Goal: Task Accomplishment & Management: Manage account settings

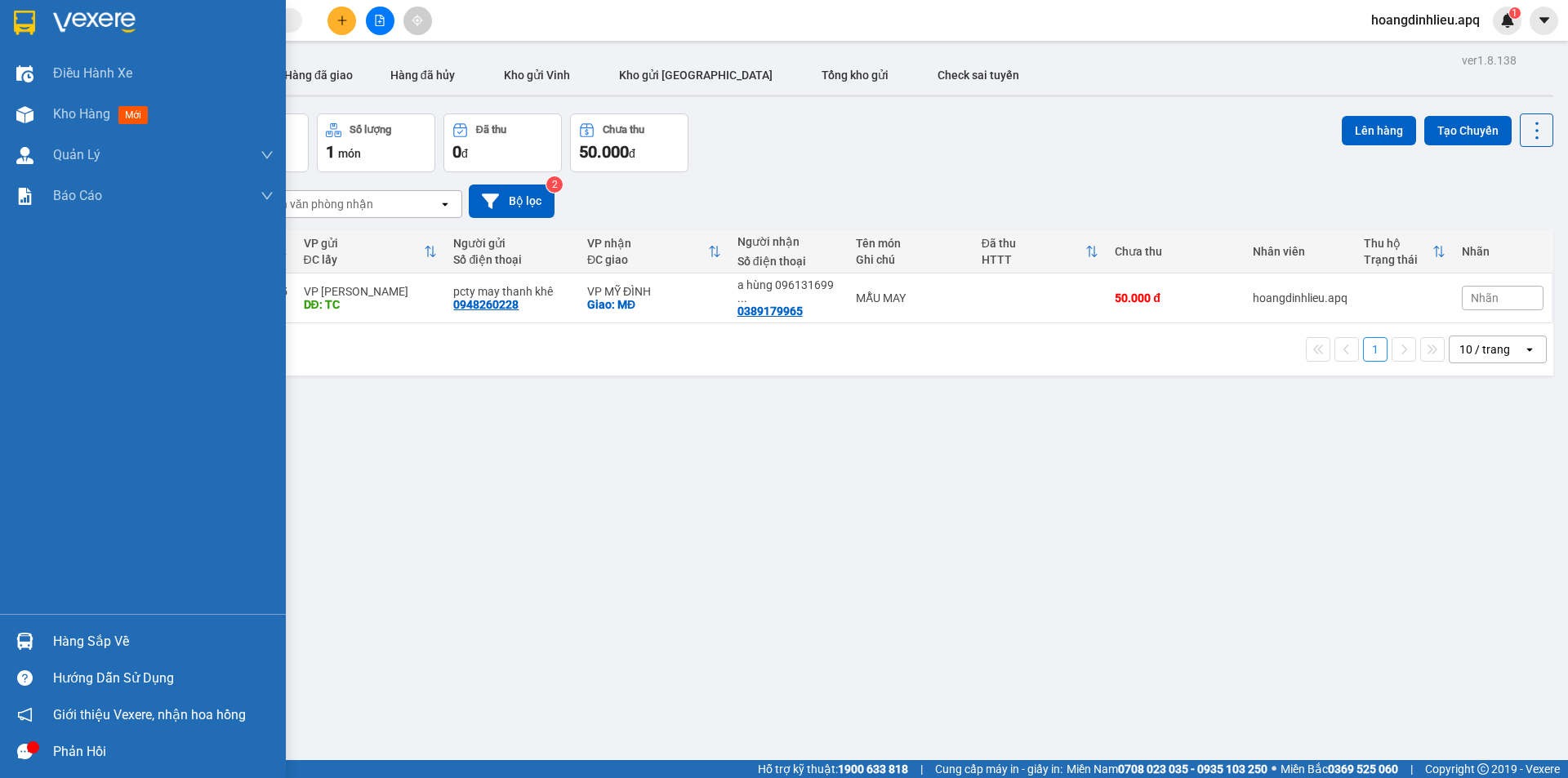
click at [70, 641] on div "Hàng sắp về" at bounding box center [163, 642] width 220 height 25
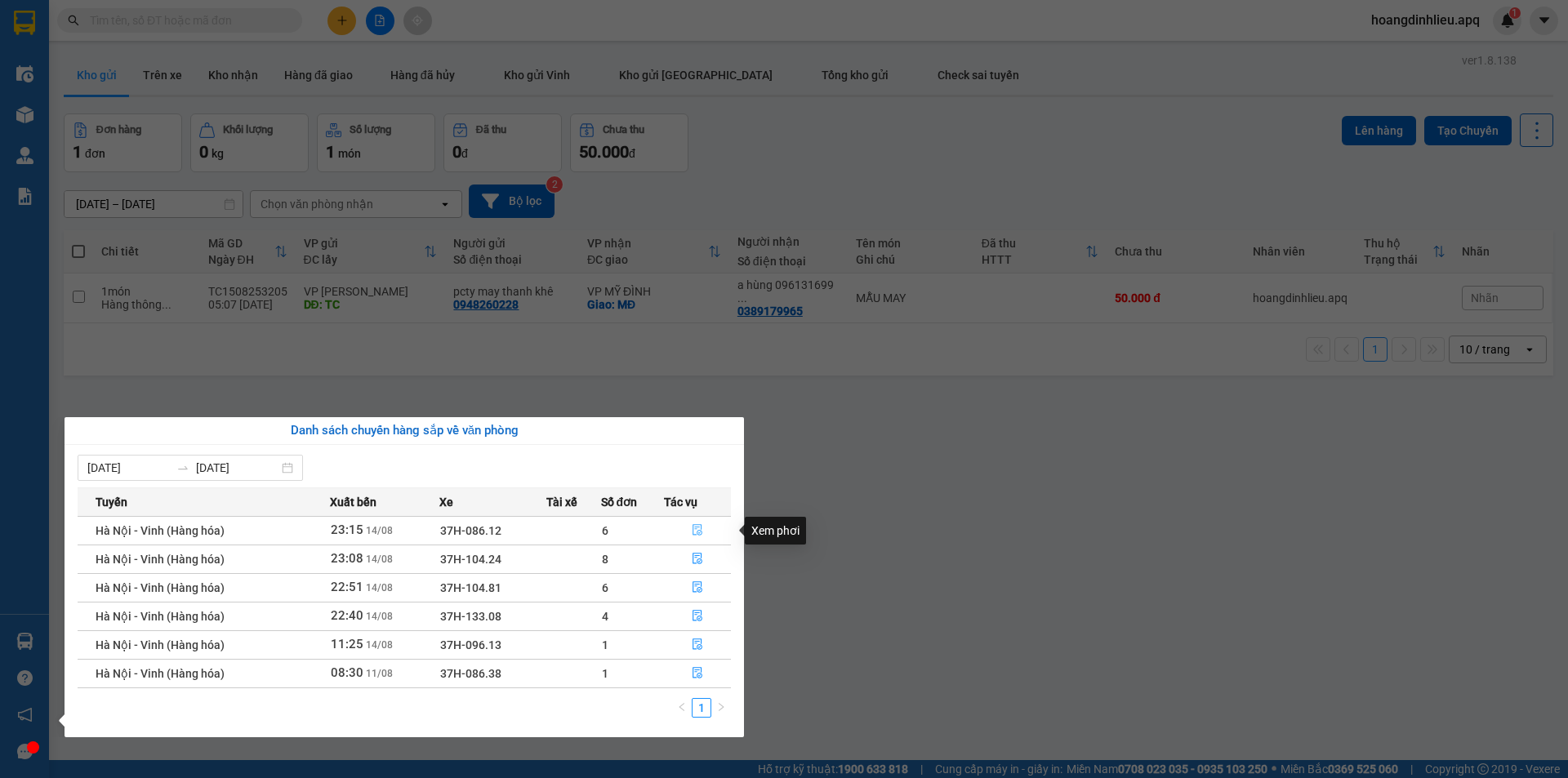
click at [698, 530] on icon "file-done" at bounding box center [697, 530] width 11 height 11
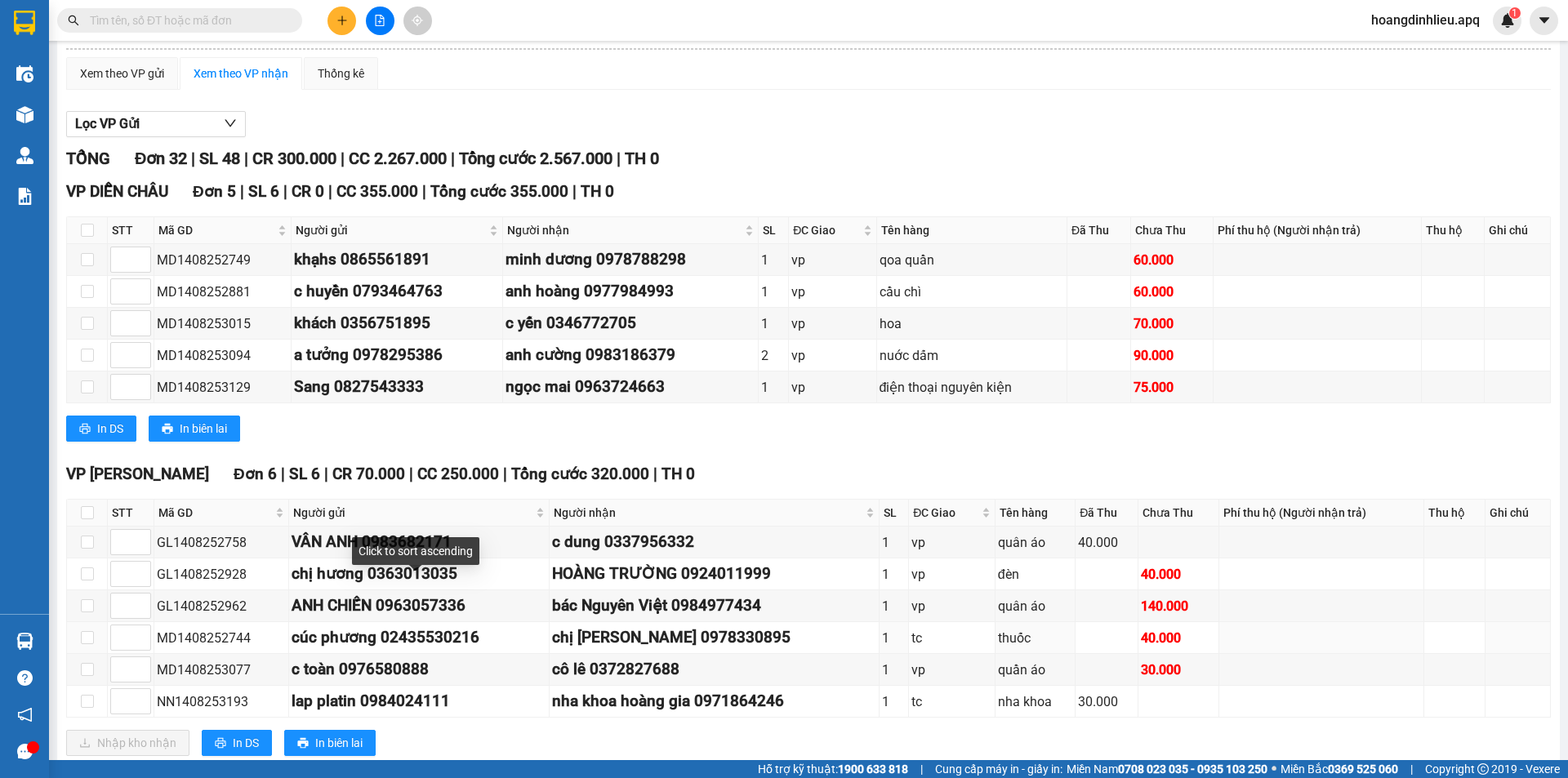
scroll to position [245, 0]
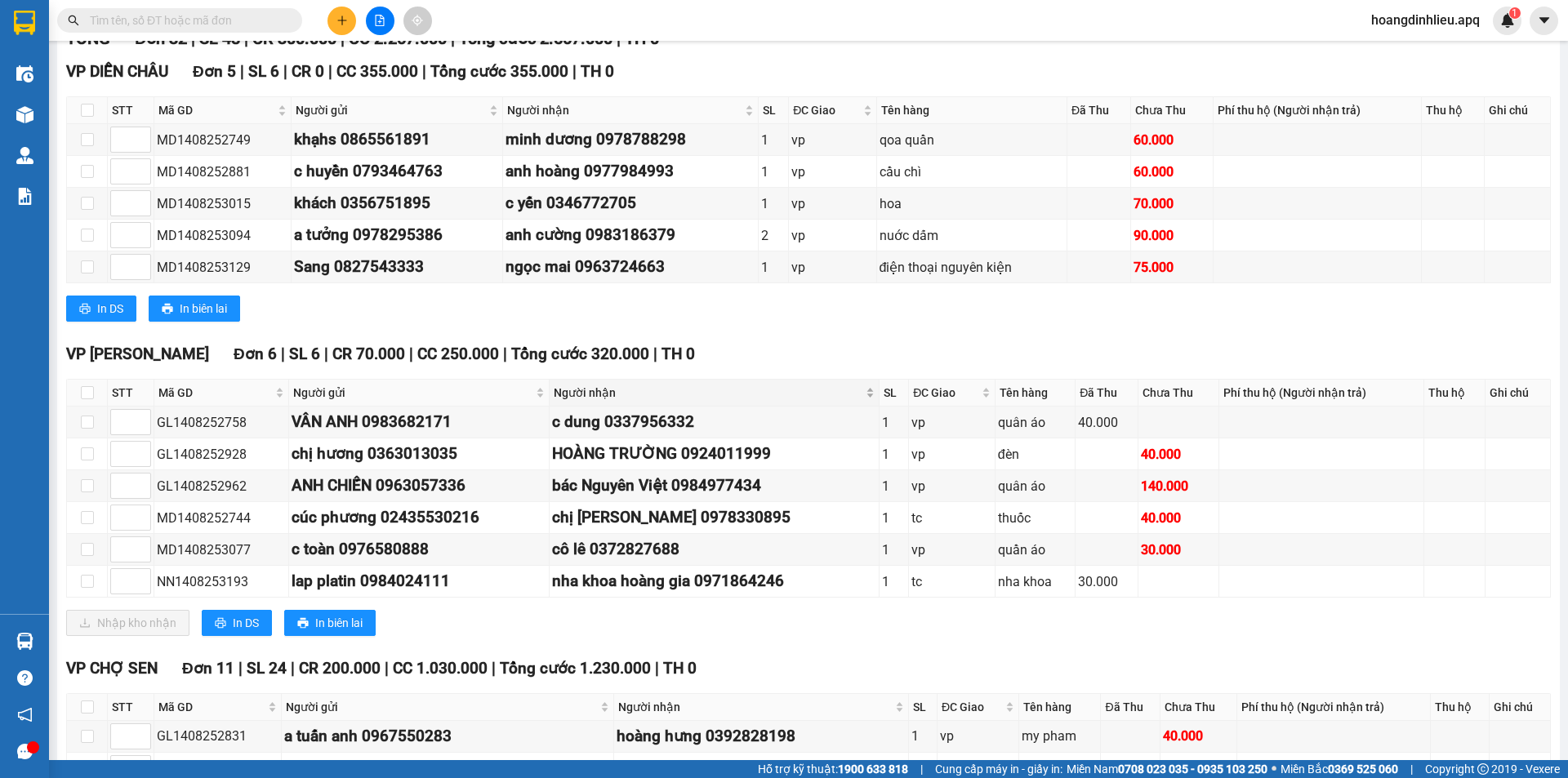
click at [592, 392] on span "Người nhận" at bounding box center [708, 392] width 308 height 18
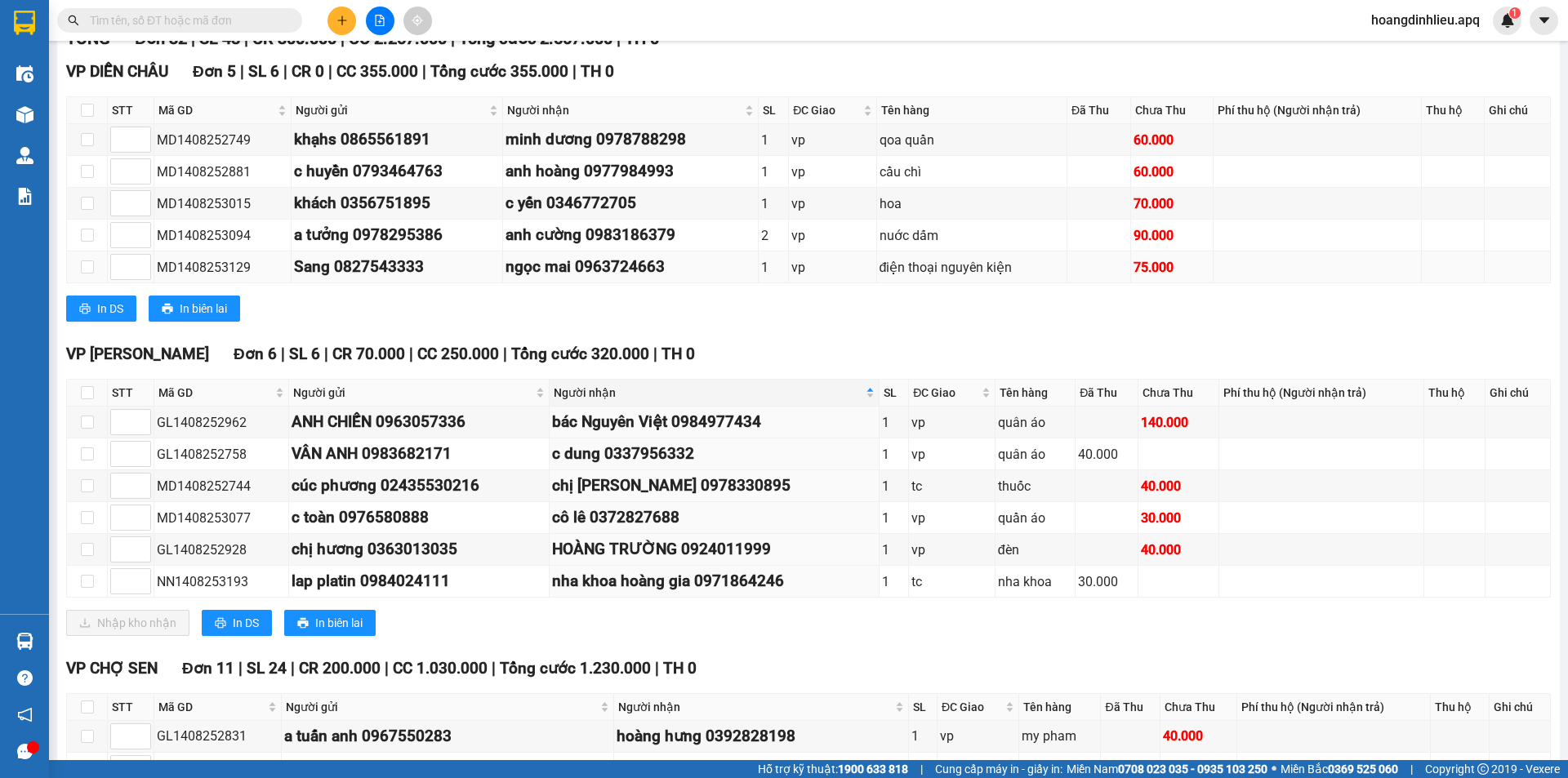
scroll to position [0, 0]
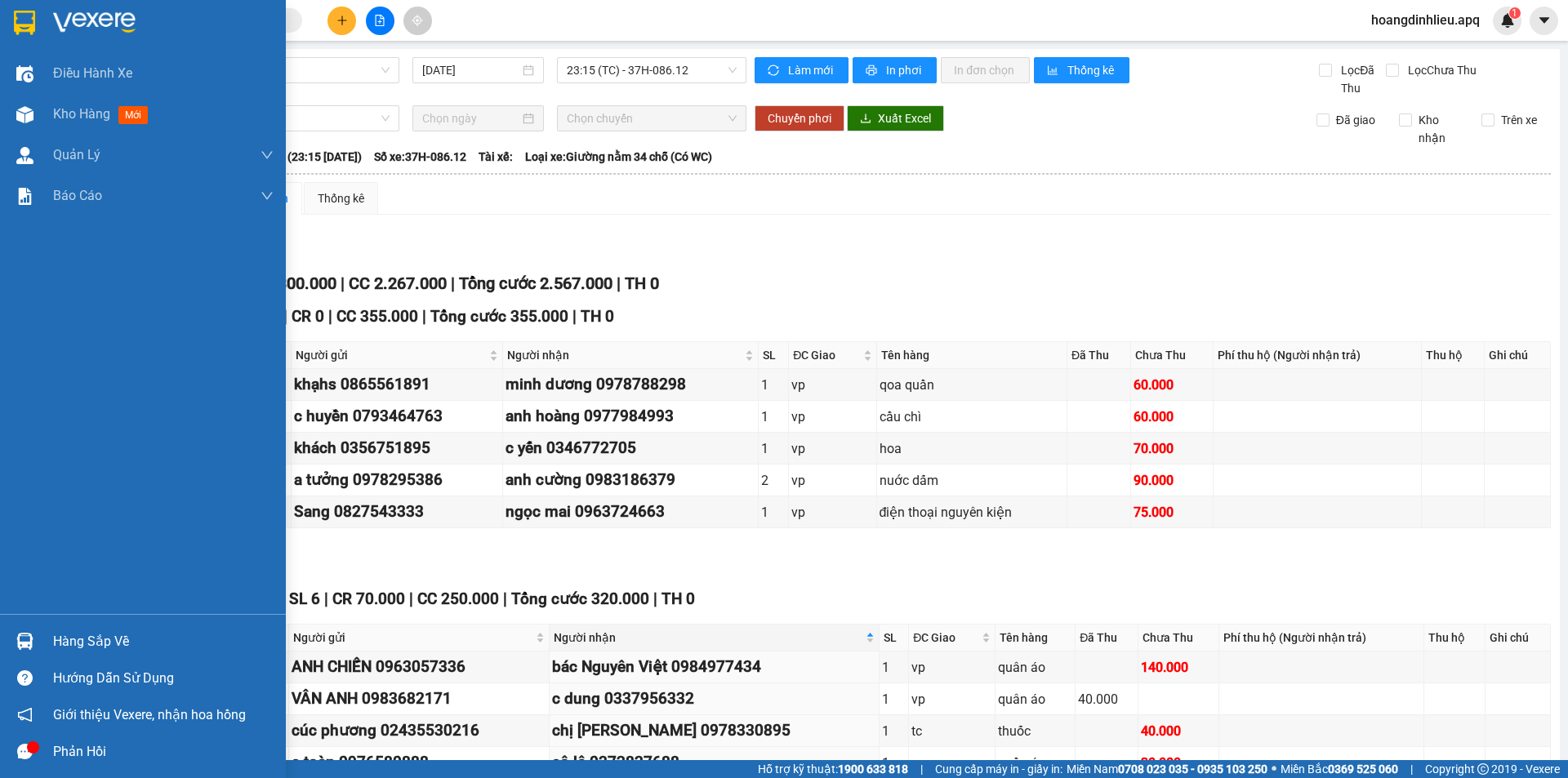
click at [30, 632] on img at bounding box center [25, 641] width 18 height 18
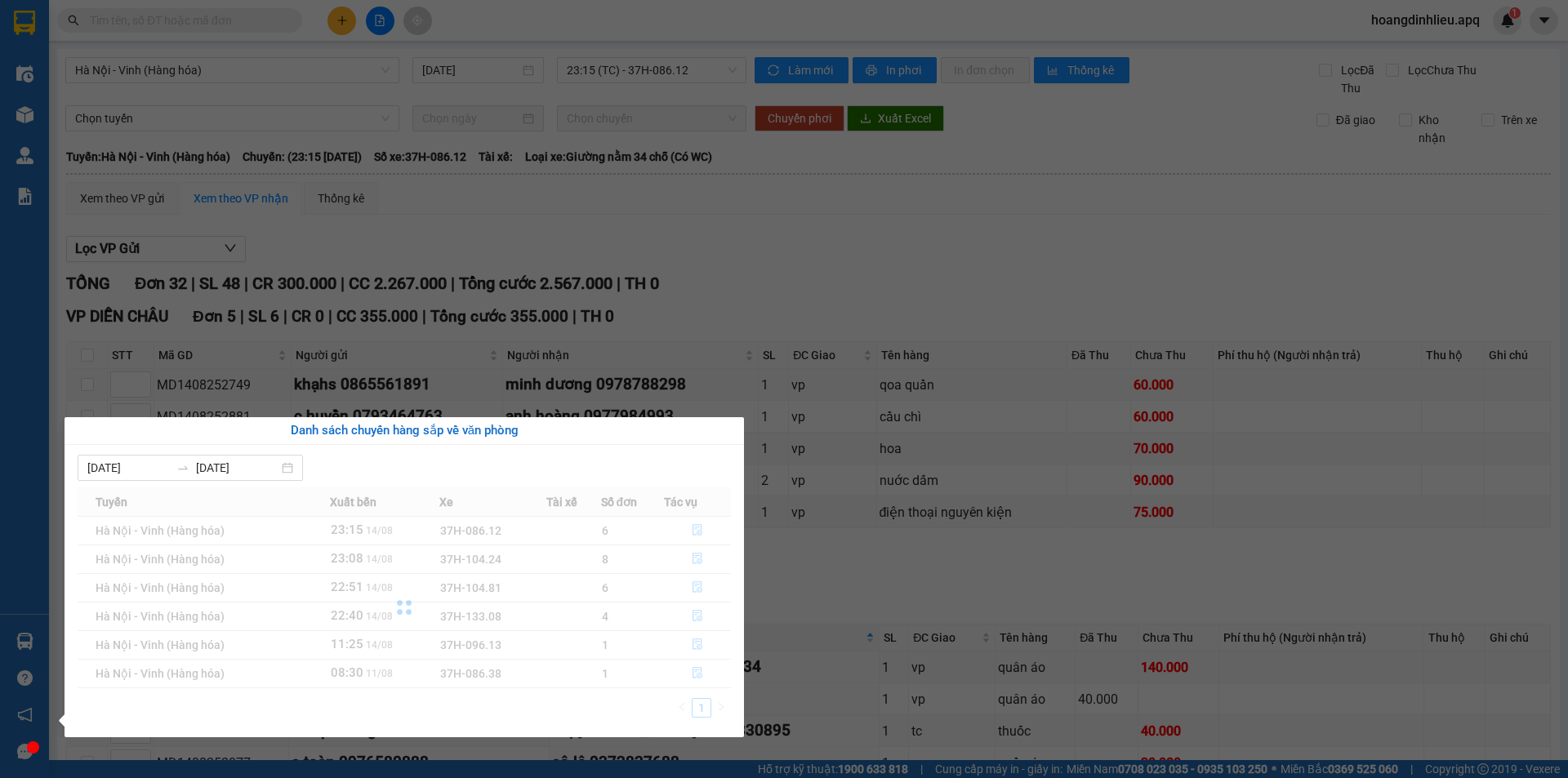
click at [778, 268] on section "Kết quả tìm kiếm ( 0 ) Bộ lọc No Data hoangdinhlieu.apq 1 Điều hành xe Kho hàng…" at bounding box center [784, 389] width 1568 height 778
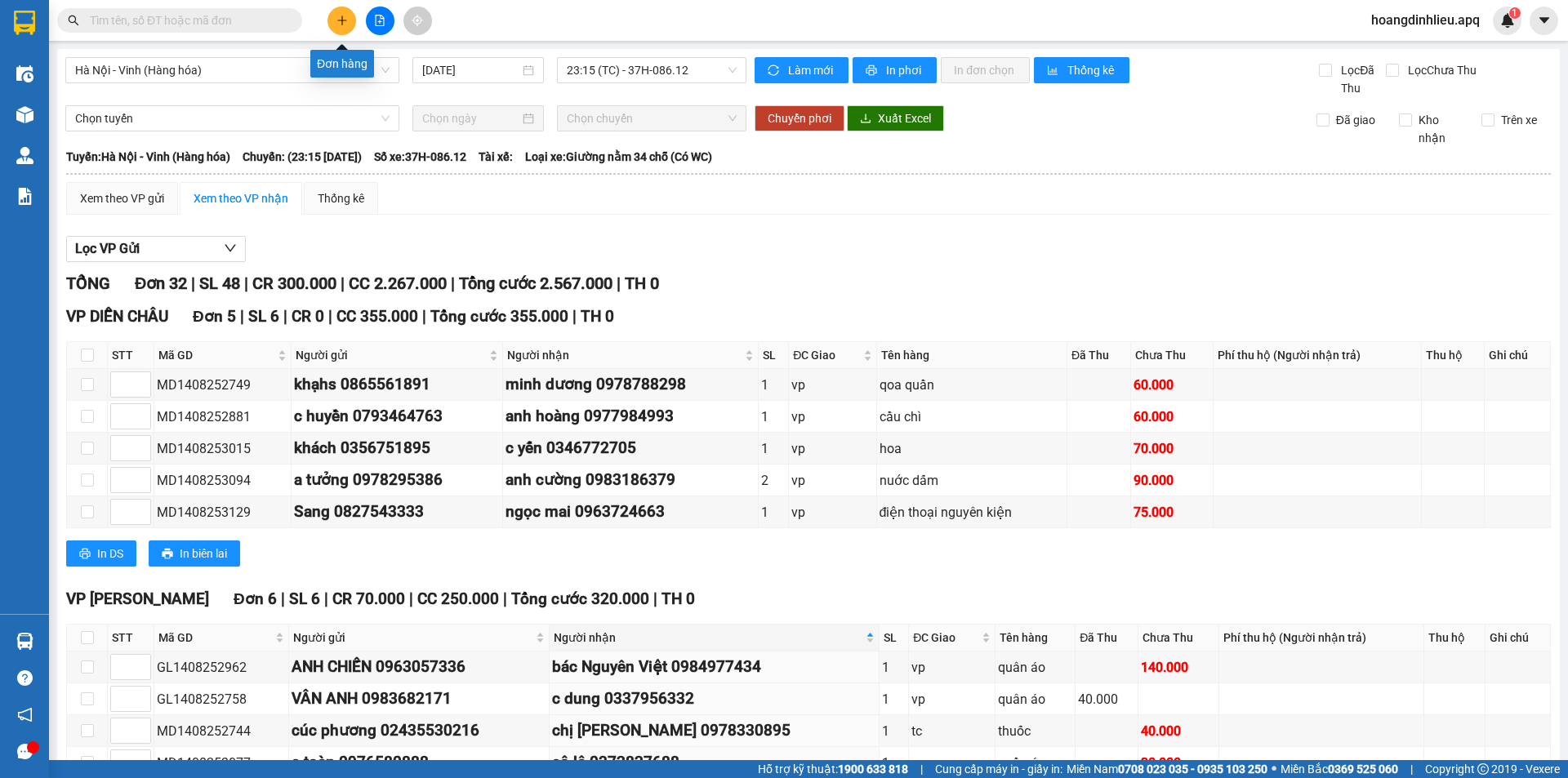
click at [339, 27] on button at bounding box center [341, 20] width 29 height 29
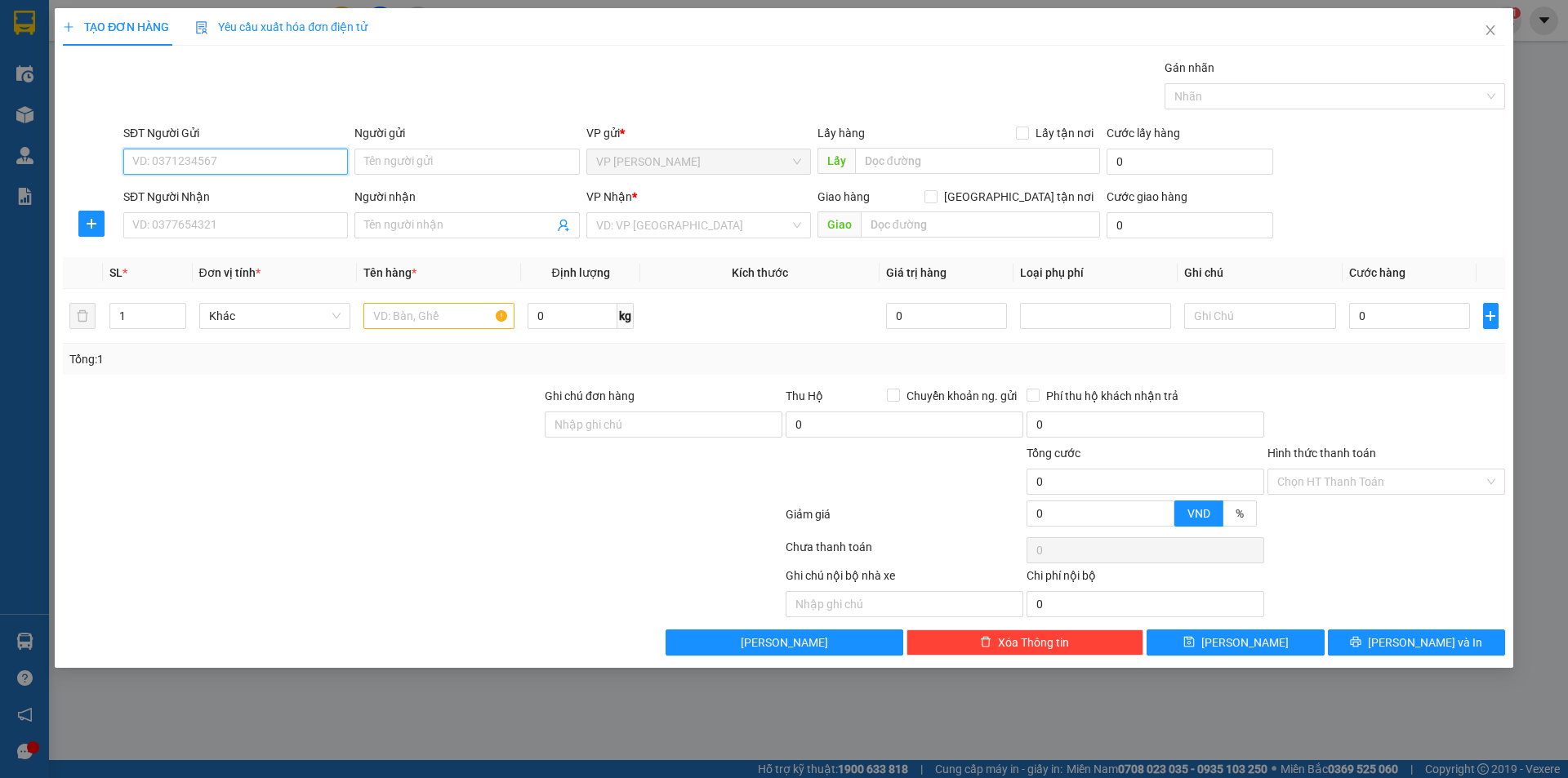
click at [234, 157] on input "SĐT Người Gửi" at bounding box center [236, 161] width 225 height 26
type input "0396796964"
click at [466, 159] on input "Người gửi" at bounding box center [466, 161] width 225 height 26
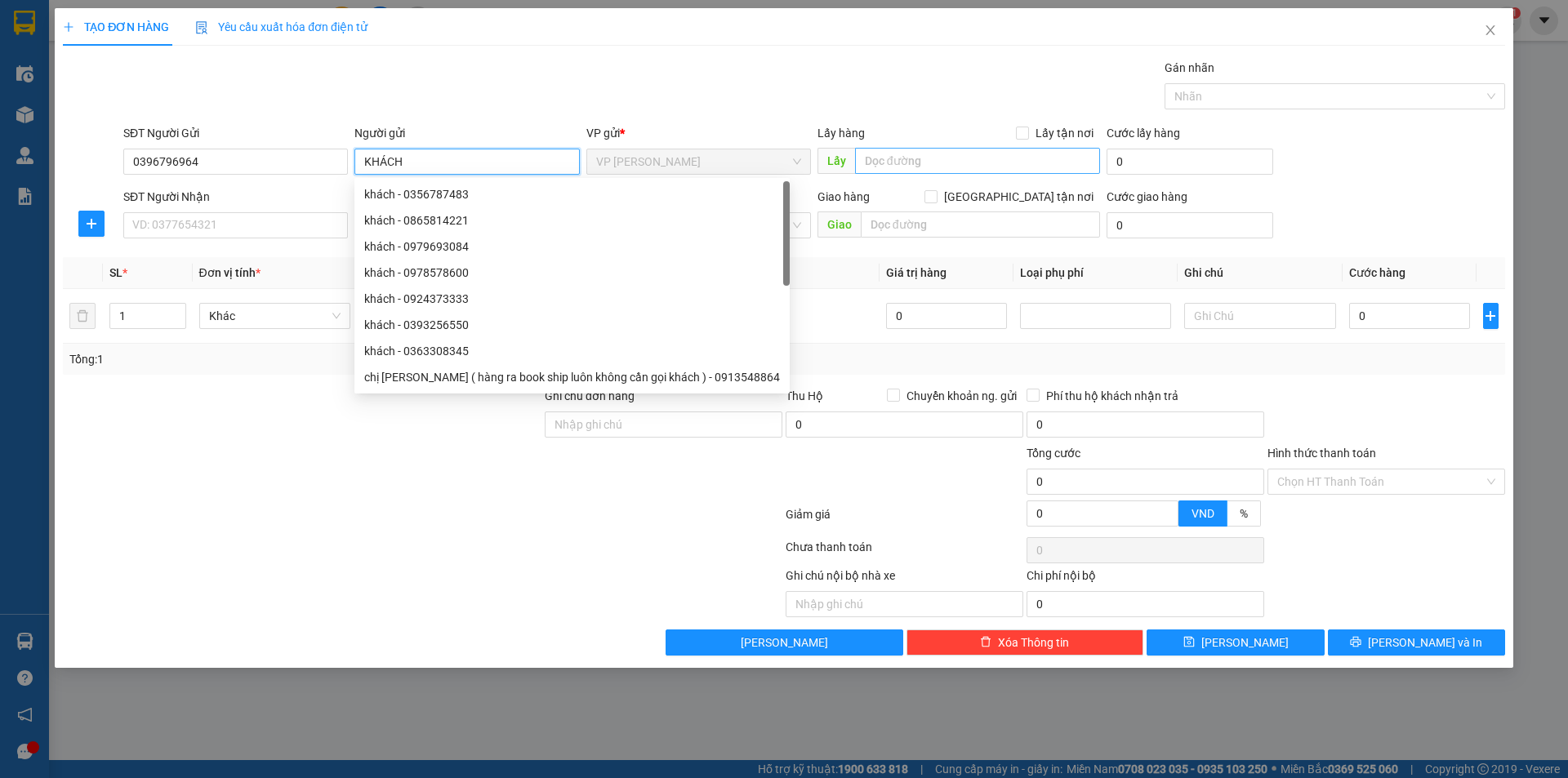
type input "KHÁCH"
click at [855, 155] on input "text" at bounding box center [977, 160] width 245 height 26
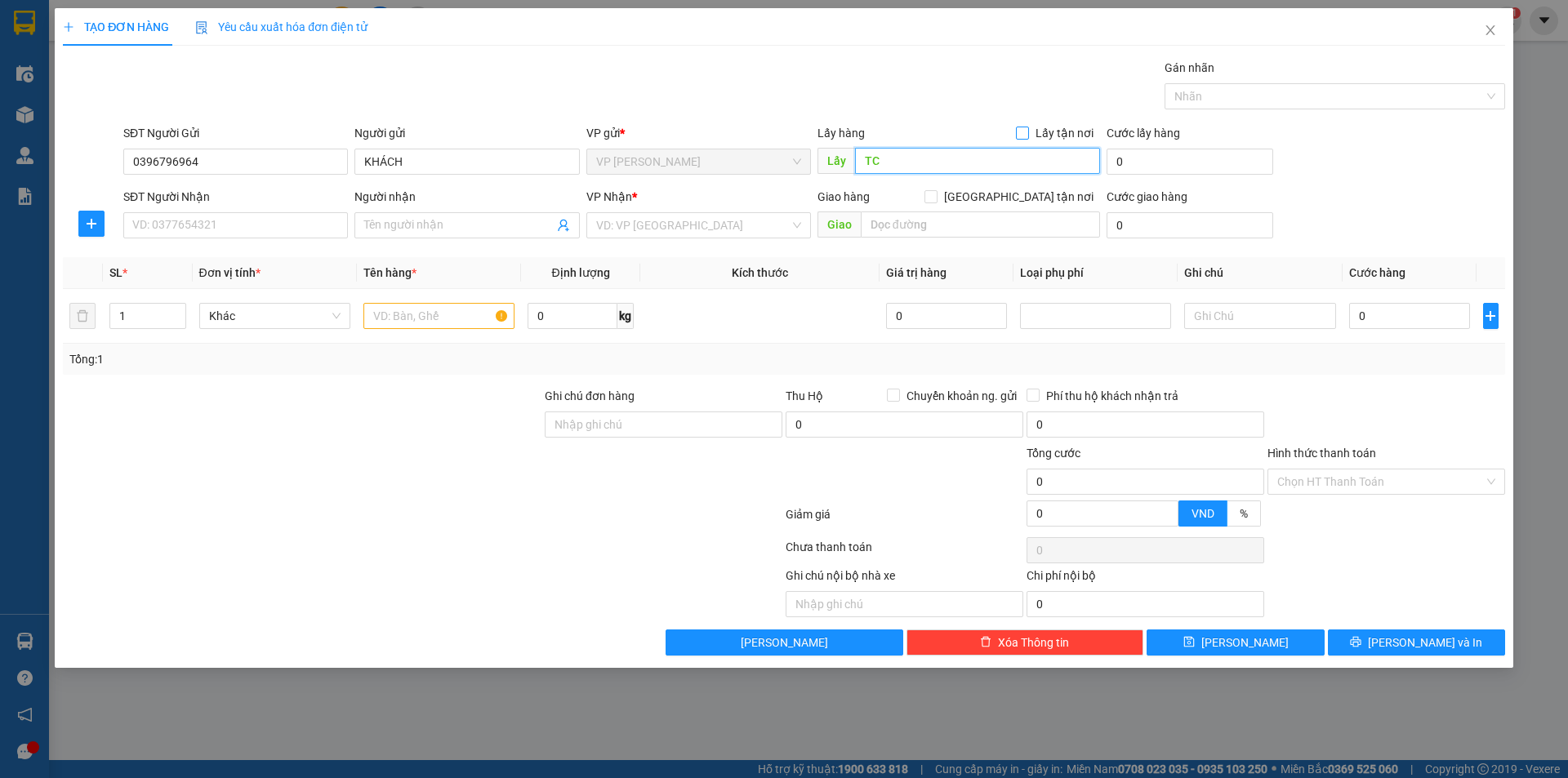
type input "TC"
click at [1029, 133] on span at bounding box center [1022, 133] width 13 height 13
click at [1027, 133] on input "Lấy tận nơi" at bounding box center [1021, 132] width 11 height 11
checkbox input "true"
click at [251, 225] on input "SĐT Người Nhận" at bounding box center [236, 225] width 225 height 26
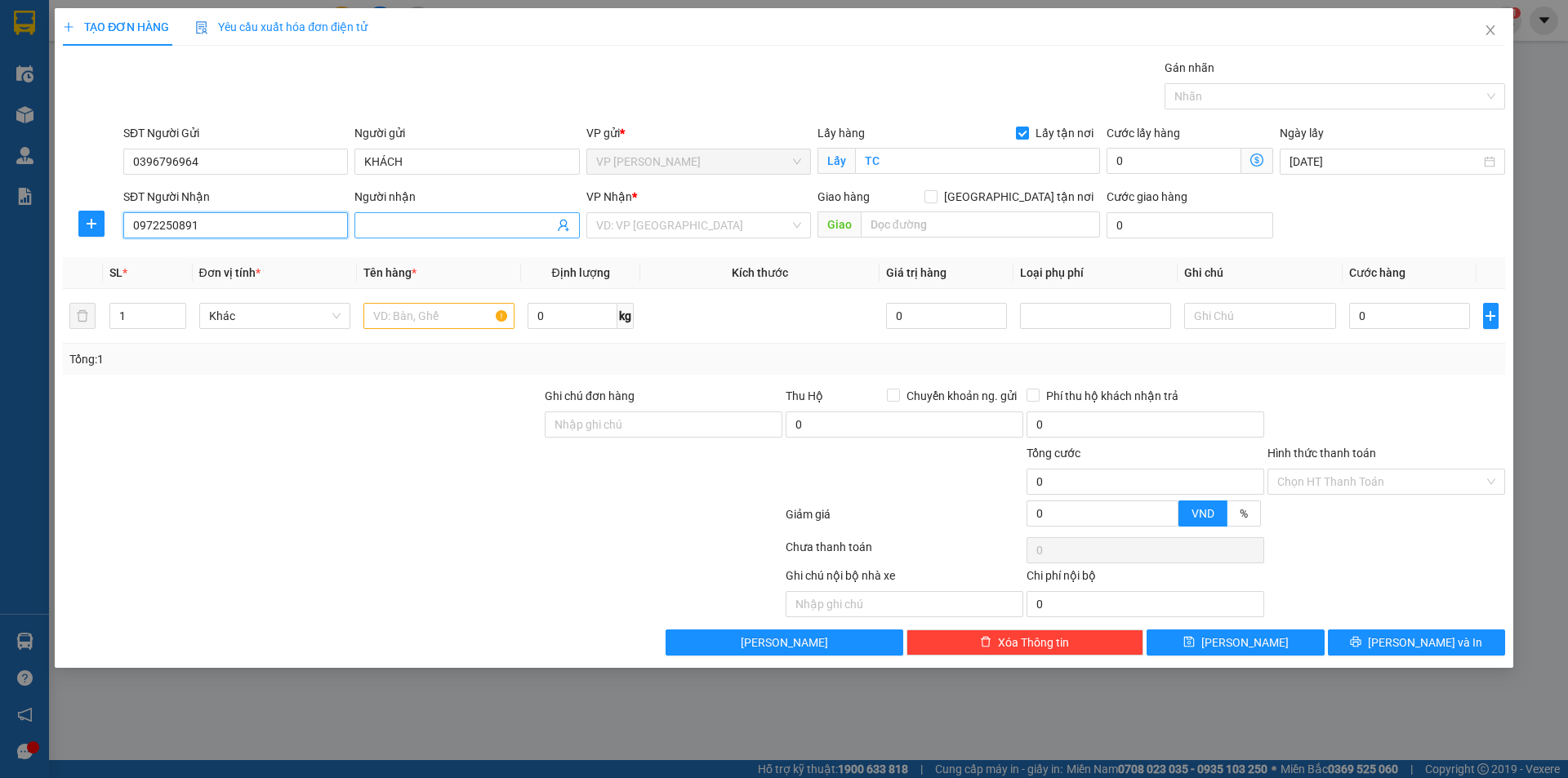
type input "0972250891"
click at [469, 228] on input "Người nhận" at bounding box center [458, 225] width 189 height 18
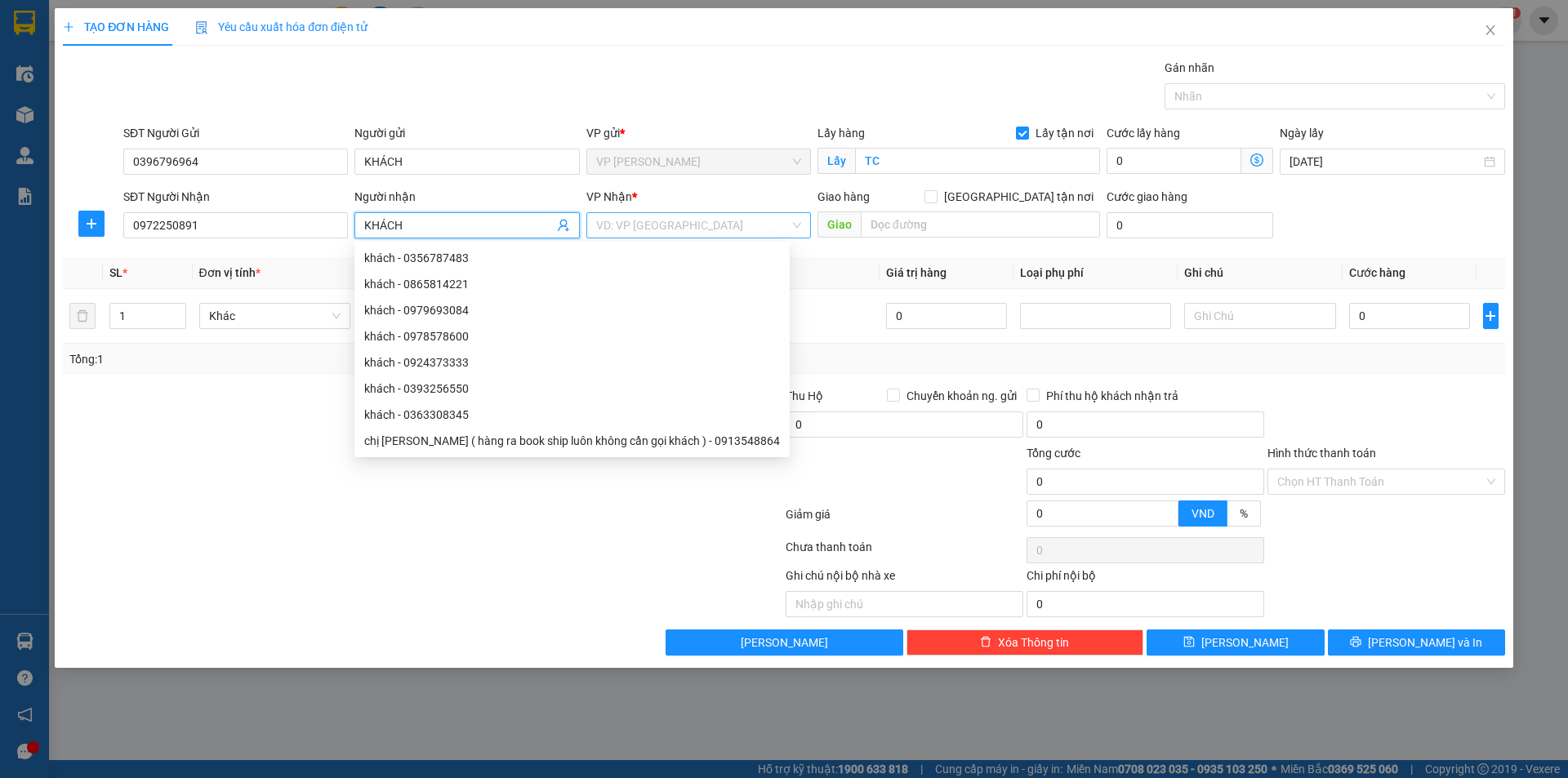
type input "KHÁCH"
click at [698, 225] on input "search" at bounding box center [693, 225] width 194 height 25
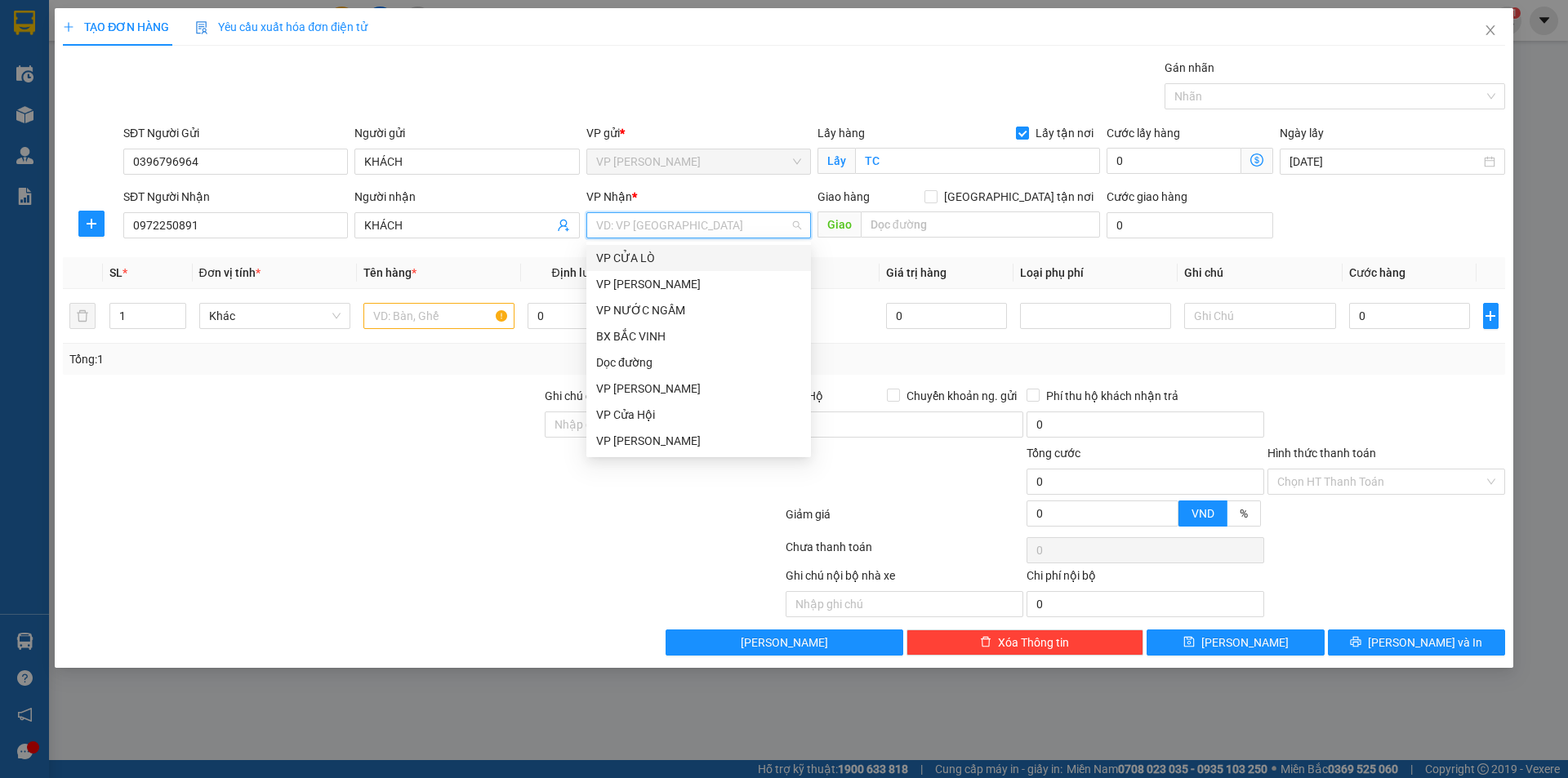
type input "N"
click at [649, 333] on div "VP [PERSON_NAME]" at bounding box center [699, 333] width 205 height 18
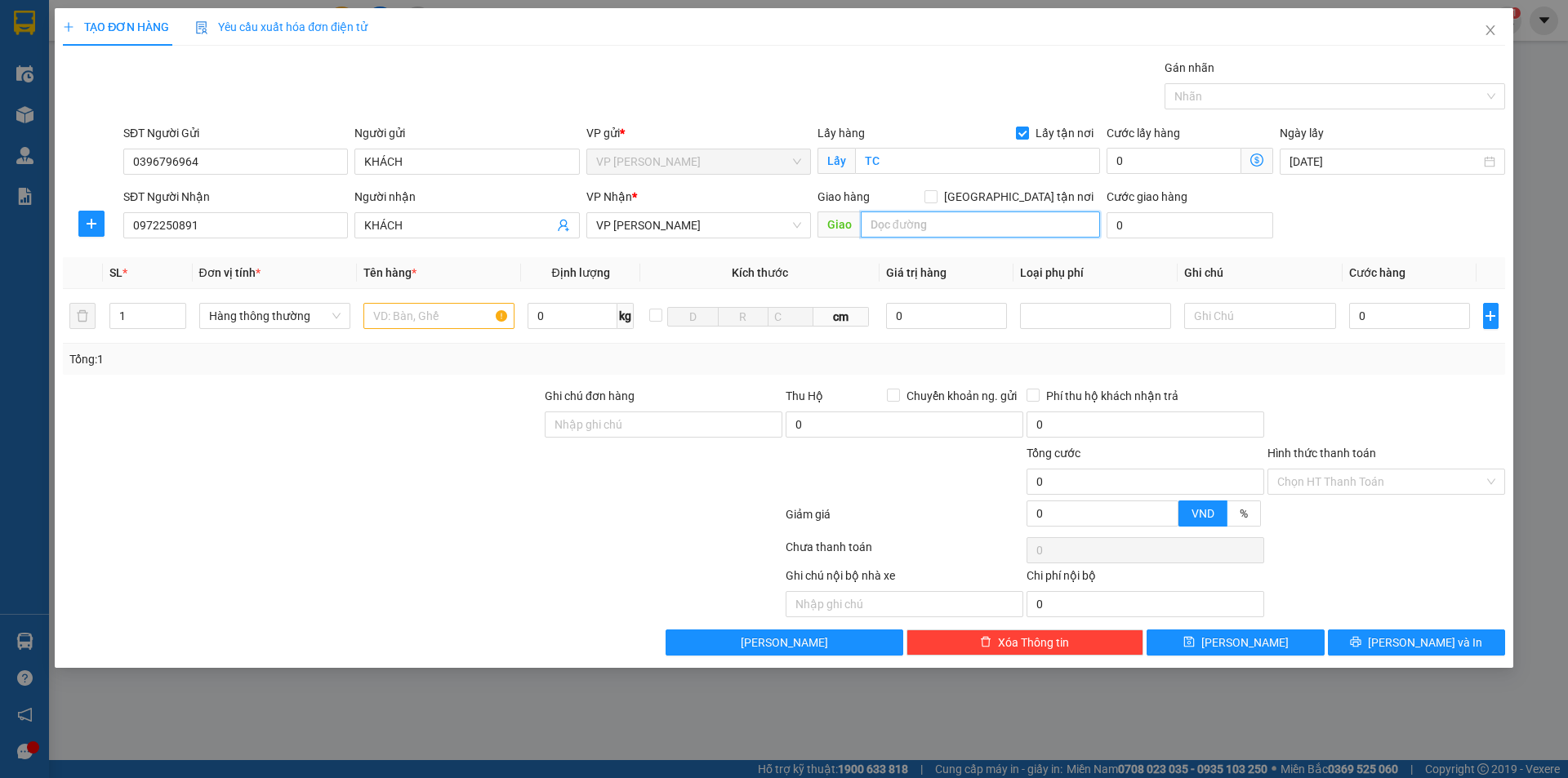
click at [889, 220] on input "text" at bounding box center [981, 224] width 240 height 26
type input "NH"
drag, startPoint x: 1020, startPoint y: 190, endPoint x: 1069, endPoint y: 315, distance: 134.3
click at [936, 191] on input "[GEOGRAPHIC_DATA] tận nơi" at bounding box center [930, 195] width 11 height 11
checkbox input "true"
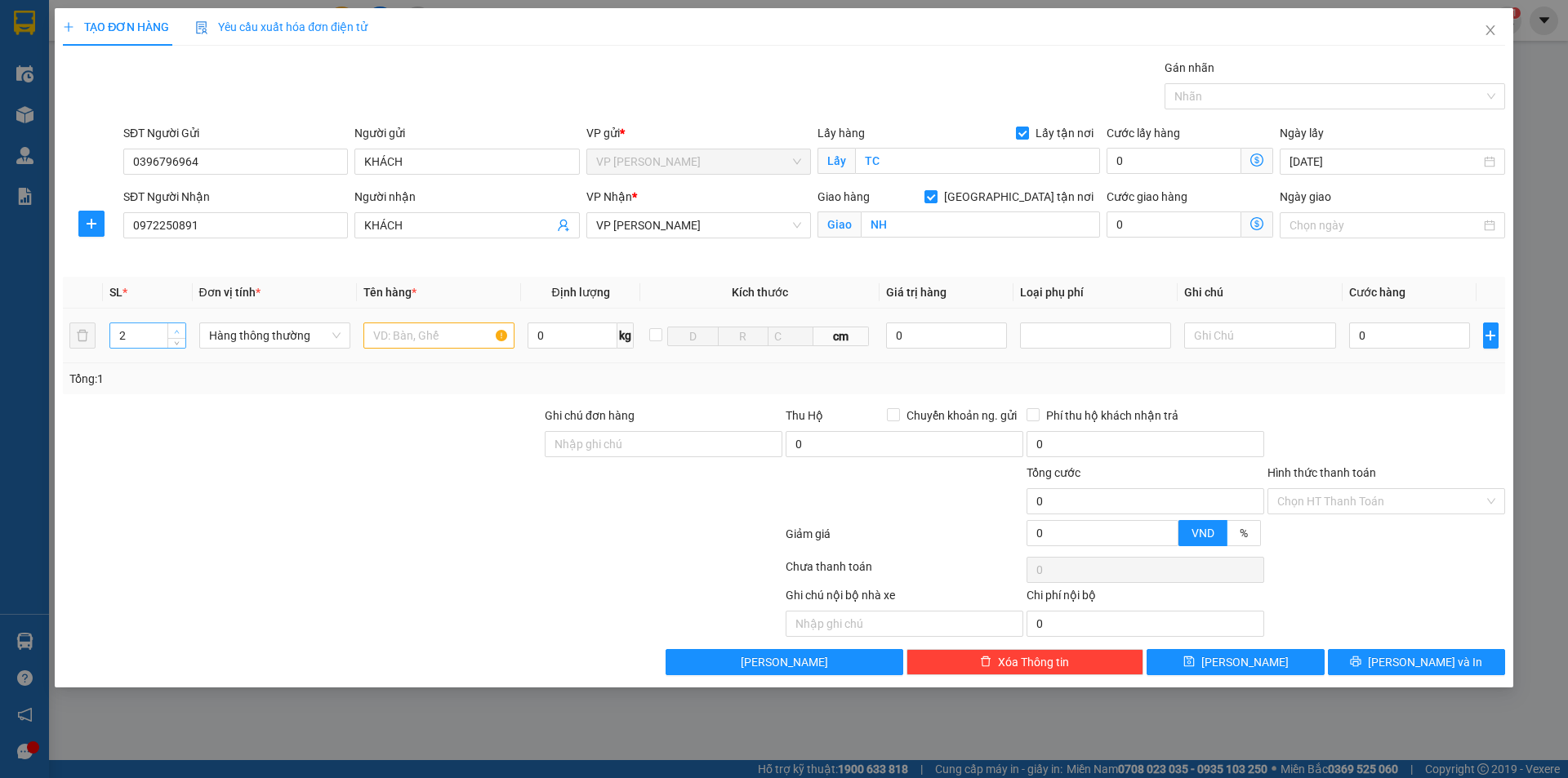
click at [175, 324] on span "Increase Value" at bounding box center [176, 331] width 18 height 15
click at [176, 324] on span "Increase Value" at bounding box center [176, 331] width 18 height 15
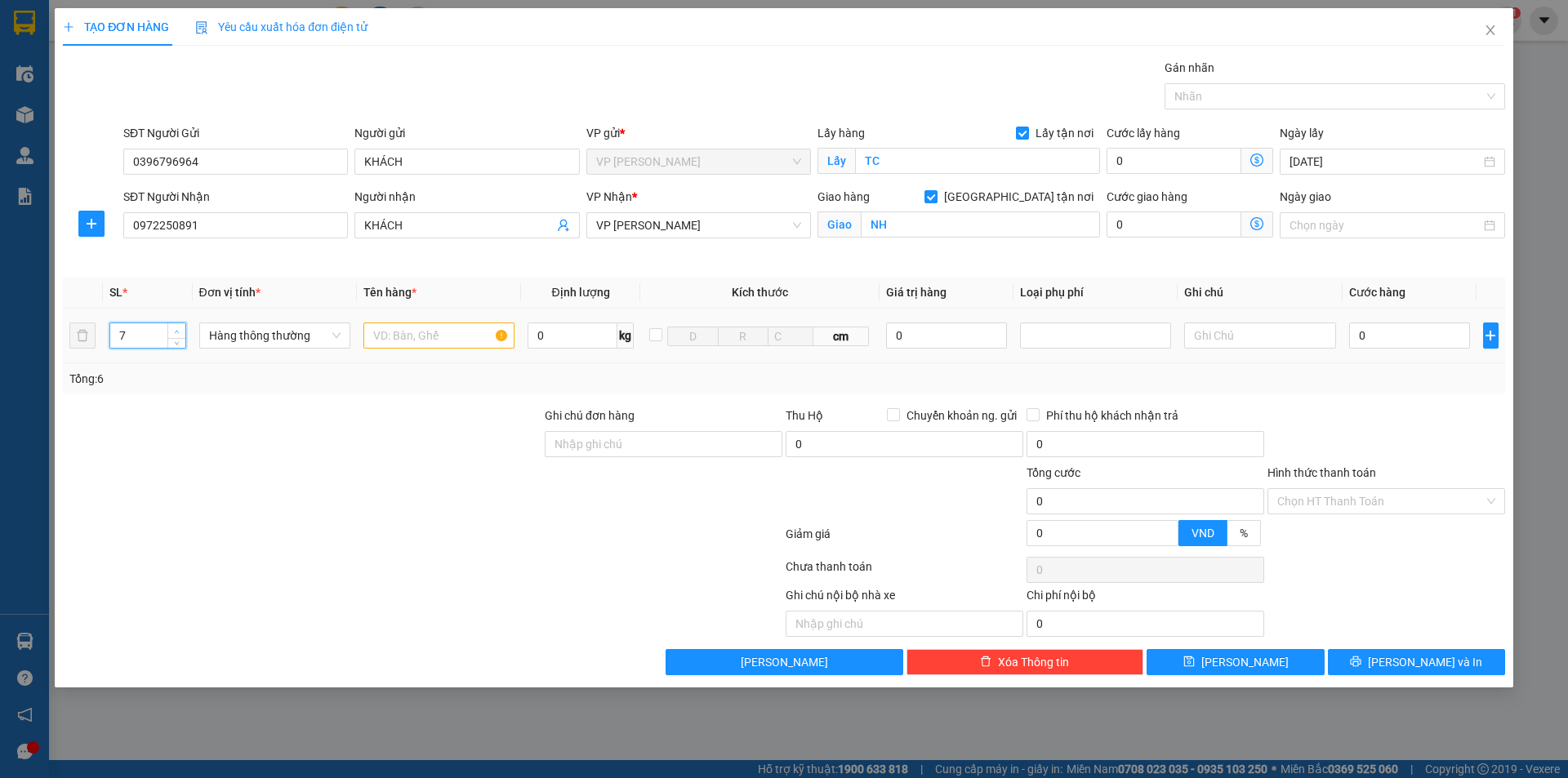
click at [176, 324] on span "Increase Value" at bounding box center [176, 331] width 18 height 15
type input "8"
click at [176, 324] on span "Increase Value" at bounding box center [176, 331] width 18 height 15
click at [404, 330] on input "text" at bounding box center [439, 336] width 151 height 26
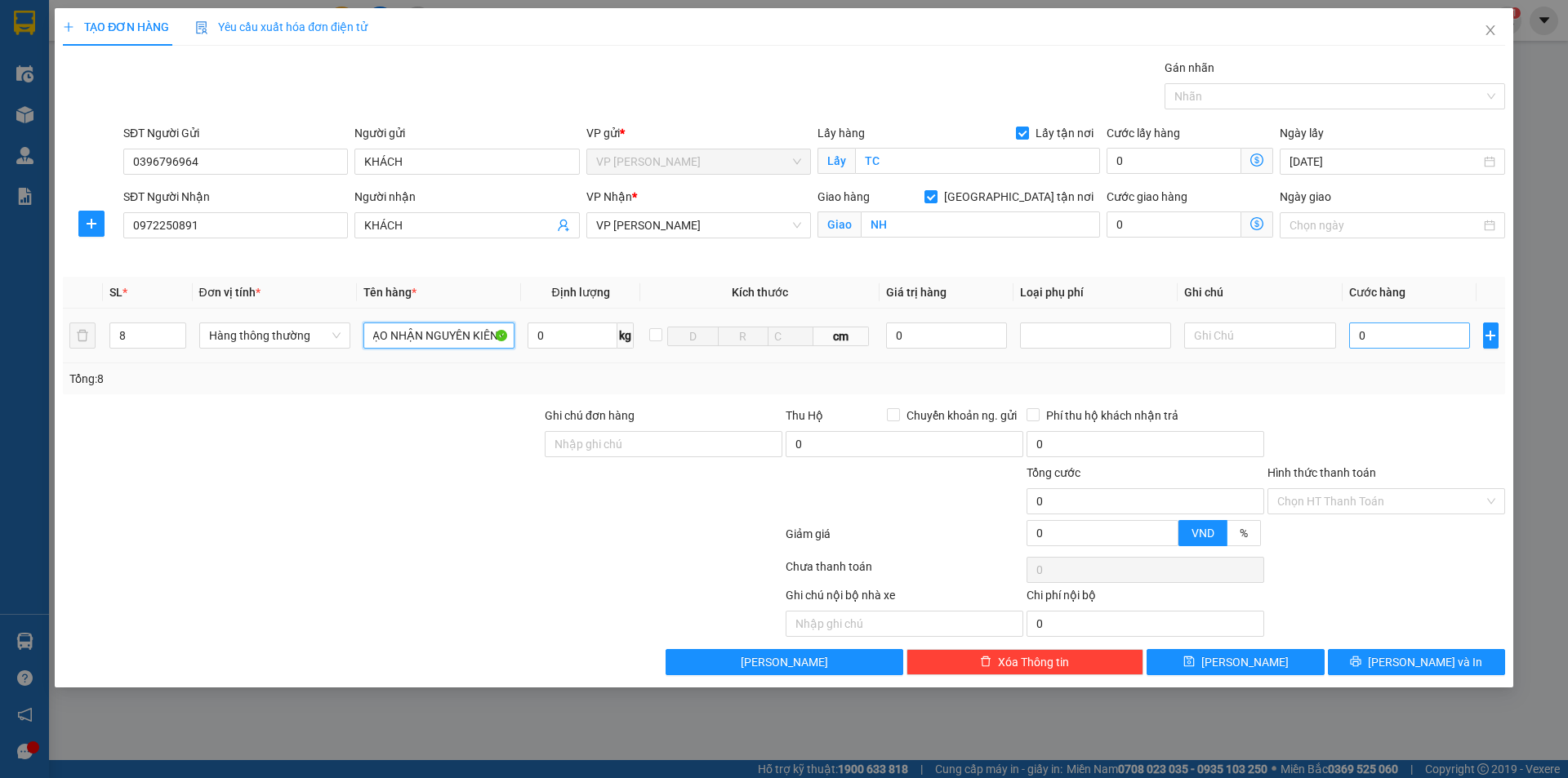
type input "GẠO NHẬN NGUYÊN KIÊN1"
click at [1407, 336] on input "0" at bounding box center [1409, 336] width 122 height 26
type input "7"
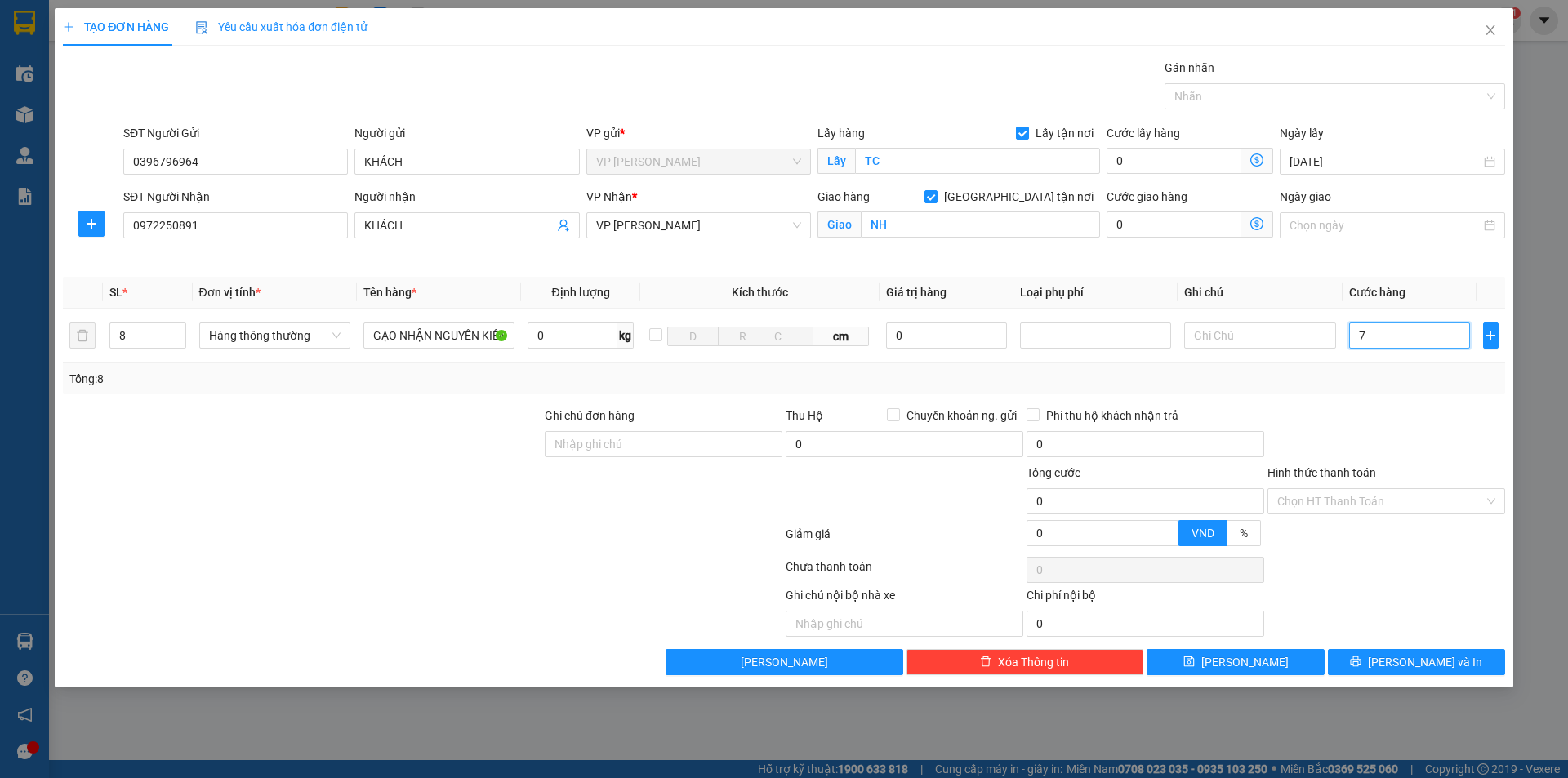
type input "7"
type input "70"
type input "700"
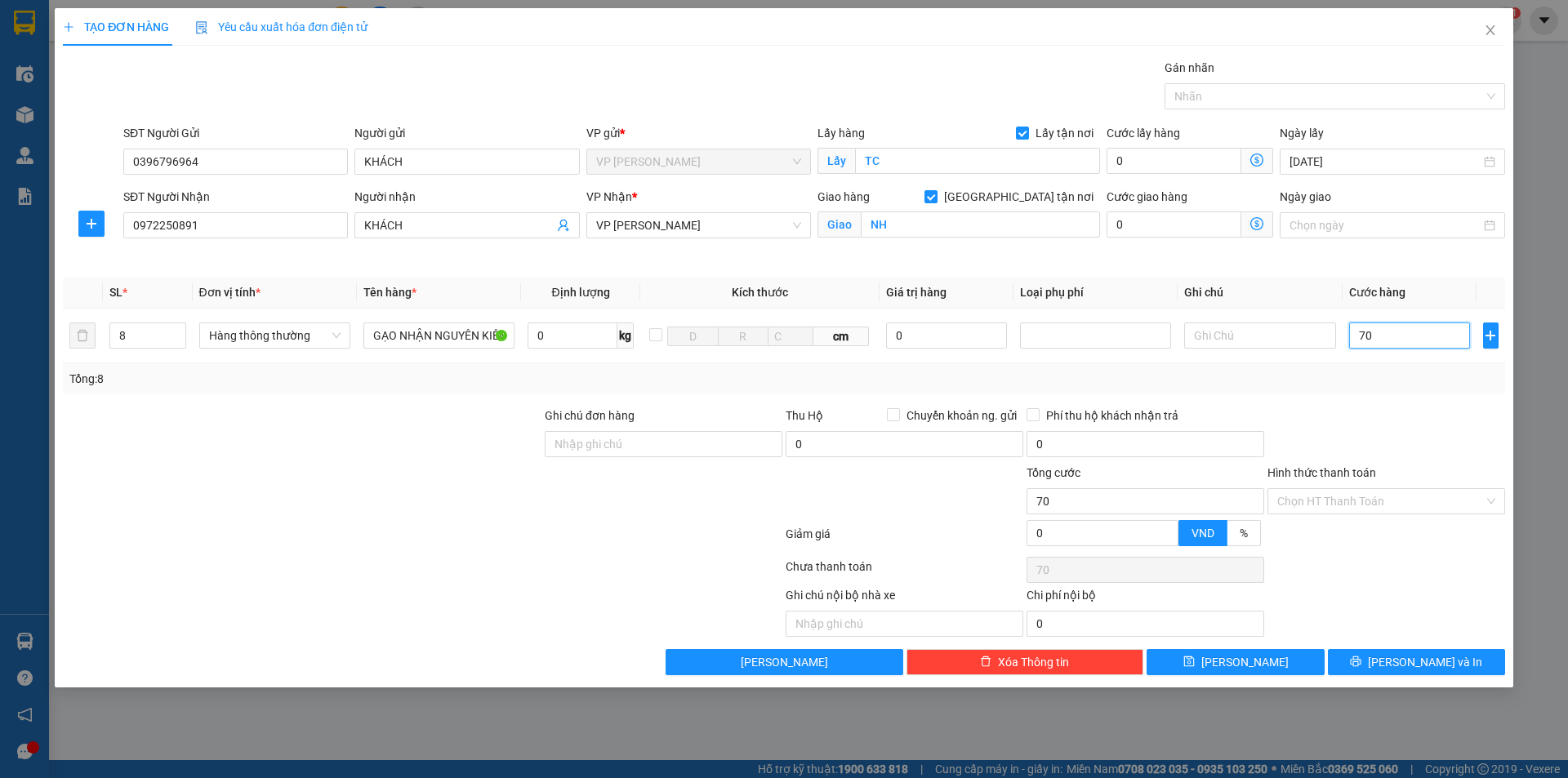
type input "700"
type input "7.000"
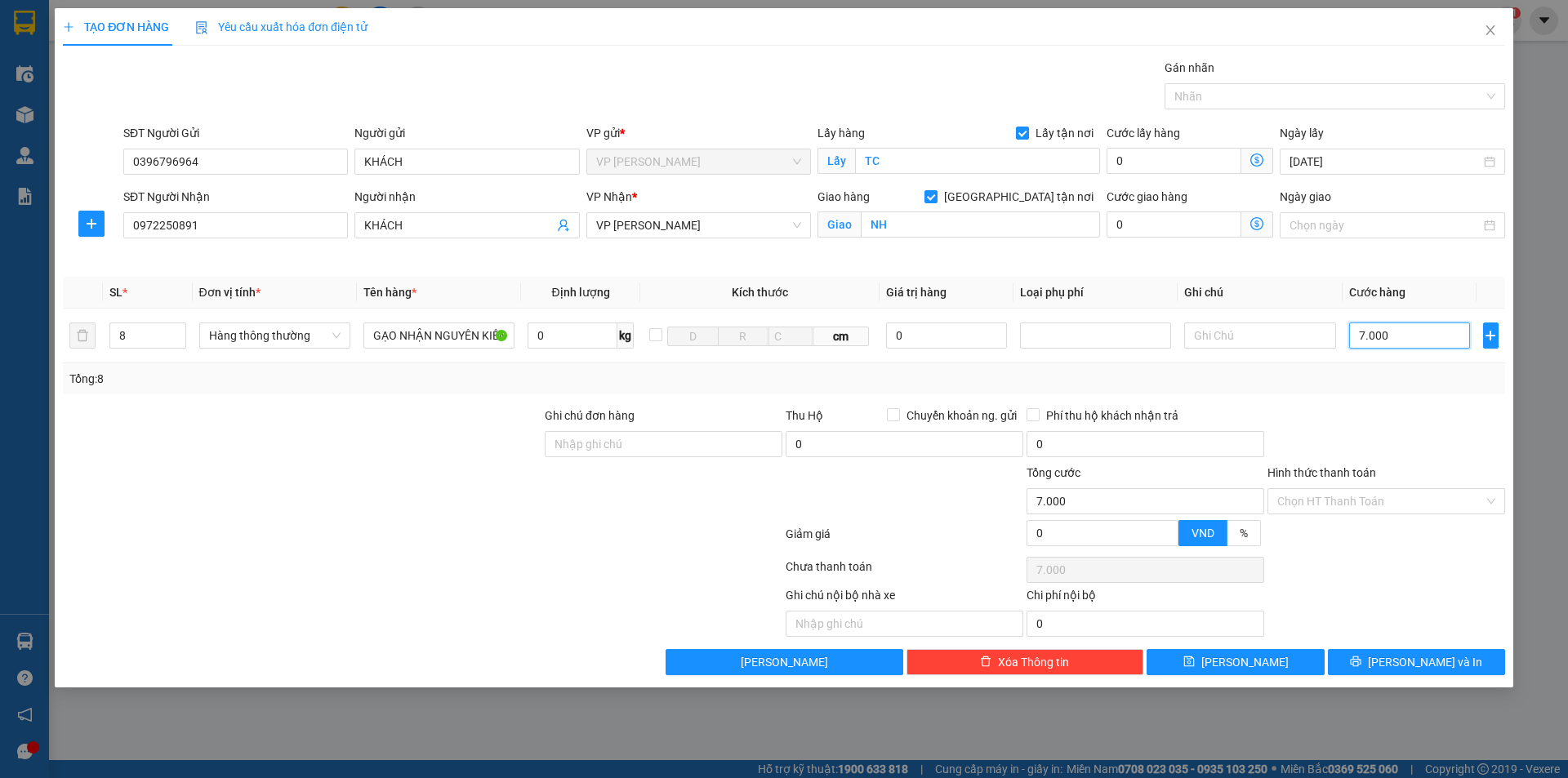
type input "70.000"
type input "700.000"
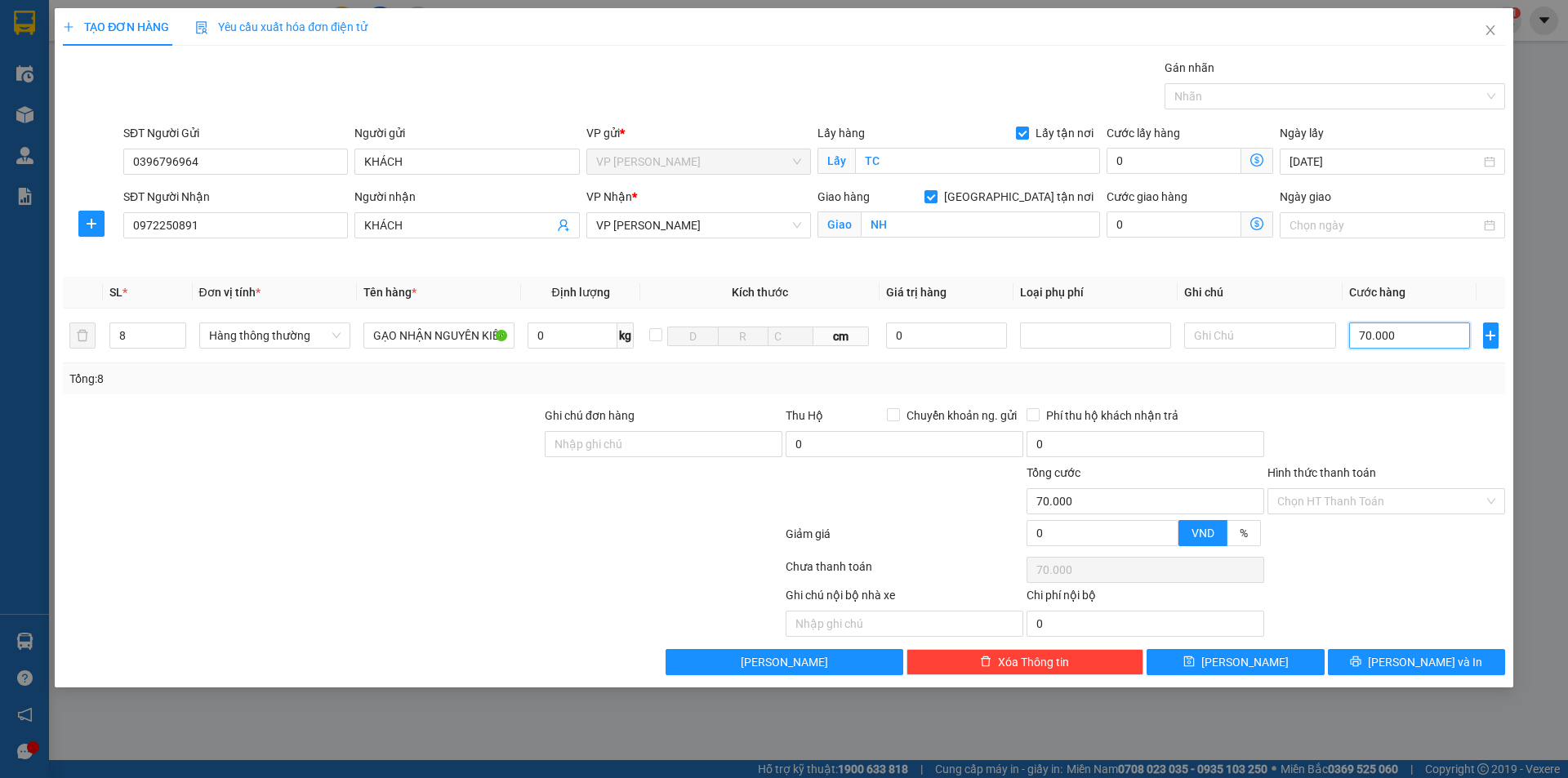
type input "700.000"
click at [1366, 334] on input "700.000" at bounding box center [1409, 336] width 122 height 26
type input "00.000"
type input "0"
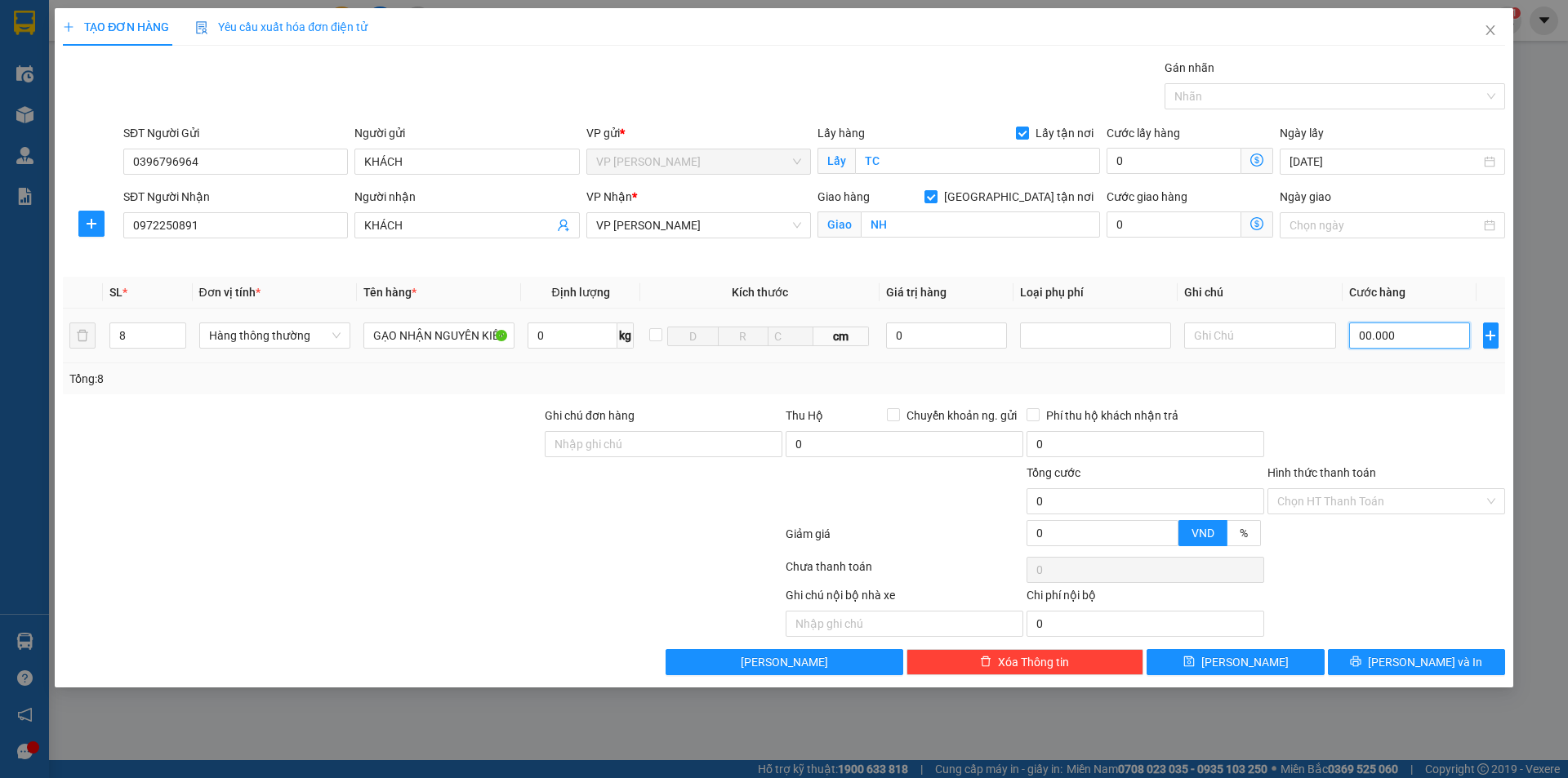
type input "600.000"
type input "6.500.000"
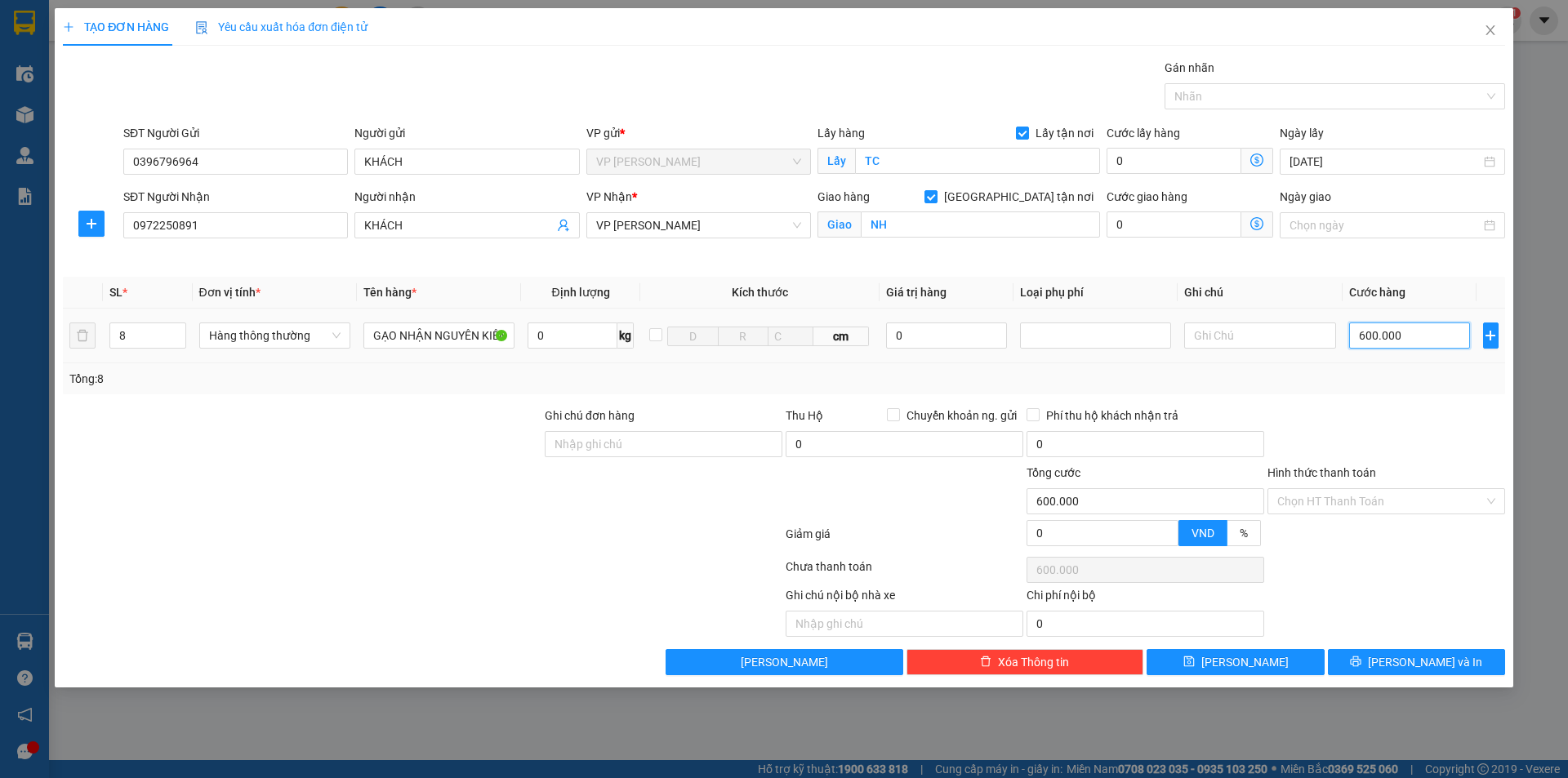
type input "6.500.000"
click at [1381, 334] on input "6.500.000" at bounding box center [1409, 336] width 122 height 26
type input "650.000"
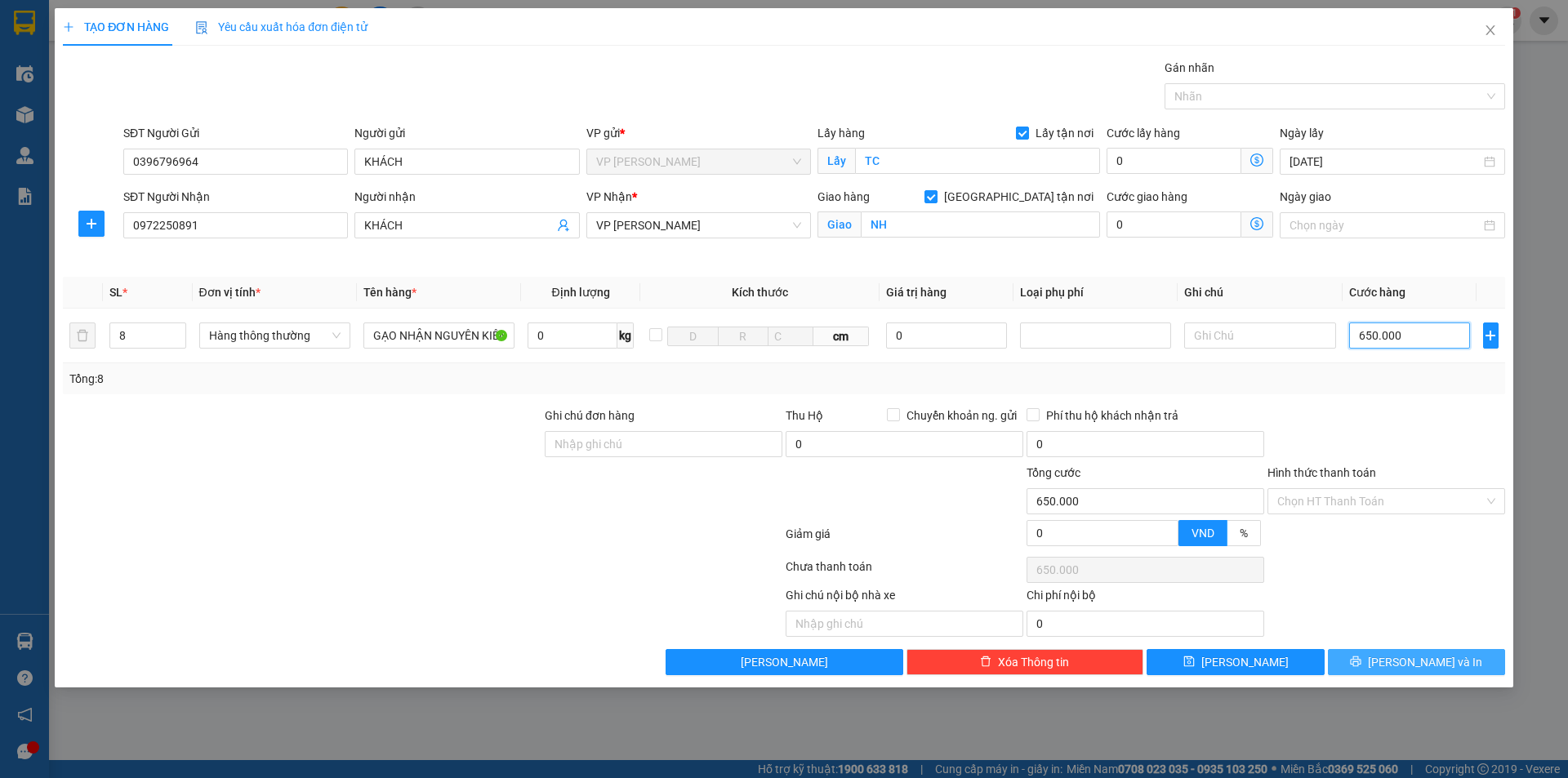
type input "650.000"
click at [1362, 663] on icon "printer" at bounding box center [1355, 661] width 11 height 11
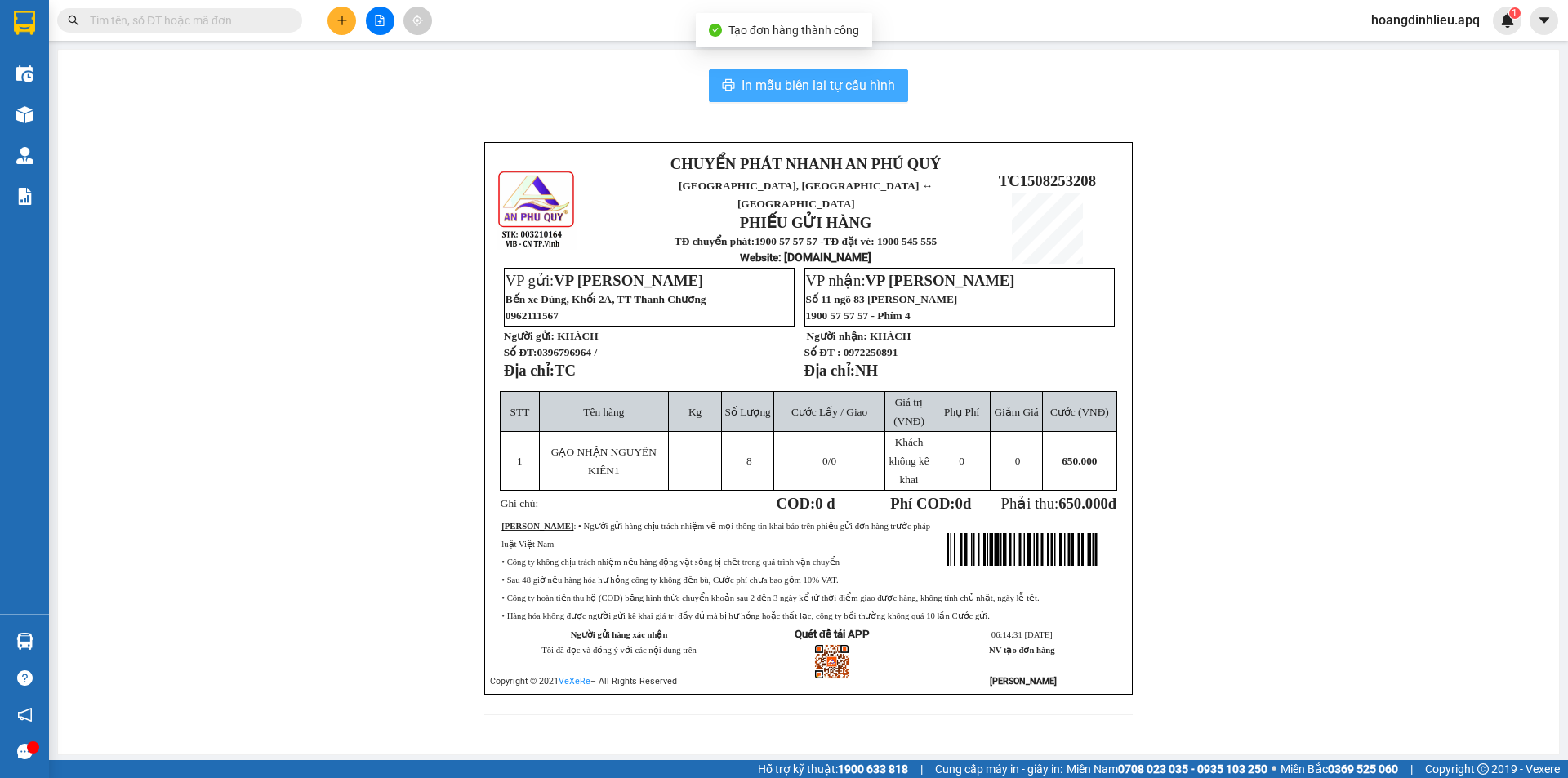
click at [819, 84] on span "In mẫu biên lai tự cấu hình" at bounding box center [818, 85] width 154 height 20
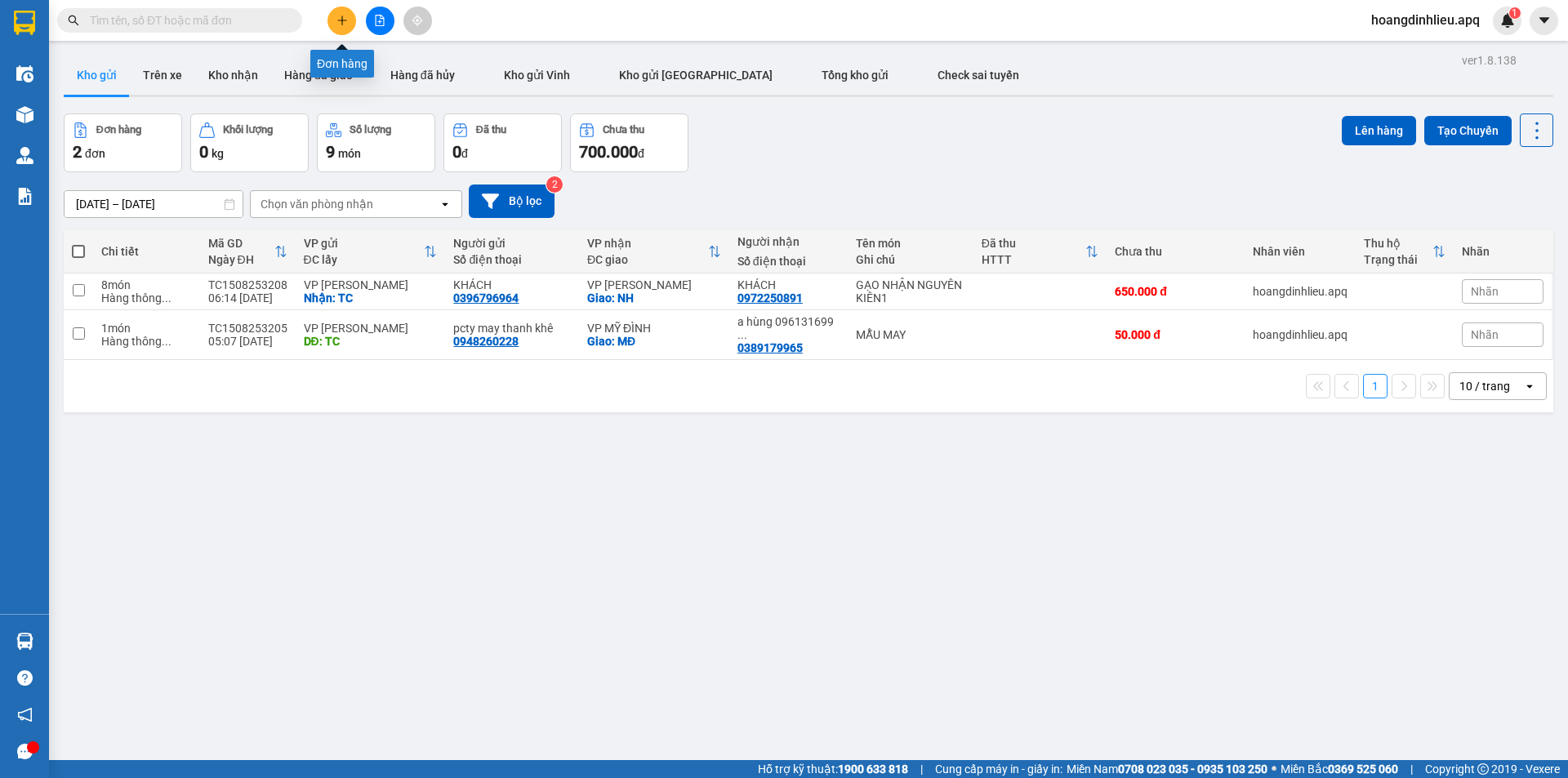
click at [337, 25] on icon "plus" at bounding box center [342, 20] width 11 height 11
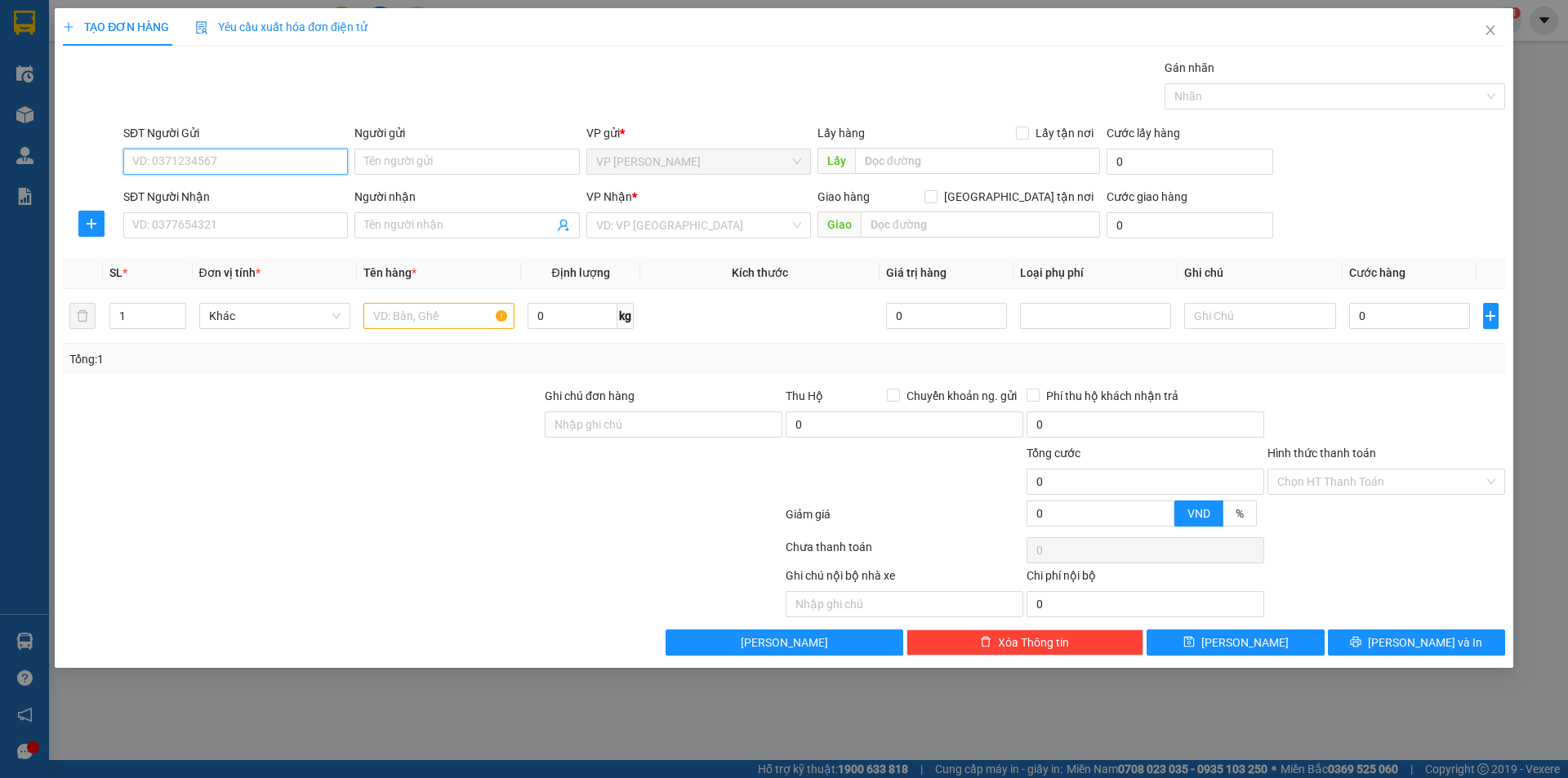
click at [220, 155] on input "SĐT Người Gửi" at bounding box center [236, 161] width 225 height 26
type input "0976971135"
click at [297, 194] on div "0976971135 - BÁC [PERSON_NAME]" at bounding box center [235, 194] width 205 height 18
type input "BÁC [PERSON_NAME]"
checkbox input "true"
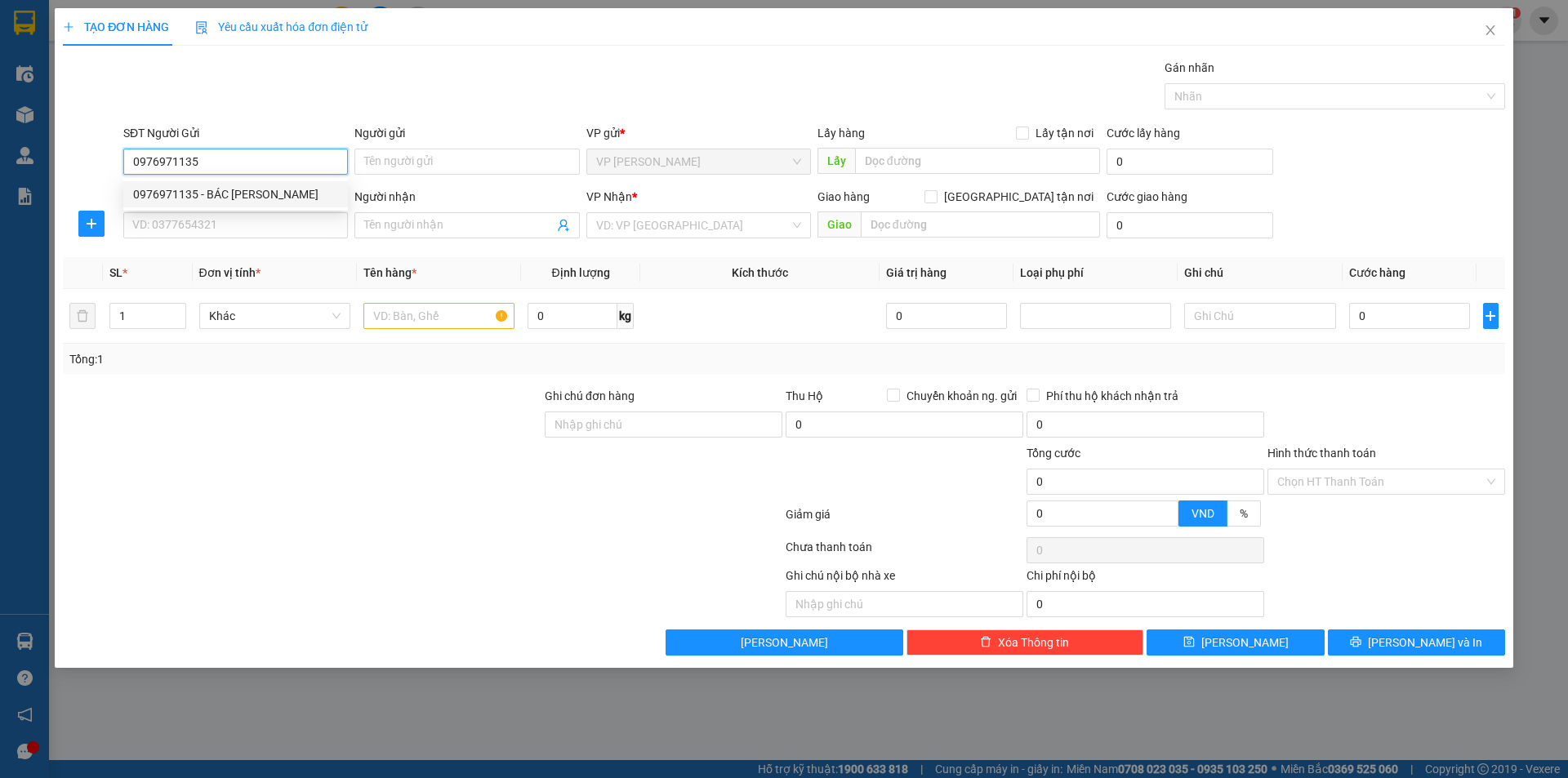
type input "TC"
type input "0976971135"
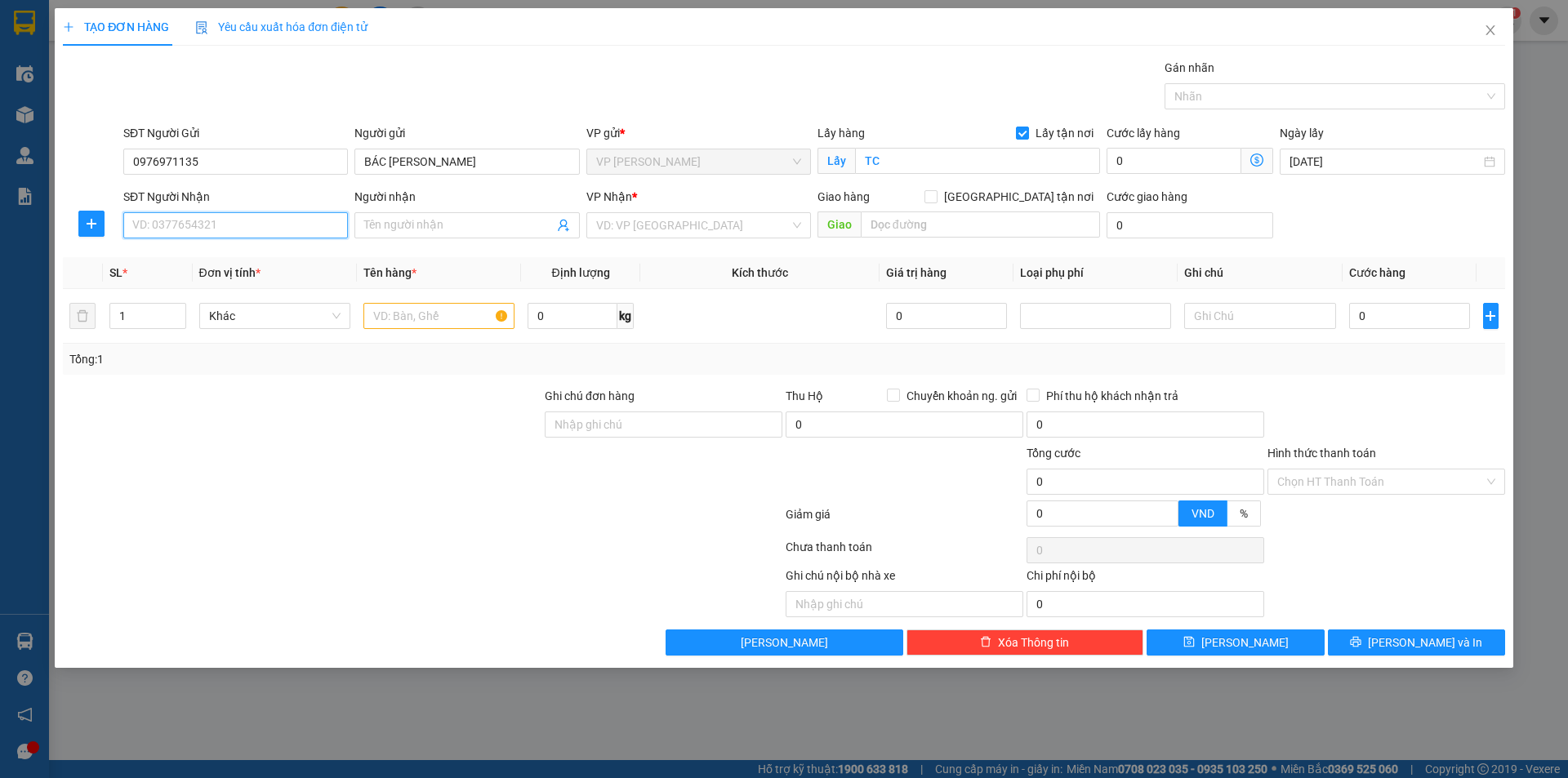
click at [289, 234] on input "SĐT Người Nhận" at bounding box center [236, 225] width 225 height 26
click at [298, 253] on div "0374001157 - A [PERSON_NAME]" at bounding box center [235, 257] width 205 height 18
type input "0374001157"
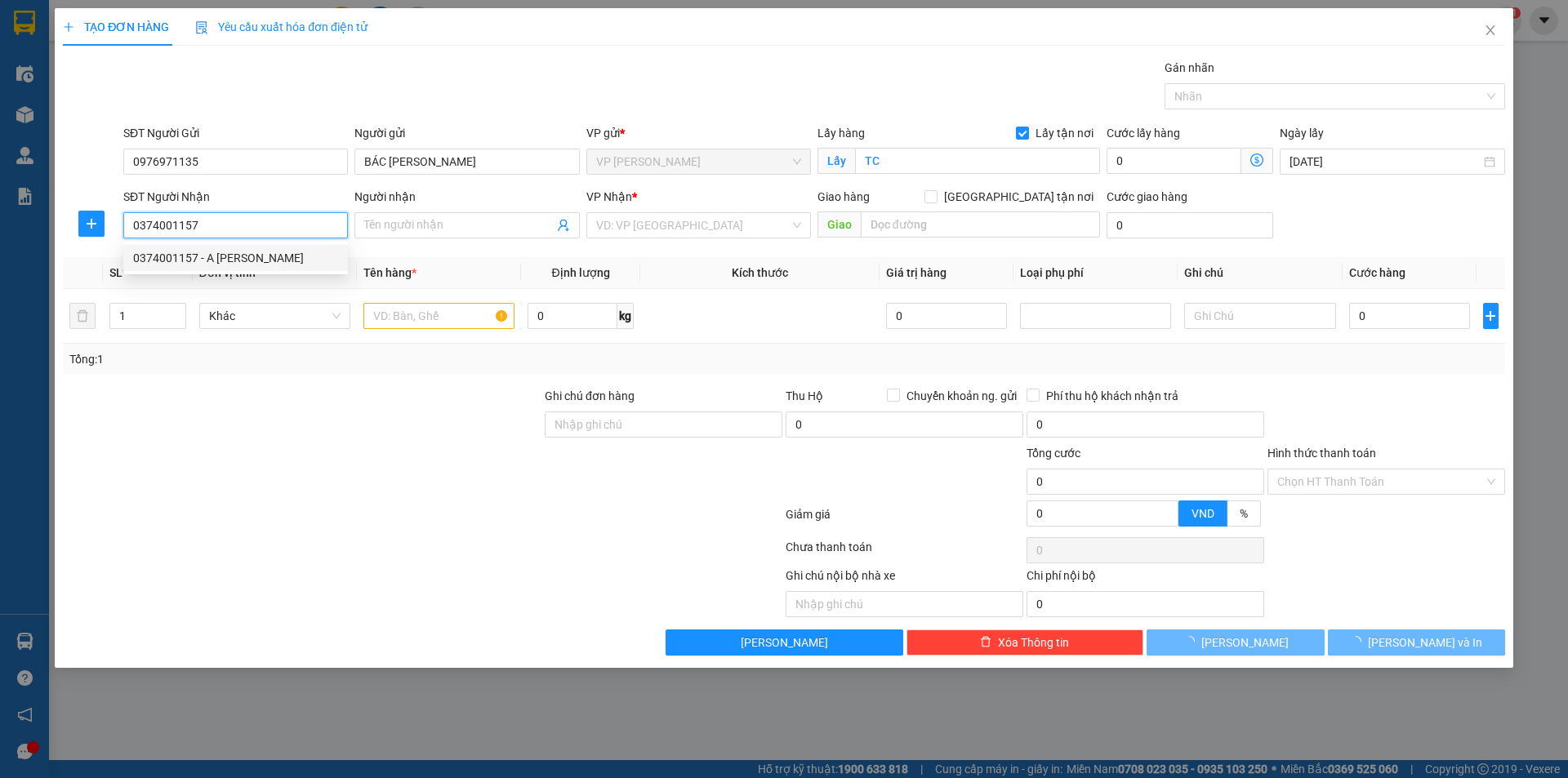
type input "A [PERSON_NAME]"
checkbox input "true"
type input "MĐ"
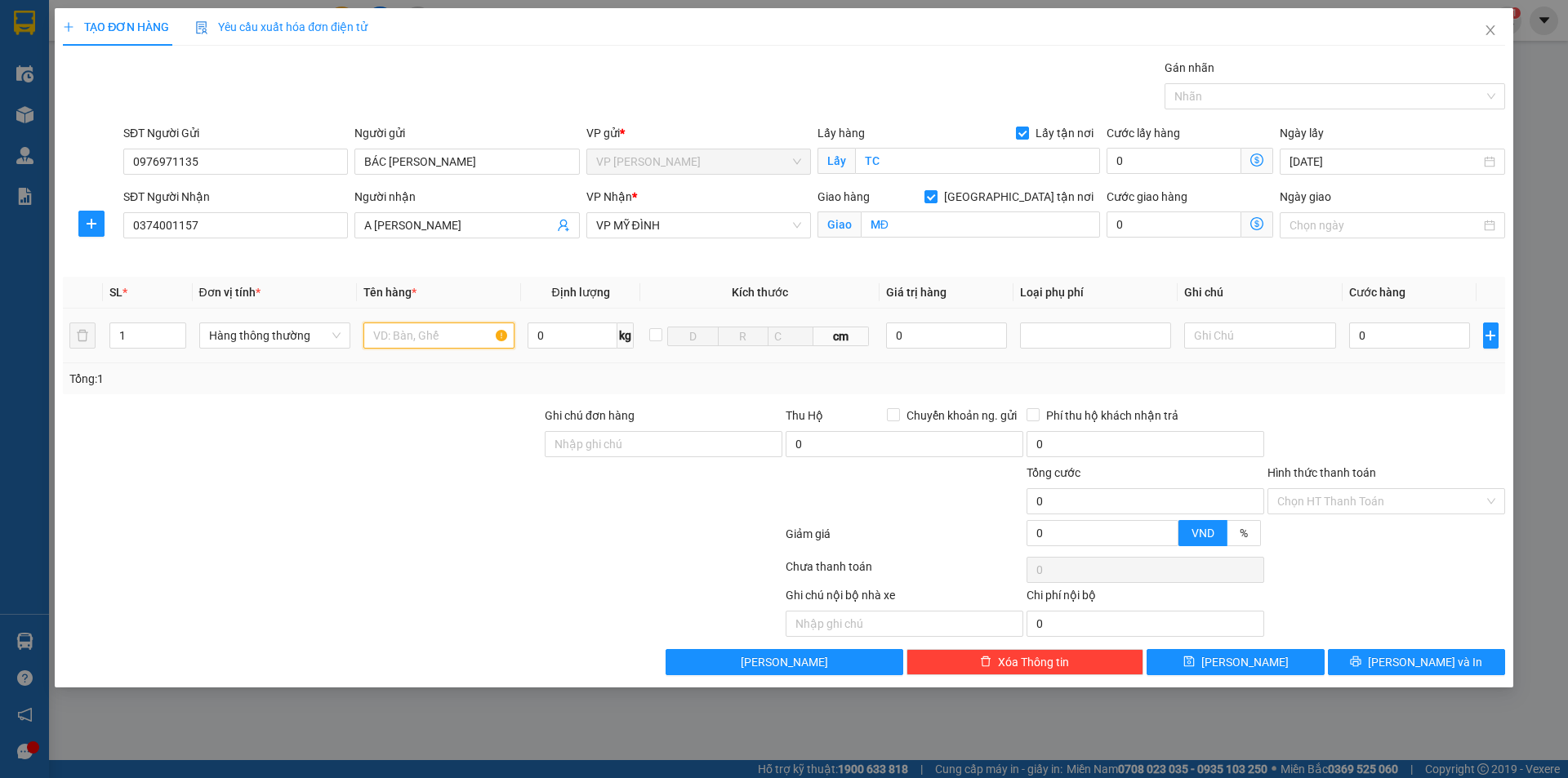
click at [409, 336] on input "text" at bounding box center [439, 336] width 151 height 26
type input "d"
type input "đ"
type input "D"
type input "ĐỒ ĂN"
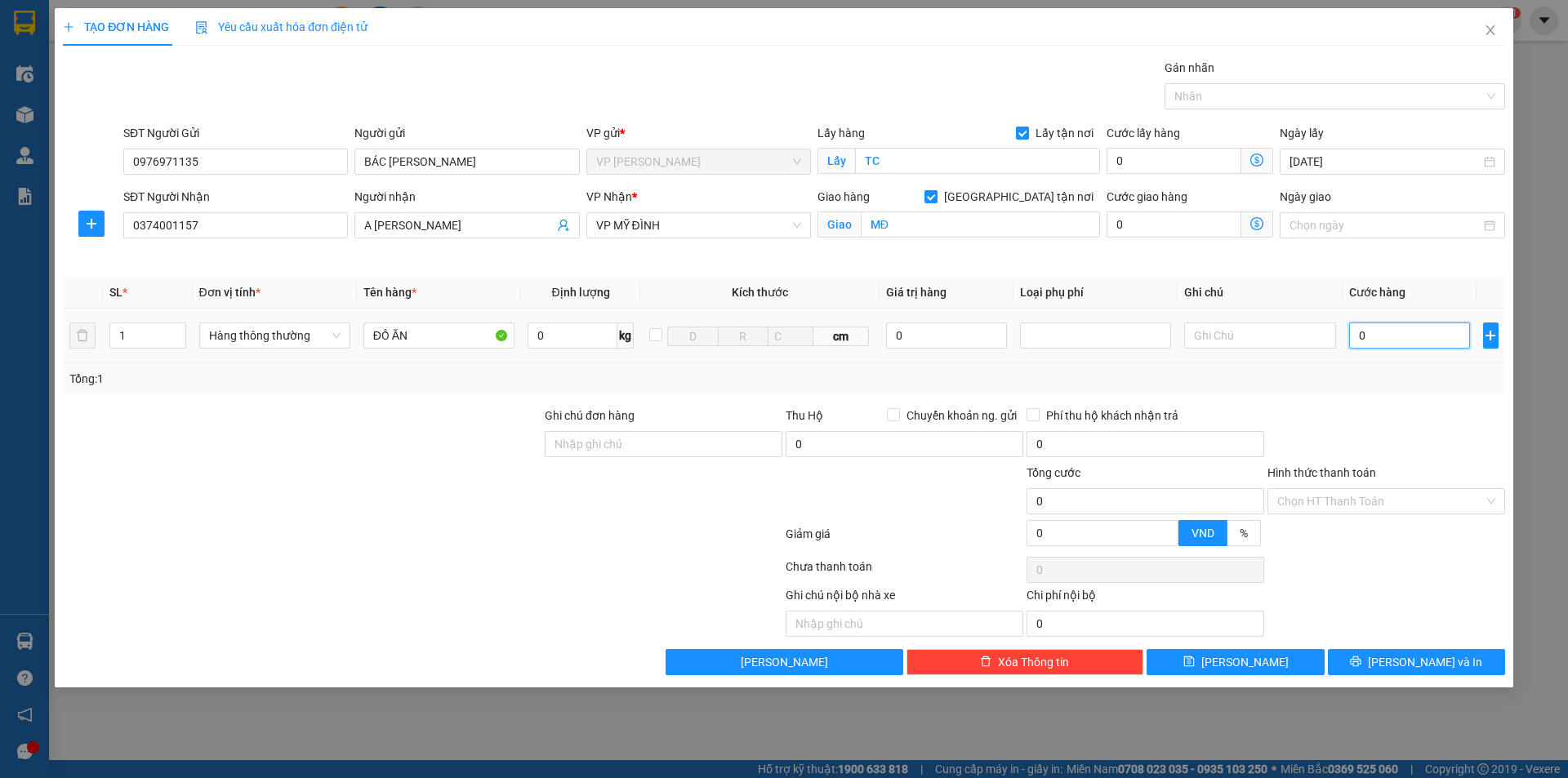
click at [1405, 336] on input "0" at bounding box center [1409, 336] width 122 height 26
type input "4"
type input "40"
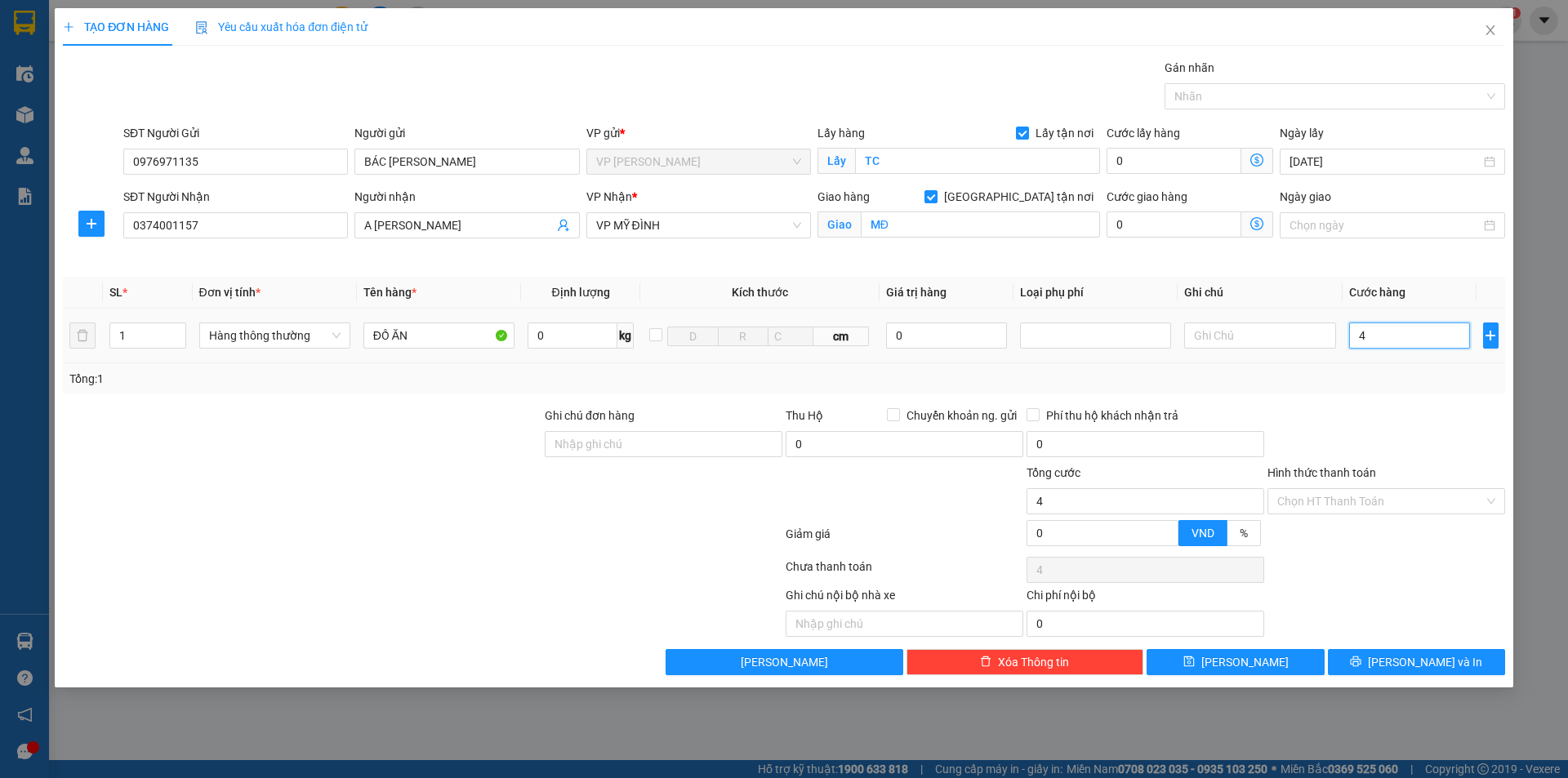
type input "40"
type input "400"
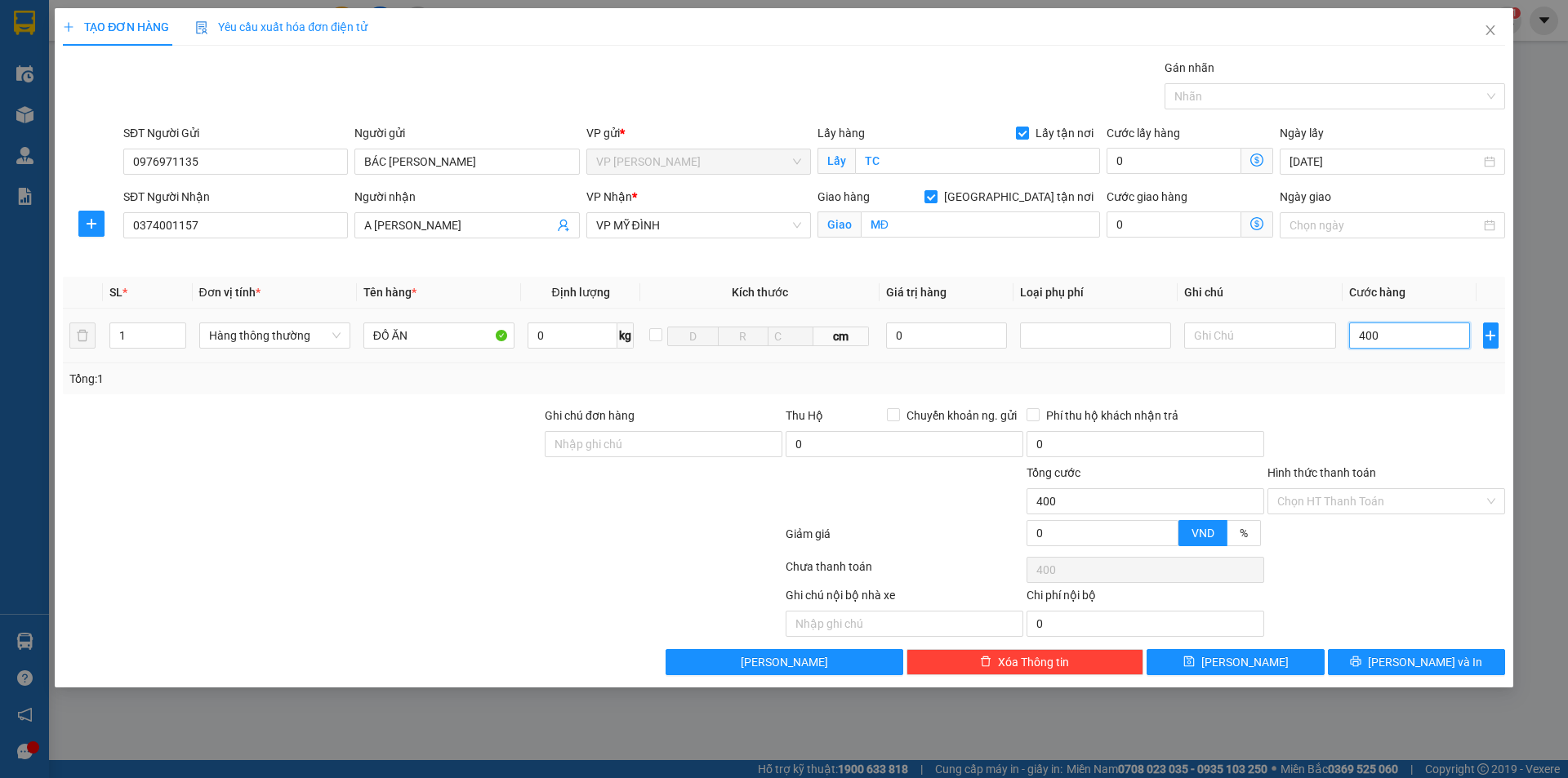
type input "4.000"
type input "40.000"
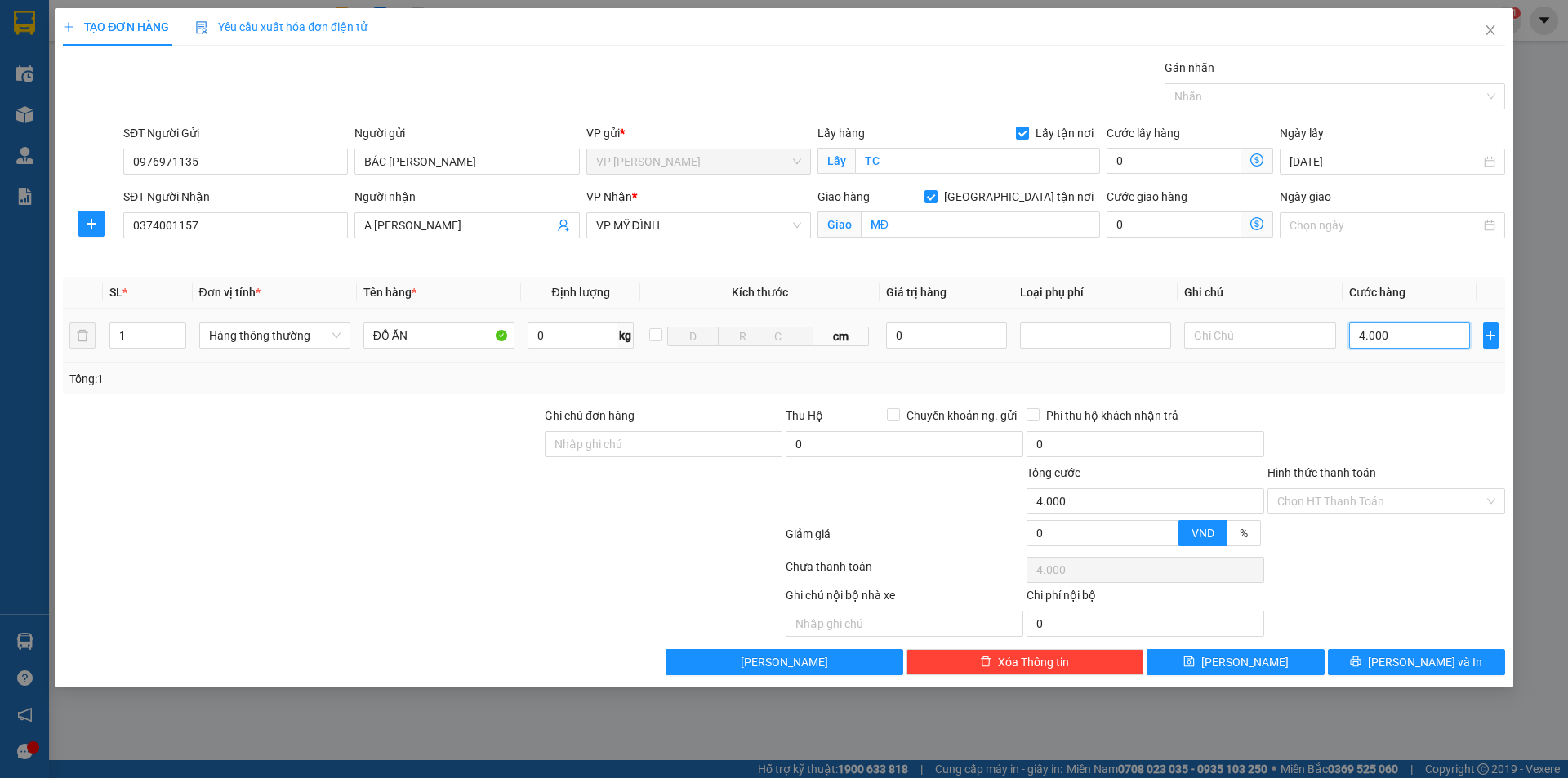
type input "40.000"
click at [1366, 495] on input "Hình thức thanh toán" at bounding box center [1380, 501] width 206 height 25
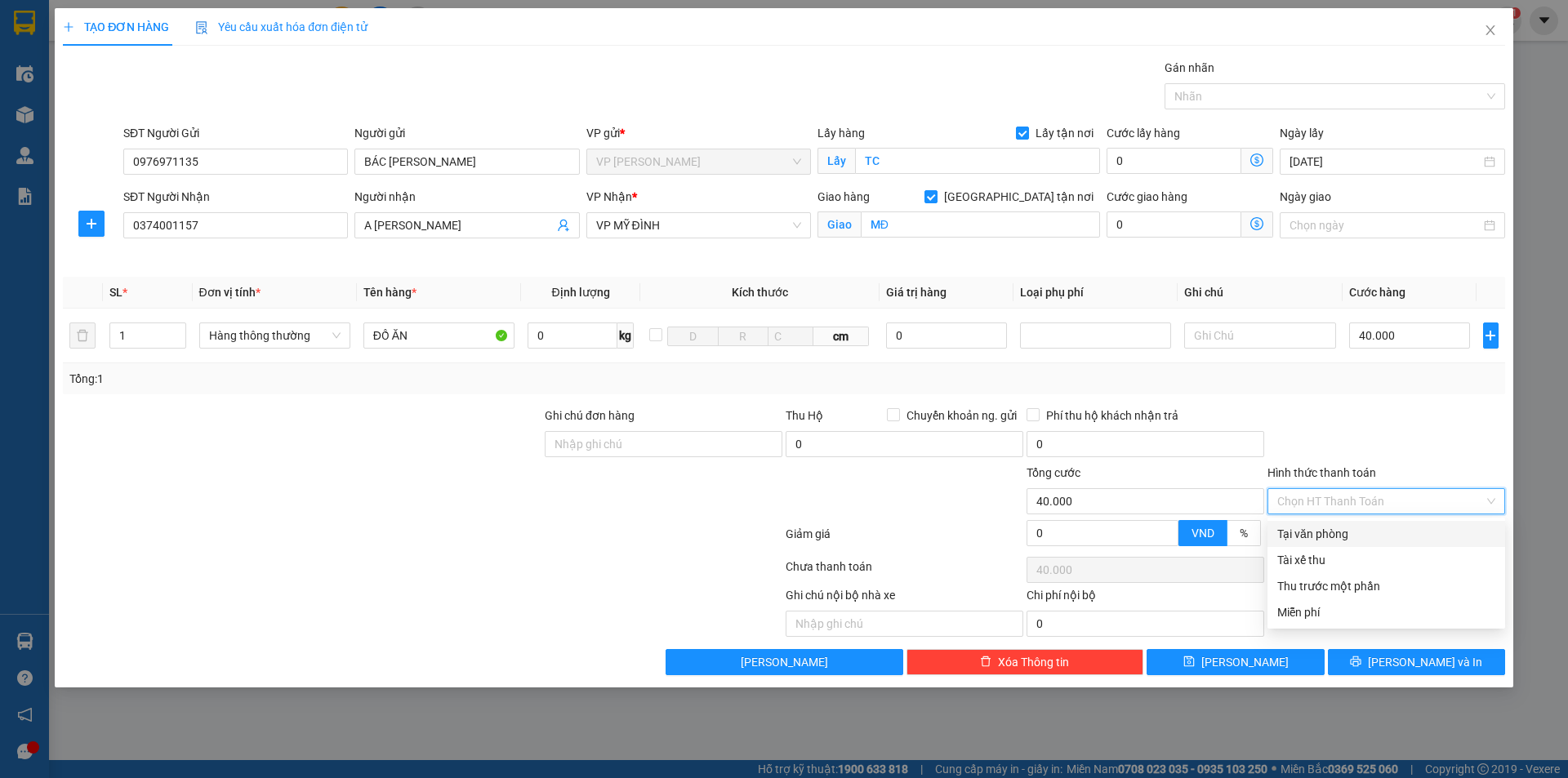
click at [1340, 537] on div "Tại văn phòng" at bounding box center [1385, 534] width 218 height 18
type input "0"
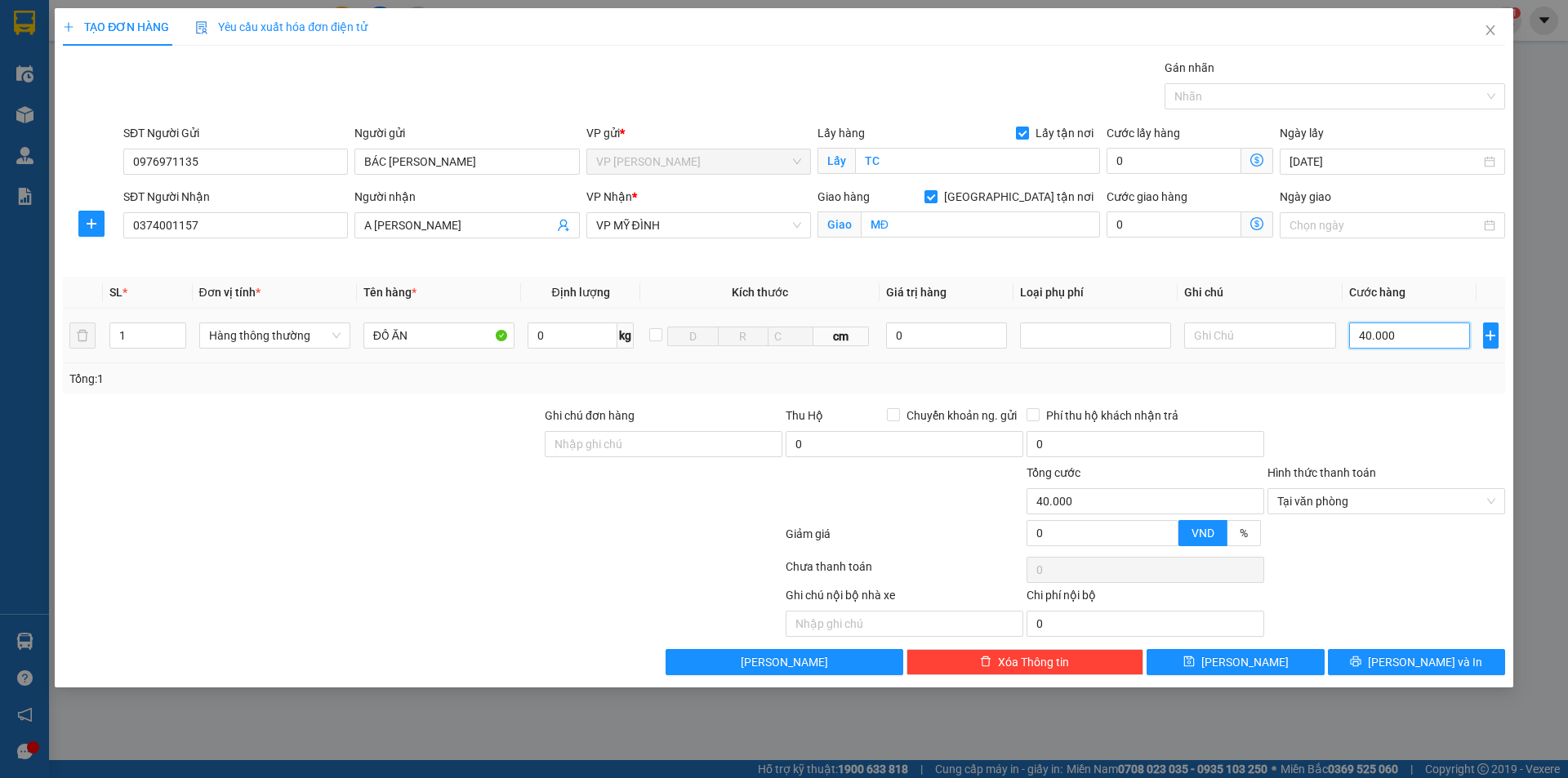
click at [1365, 337] on input "40.000" at bounding box center [1409, 336] width 122 height 26
type input "5"
type input "50"
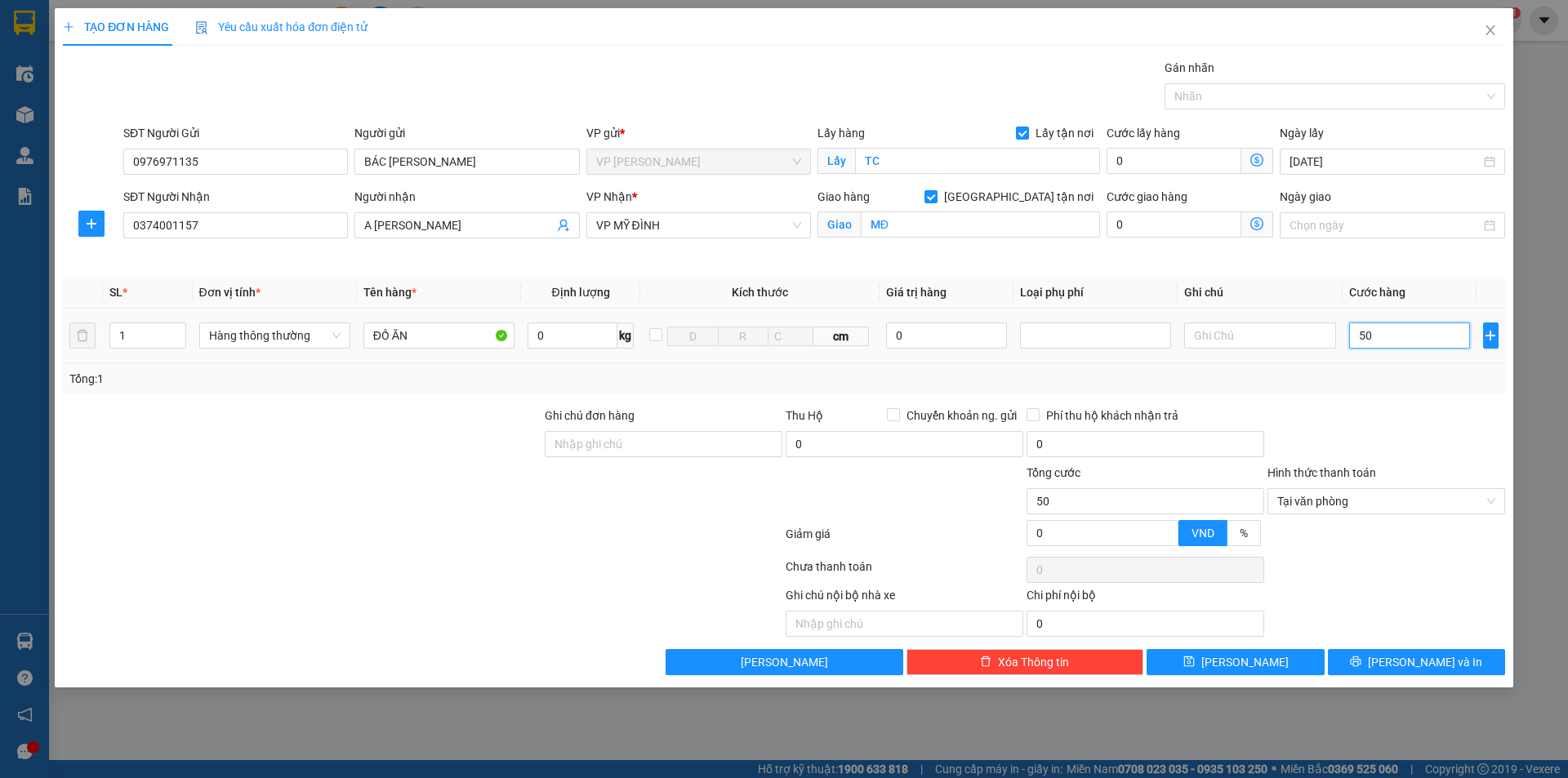
type input "500"
type input "5.000"
type input "50.000"
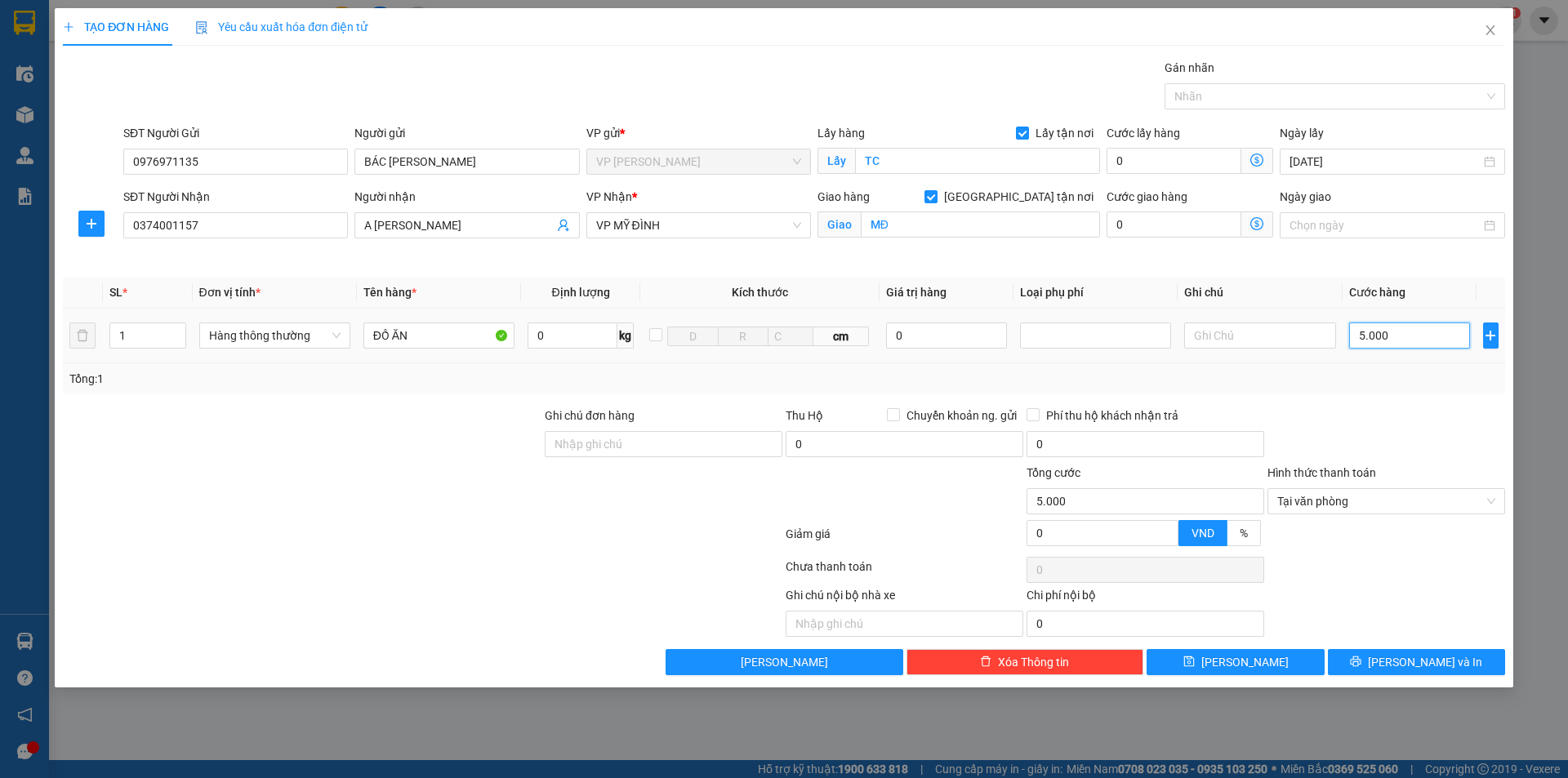
type input "50.000"
click at [1421, 651] on button "[PERSON_NAME] và In" at bounding box center [1416, 662] width 177 height 26
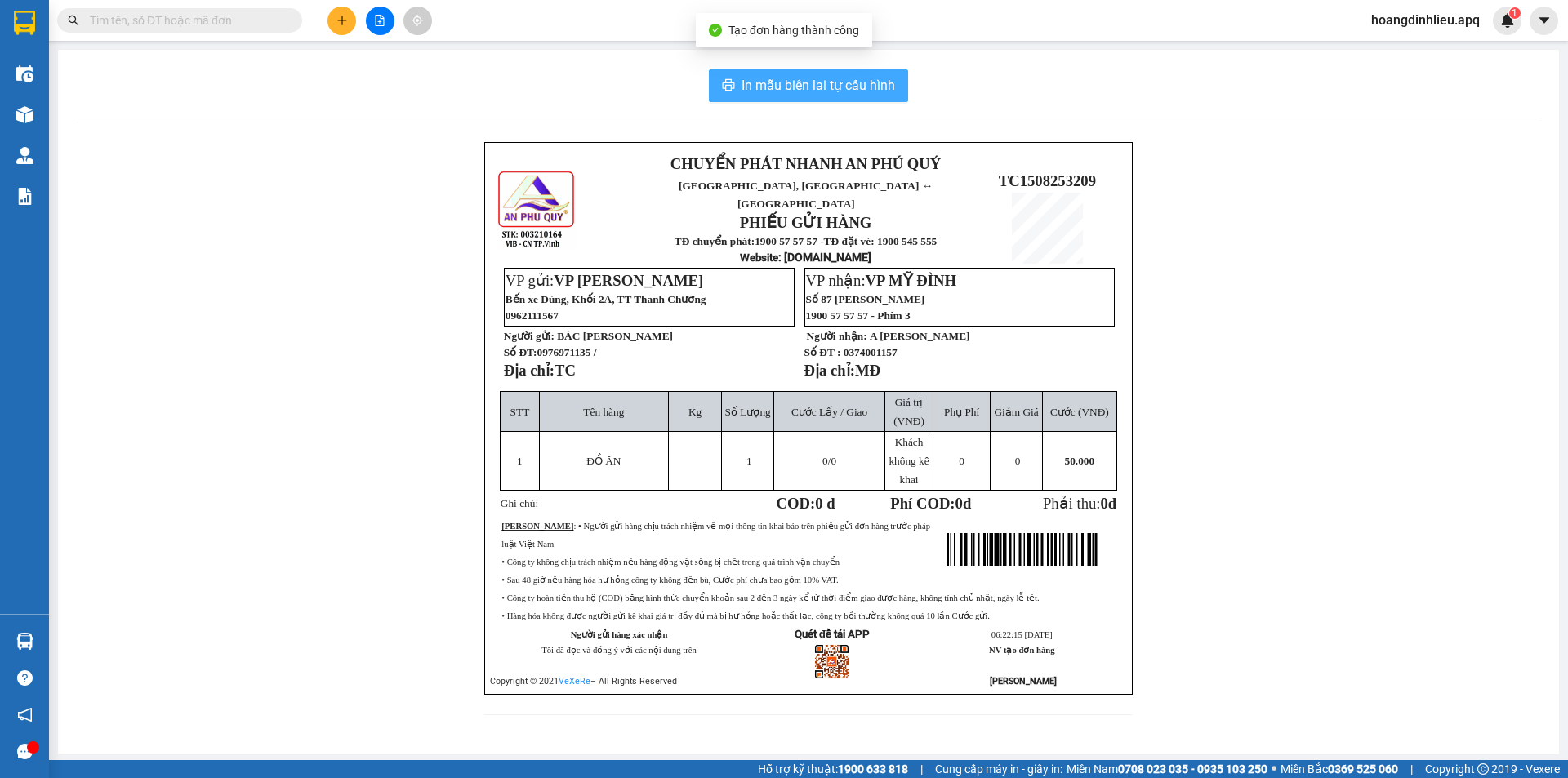
click at [842, 78] on span "In mẫu biên lai tự cấu hình" at bounding box center [818, 85] width 154 height 20
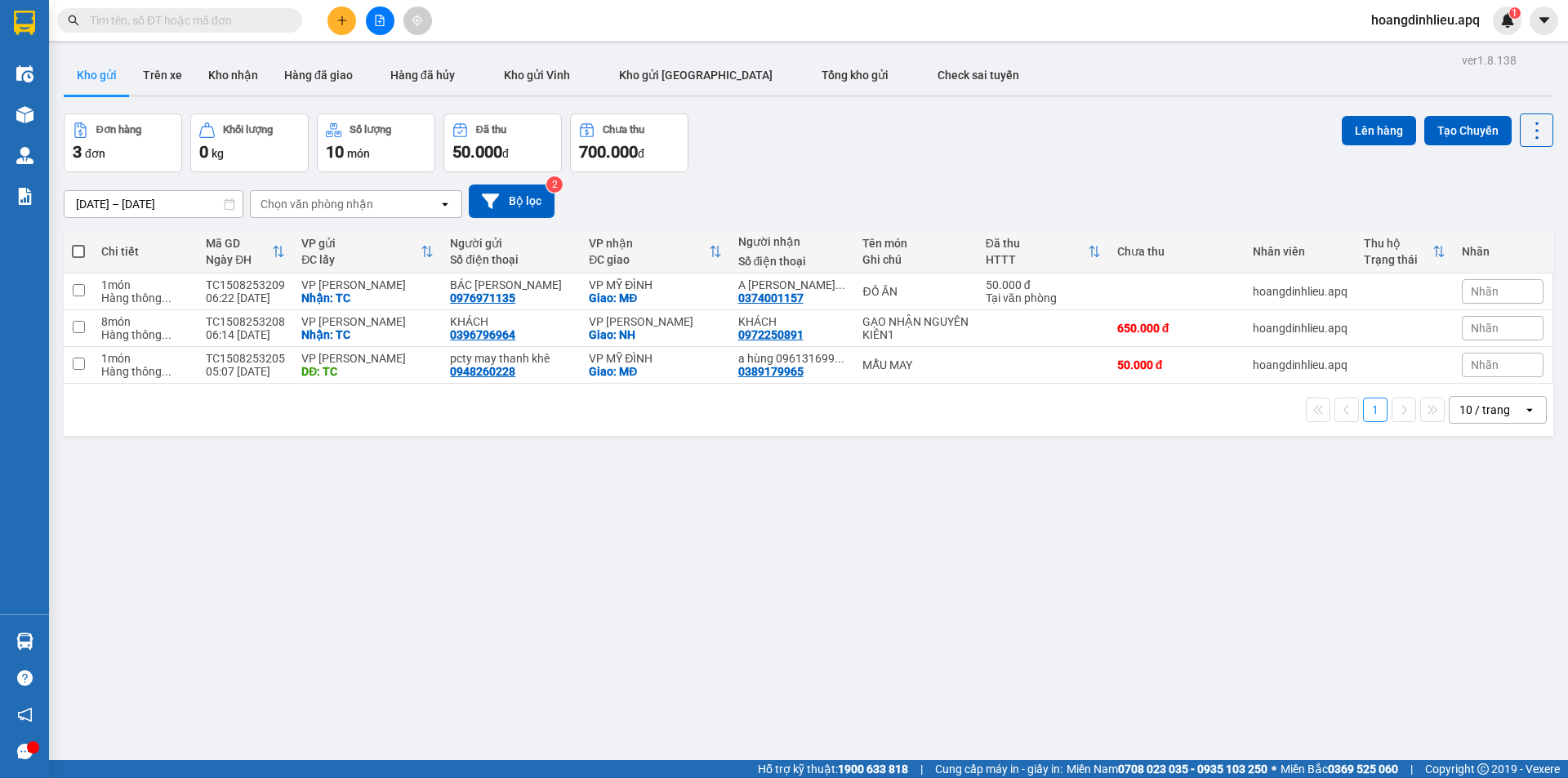
click at [1480, 418] on div "10 / trang" at bounding box center [1484, 410] width 51 height 17
click at [1501, 605] on span "100 / trang" at bounding box center [1479, 605] width 59 height 17
click at [1406, 22] on span "hoangdinhlieu.apq" at bounding box center [1425, 20] width 135 height 20
click at [1397, 50] on span "Đăng xuất" at bounding box center [1432, 50] width 101 height 18
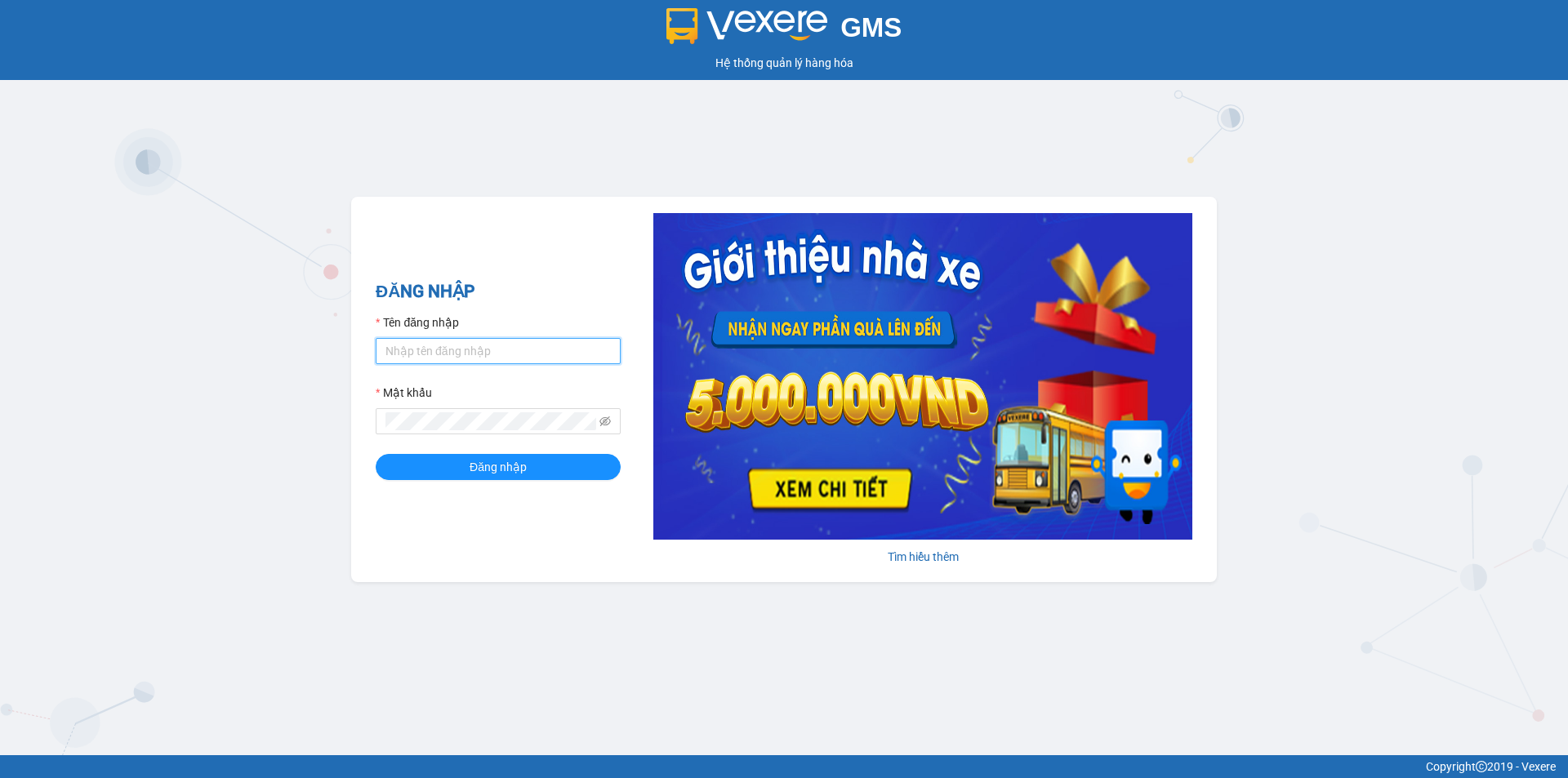
click at [480, 347] on input "Tên đăng nhập" at bounding box center [498, 351] width 245 height 26
type input "tuyet.apq"
click at [526, 469] on button "Đăng nhập" at bounding box center [498, 466] width 245 height 26
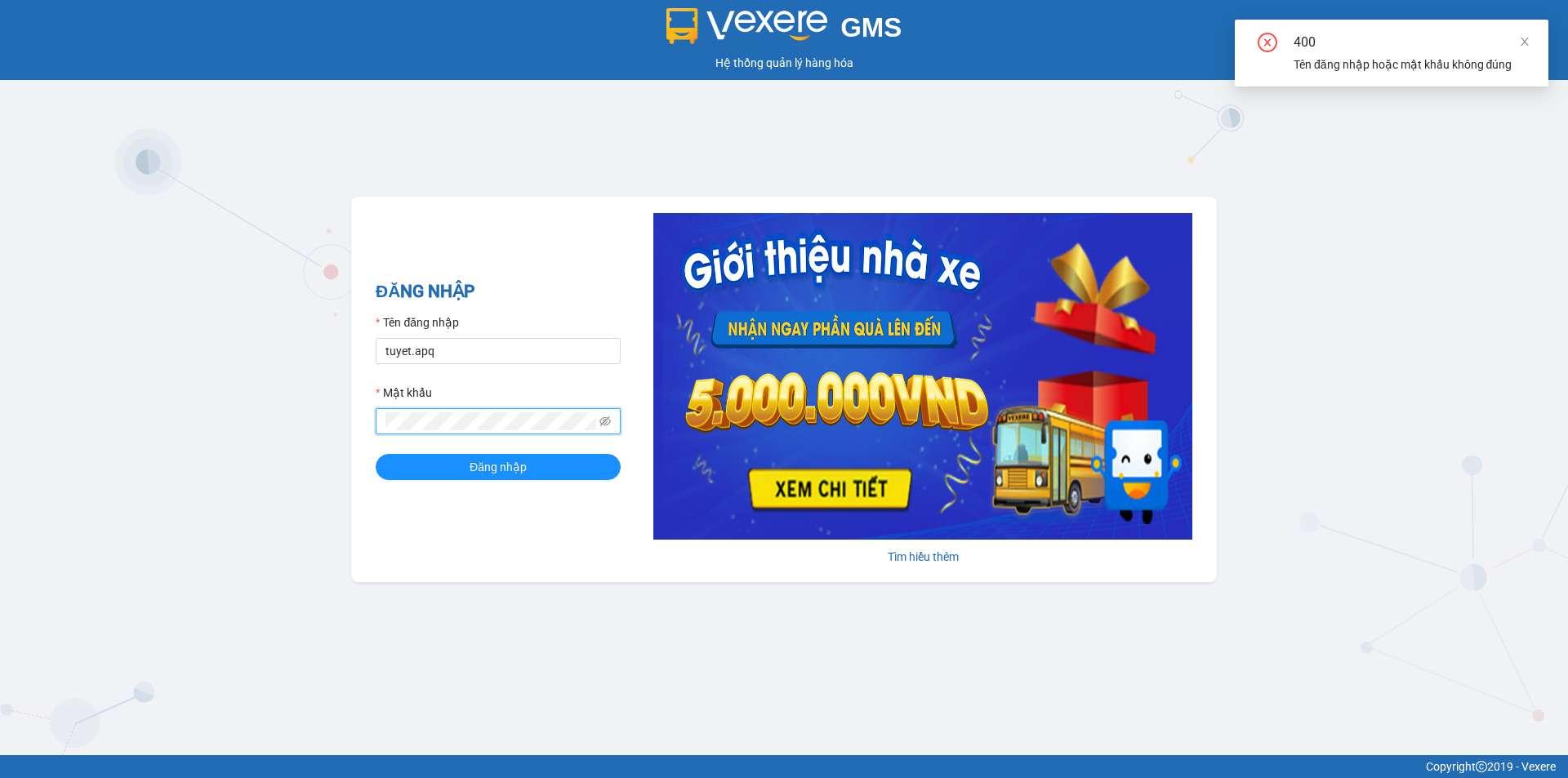
click at [375, 436] on div "ĐĂNG NHẬP Tên đăng nhập tuyet.apq Mật khẩu Đăng nhập Tìm hiểu thêm" at bounding box center [784, 389] width 866 height 385
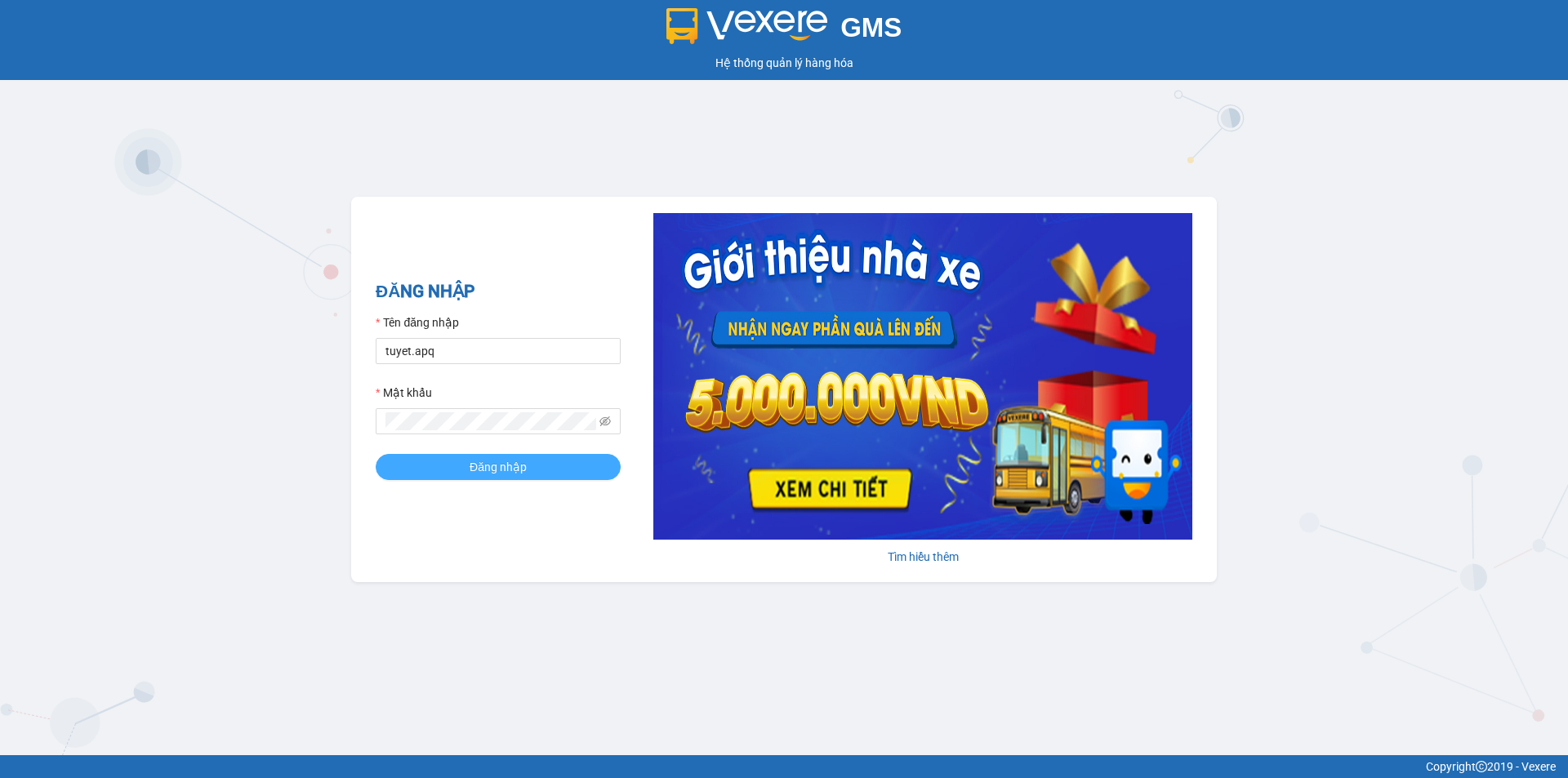
click at [586, 469] on button "Đăng nhập" at bounding box center [498, 466] width 245 height 26
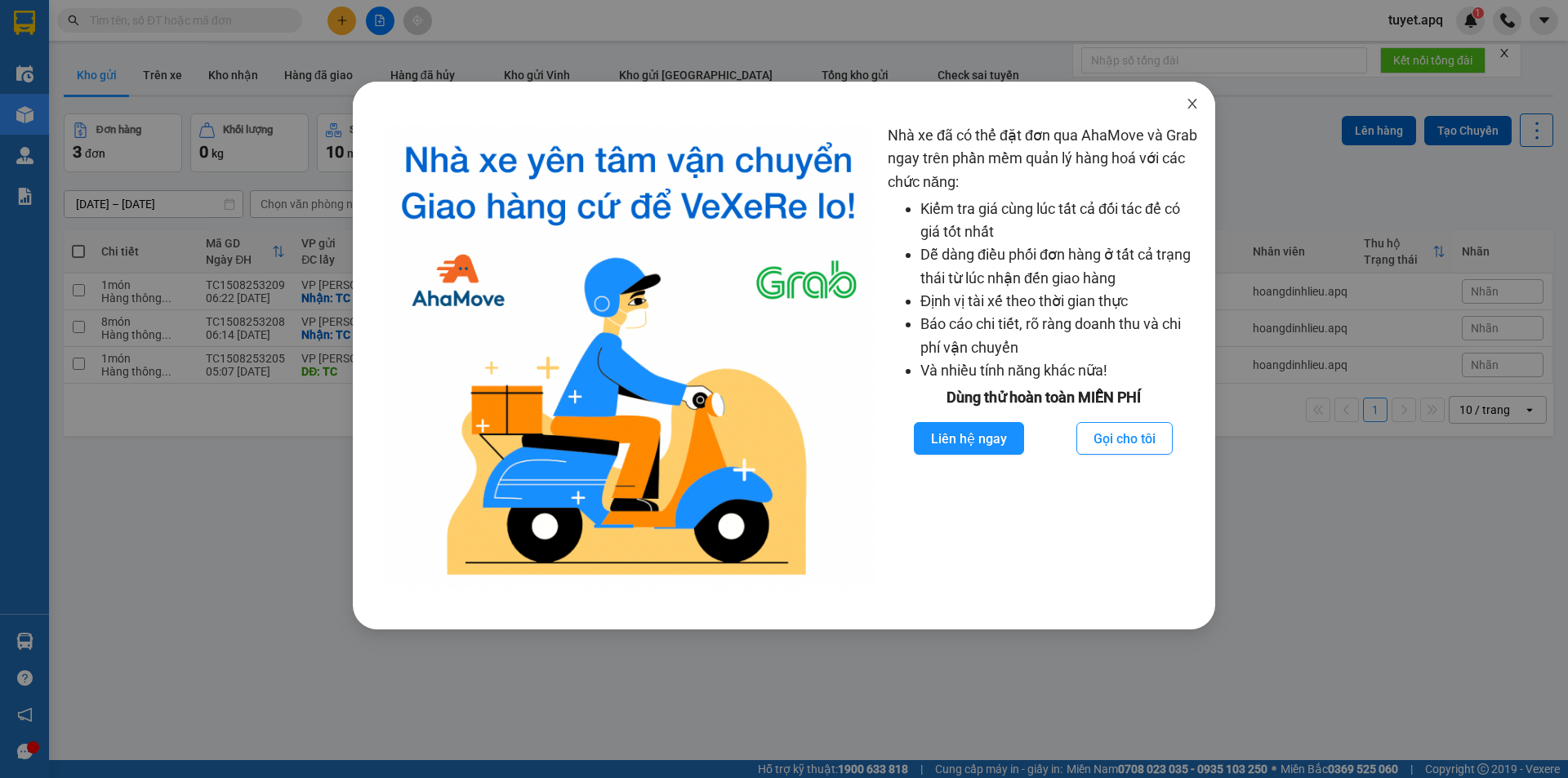
click at [1193, 101] on icon "close" at bounding box center [1192, 103] width 13 height 13
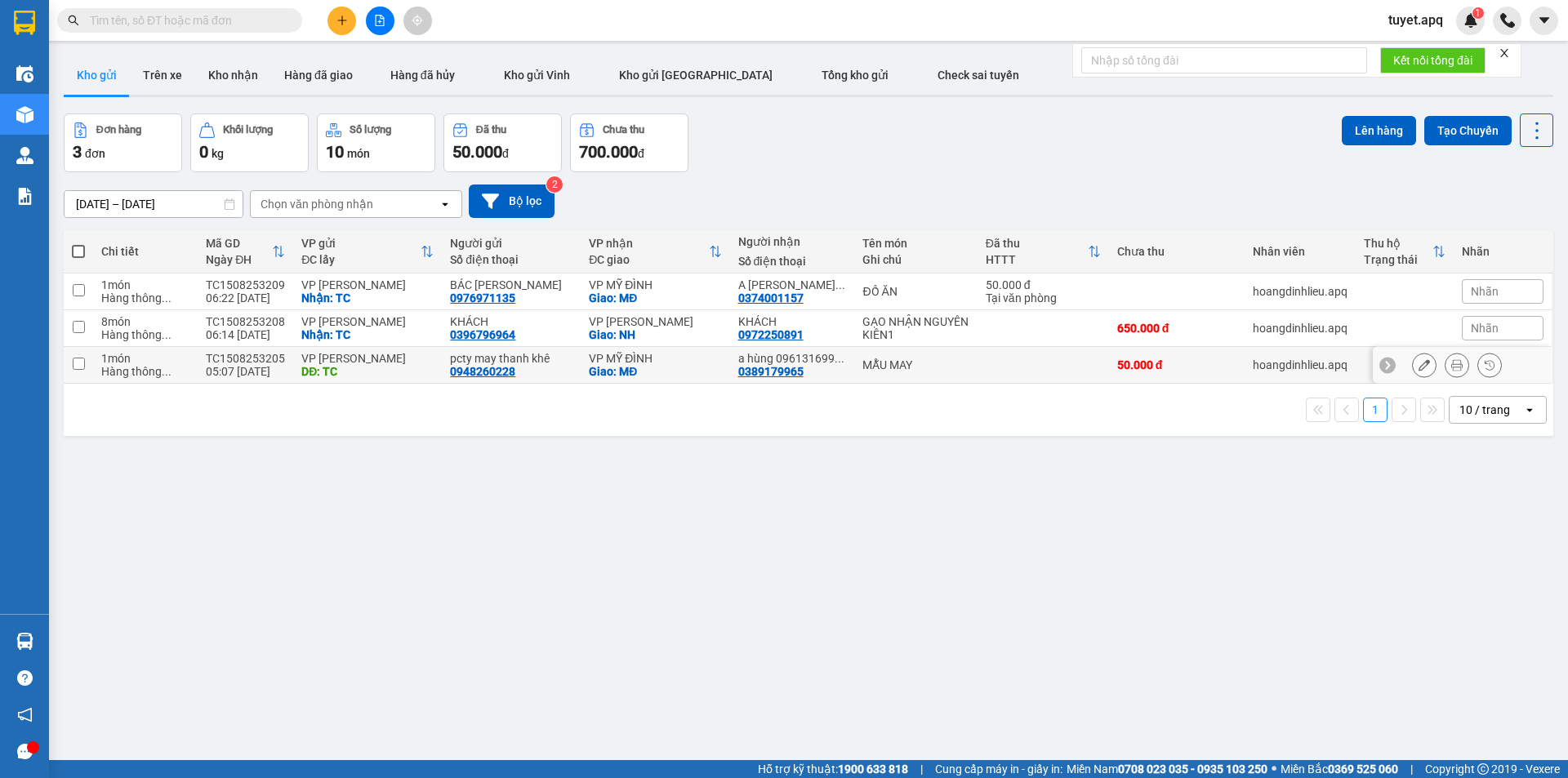
click at [1419, 371] on icon at bounding box center [1424, 365] width 11 height 11
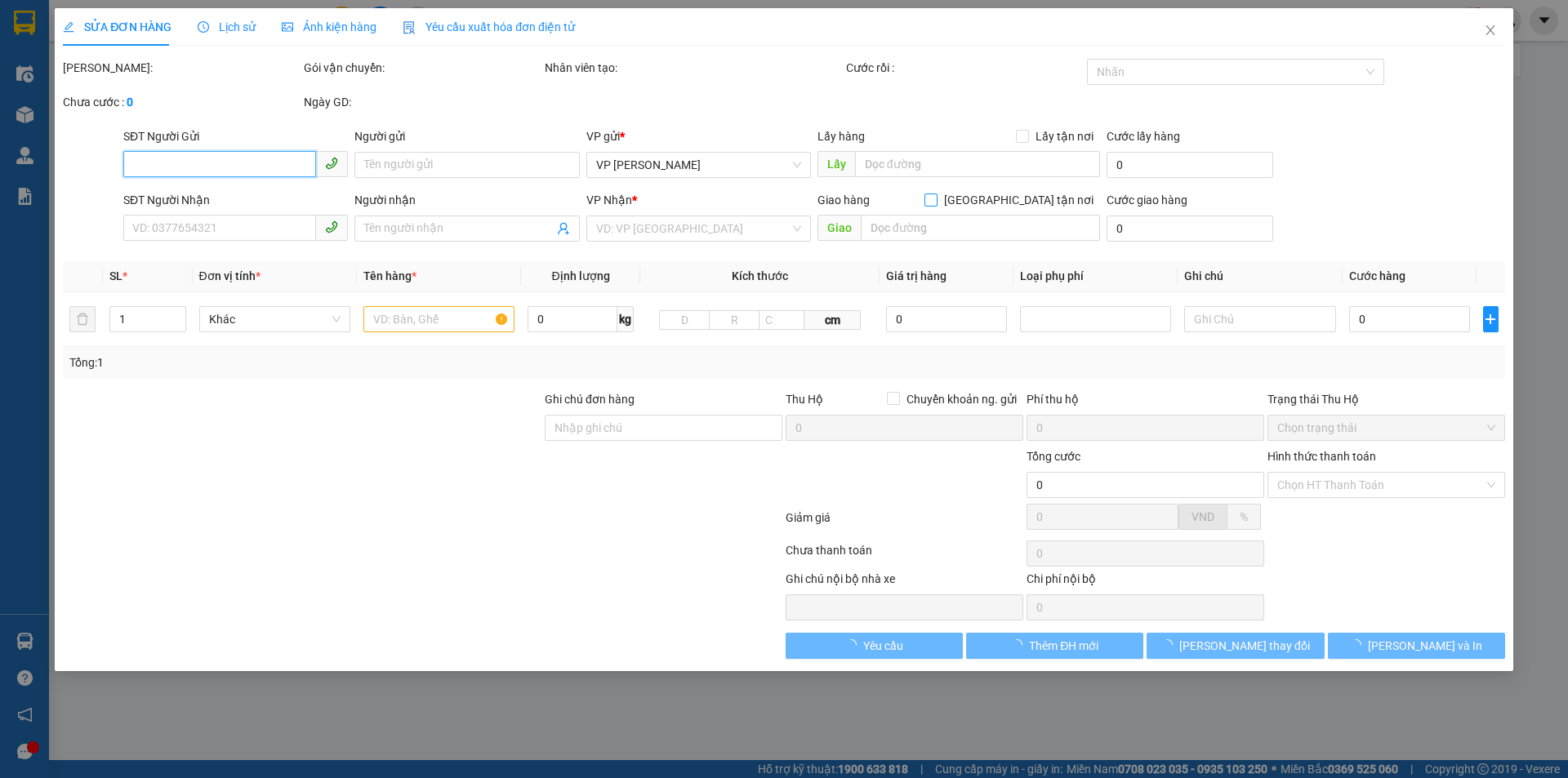
type input "0948260228"
type input "pcty may thanh khê"
type input "TC"
type input "0389179965"
type input "a hùng 0961316995 chị nt ko gọi"
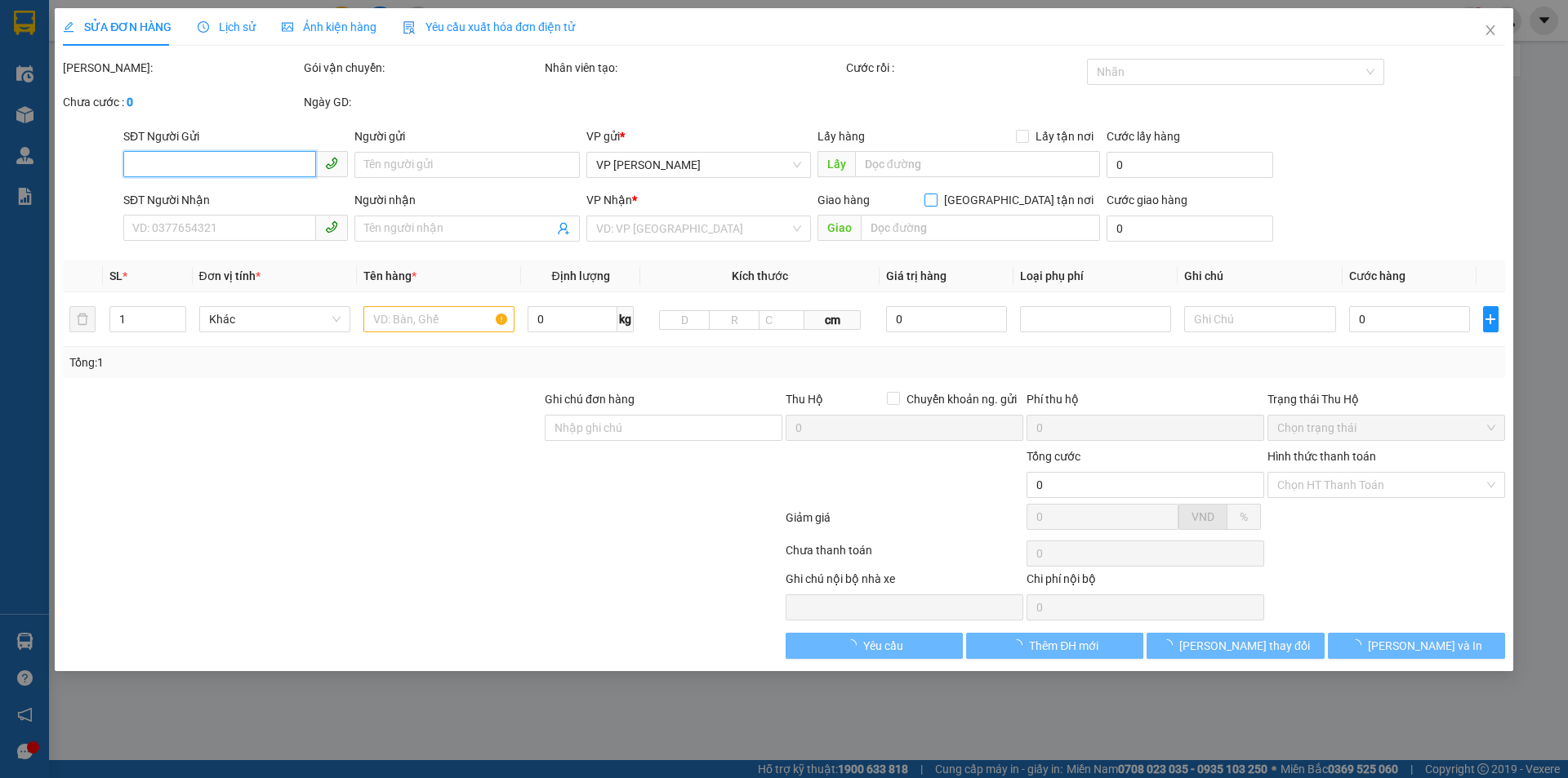
checkbox input "true"
type input "MĐ"
type input "50.000"
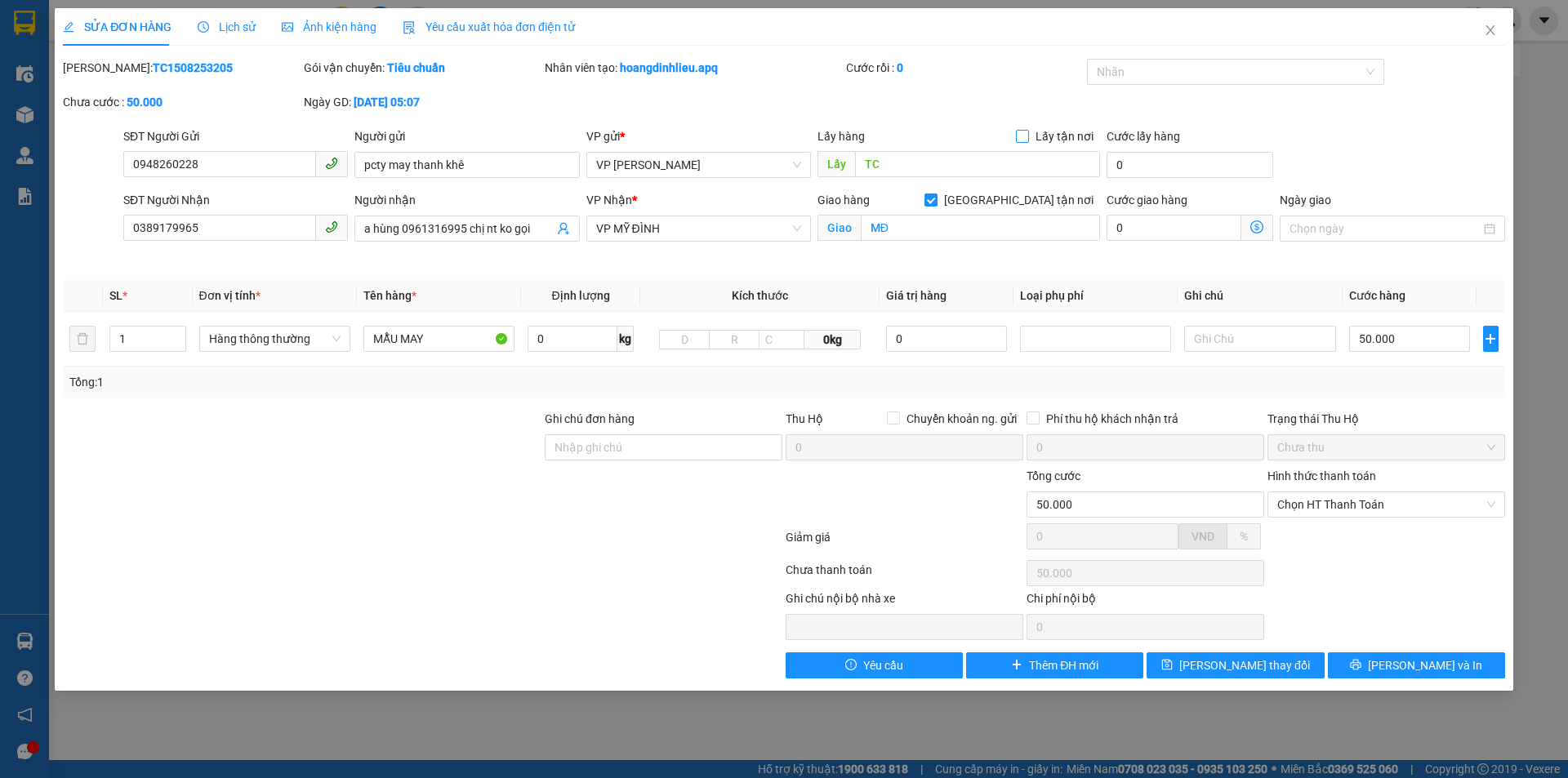
click at [1024, 145] on div "Lấy hàng Lấy tận nơi" at bounding box center [959, 139] width 282 height 25
click at [1023, 145] on label "Lấy tận nơi" at bounding box center [1057, 136] width 84 height 18
click at [1023, 141] on input "Lấy tận nơi" at bounding box center [1021, 136] width 11 height 11
checkbox input "true"
click at [1287, 667] on button "Lưu thay đổi" at bounding box center [1235, 666] width 177 height 26
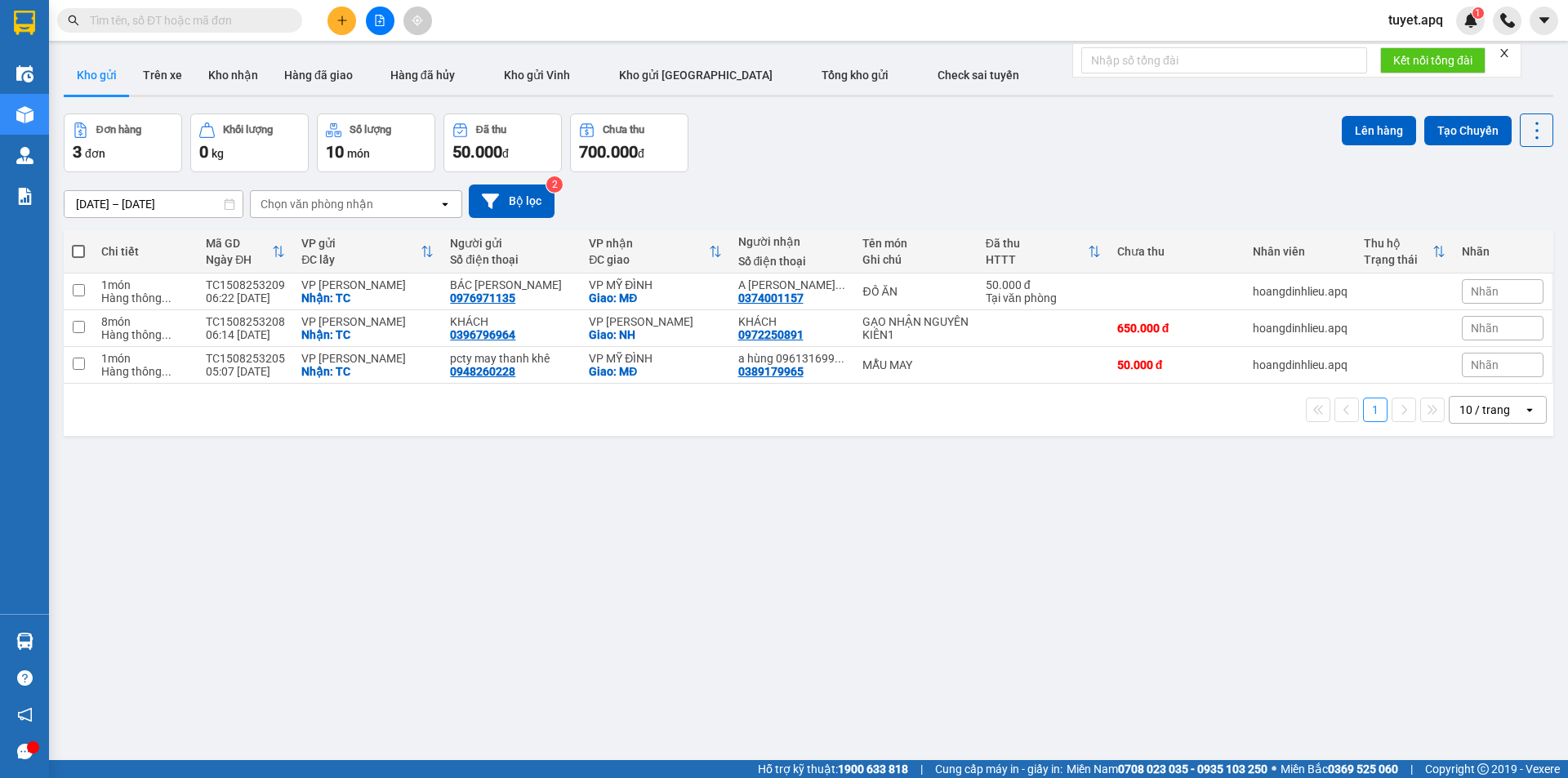
click at [195, 14] on input "text" at bounding box center [185, 19] width 193 height 18
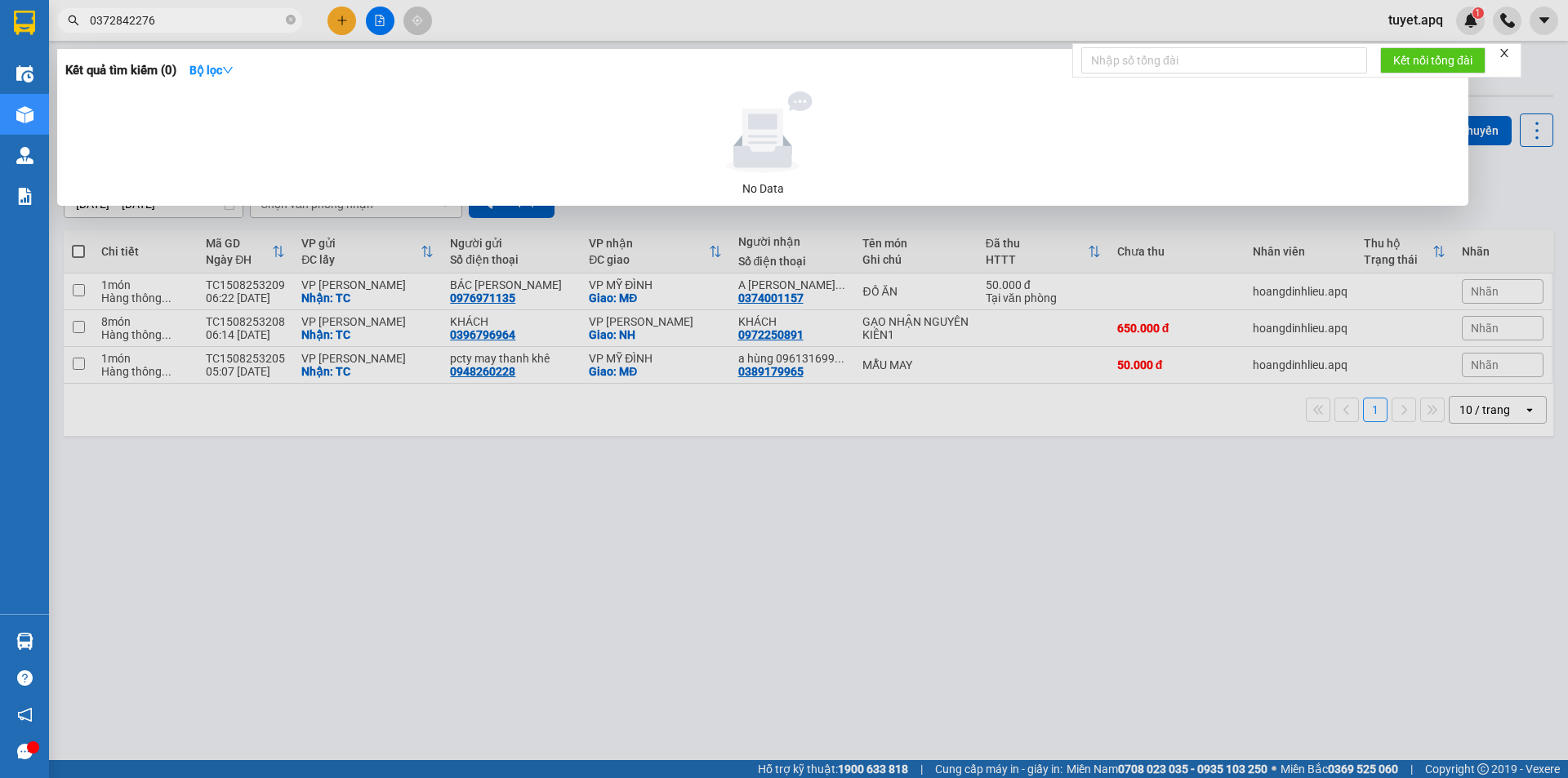
click at [170, 18] on input "0372842276" at bounding box center [185, 19] width 193 height 18
click at [128, 18] on input "0372842276" at bounding box center [185, 19] width 193 height 18
click at [128, 22] on input "037282276" at bounding box center [185, 19] width 193 height 18
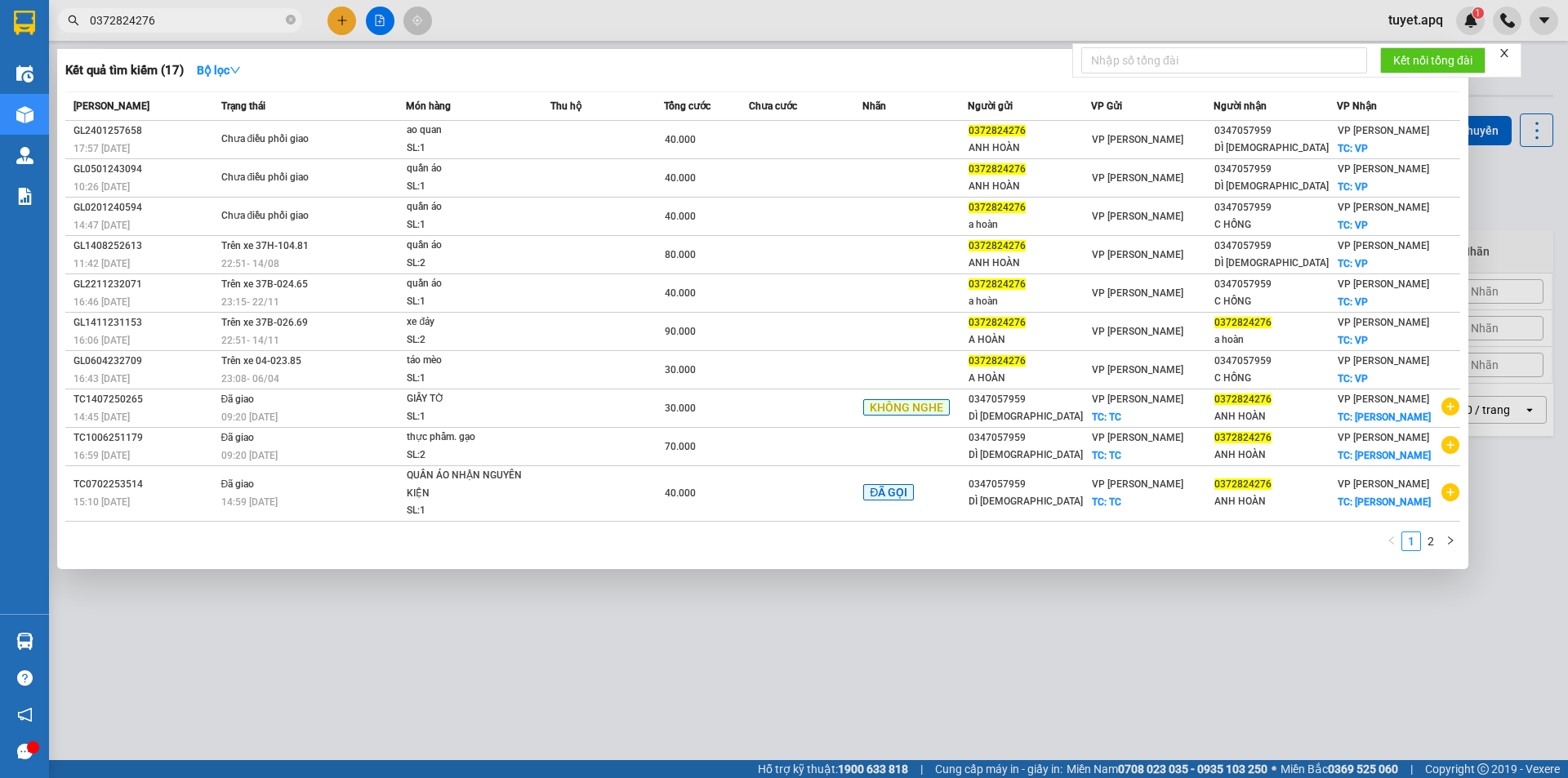
click at [239, 23] on input "0372824276" at bounding box center [185, 19] width 193 height 18
type input "0"
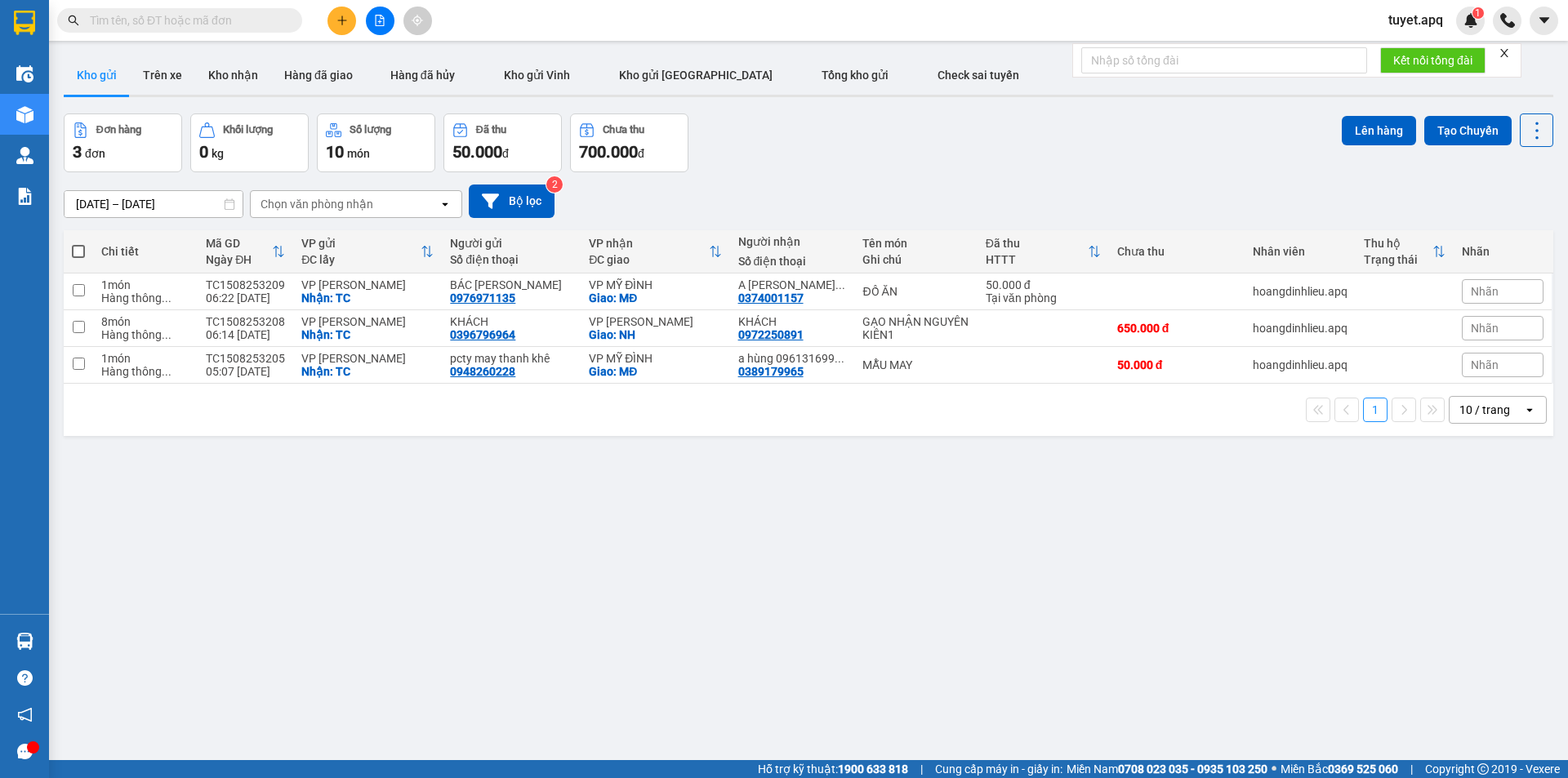
click at [167, 25] on input "text" at bounding box center [185, 19] width 193 height 18
type input "2"
click at [75, 245] on span at bounding box center [78, 252] width 13 height 13
click at [78, 243] on input "checkbox" at bounding box center [78, 243] width 0 height 0
checkbox input "true"
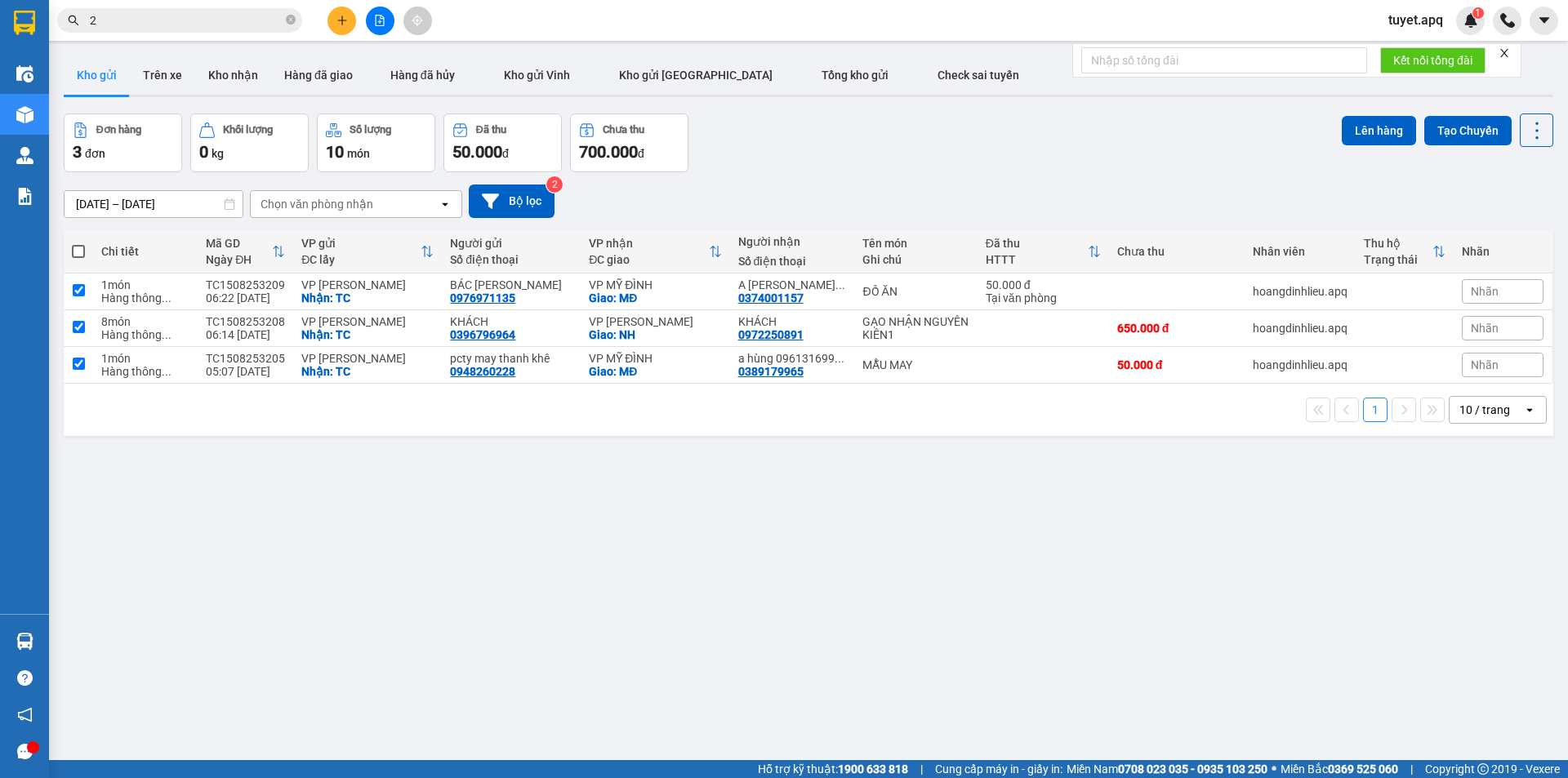
checkbox input "true"
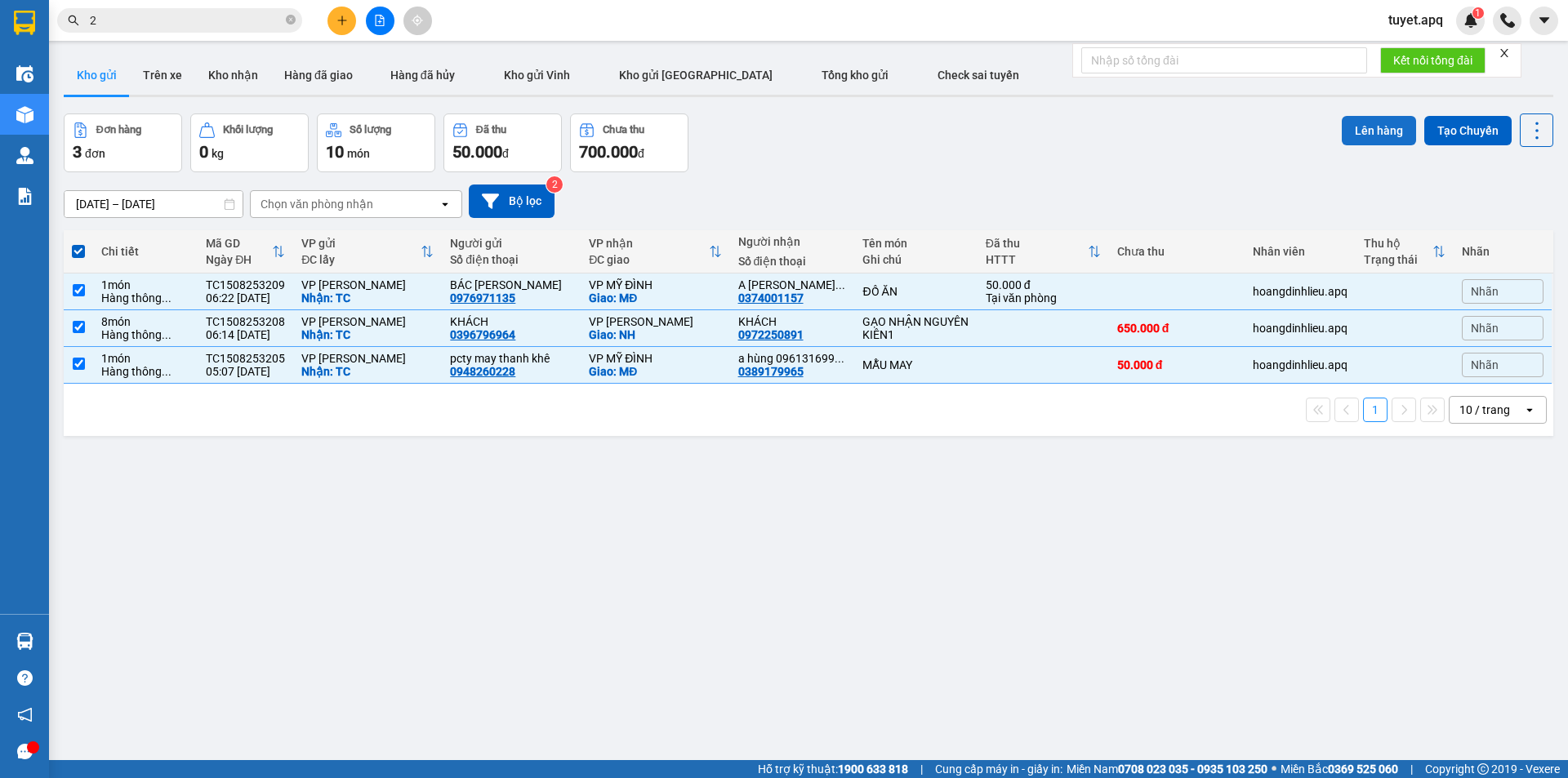
click at [1371, 126] on button "Lên hàng" at bounding box center [1378, 131] width 75 height 29
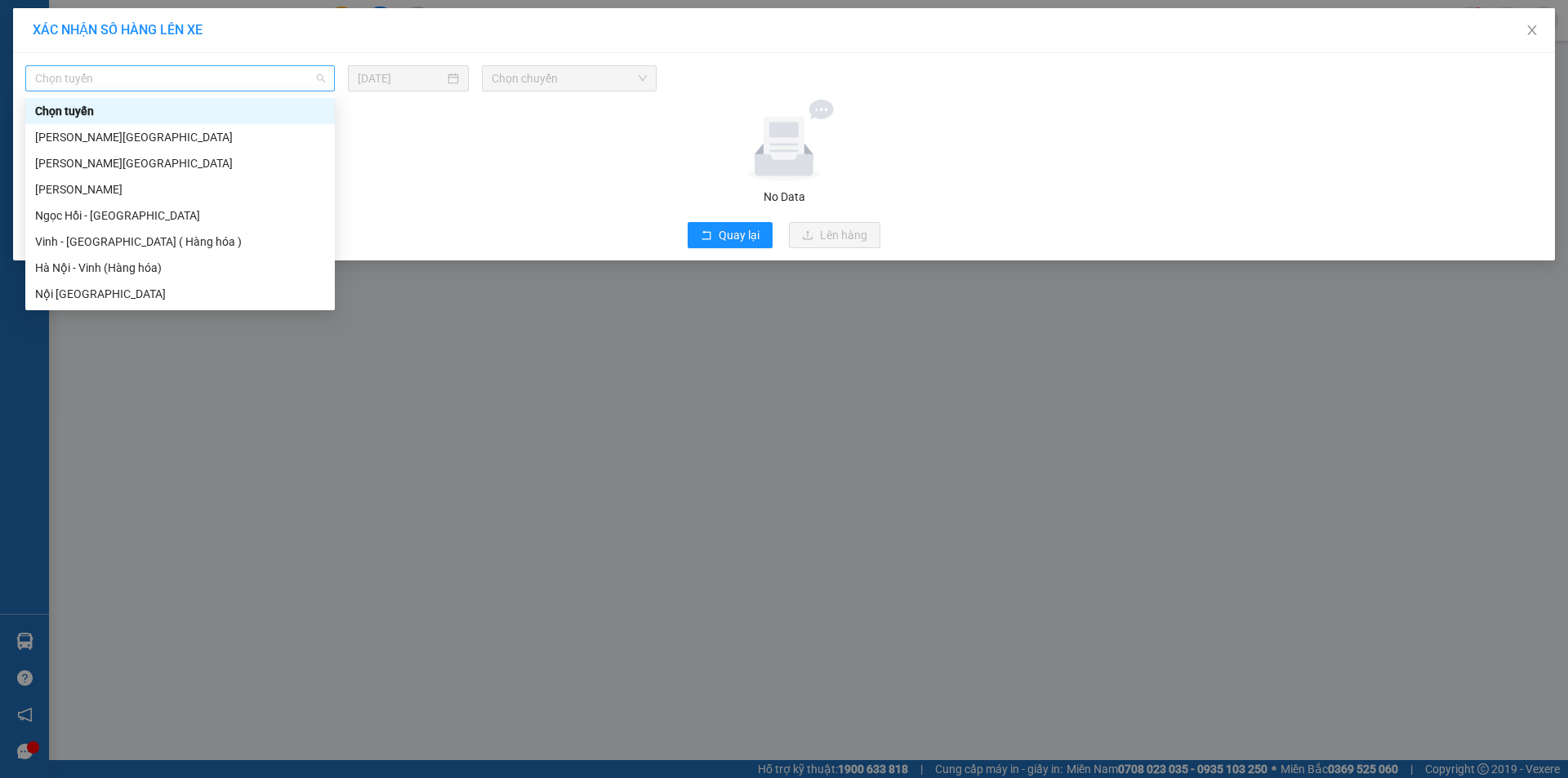
click at [240, 83] on span "Chọn tuyến" at bounding box center [180, 78] width 289 height 25
click at [136, 242] on div "Vinh - Hà Nội ( Hàng hóa )" at bounding box center [180, 241] width 289 height 18
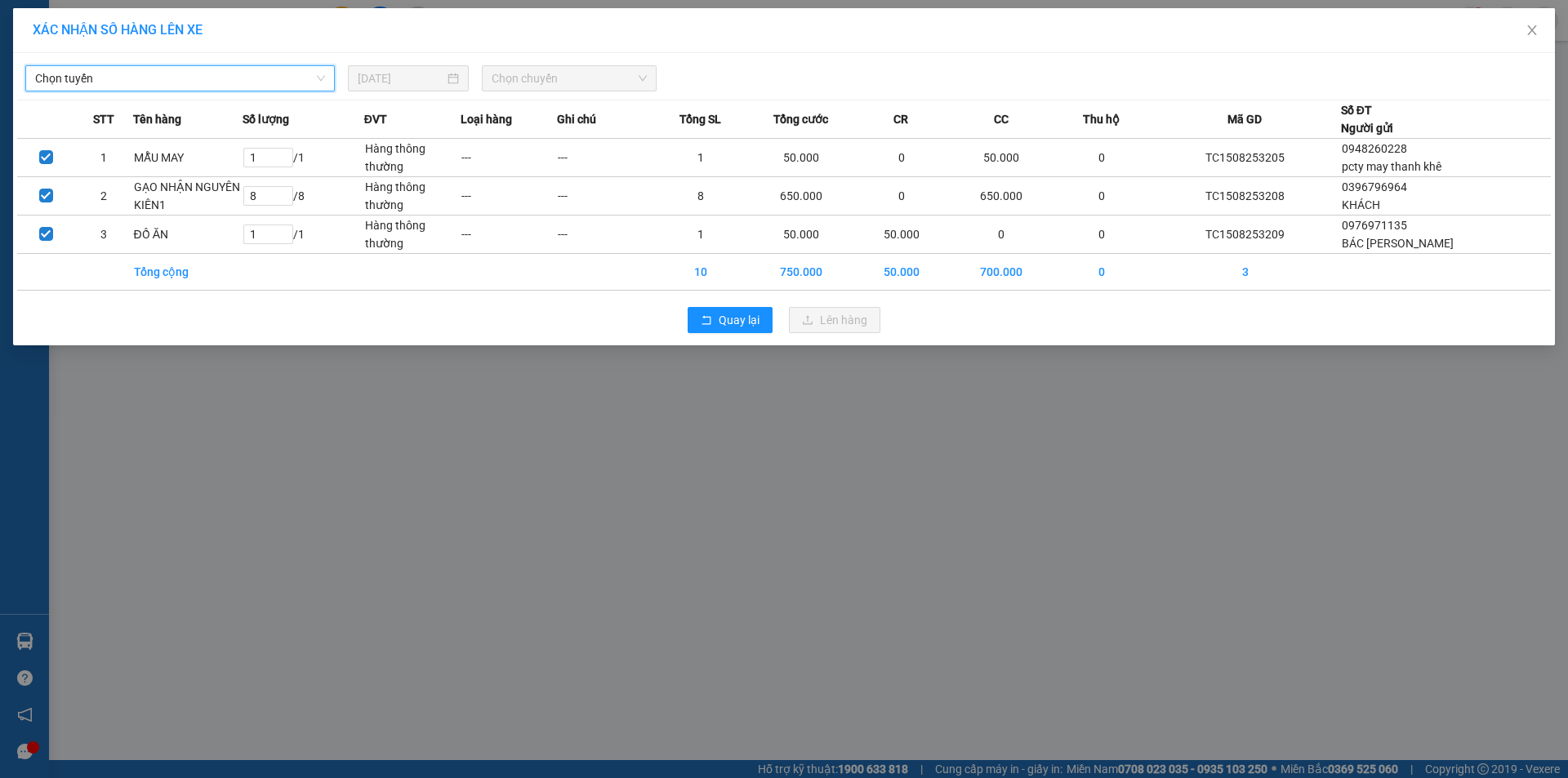
click at [385, 68] on div "[DATE]" at bounding box center [407, 78] width 121 height 26
click at [603, 74] on span "Chọn chuyến" at bounding box center [569, 78] width 155 height 25
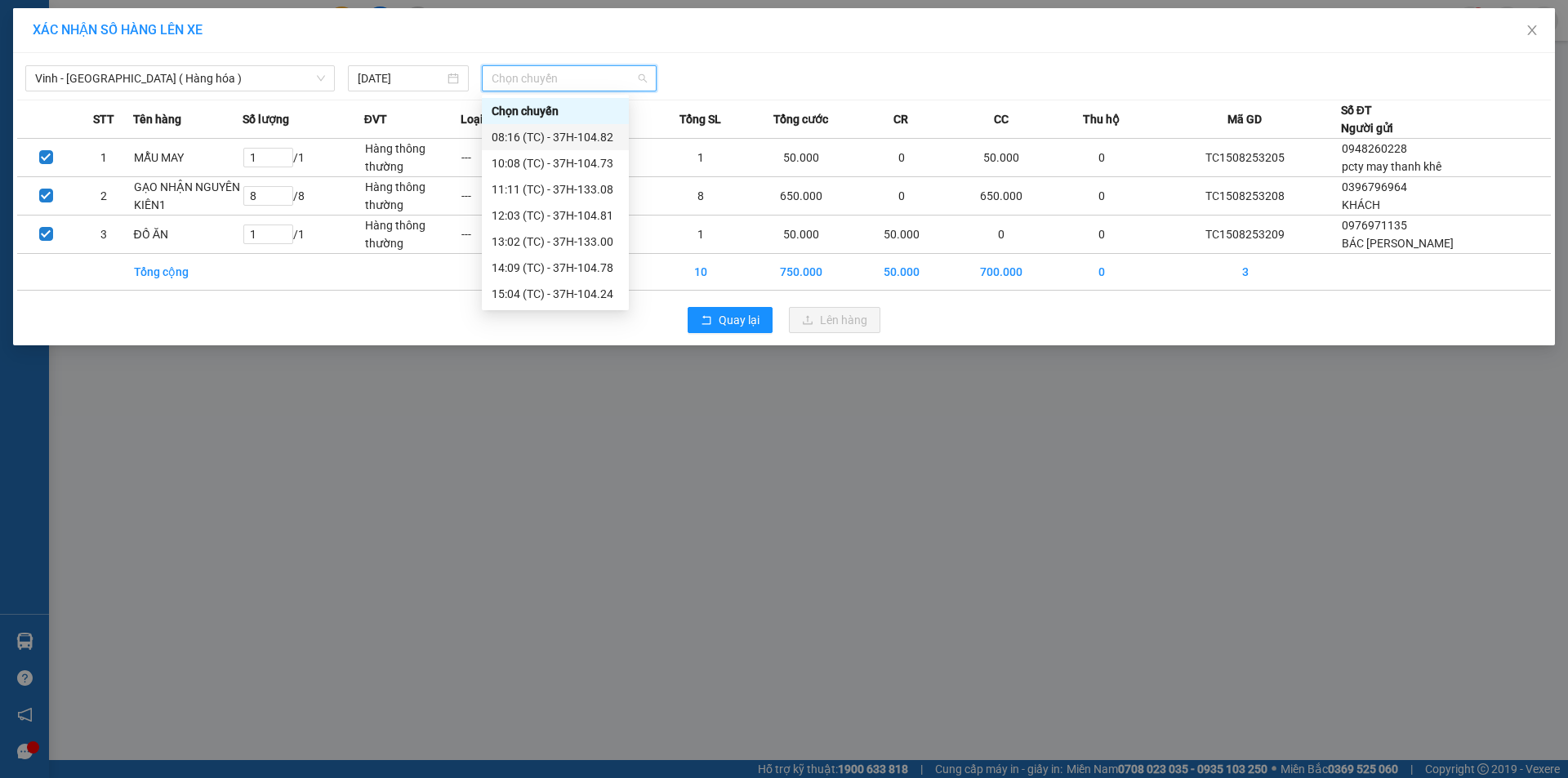
click at [596, 140] on div "08:16 (TC) - 37H-104.82" at bounding box center [555, 136] width 127 height 18
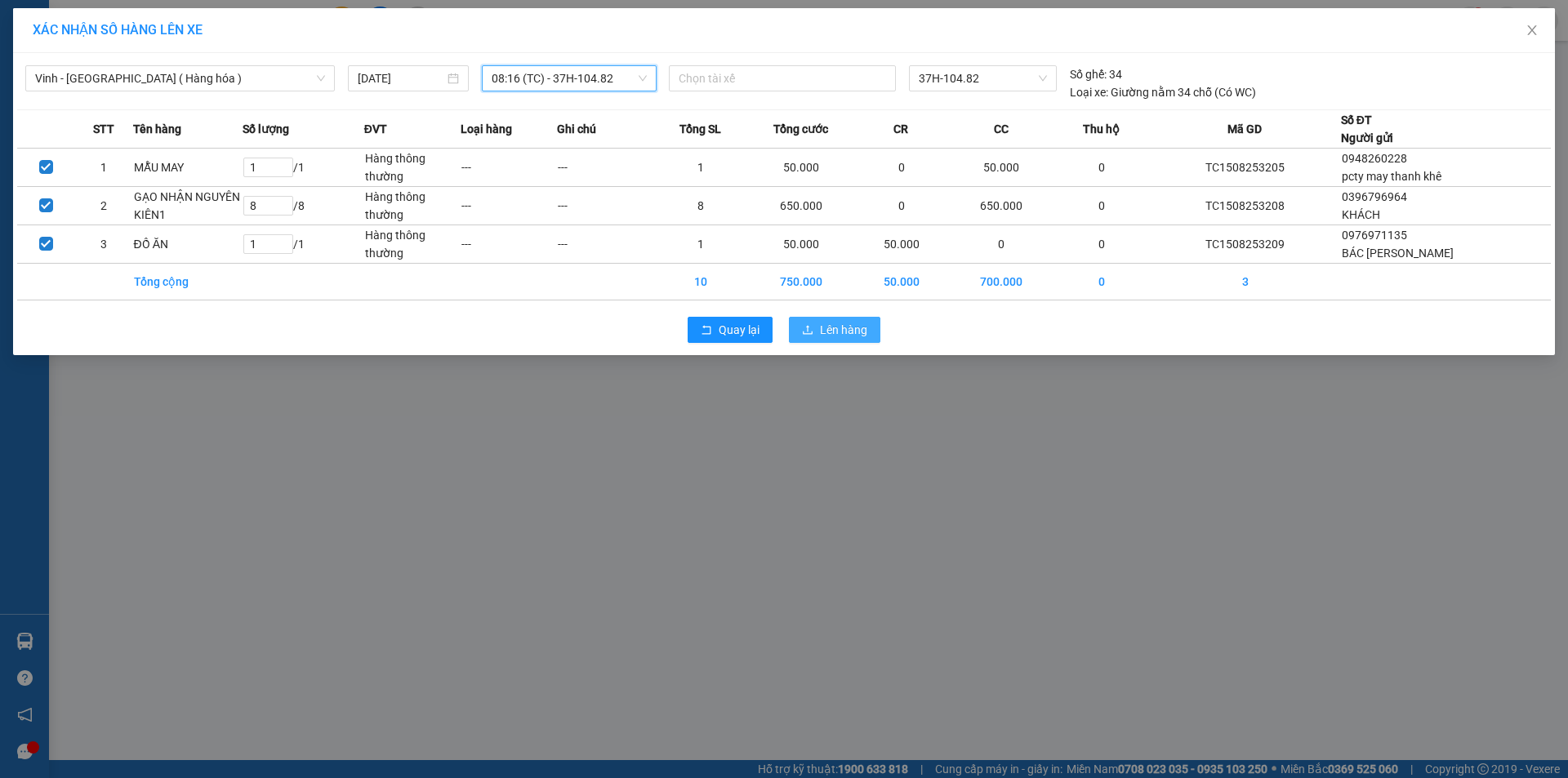
click at [842, 321] on span "Lên hàng" at bounding box center [843, 329] width 47 height 18
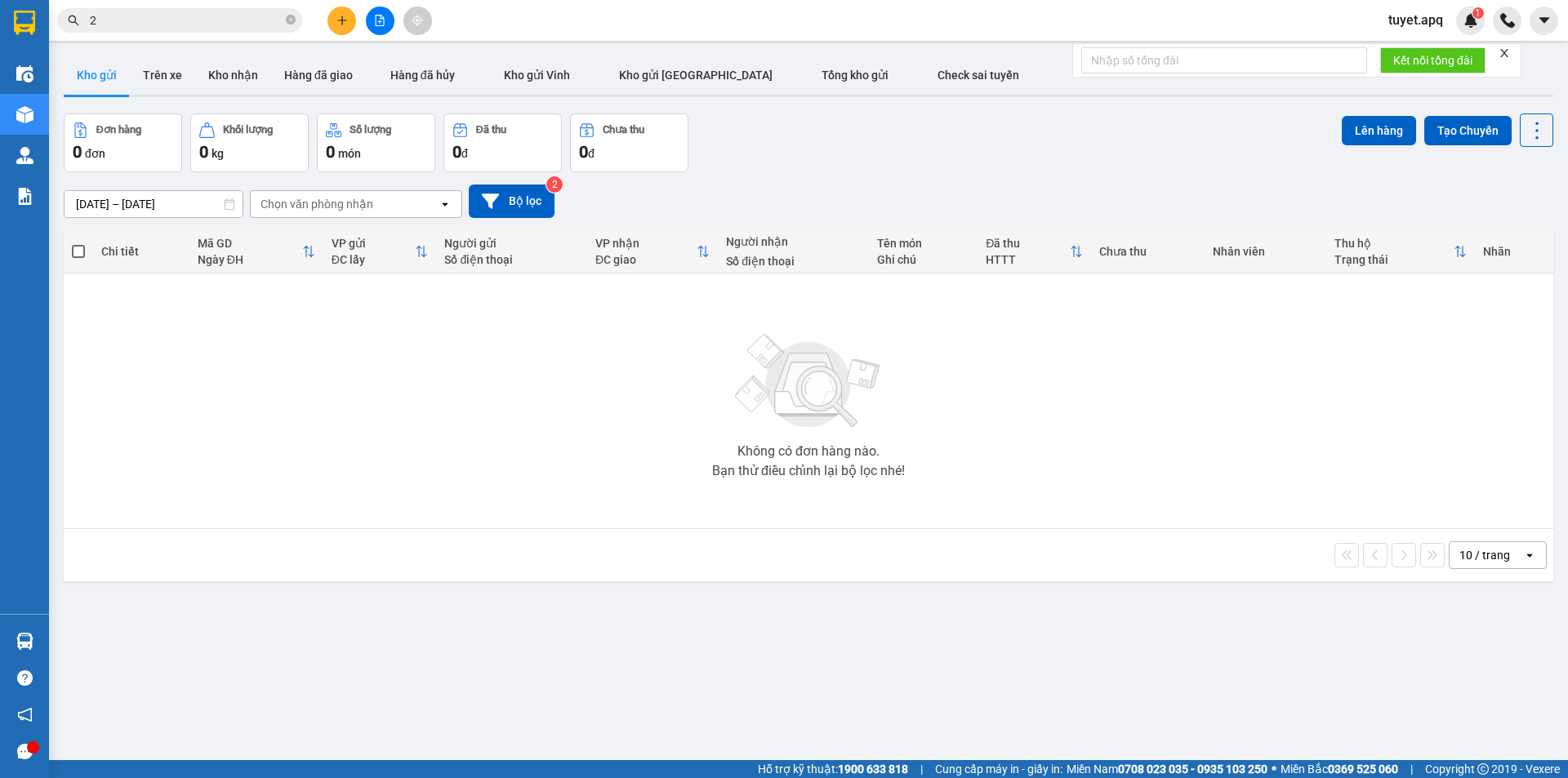
click at [187, 21] on input "2" at bounding box center [185, 19] width 193 height 18
click at [157, 21] on input "text" at bounding box center [185, 19] width 193 height 18
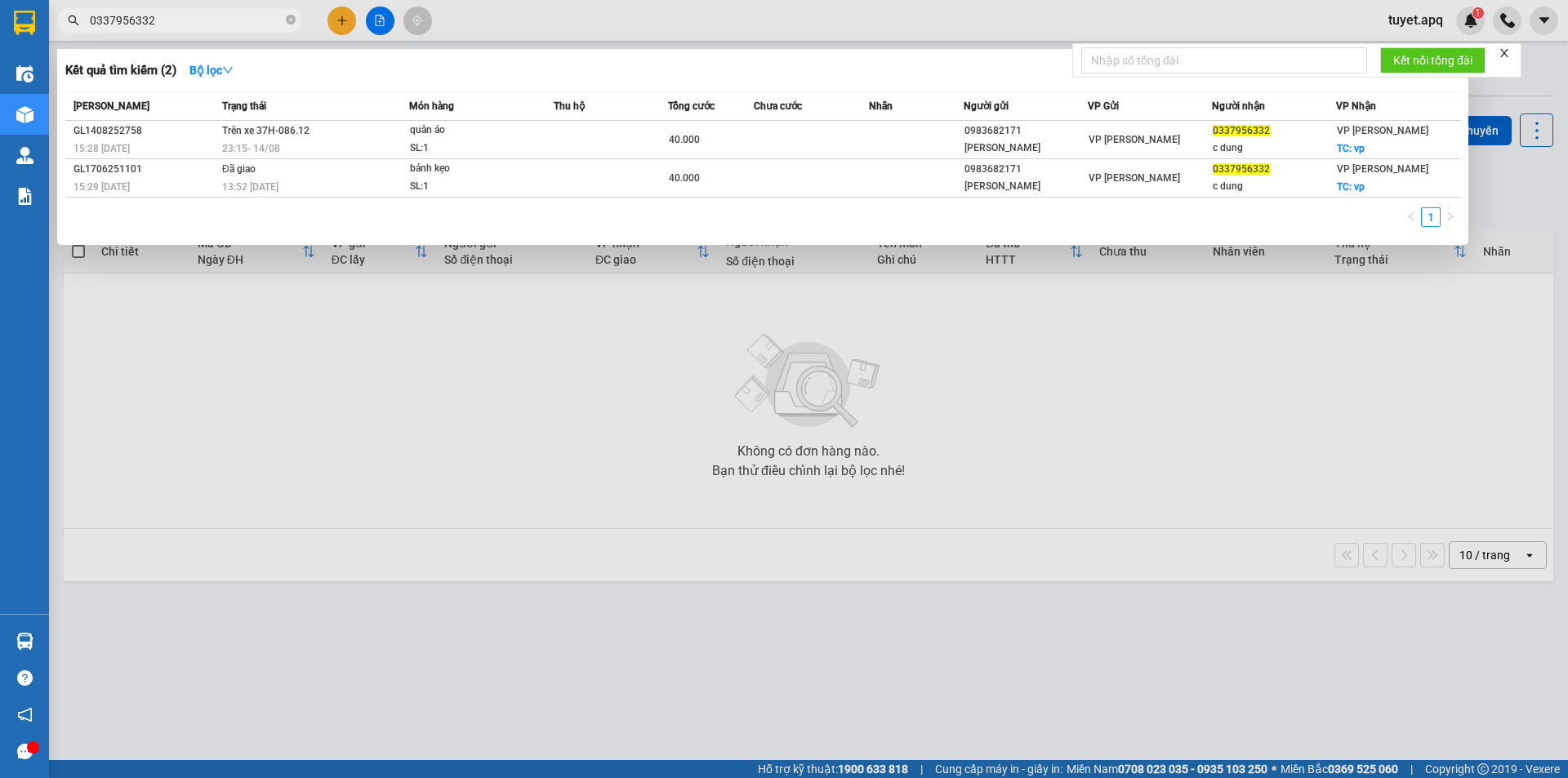
type input "0337956332"
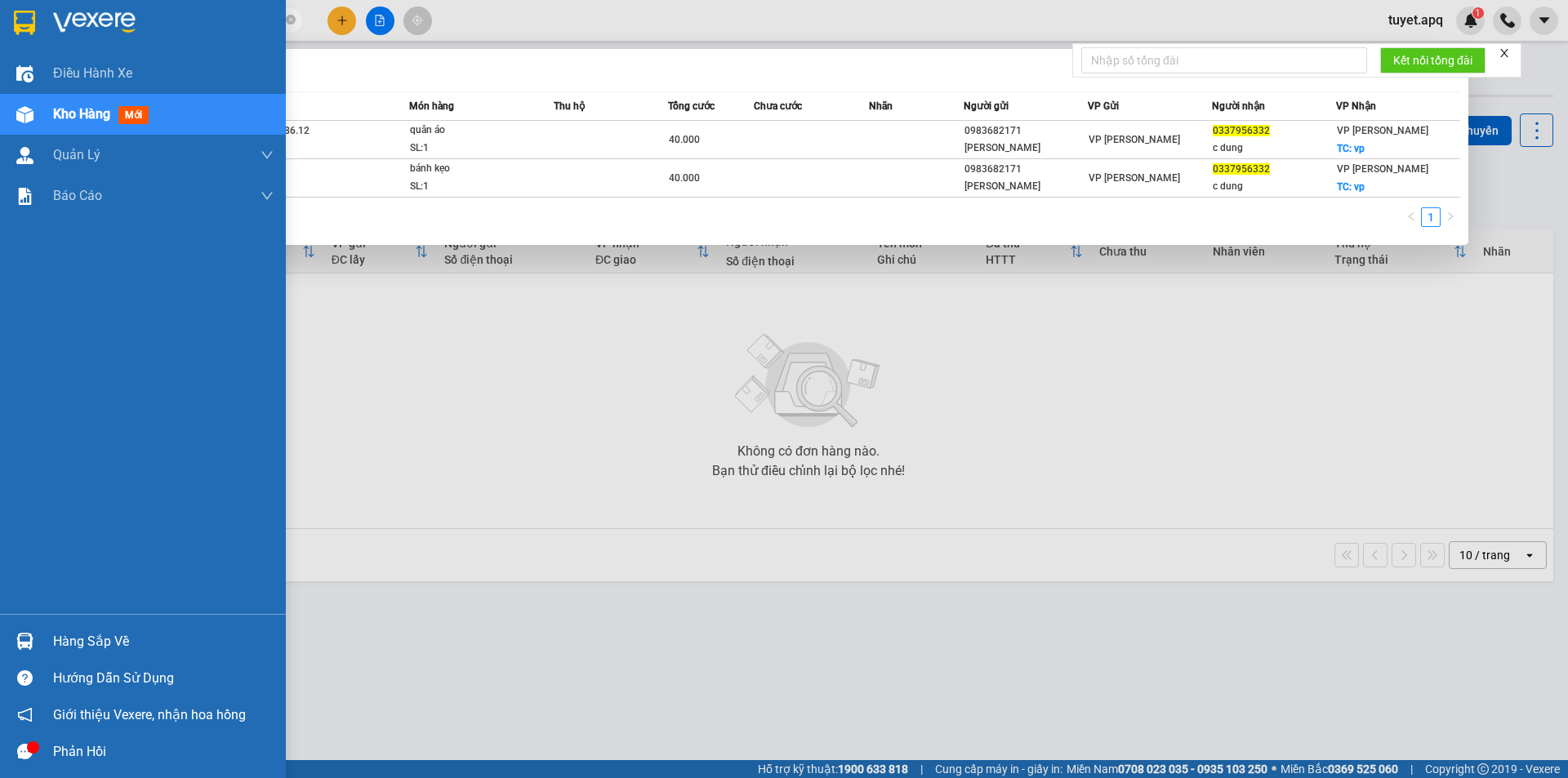
click at [40, 638] on div "Hàng sắp về" at bounding box center [143, 642] width 286 height 37
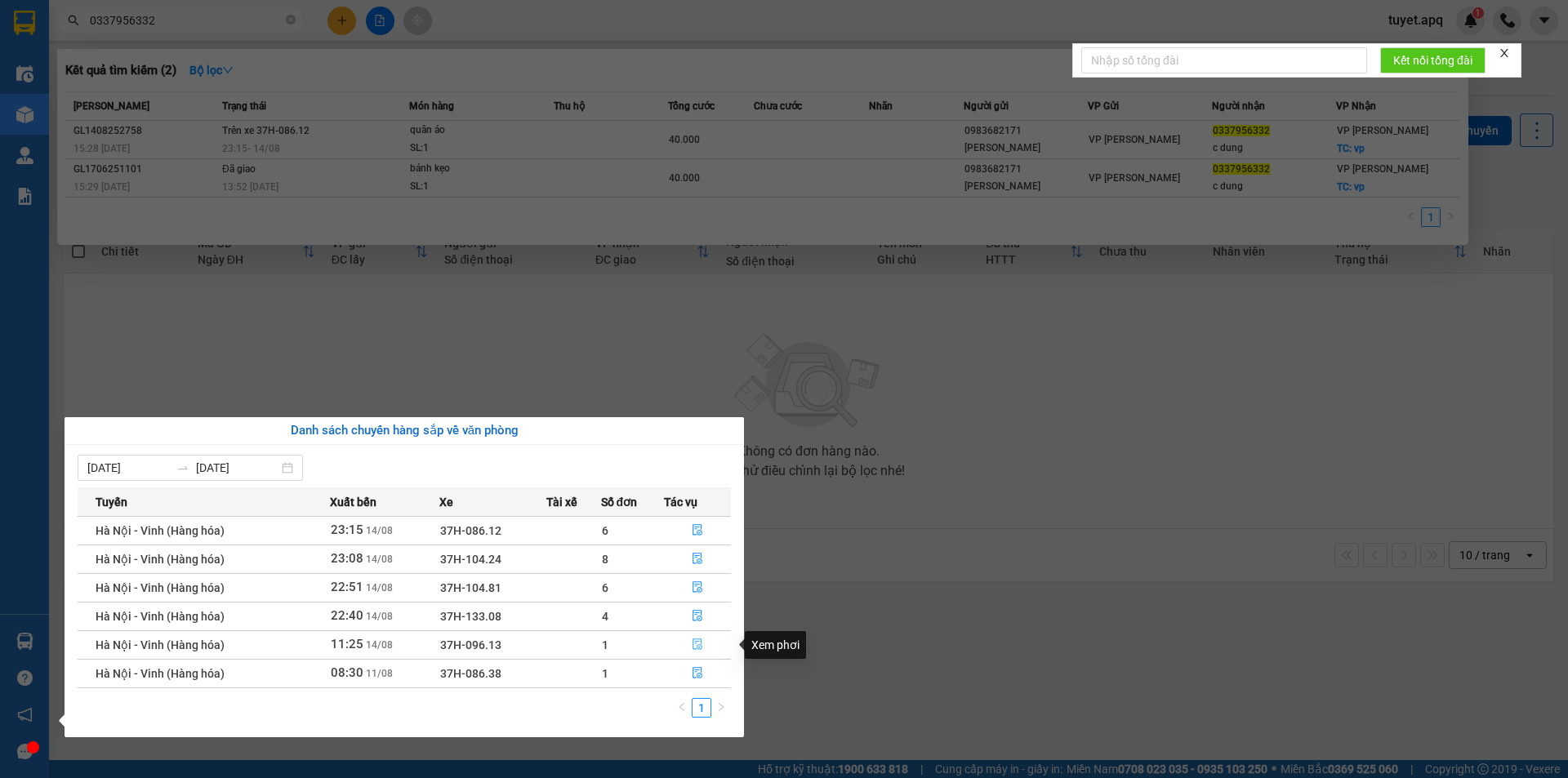
click at [698, 647] on icon "file-done" at bounding box center [697, 644] width 11 height 11
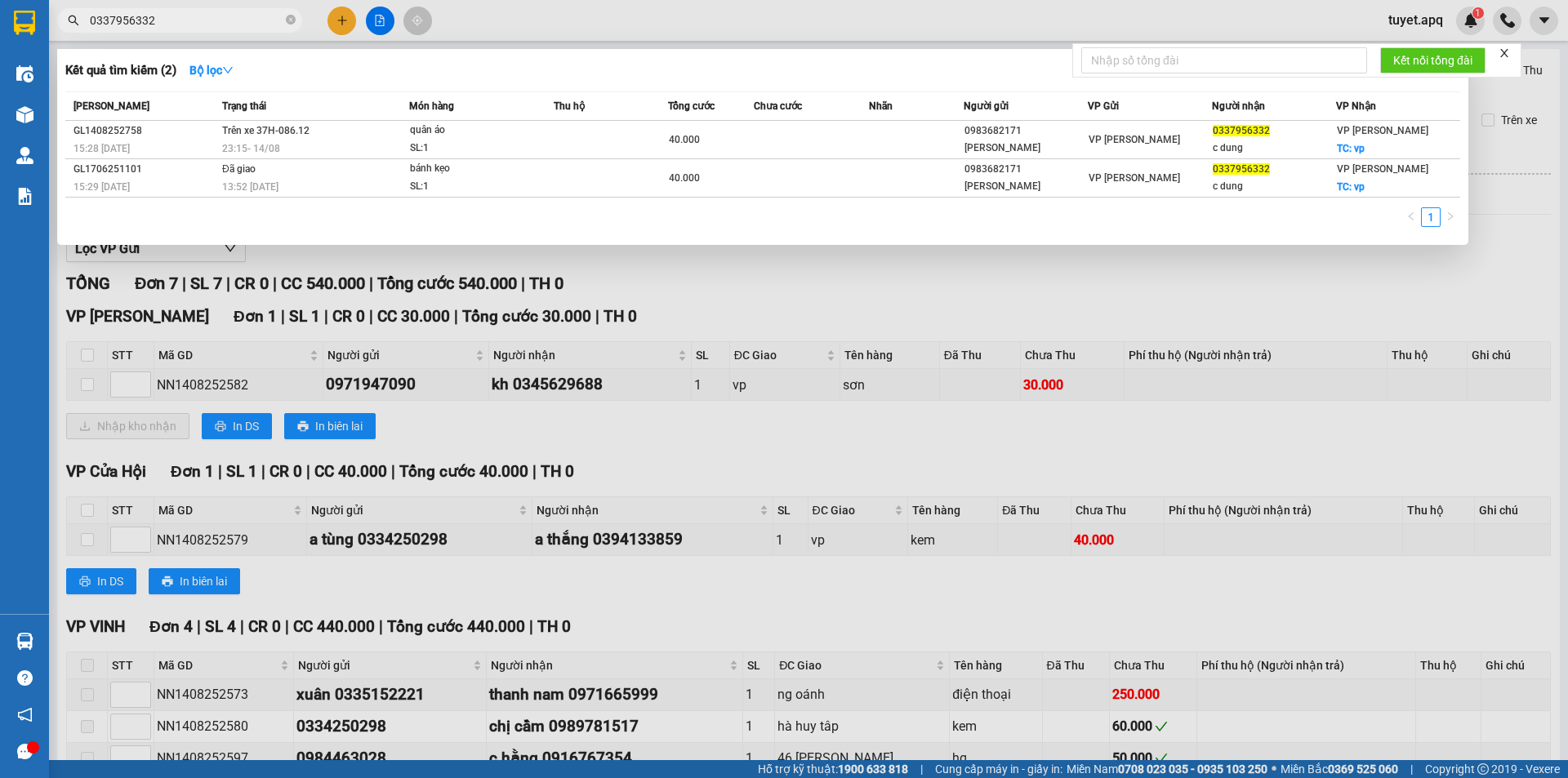
click at [870, 270] on div at bounding box center [784, 389] width 1568 height 778
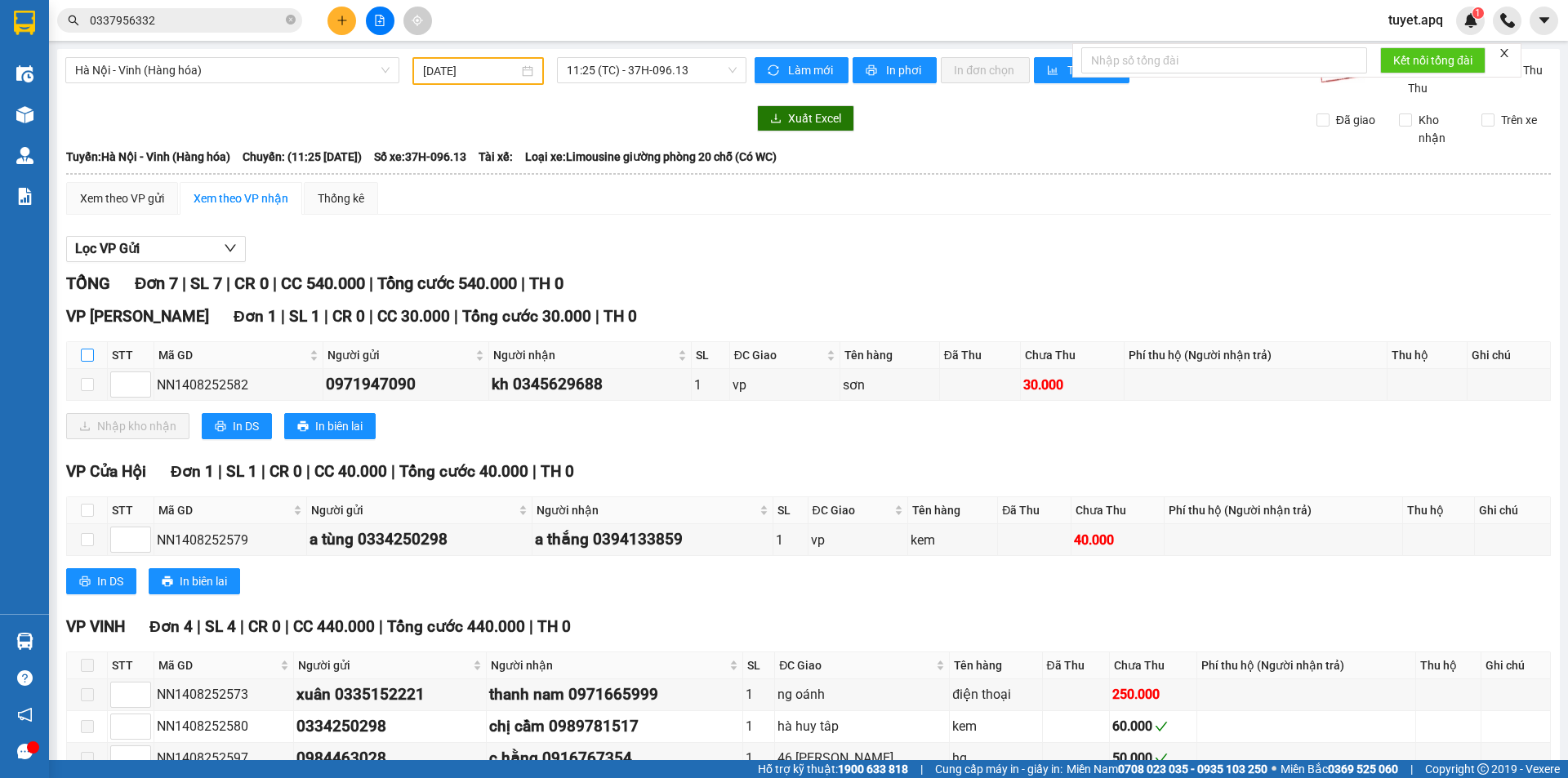
click at [87, 352] on input "checkbox" at bounding box center [88, 355] width 13 height 13
checkbox input "true"
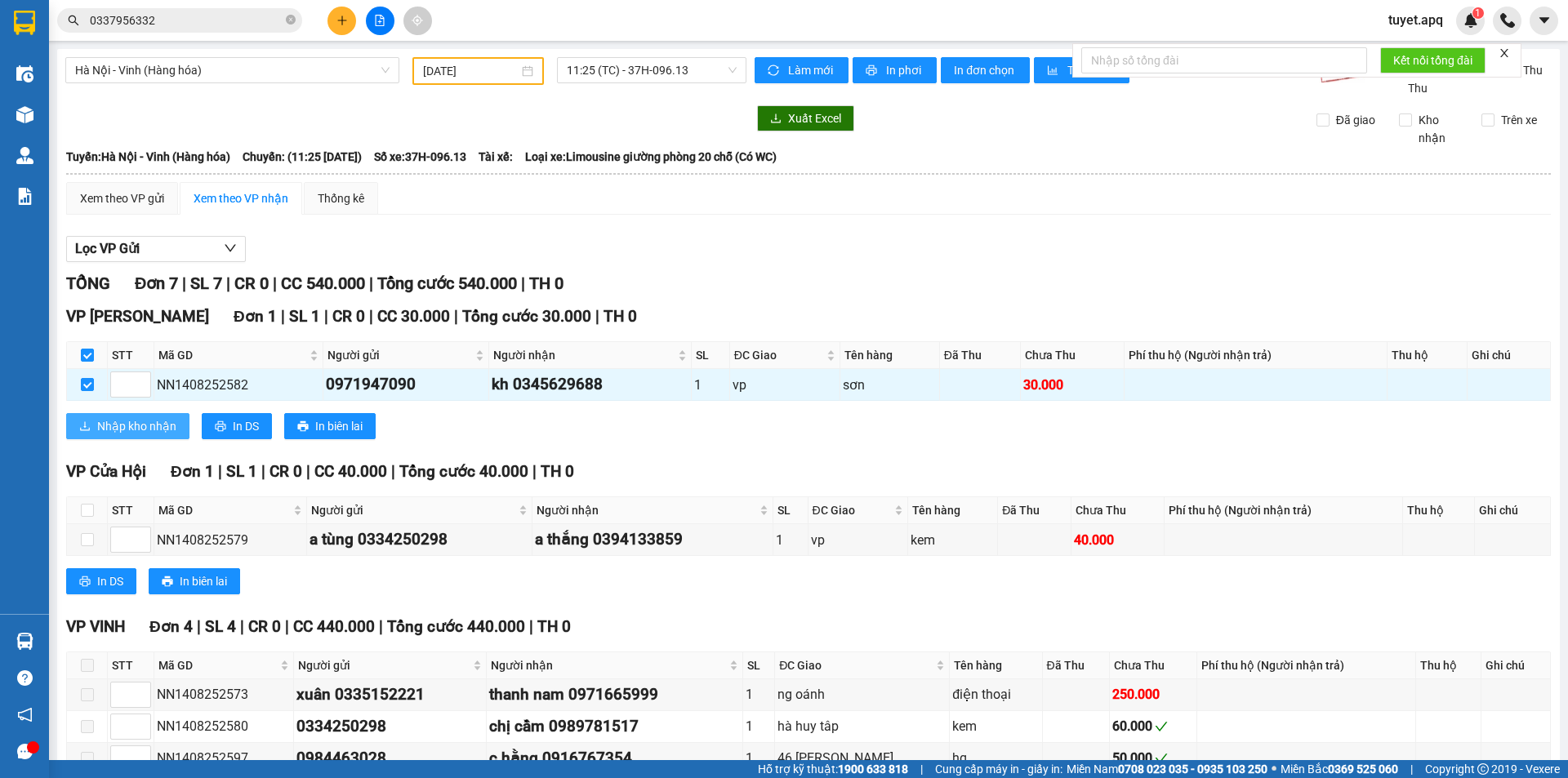
click at [120, 432] on span "Nhập kho nhận" at bounding box center [136, 426] width 79 height 18
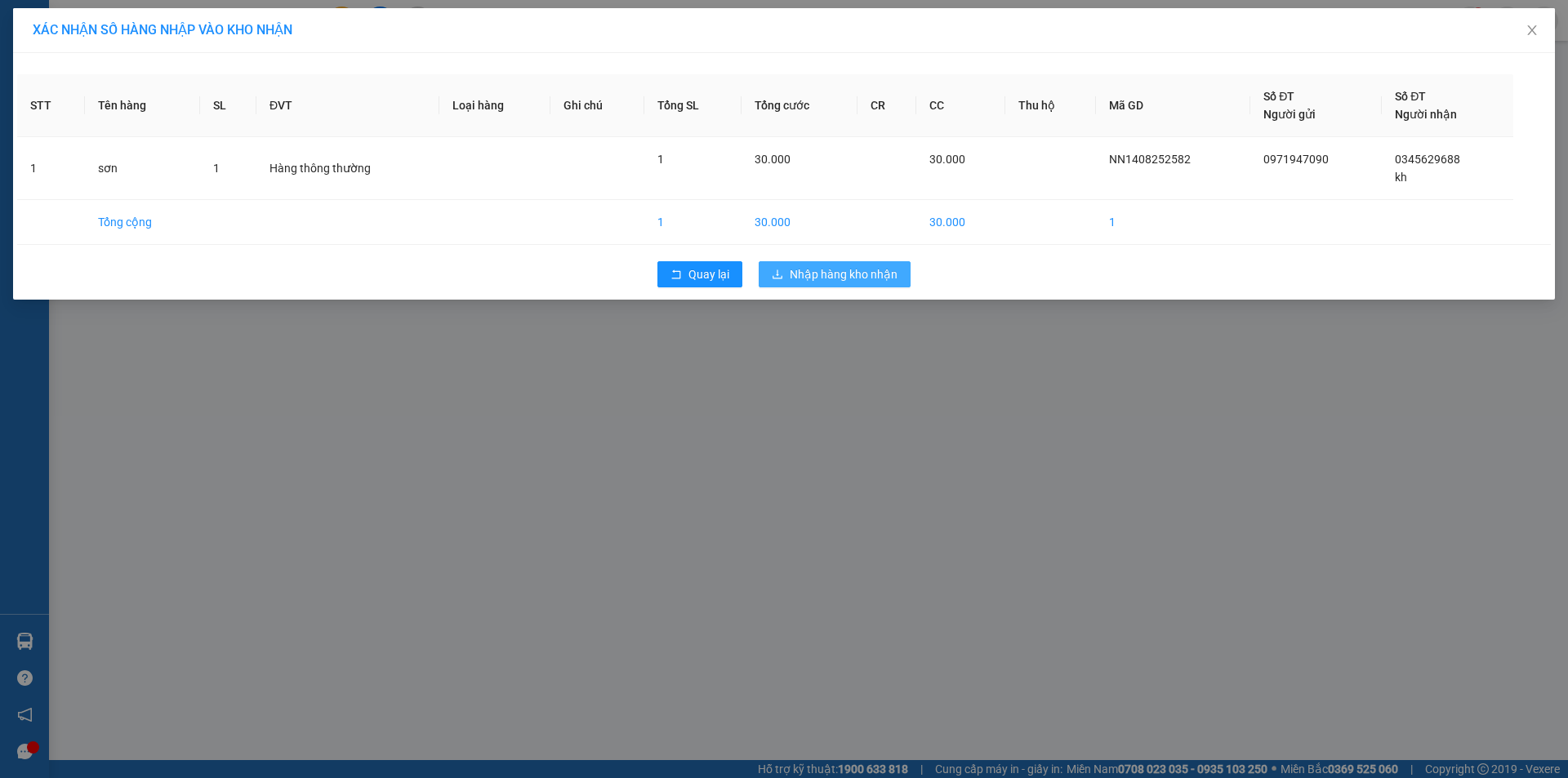
click at [834, 278] on span "Nhập hàng kho nhận" at bounding box center [843, 274] width 108 height 18
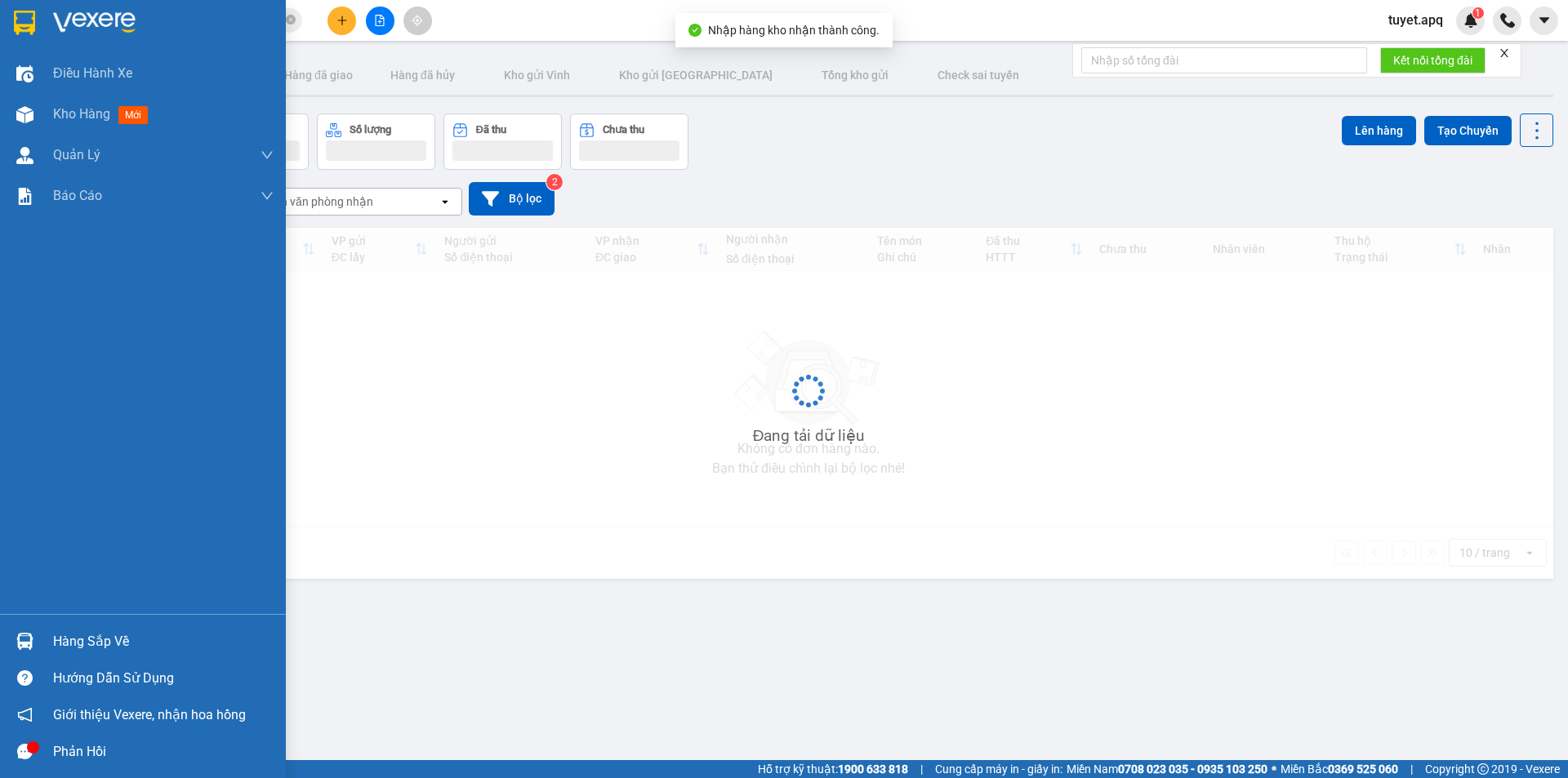
click at [28, 645] on img at bounding box center [25, 641] width 18 height 18
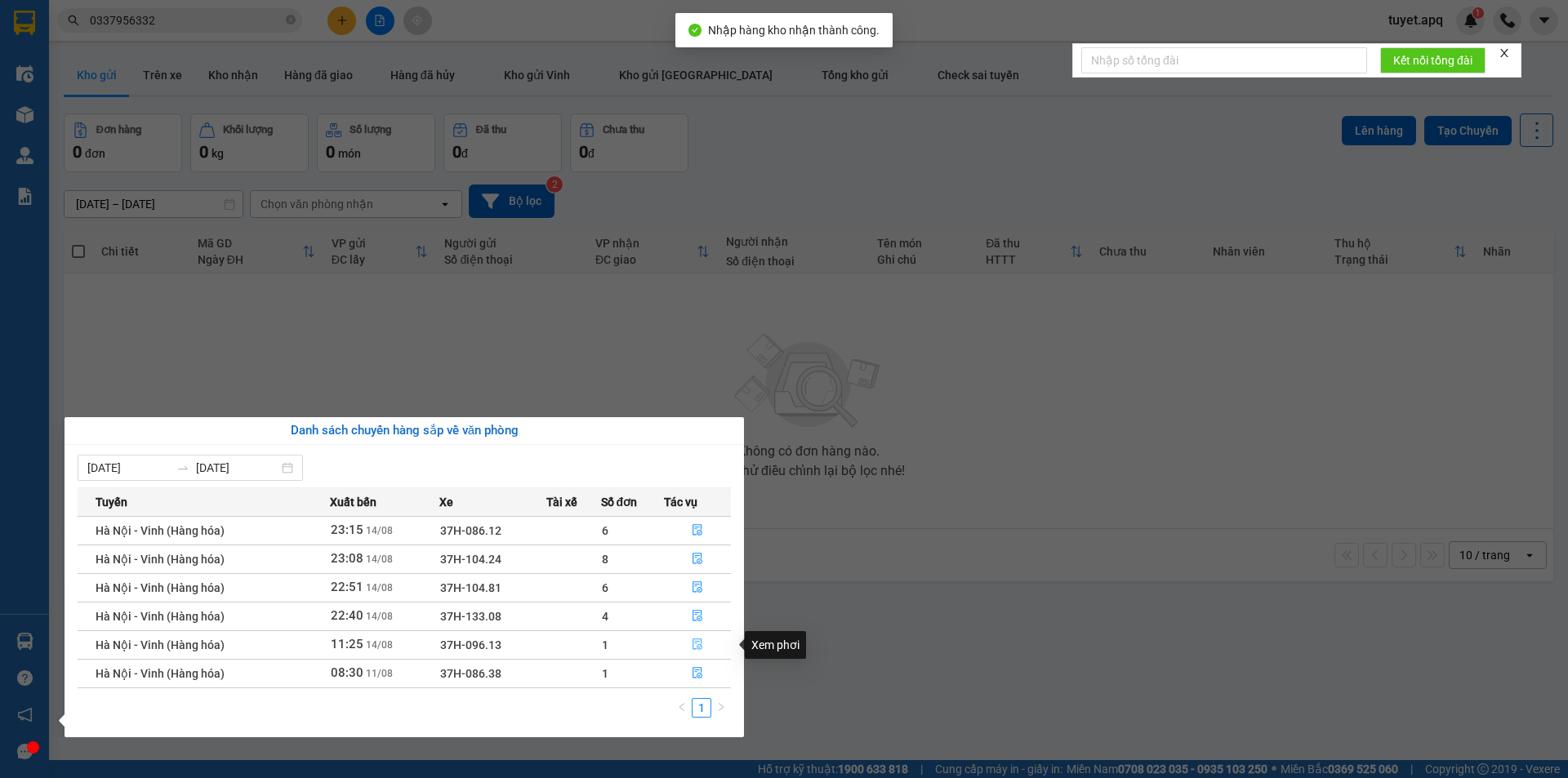
click at [691, 635] on button "button" at bounding box center [697, 645] width 65 height 26
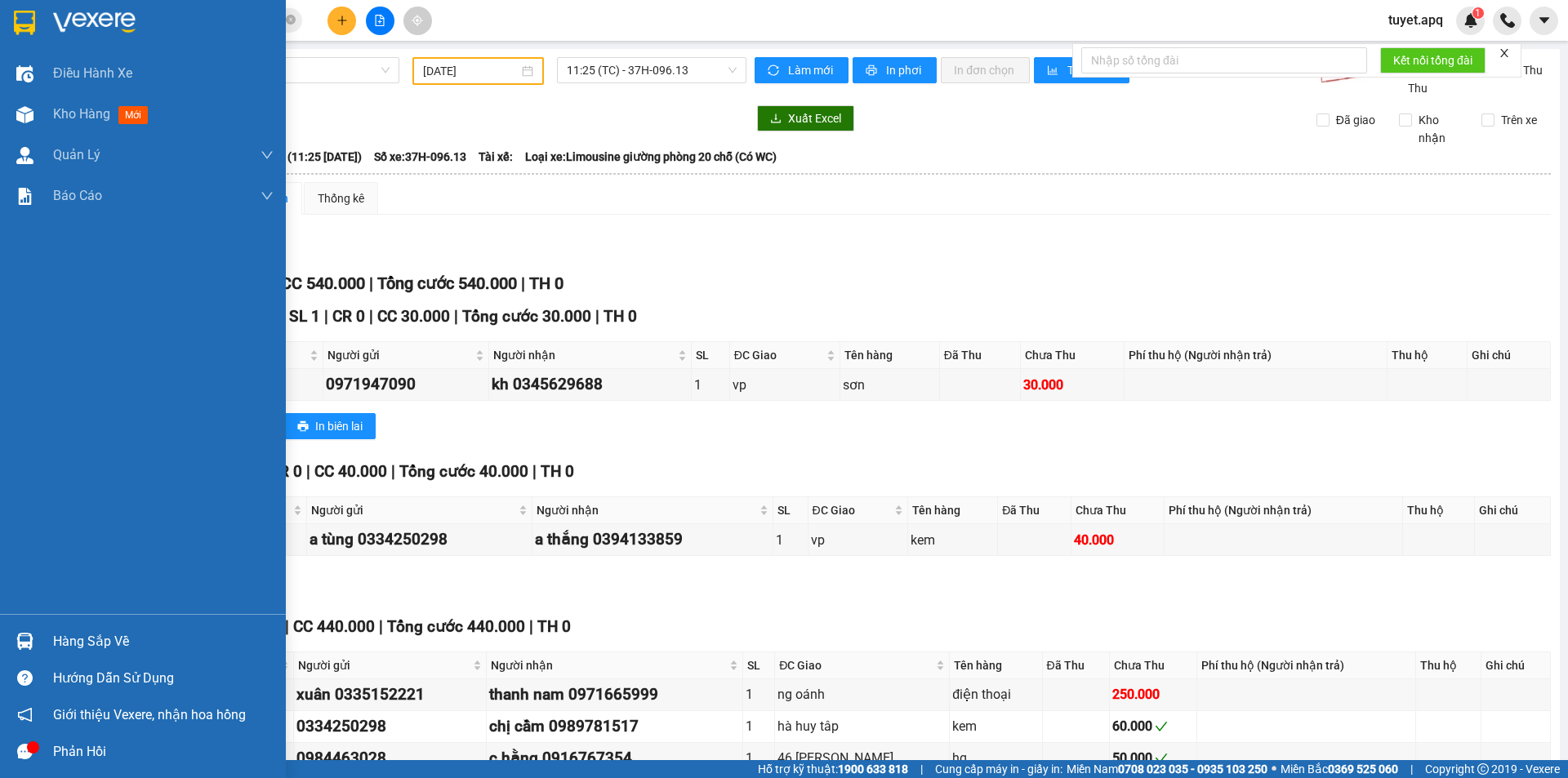
click at [32, 641] on img at bounding box center [25, 641] width 18 height 18
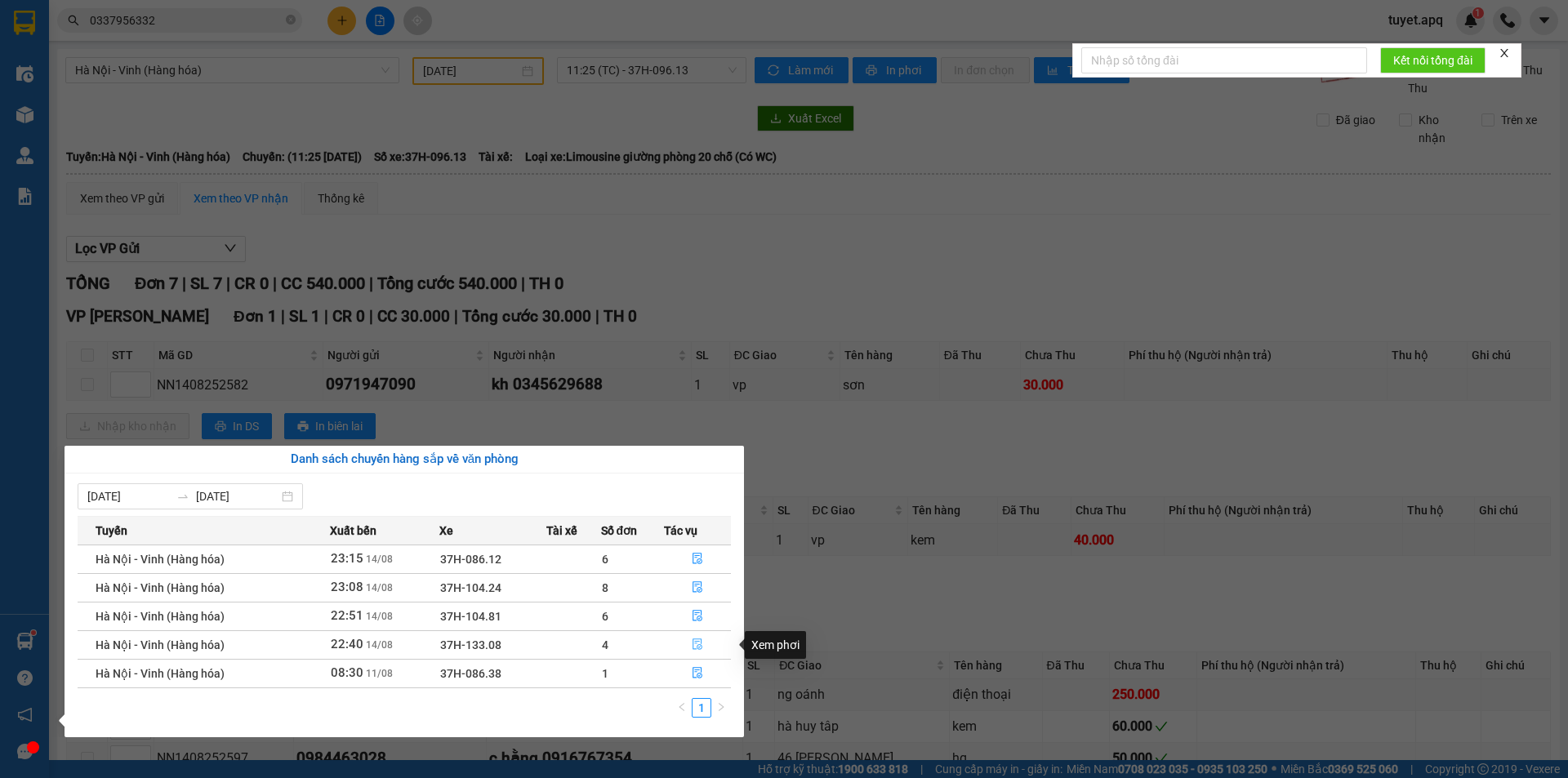
click at [692, 641] on icon "file-done" at bounding box center [697, 644] width 11 height 11
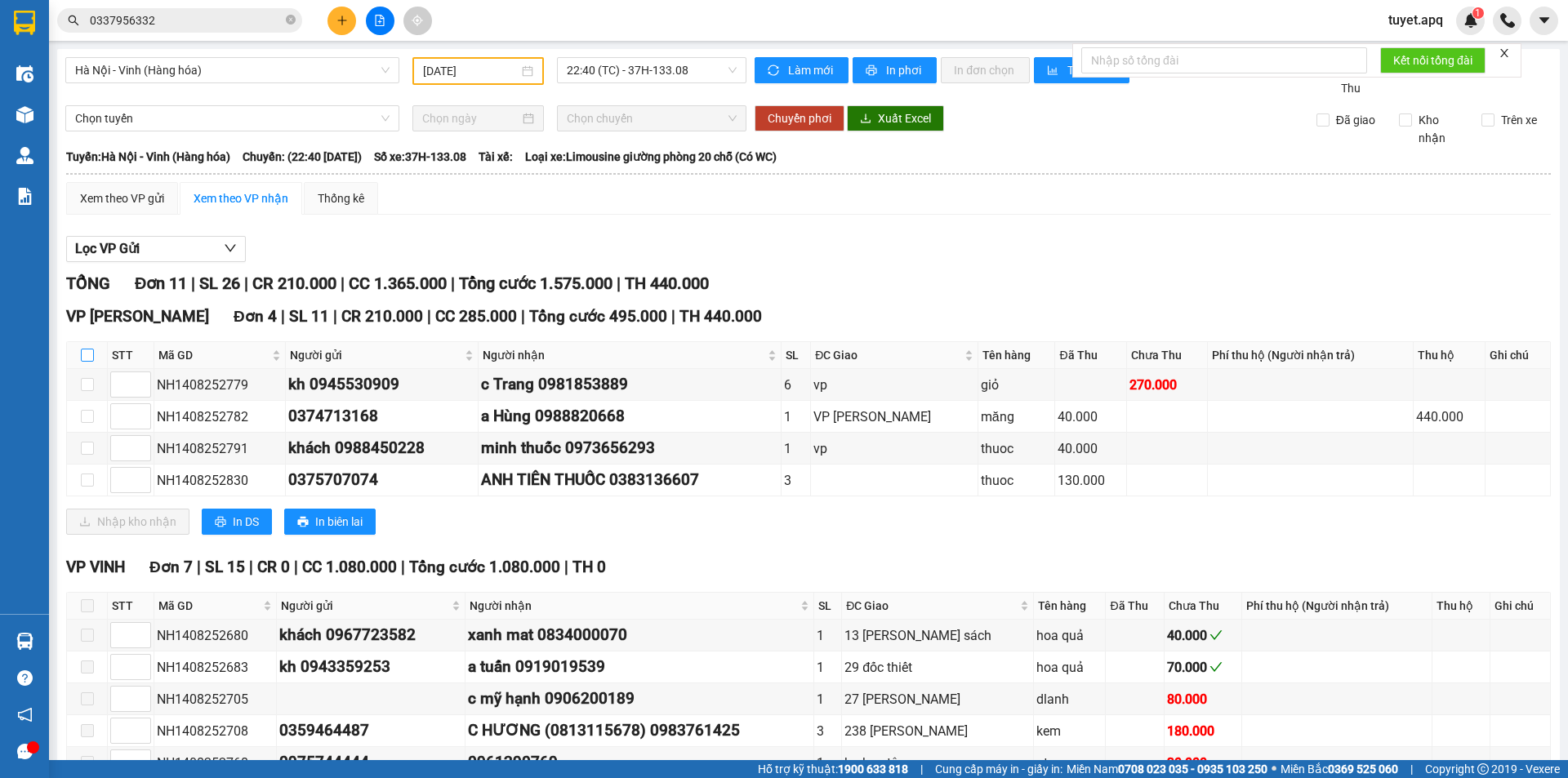
click at [89, 354] on input "checkbox" at bounding box center [88, 355] width 13 height 13
checkbox input "true"
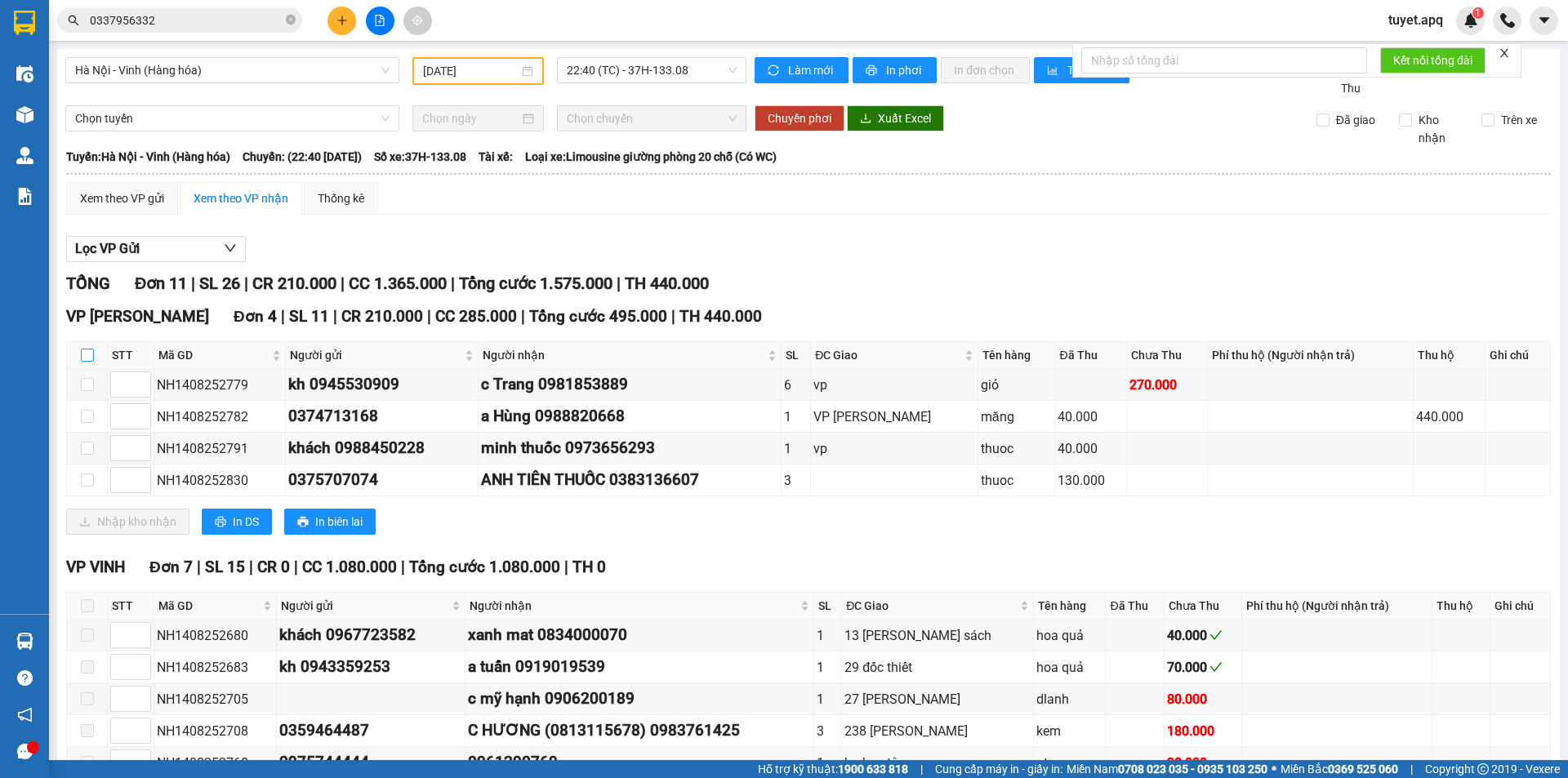
checkbox input "true"
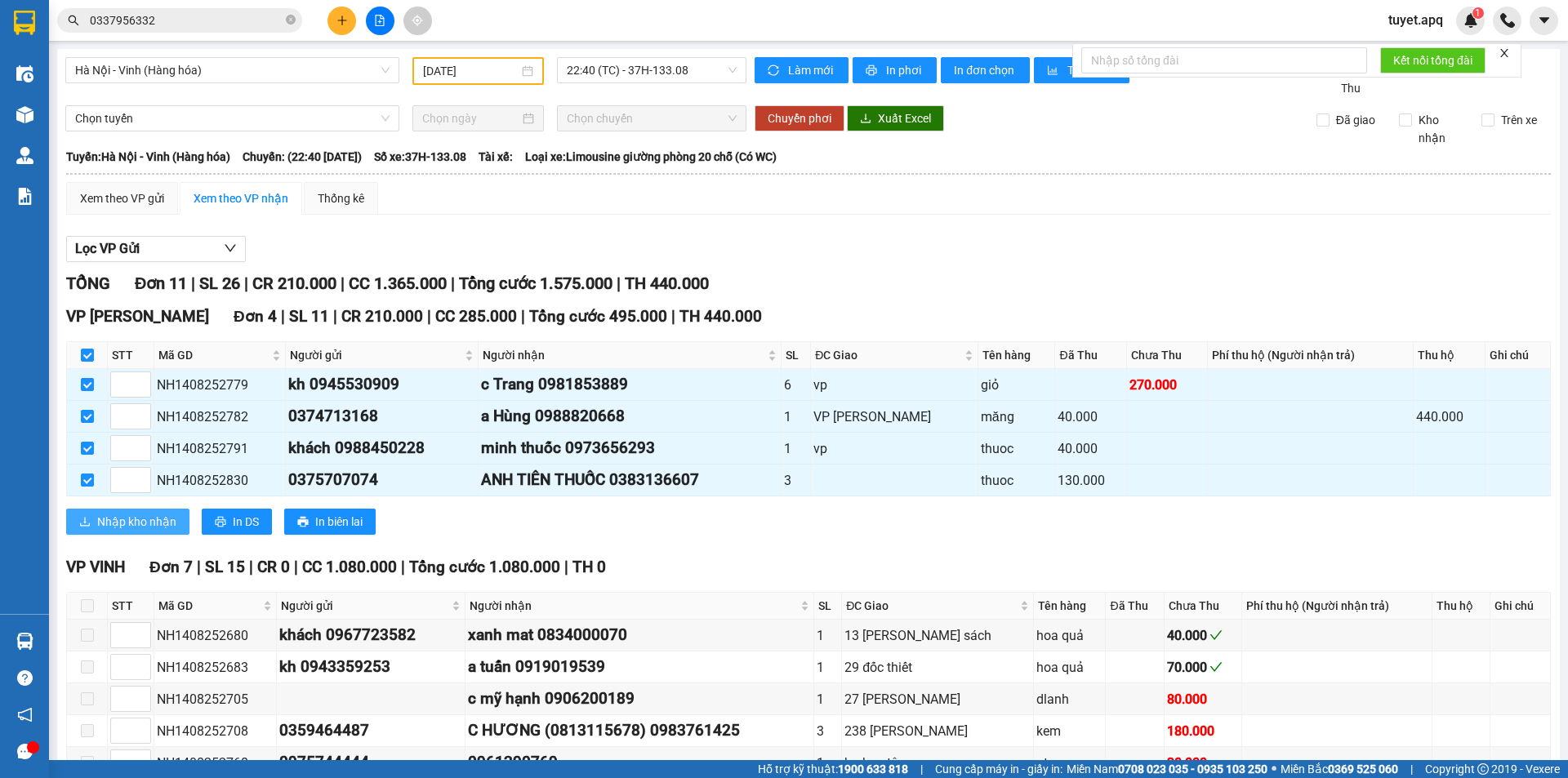
click at [165, 525] on span "Nhập kho nhận" at bounding box center [136, 521] width 79 height 18
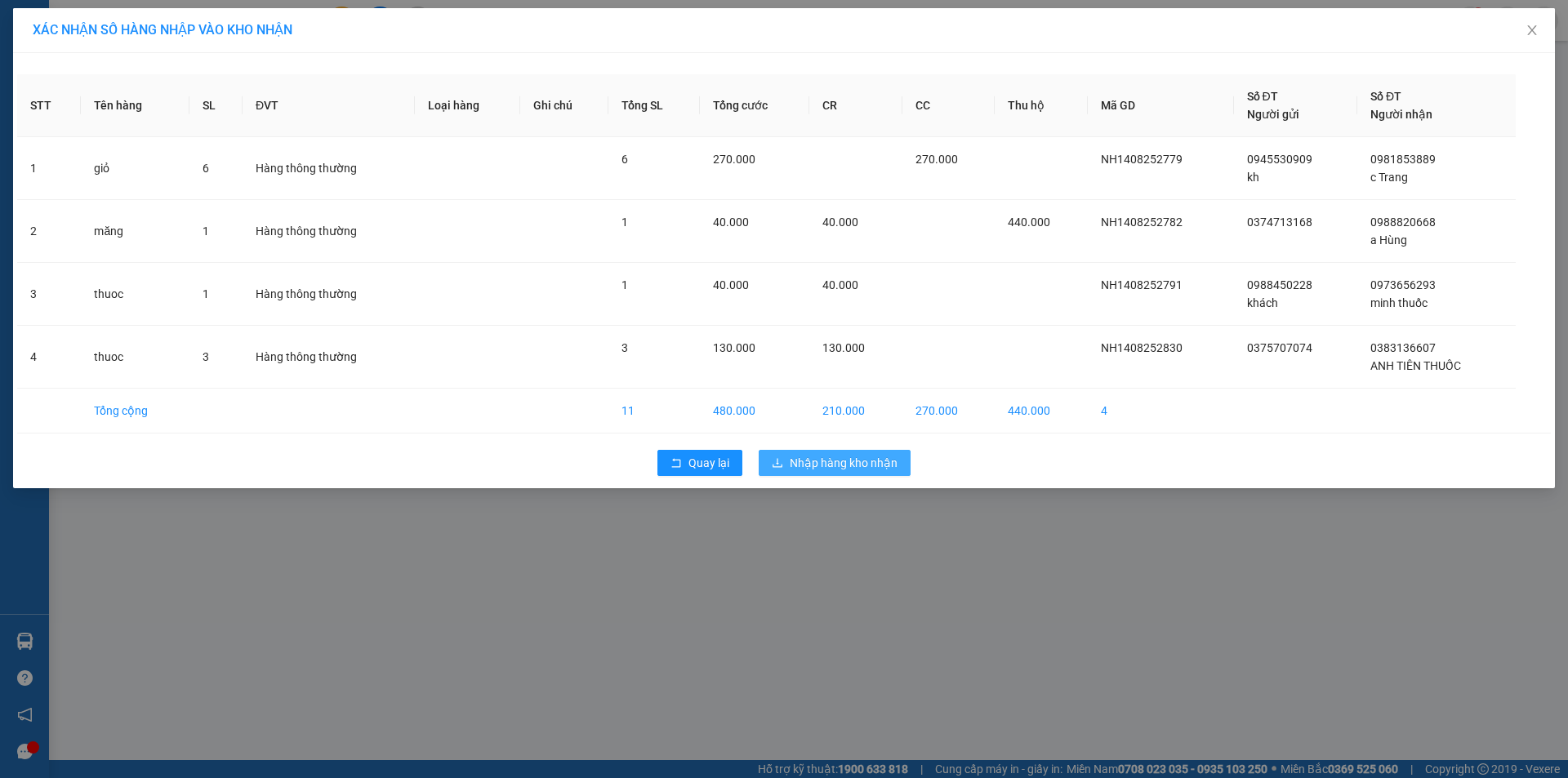
click at [818, 469] on span "Nhập hàng kho nhận" at bounding box center [843, 462] width 108 height 18
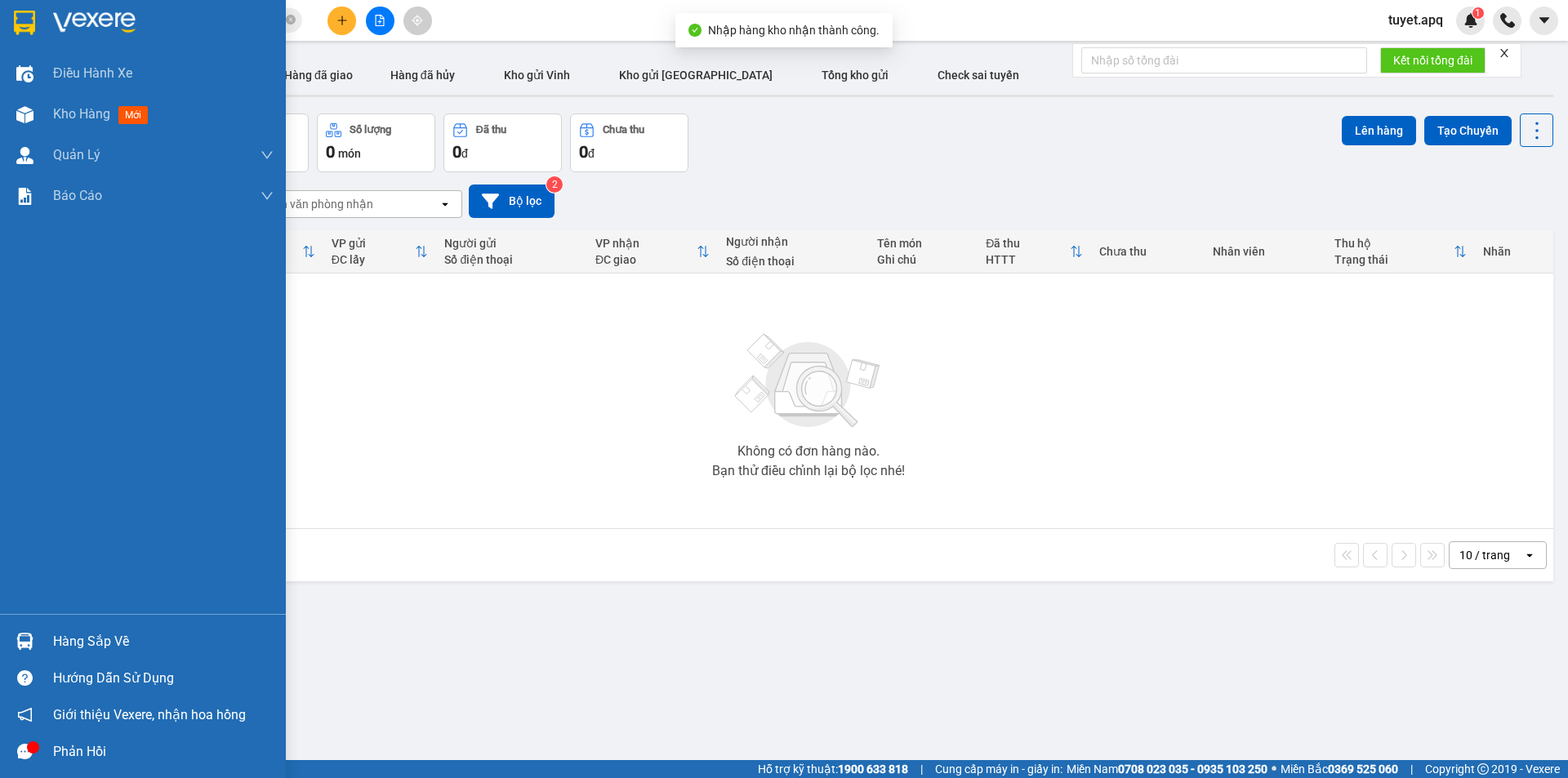
click at [19, 644] on img at bounding box center [25, 641] width 18 height 18
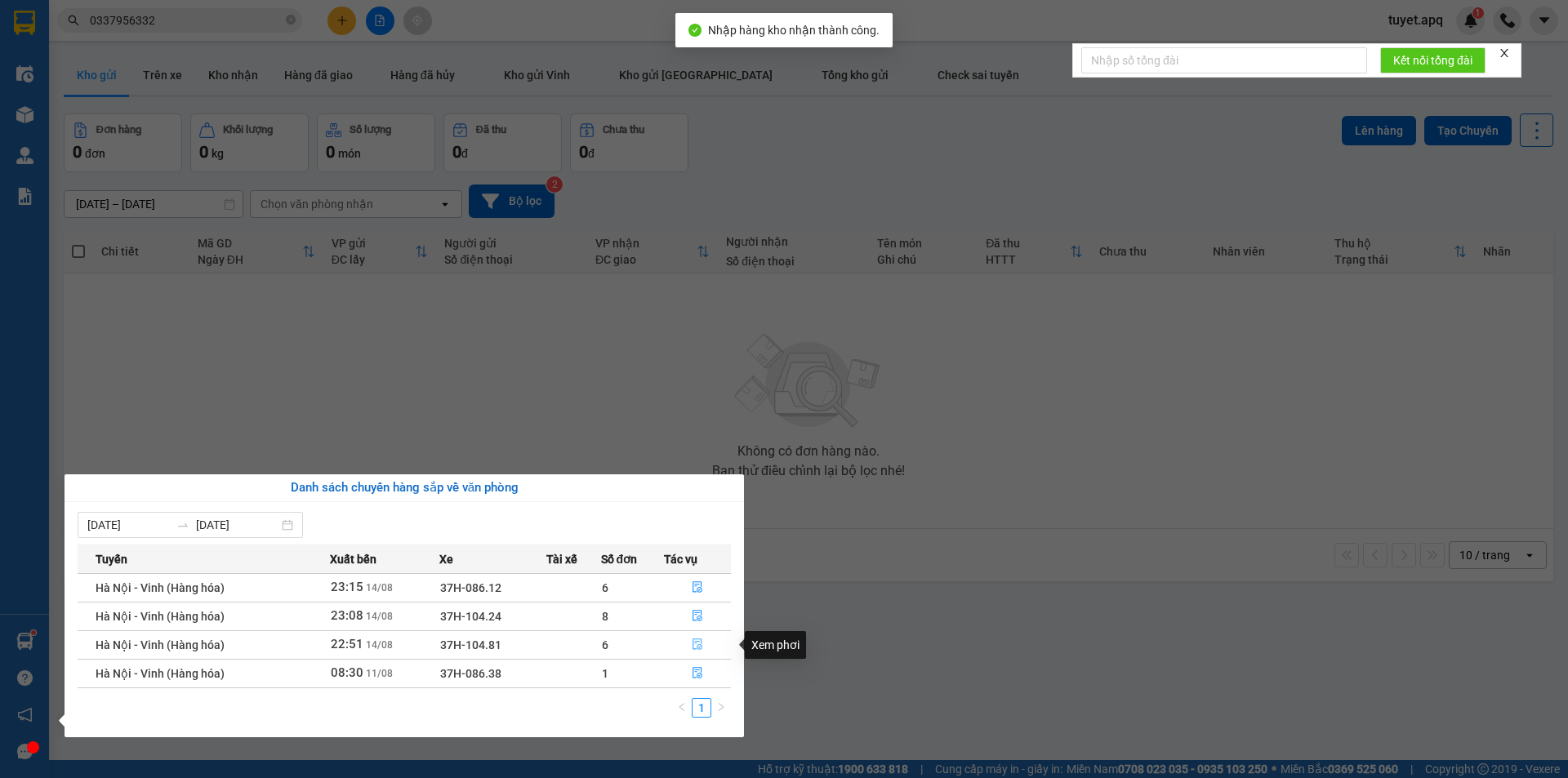
click at [697, 638] on button "button" at bounding box center [697, 645] width 65 height 26
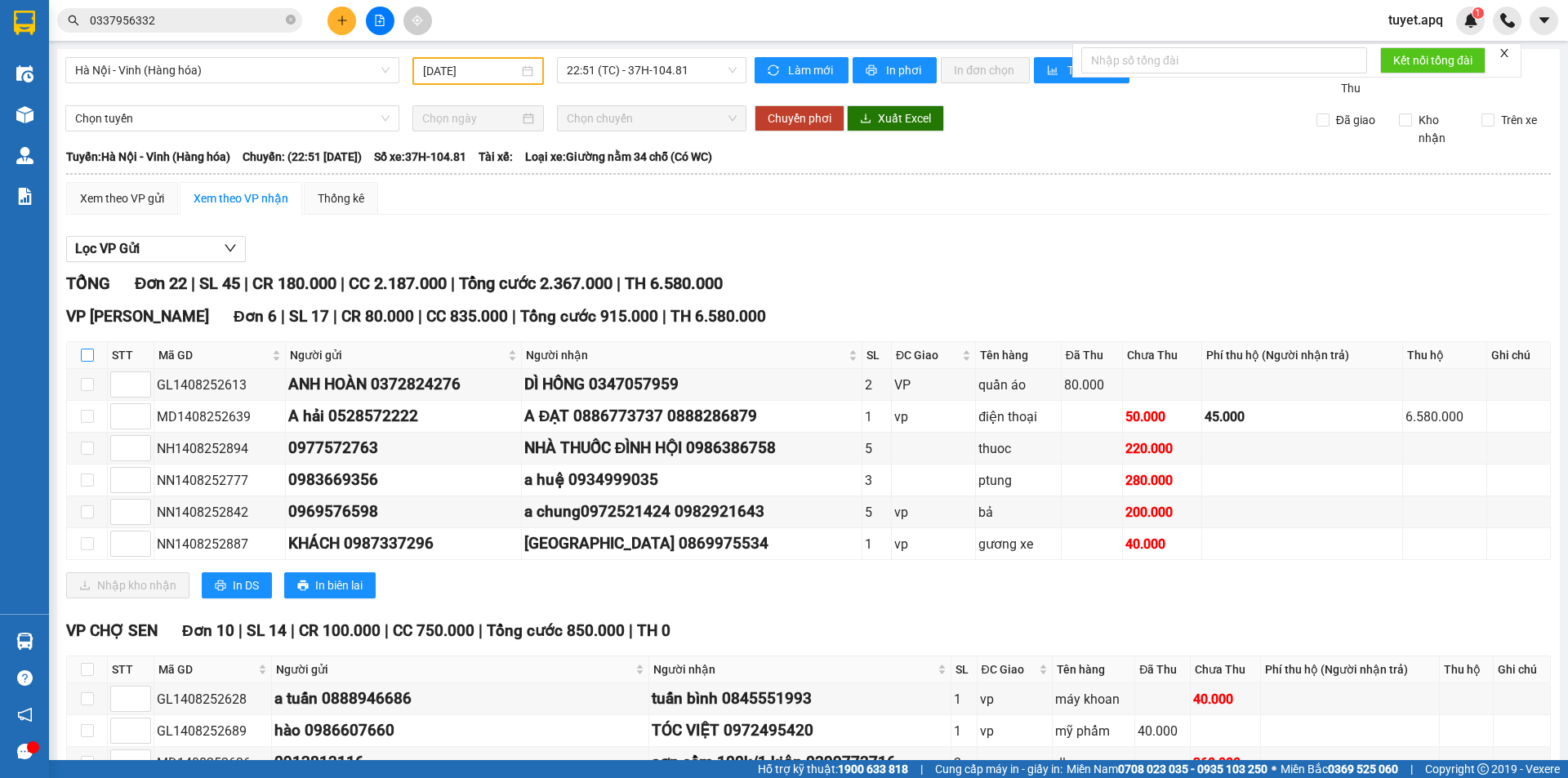
click at [89, 358] on input "checkbox" at bounding box center [88, 355] width 13 height 13
checkbox input "true"
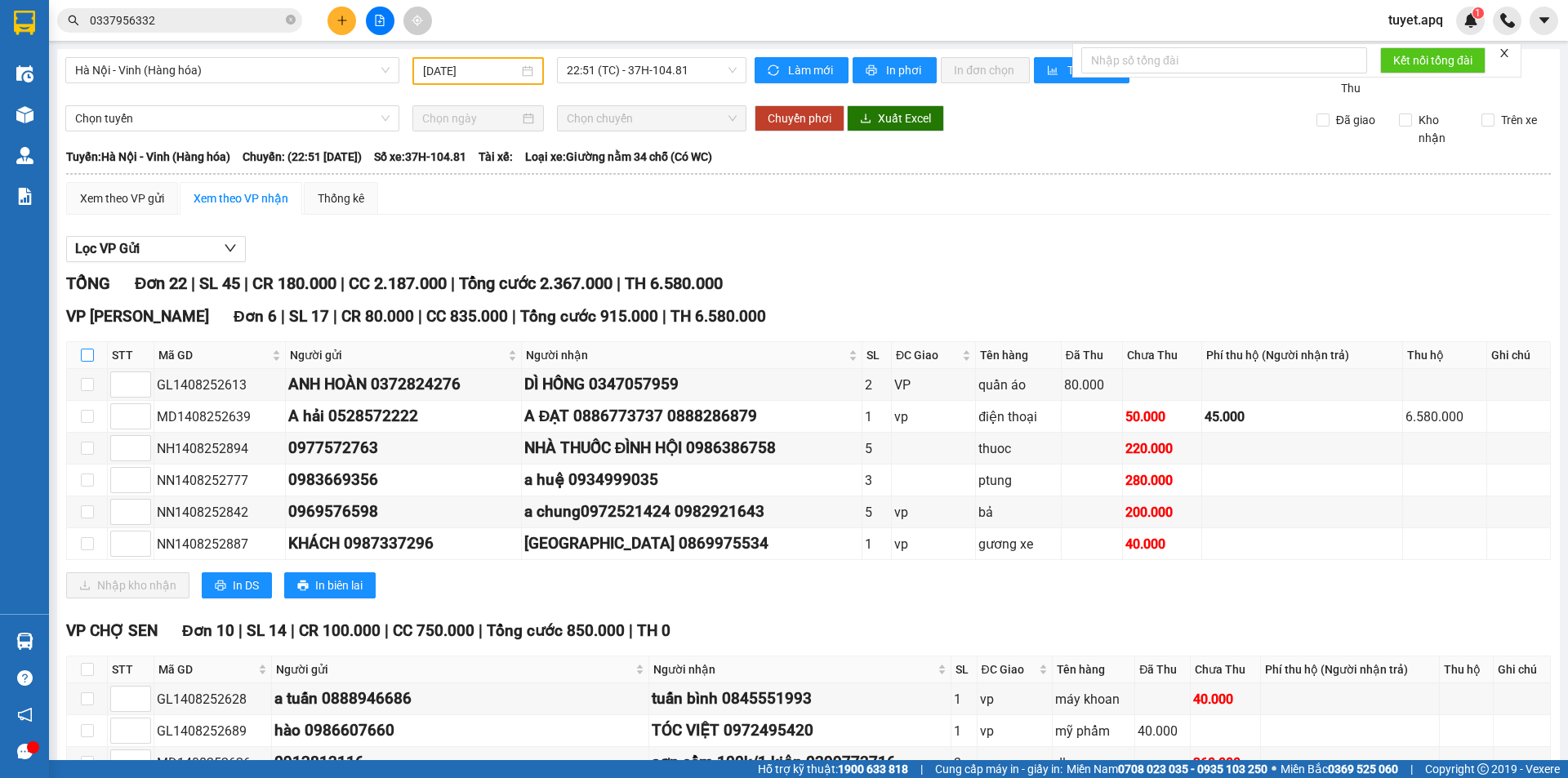
checkbox input "true"
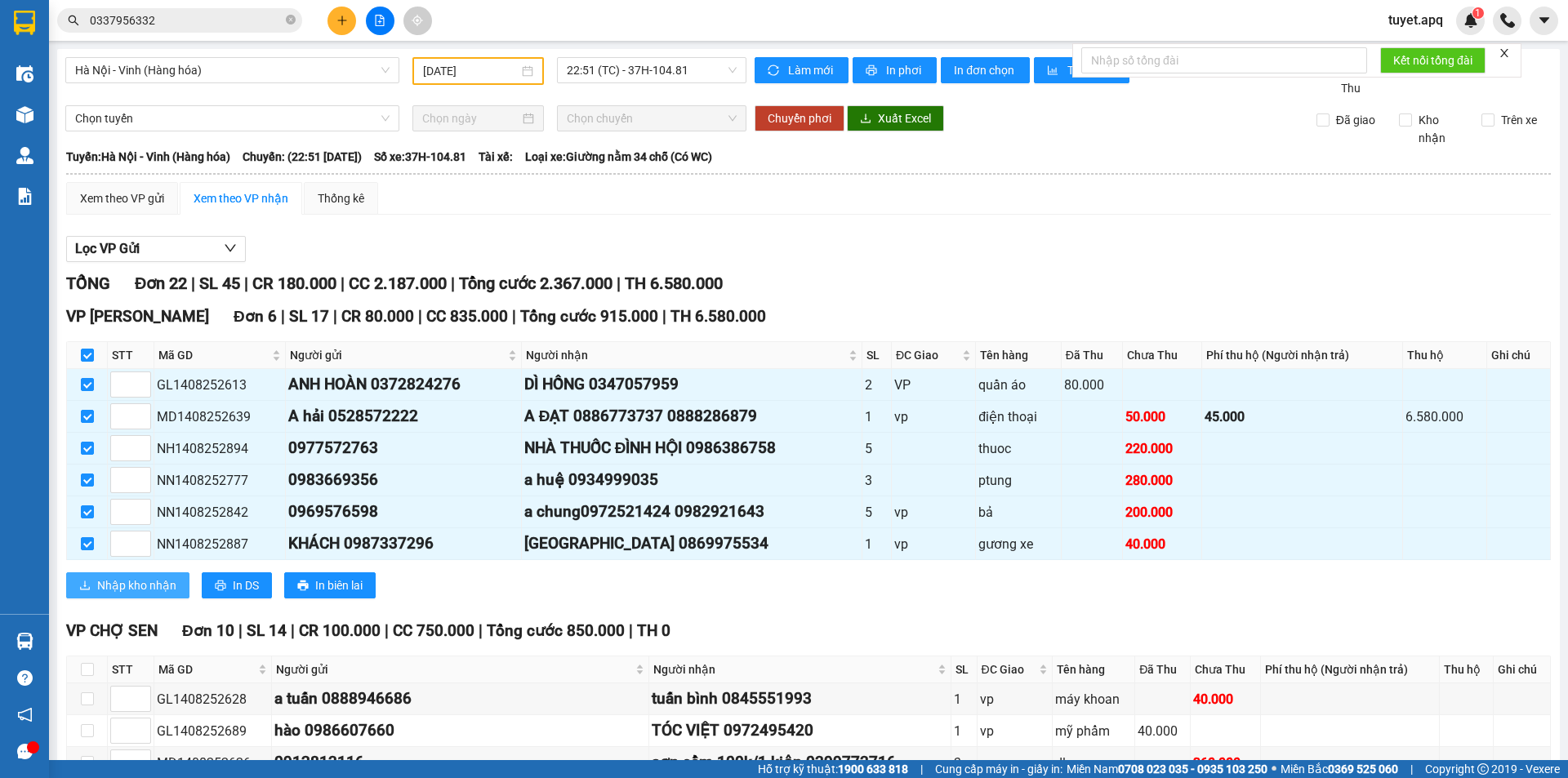
click at [149, 596] on button "Nhập kho nhận" at bounding box center [128, 585] width 124 height 26
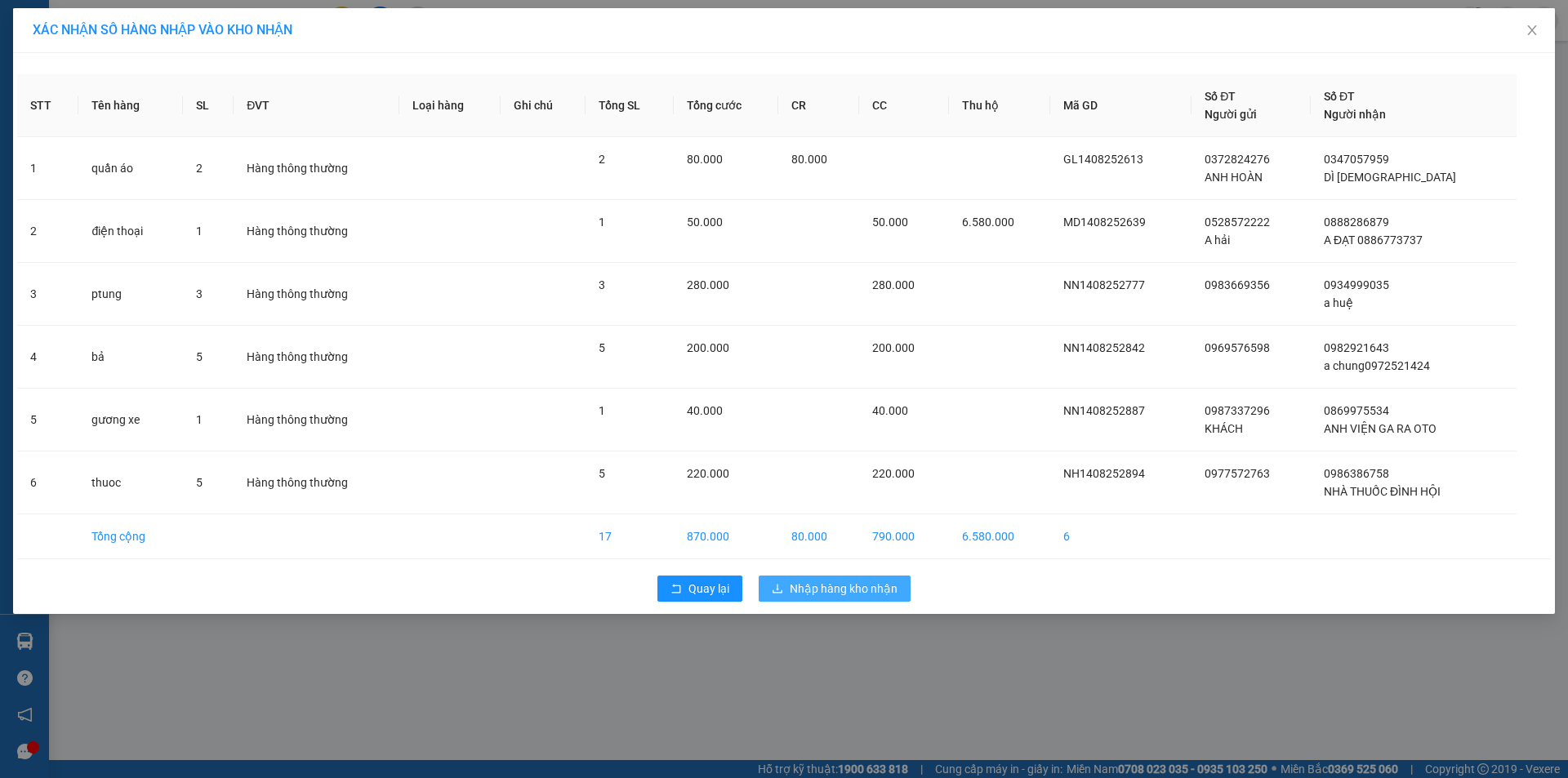
click at [815, 596] on span "Nhập hàng kho nhận" at bounding box center [843, 588] width 108 height 18
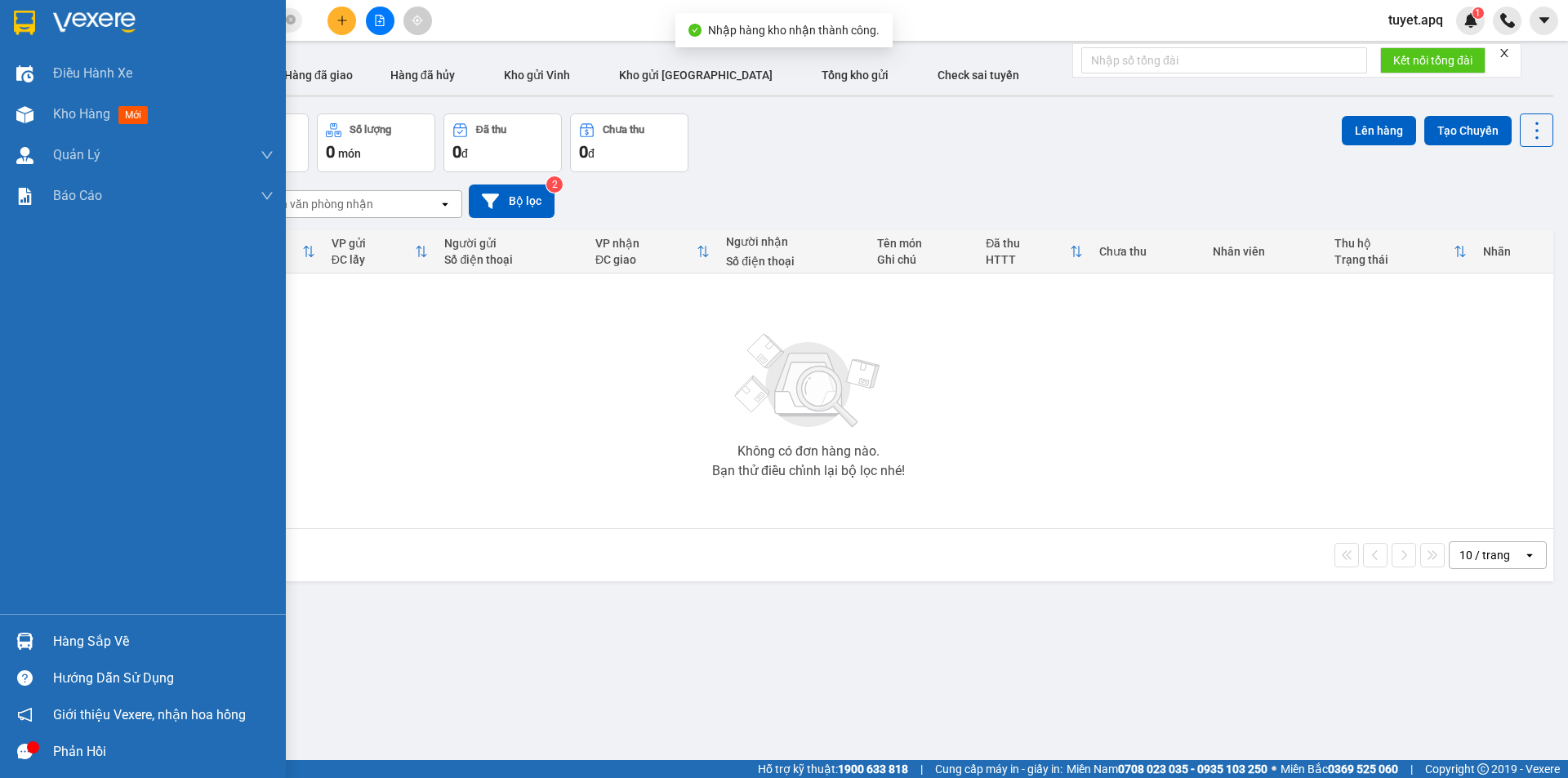
click at [17, 642] on img at bounding box center [25, 641] width 18 height 18
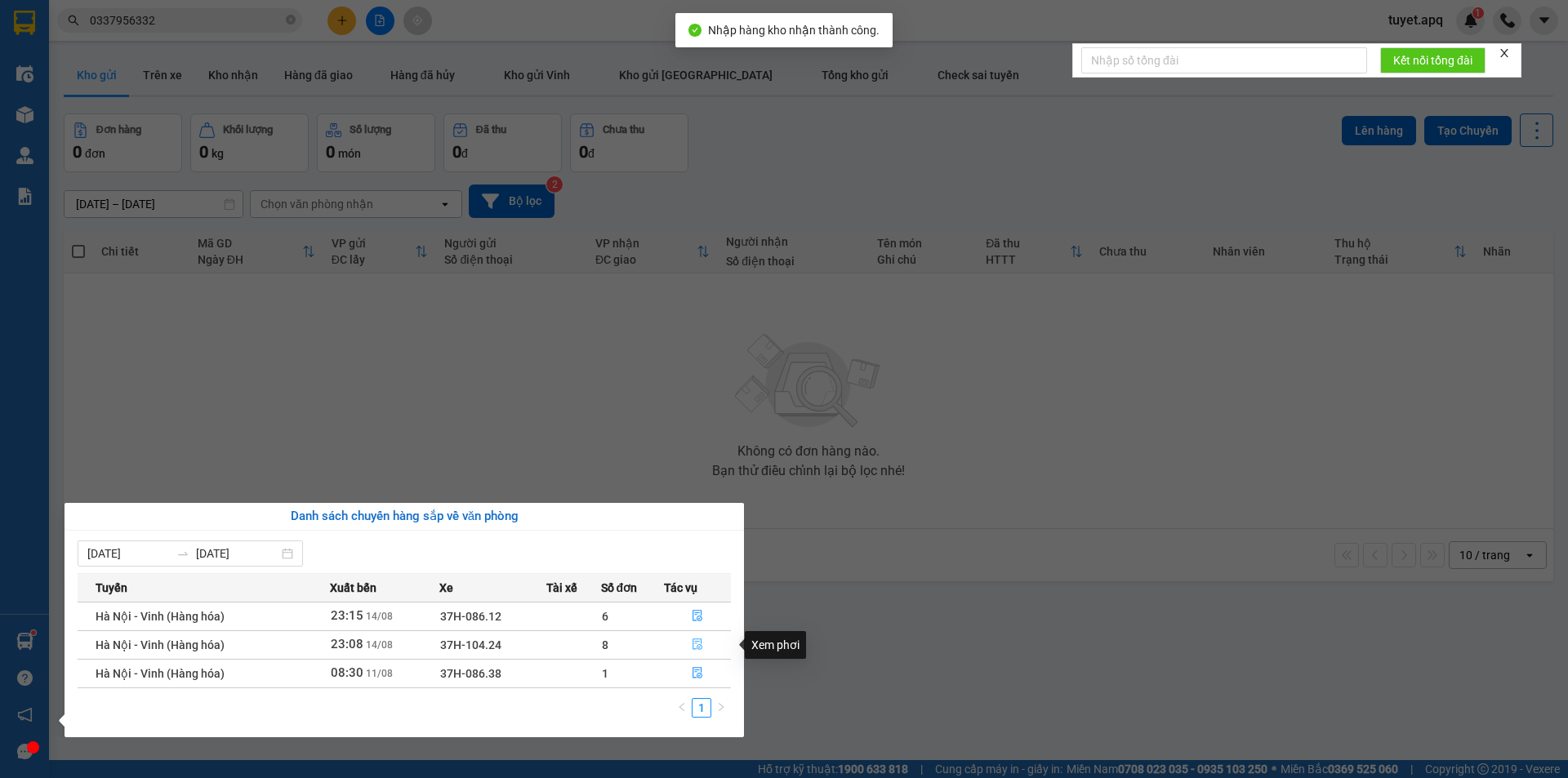
click at [690, 647] on button "button" at bounding box center [697, 645] width 65 height 26
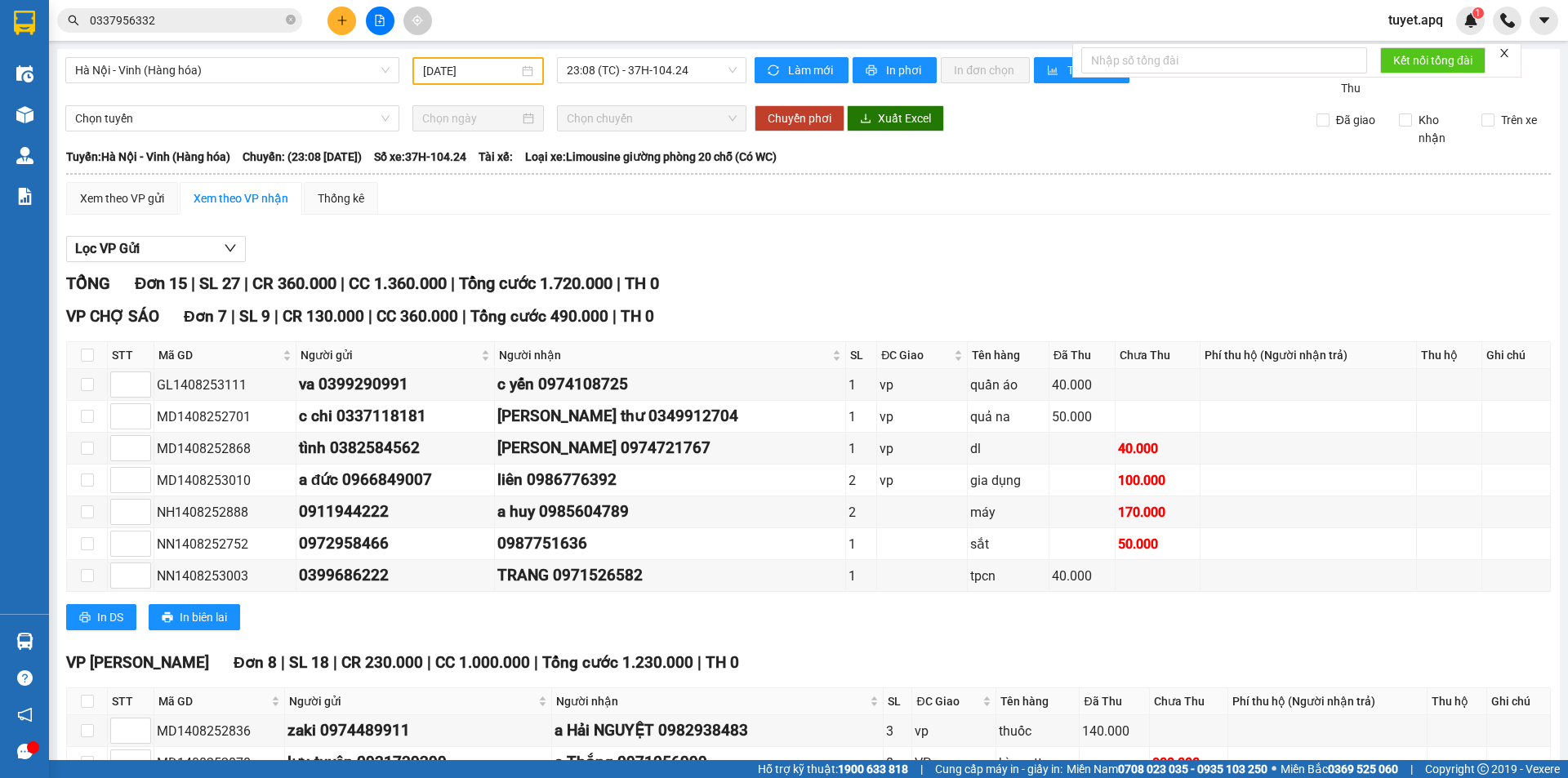
scroll to position [294, 0]
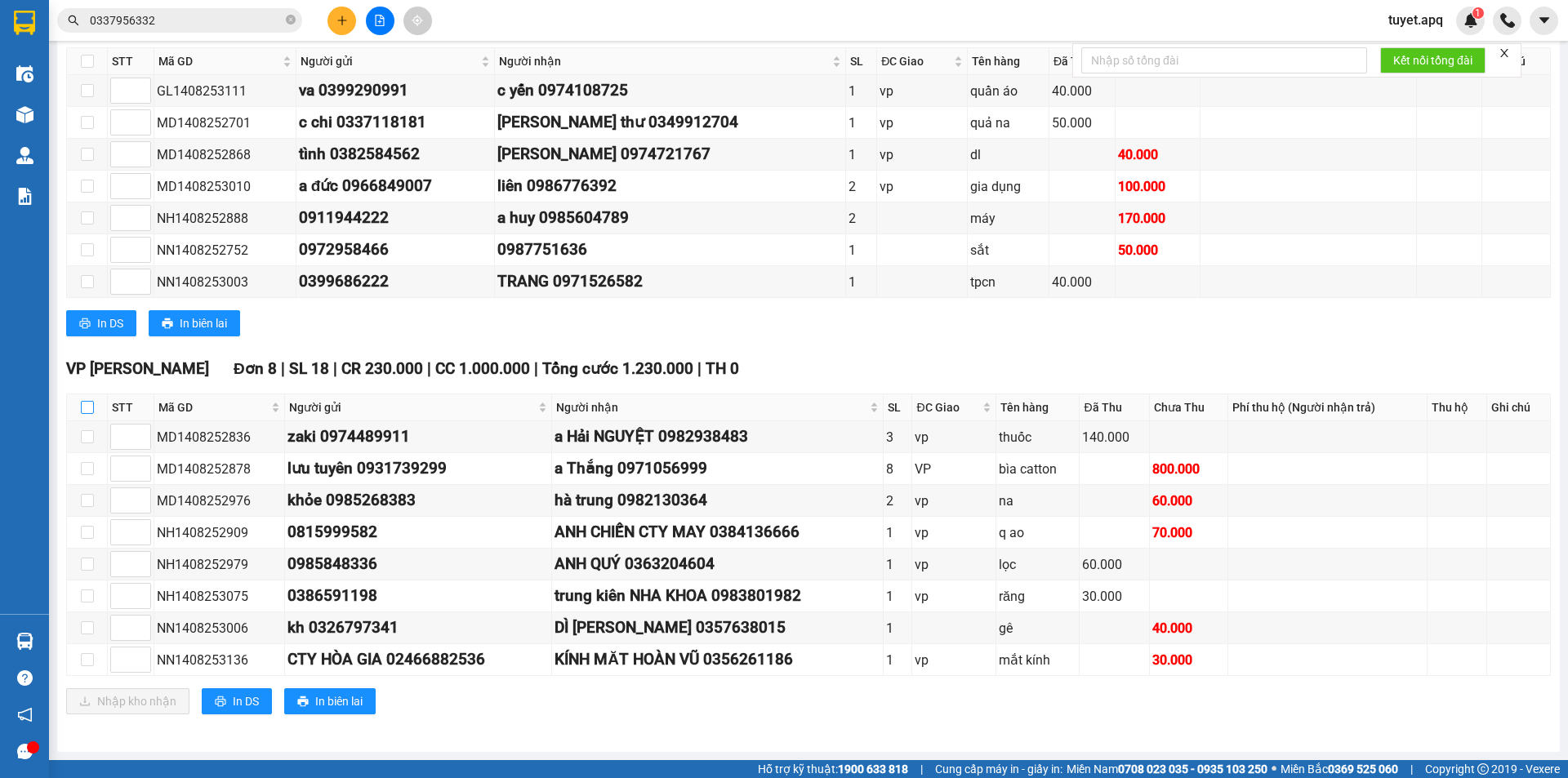
click at [88, 411] on input "checkbox" at bounding box center [88, 407] width 13 height 13
checkbox input "true"
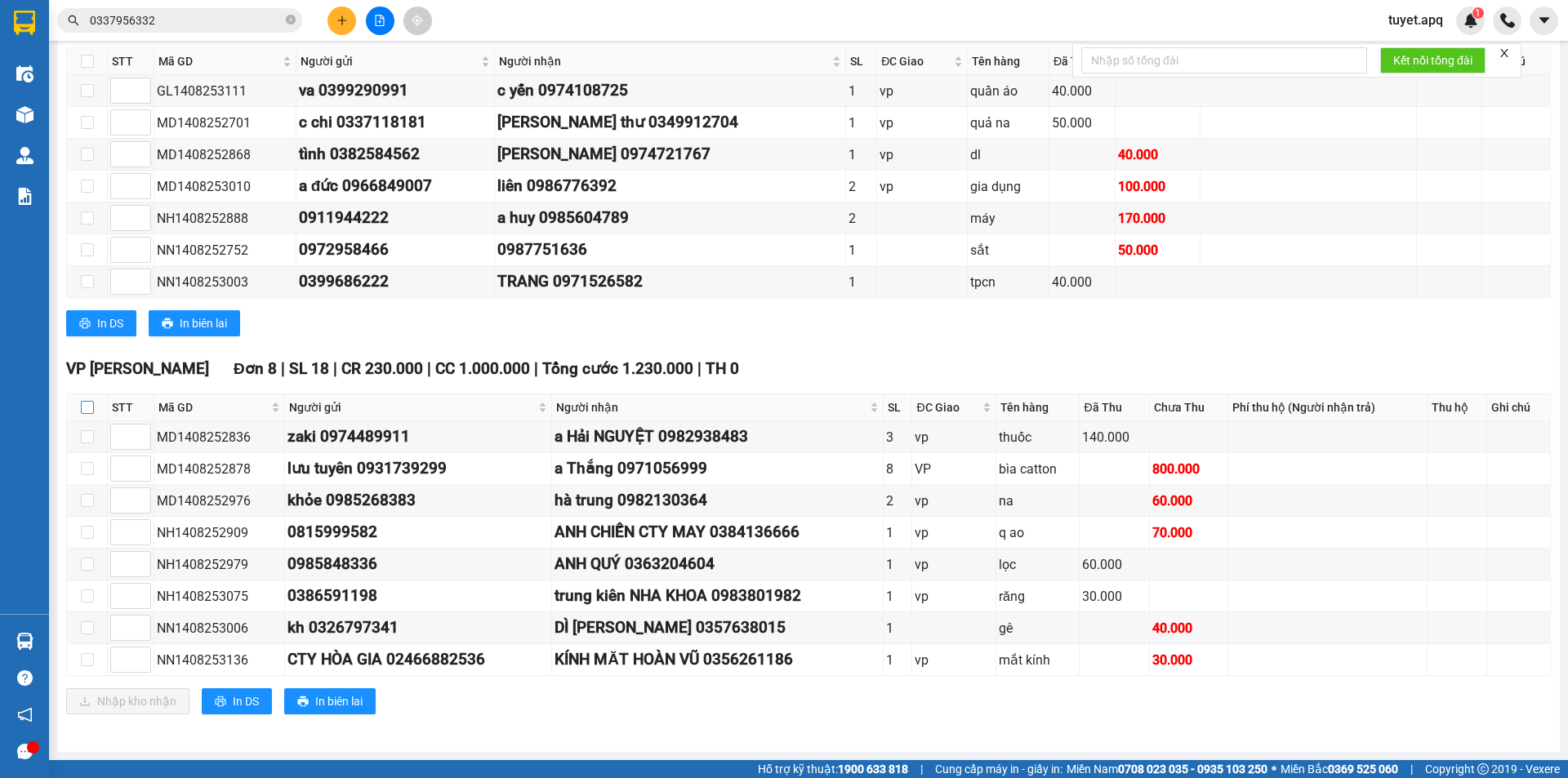
checkbox input "true"
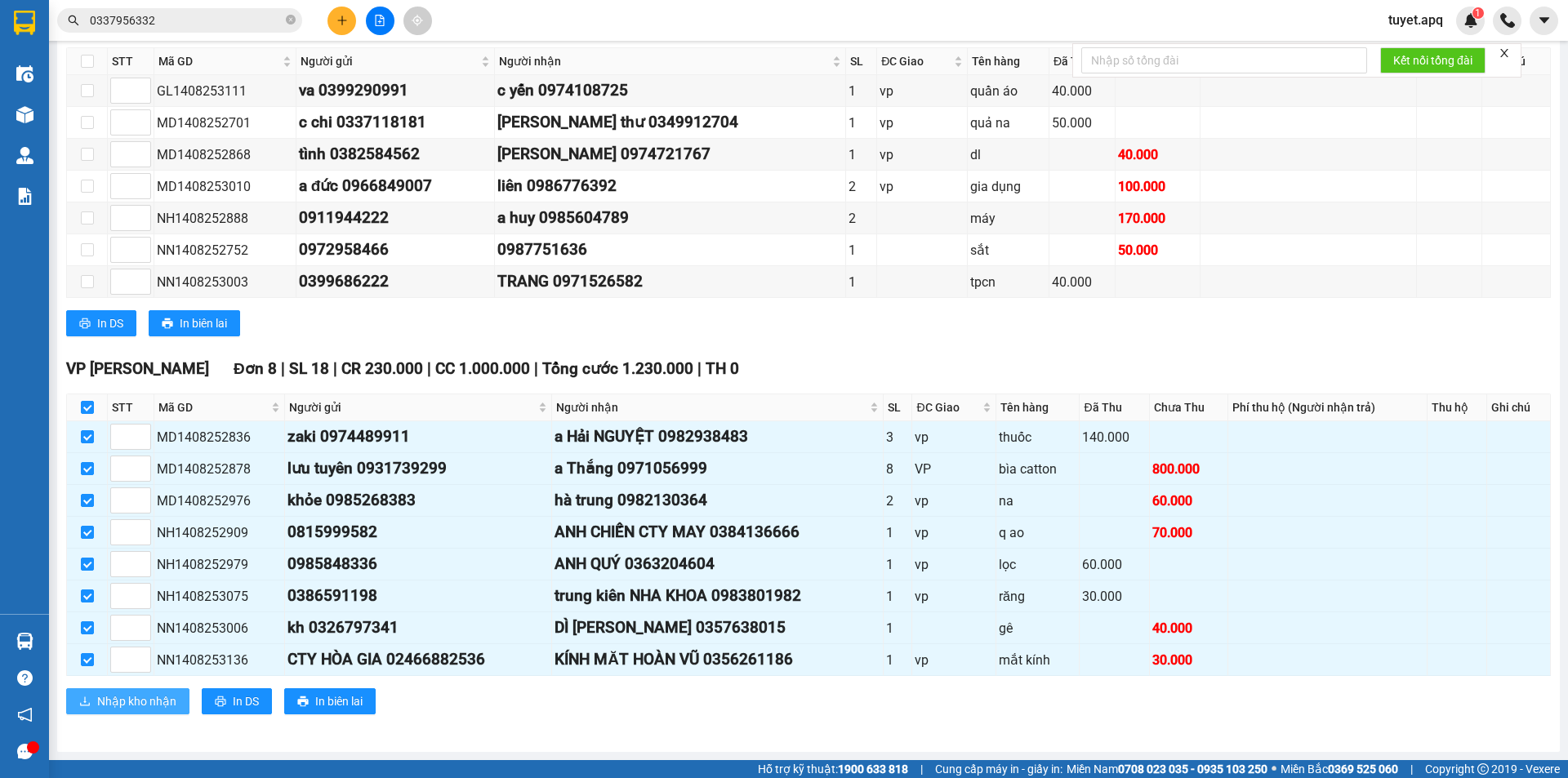
click at [118, 701] on span "Nhập kho nhận" at bounding box center [136, 701] width 79 height 18
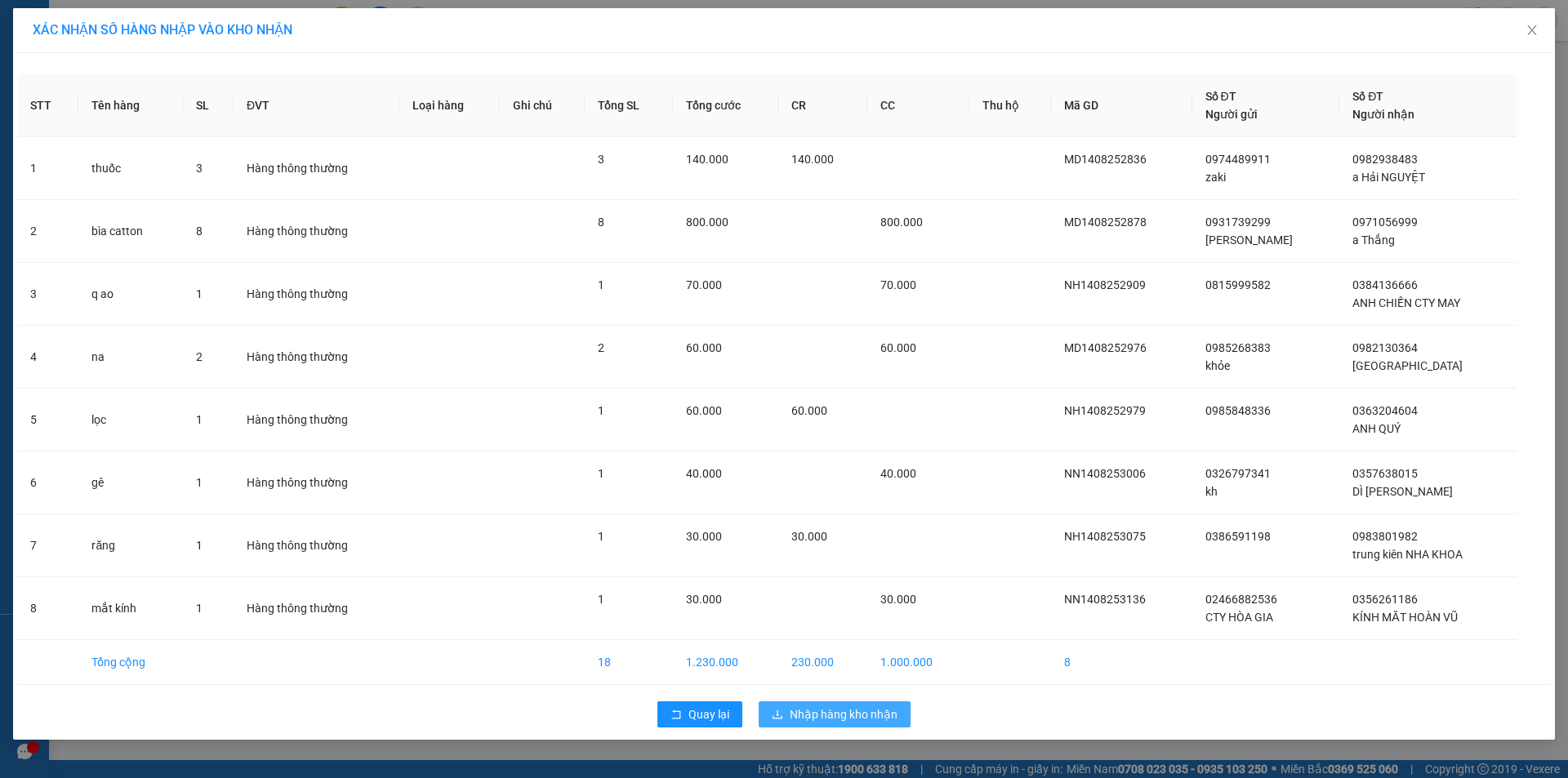
click at [817, 715] on span "Nhập hàng kho nhận" at bounding box center [843, 713] width 108 height 18
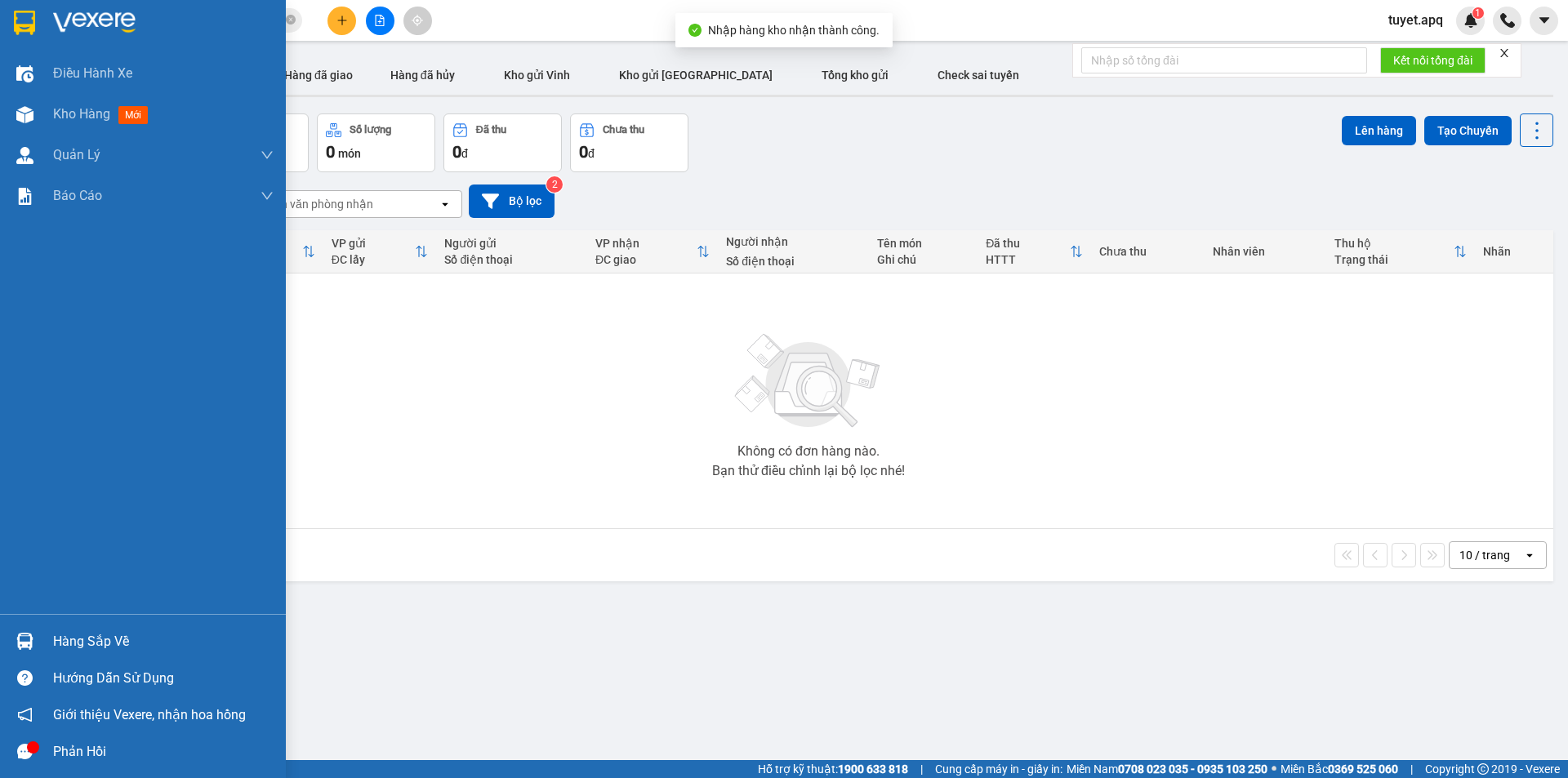
click at [34, 640] on div at bounding box center [25, 641] width 29 height 29
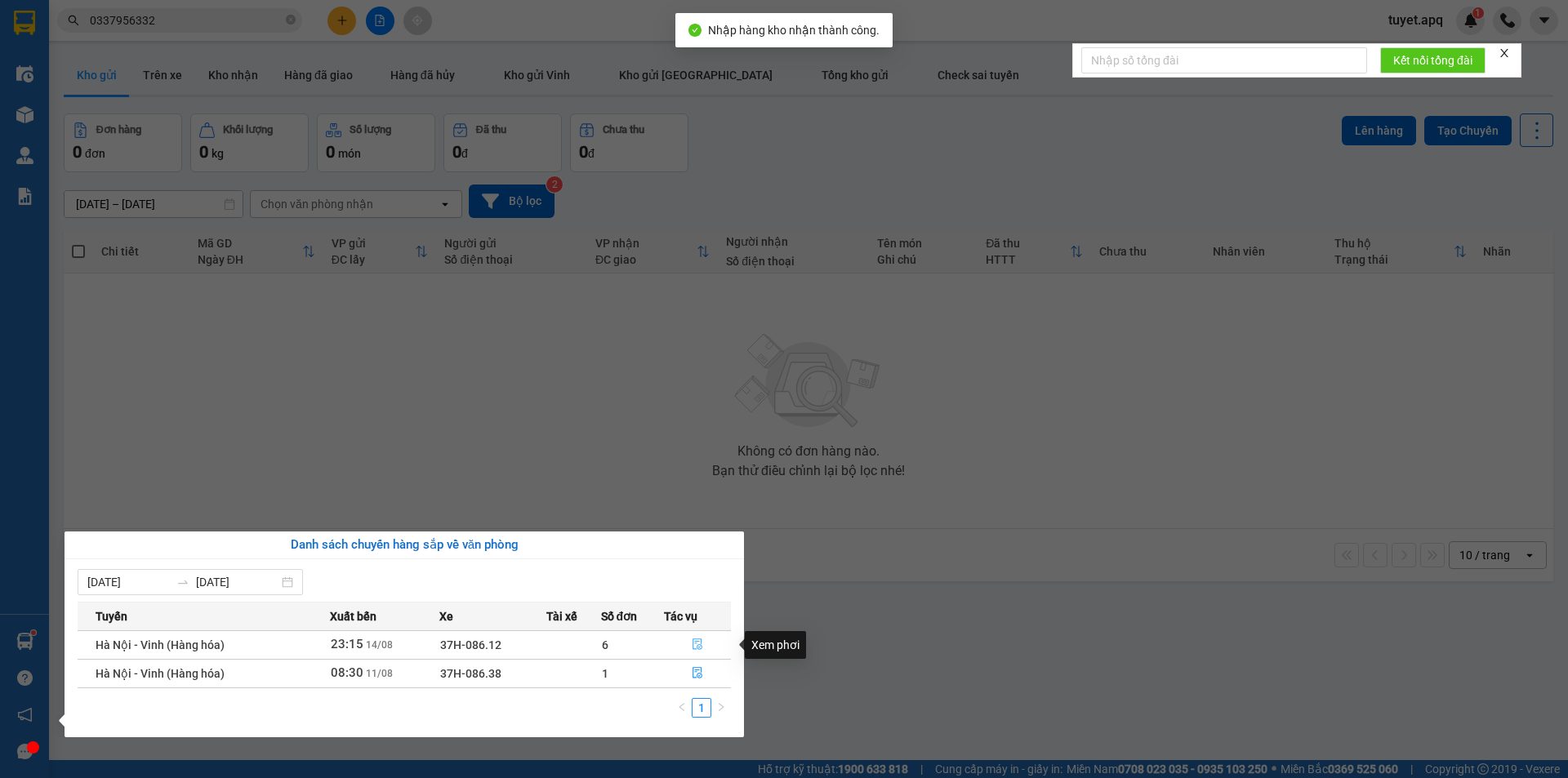
click at [696, 642] on icon "file-done" at bounding box center [697, 644] width 11 height 11
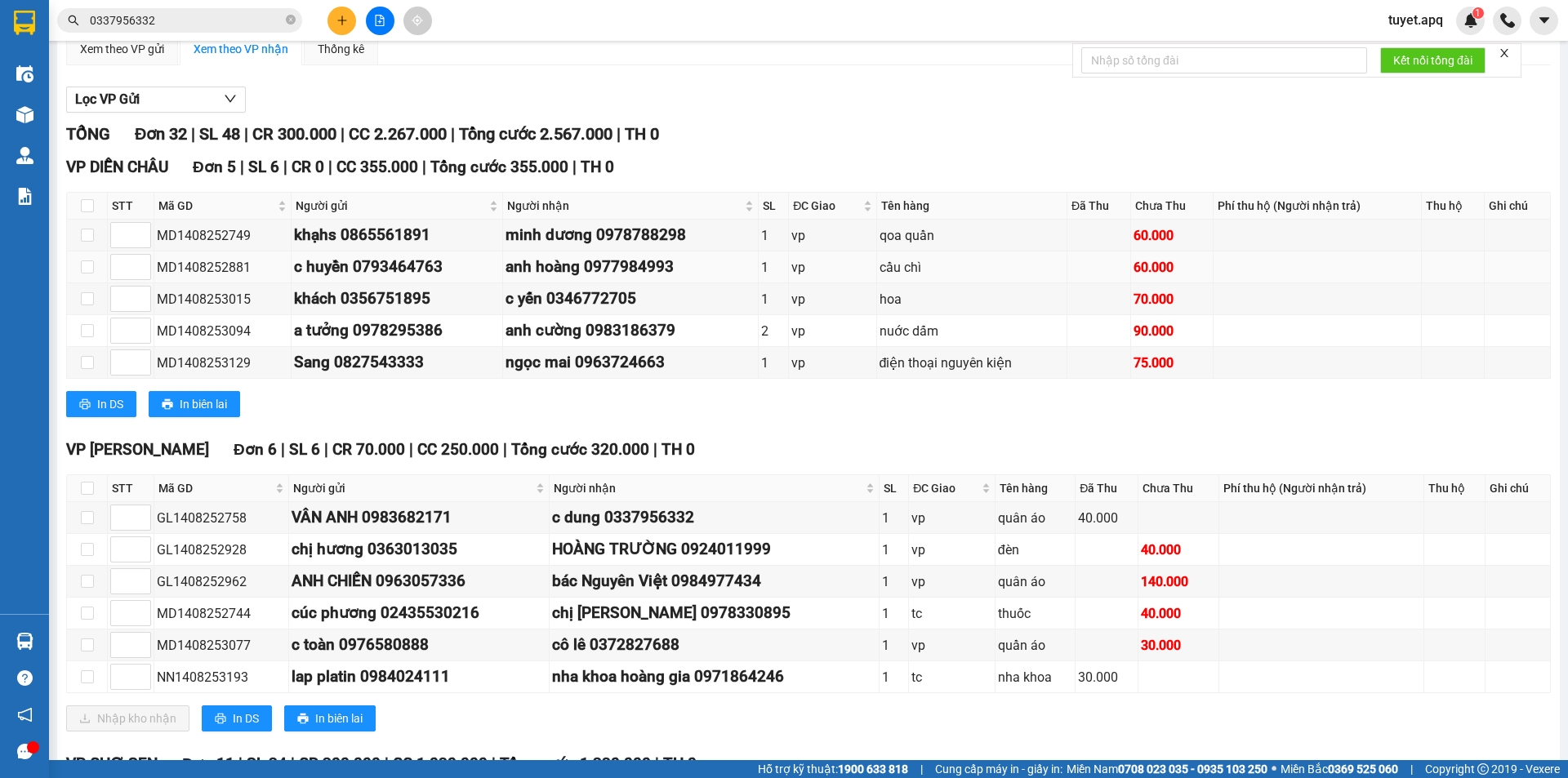
scroll to position [163, 0]
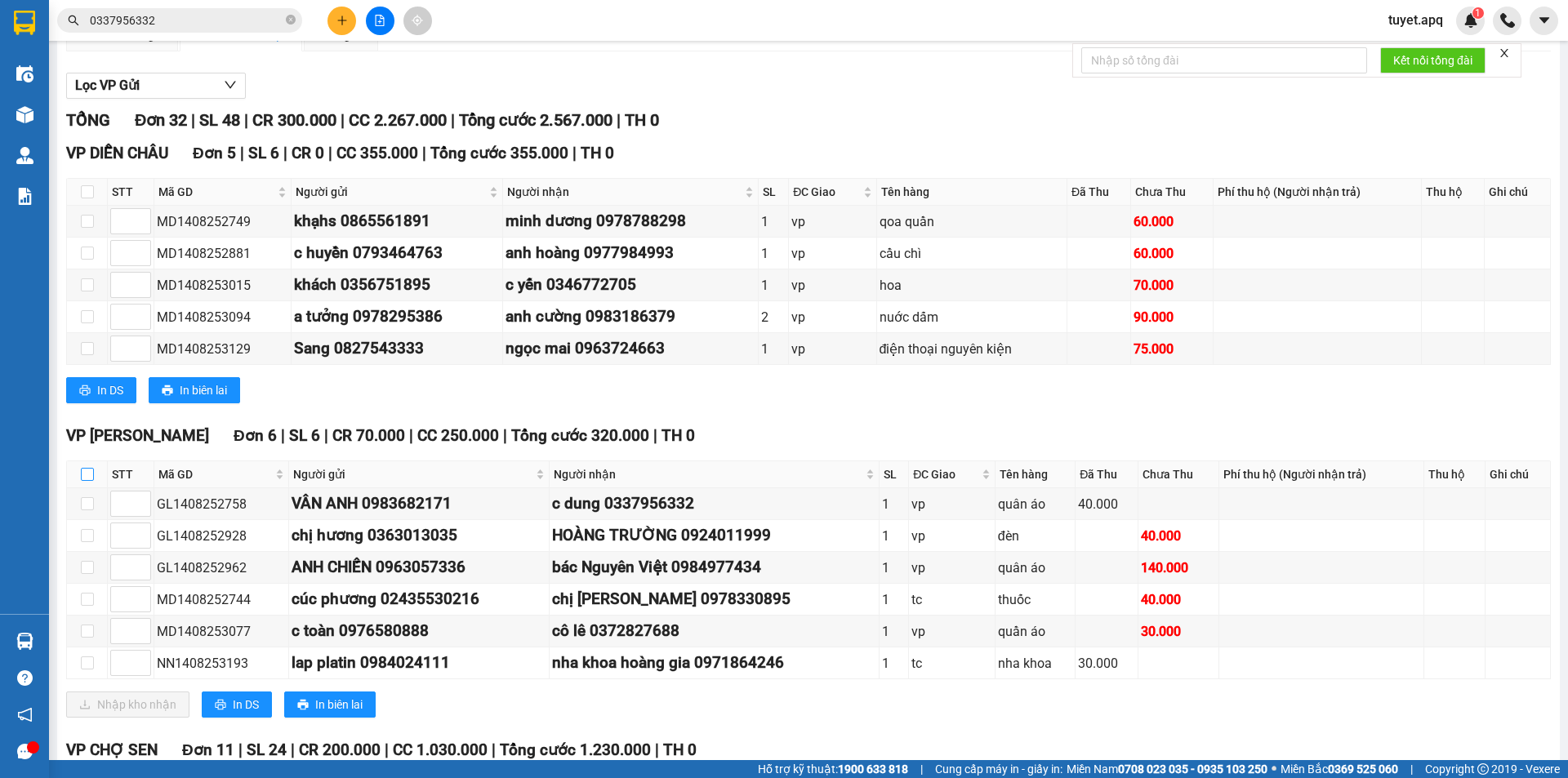
click at [88, 478] on input "checkbox" at bounding box center [88, 475] width 13 height 13
checkbox input "true"
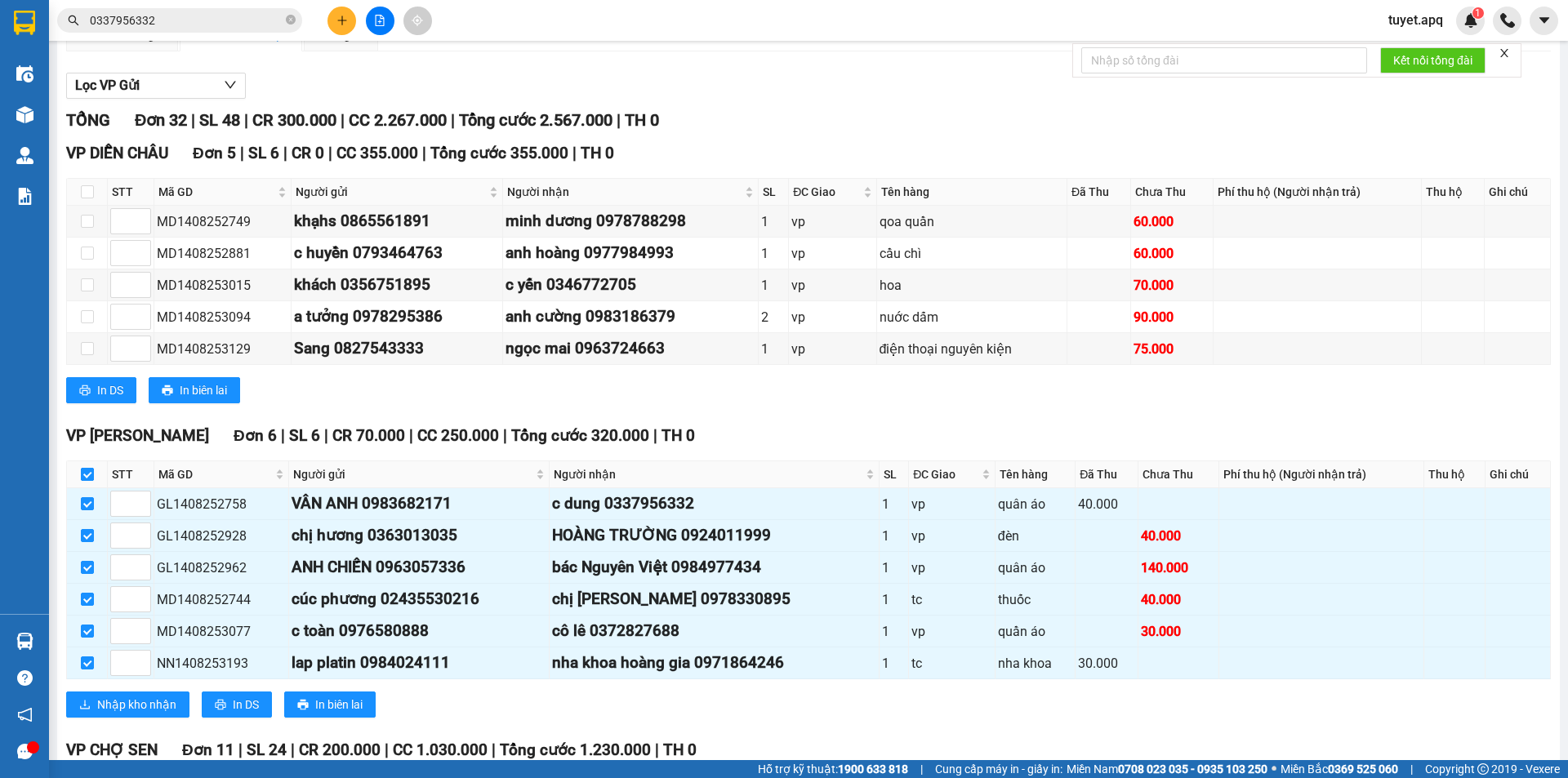
checkbox input "true"
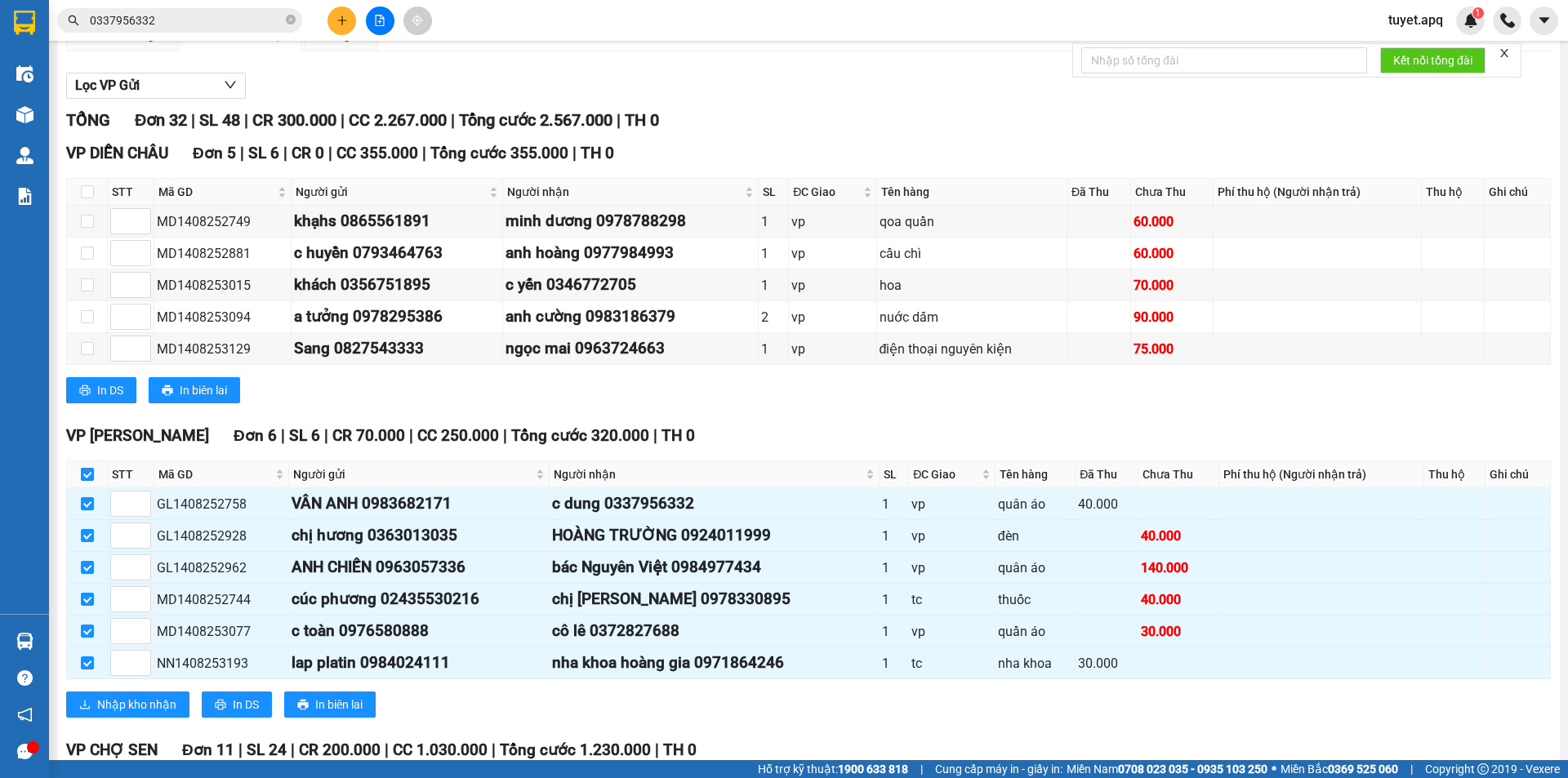
checkbox input "true"
click at [150, 700] on span "Nhập kho nhận" at bounding box center [136, 704] width 79 height 18
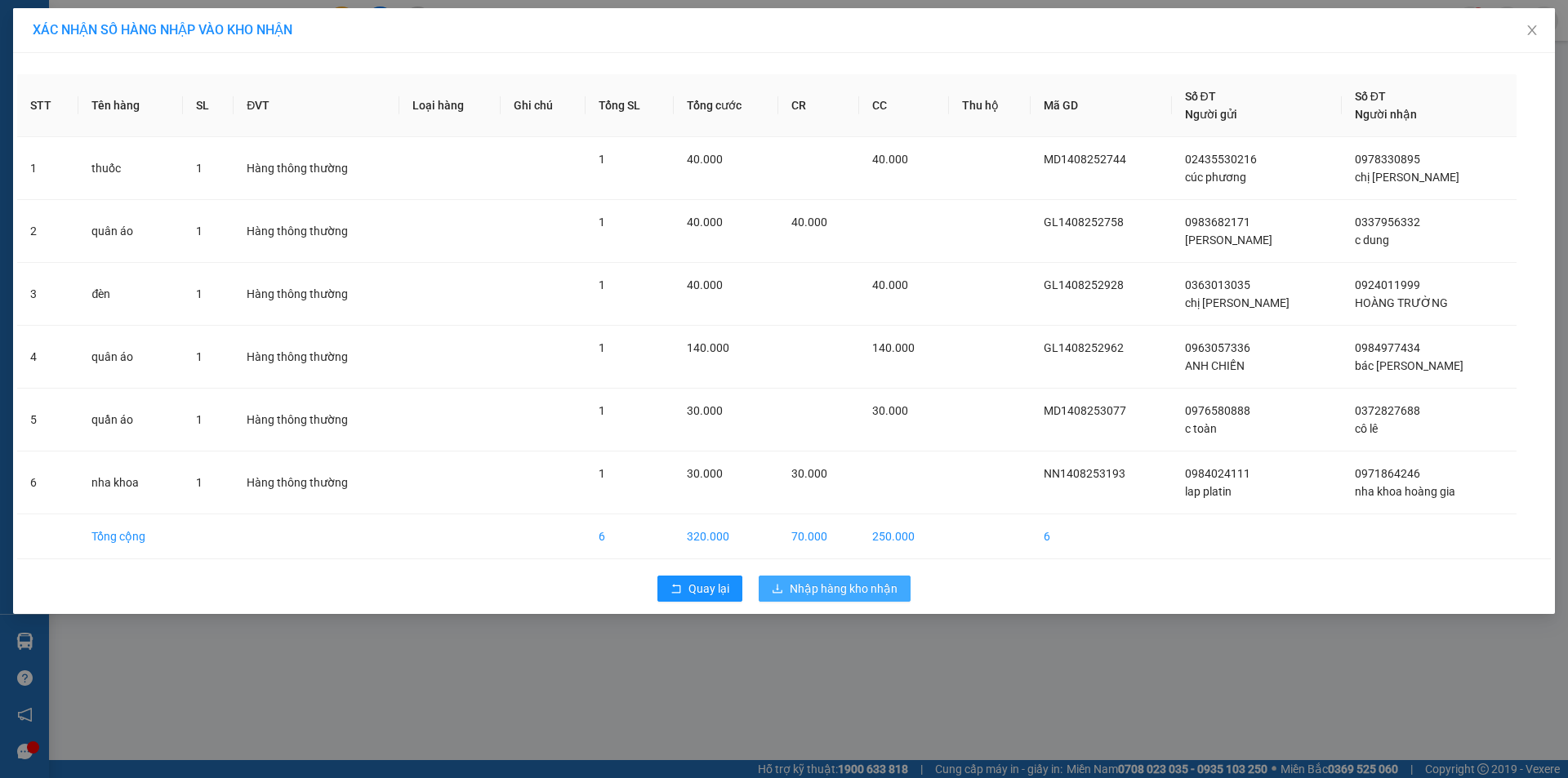
click at [833, 592] on span "Nhập hàng kho nhận" at bounding box center [843, 588] width 108 height 18
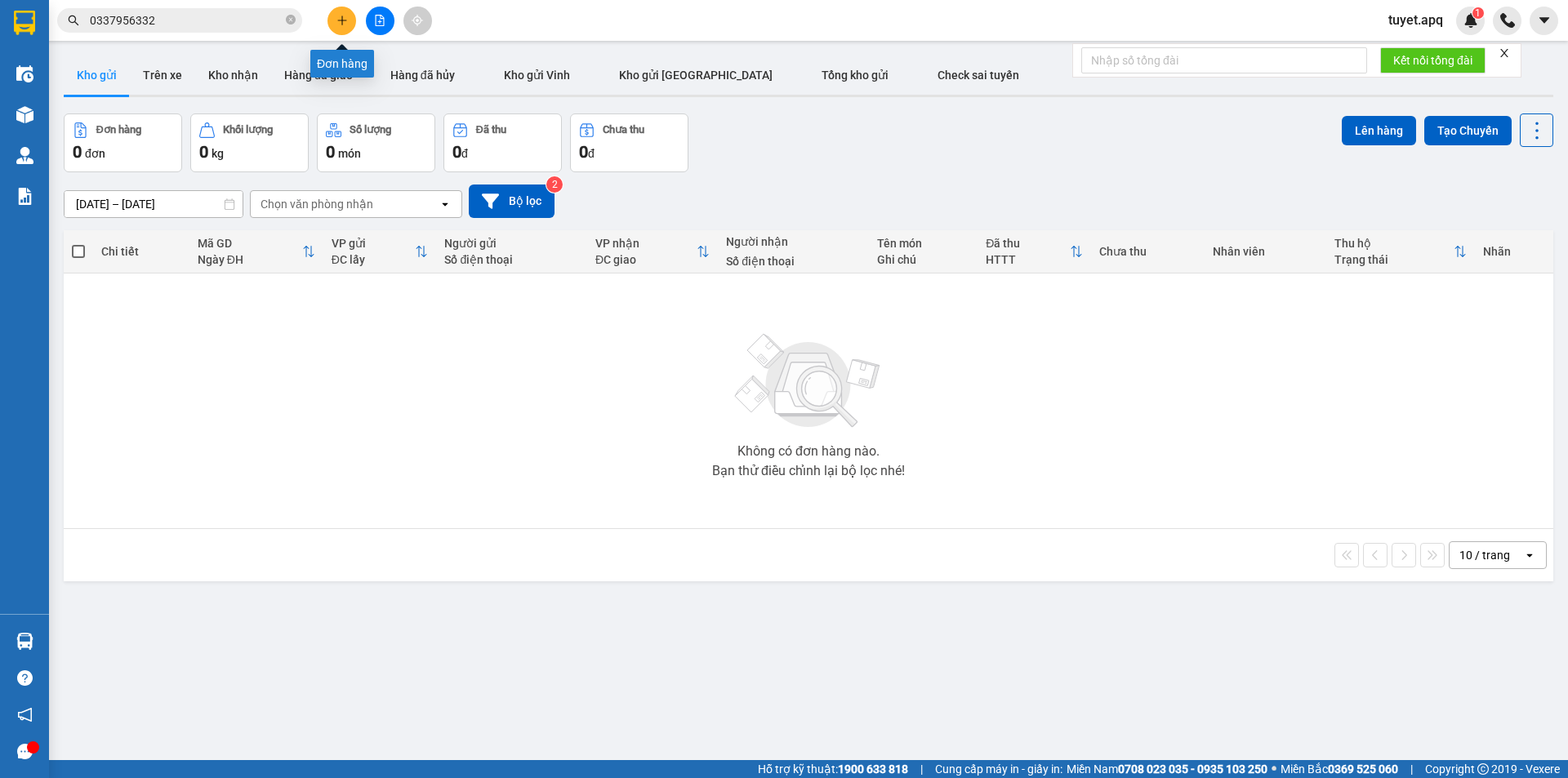
click at [339, 17] on icon "plus" at bounding box center [342, 20] width 11 height 11
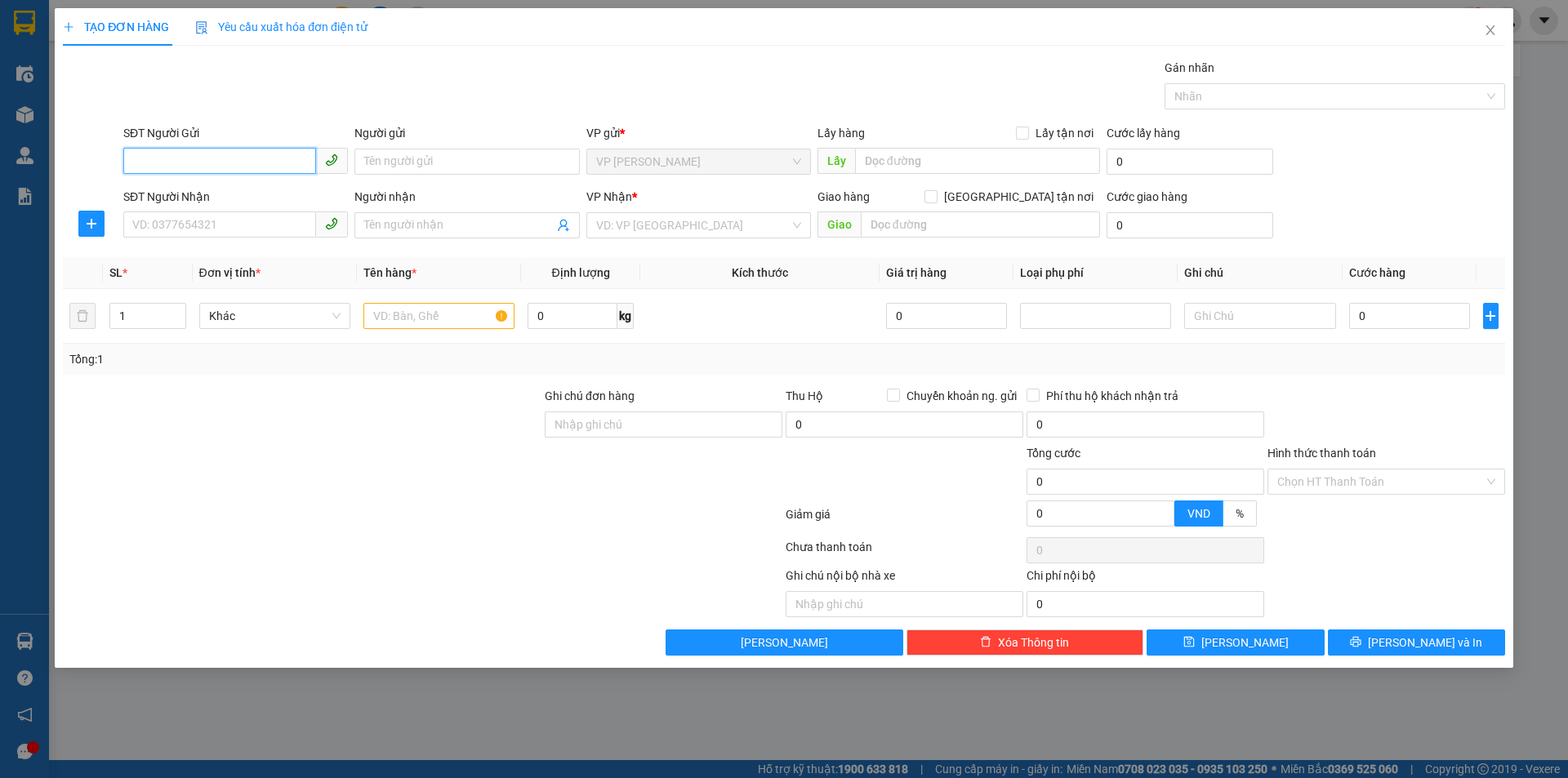
click at [211, 159] on input "SĐT Người Gửi" at bounding box center [219, 160] width 193 height 26
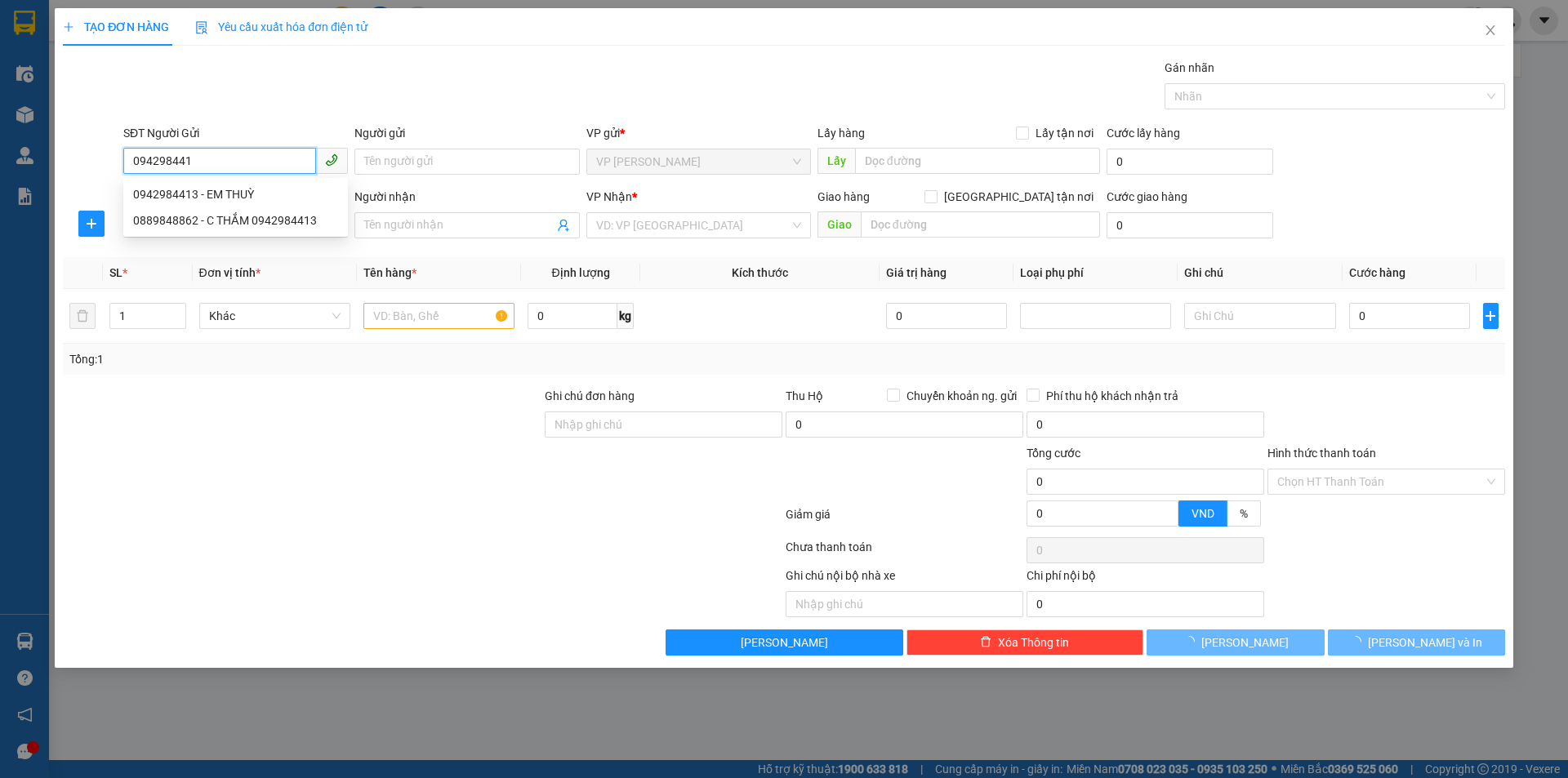
type input "0942984413"
click at [225, 192] on div "0942984413 - EM THUỲ" at bounding box center [235, 194] width 205 height 18
type input "EM THUỲ"
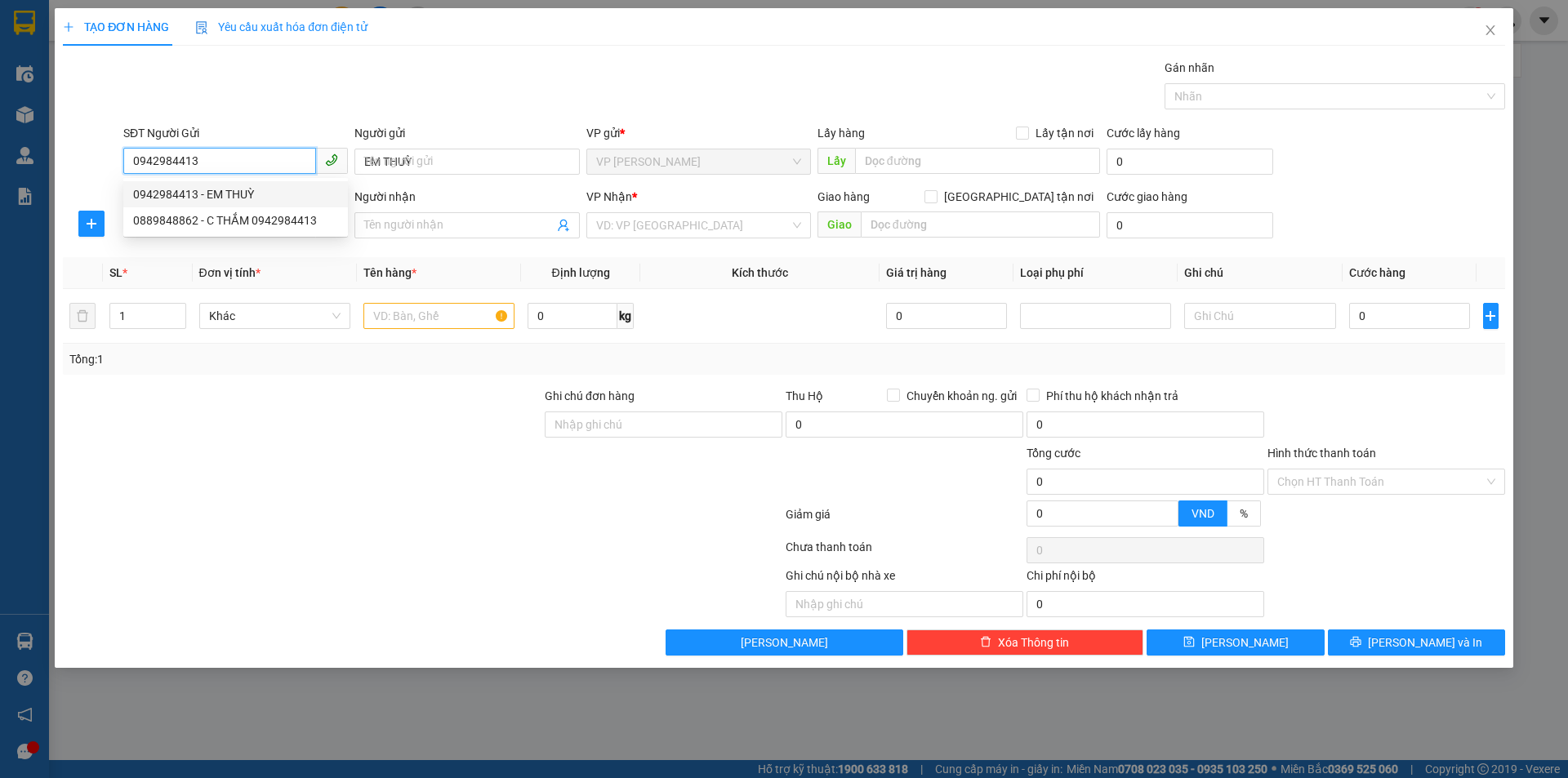
checkbox input "true"
type input "TC"
type input "0942984413"
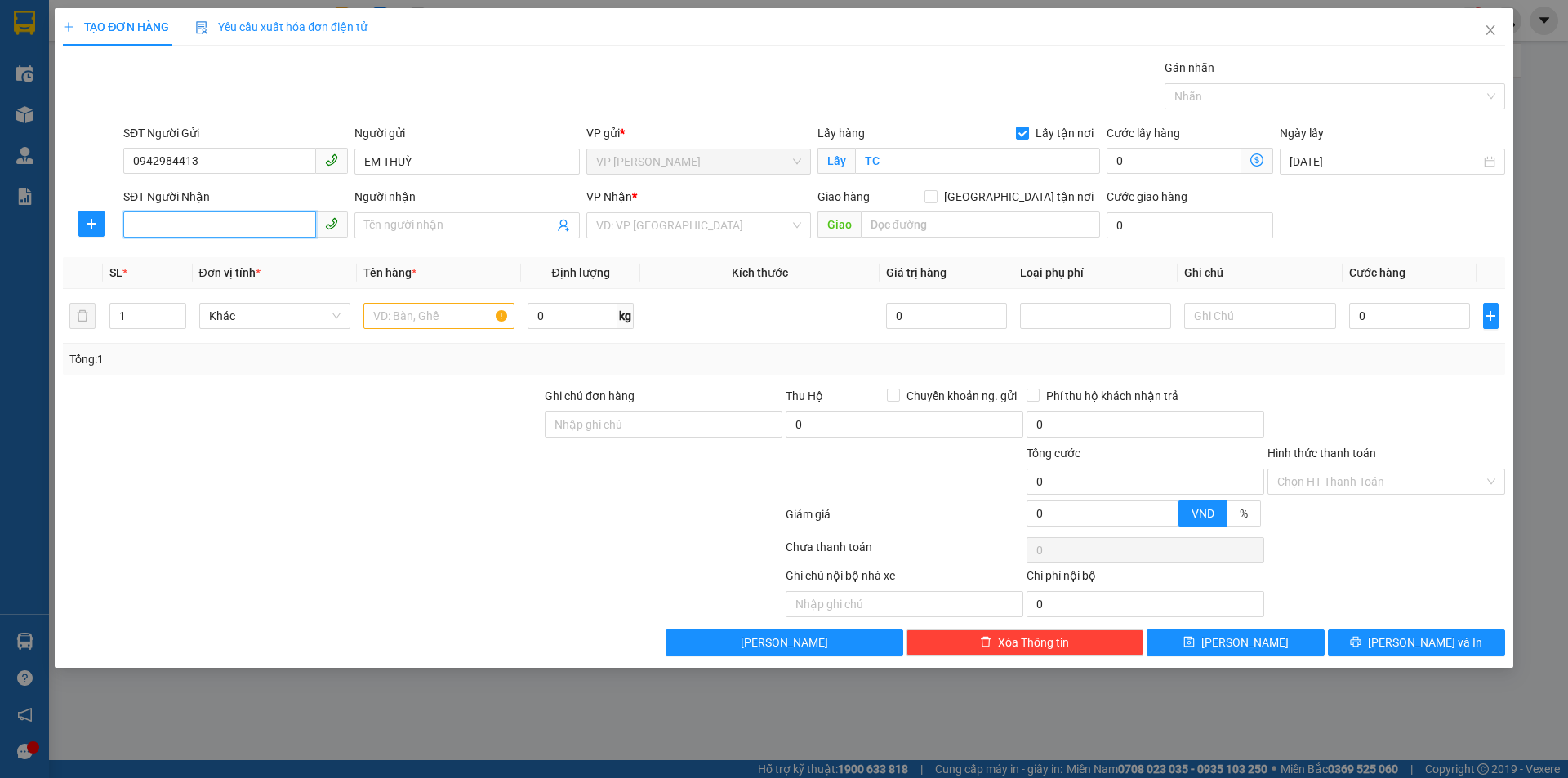
click at [247, 227] on input "SĐT Người Nhận" at bounding box center [219, 224] width 193 height 26
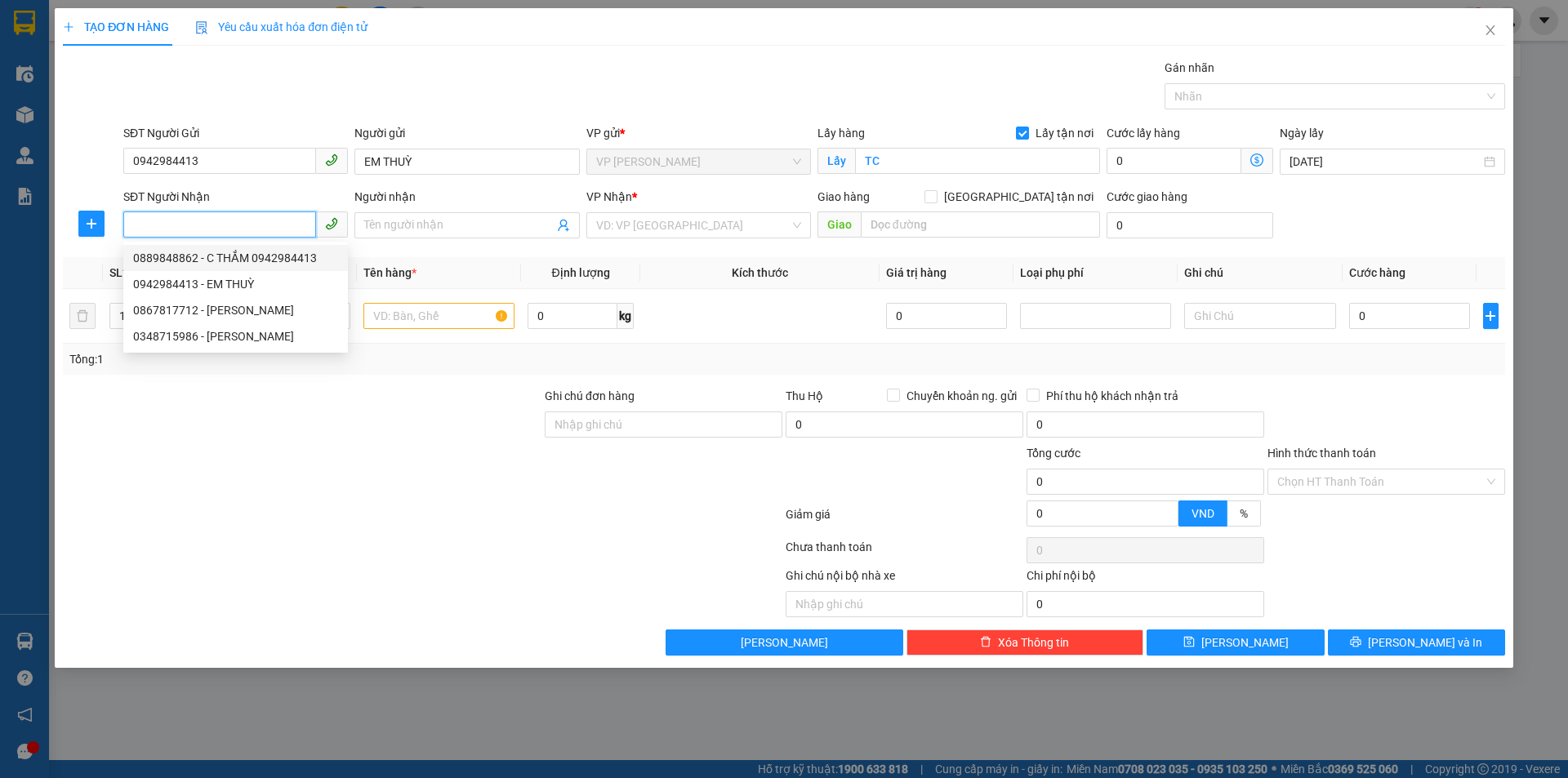
click at [169, 259] on div "0889848862 - C THẮM 0942984413" at bounding box center [235, 257] width 205 height 18
type input "0889848862"
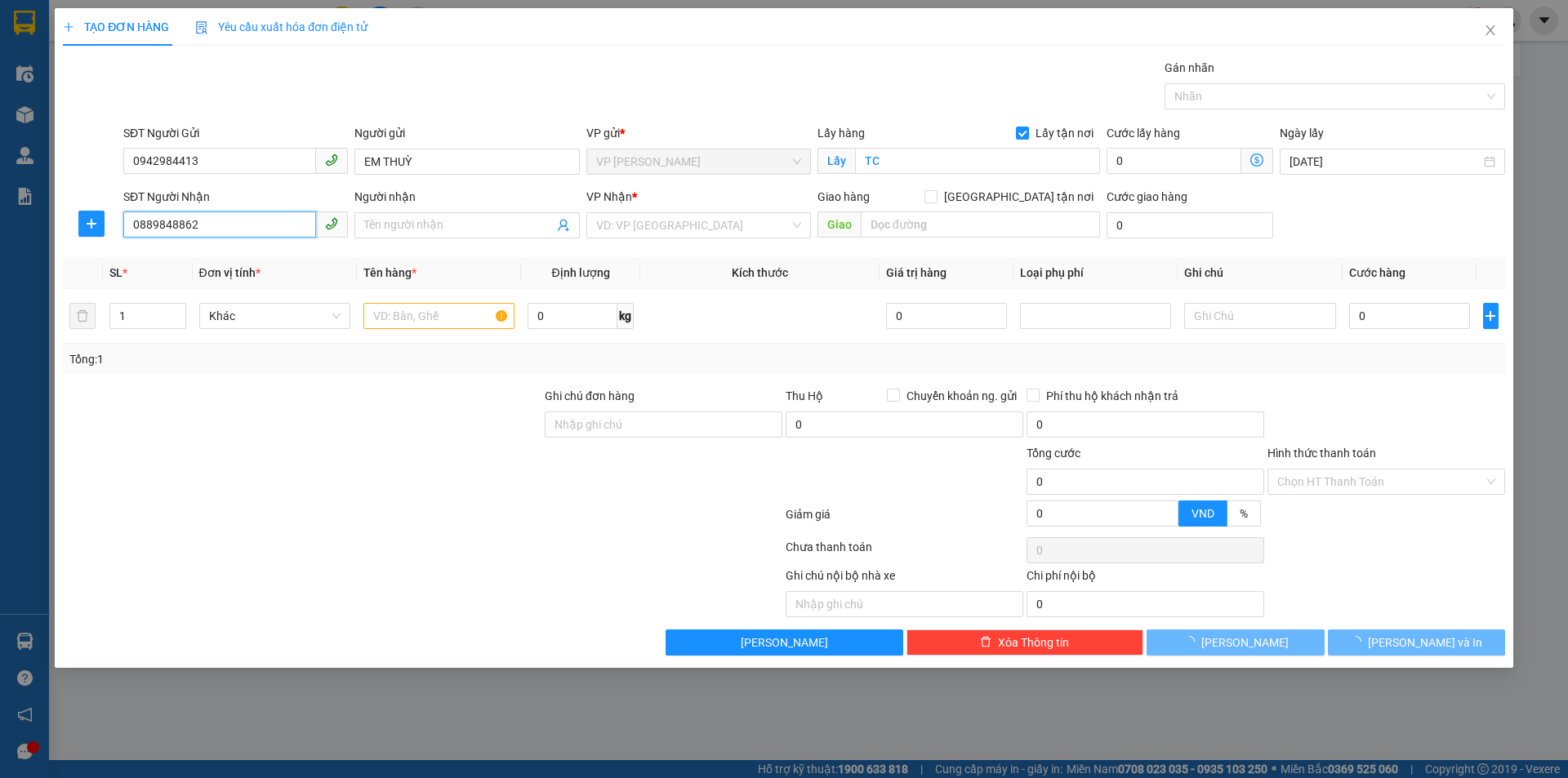
type input "C THẮM 0942984413"
checkbox input "true"
type input "NH"
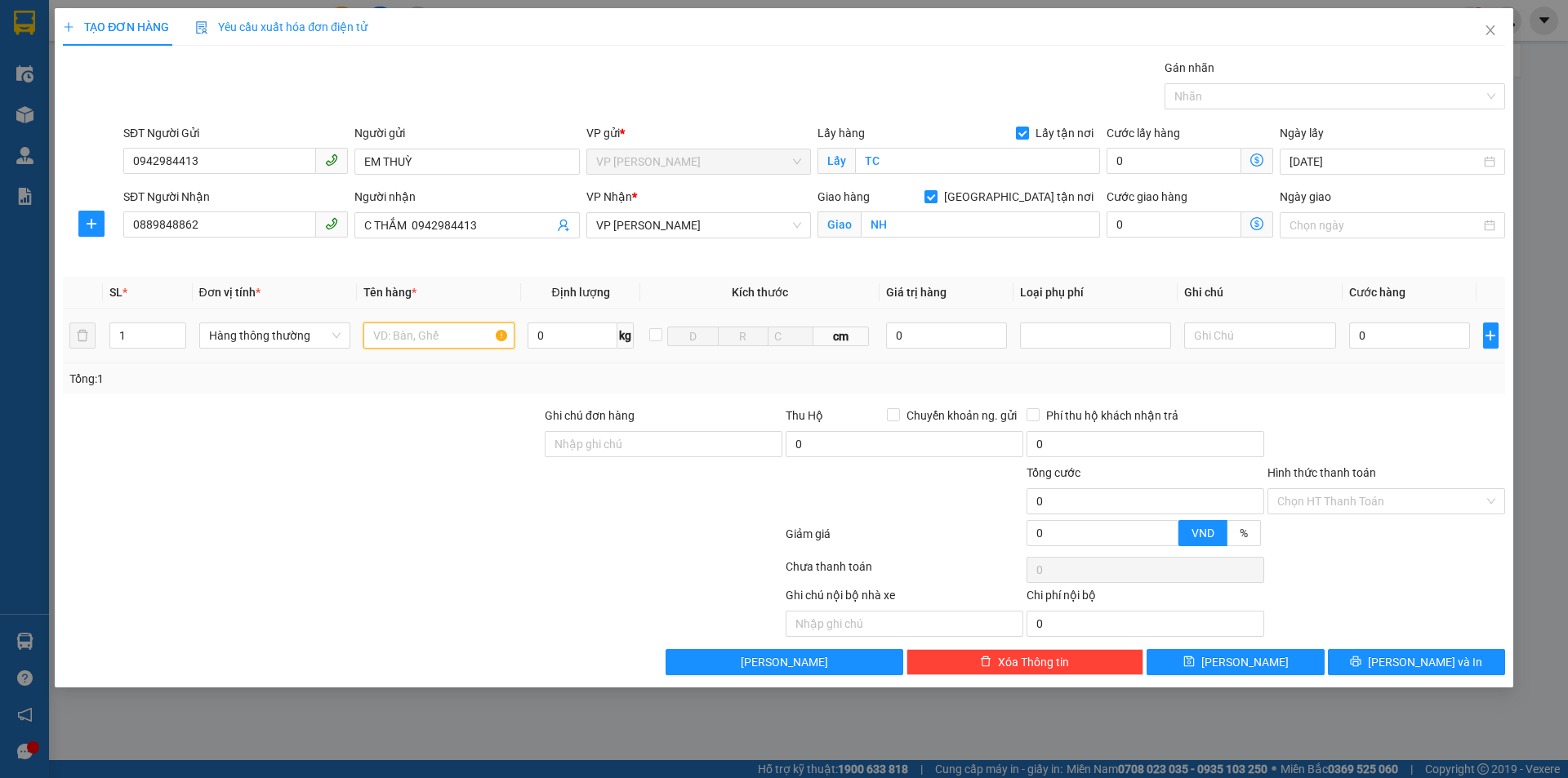
click at [457, 339] on input "text" at bounding box center [439, 336] width 151 height 26
type input "HOA QUẢ"
click at [1392, 334] on input "0" at bounding box center [1409, 336] width 122 height 26
click at [1356, 336] on input "0.000" at bounding box center [1409, 336] width 122 height 26
type input "30.000"
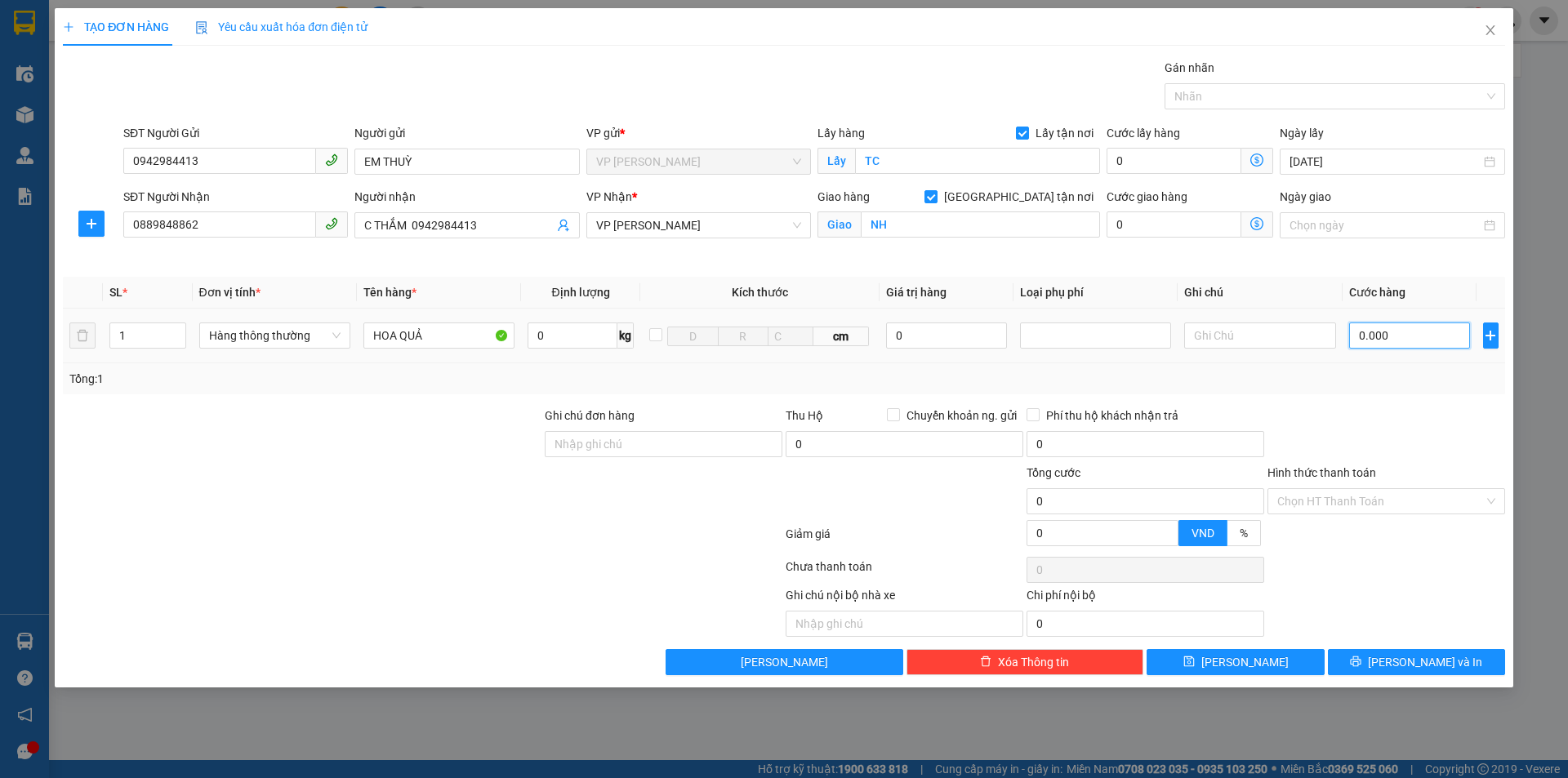
type input "30.000"
click at [1362, 663] on icon "printer" at bounding box center [1355, 661] width 11 height 11
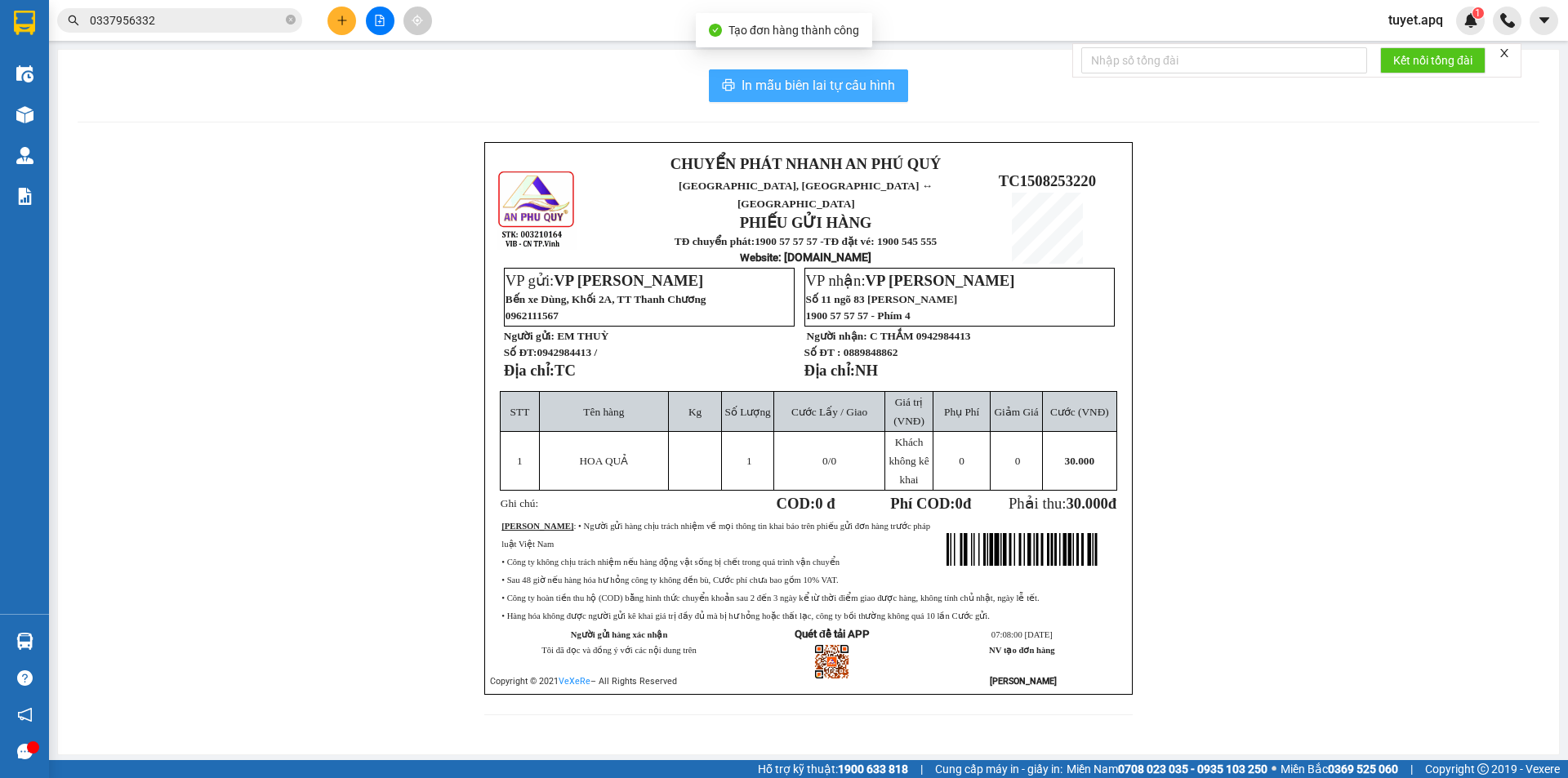
click at [819, 84] on span "In mẫu biên lai tự cấu hình" at bounding box center [818, 85] width 154 height 20
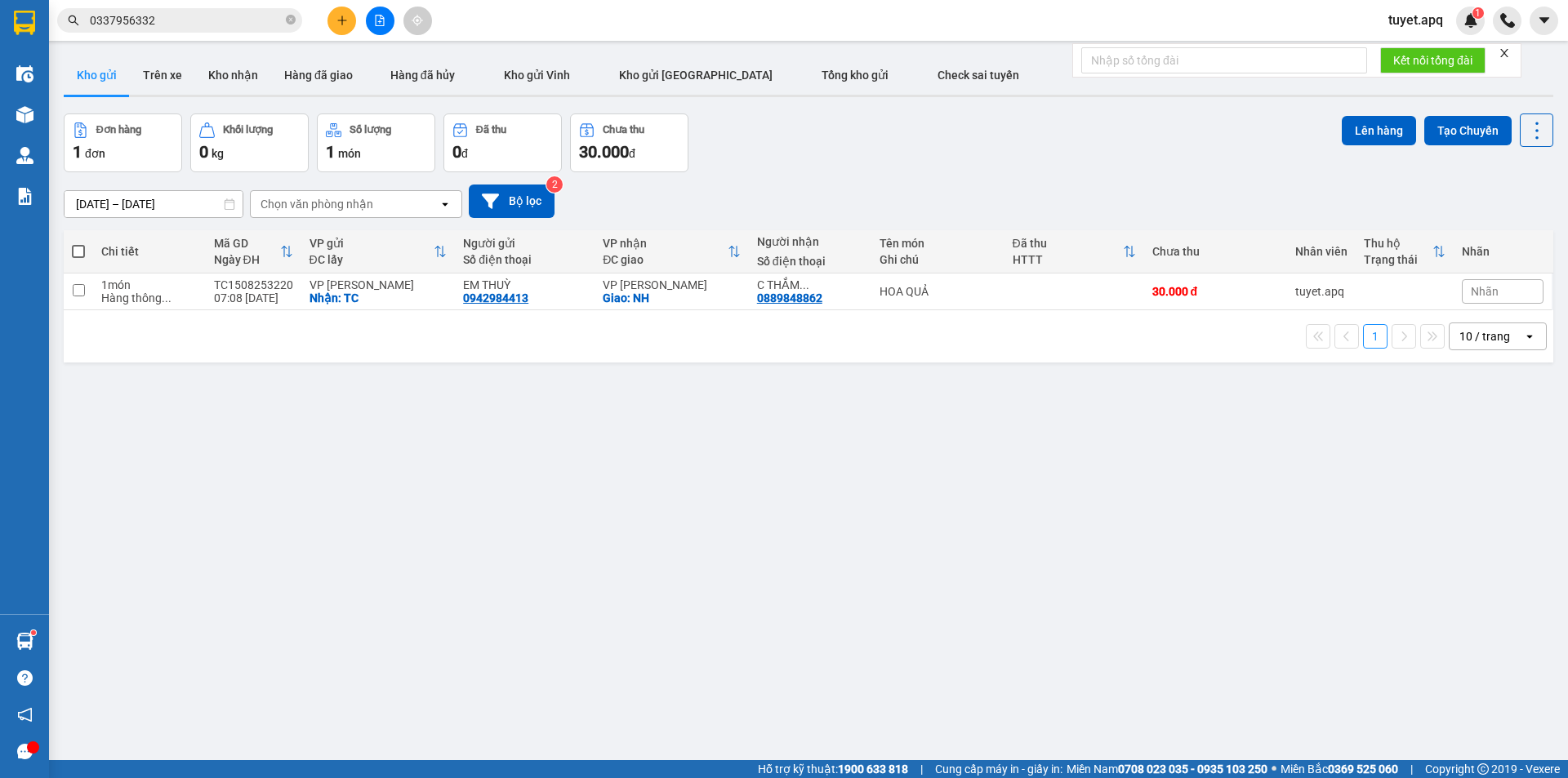
click at [347, 22] on icon "plus" at bounding box center [342, 20] width 11 height 11
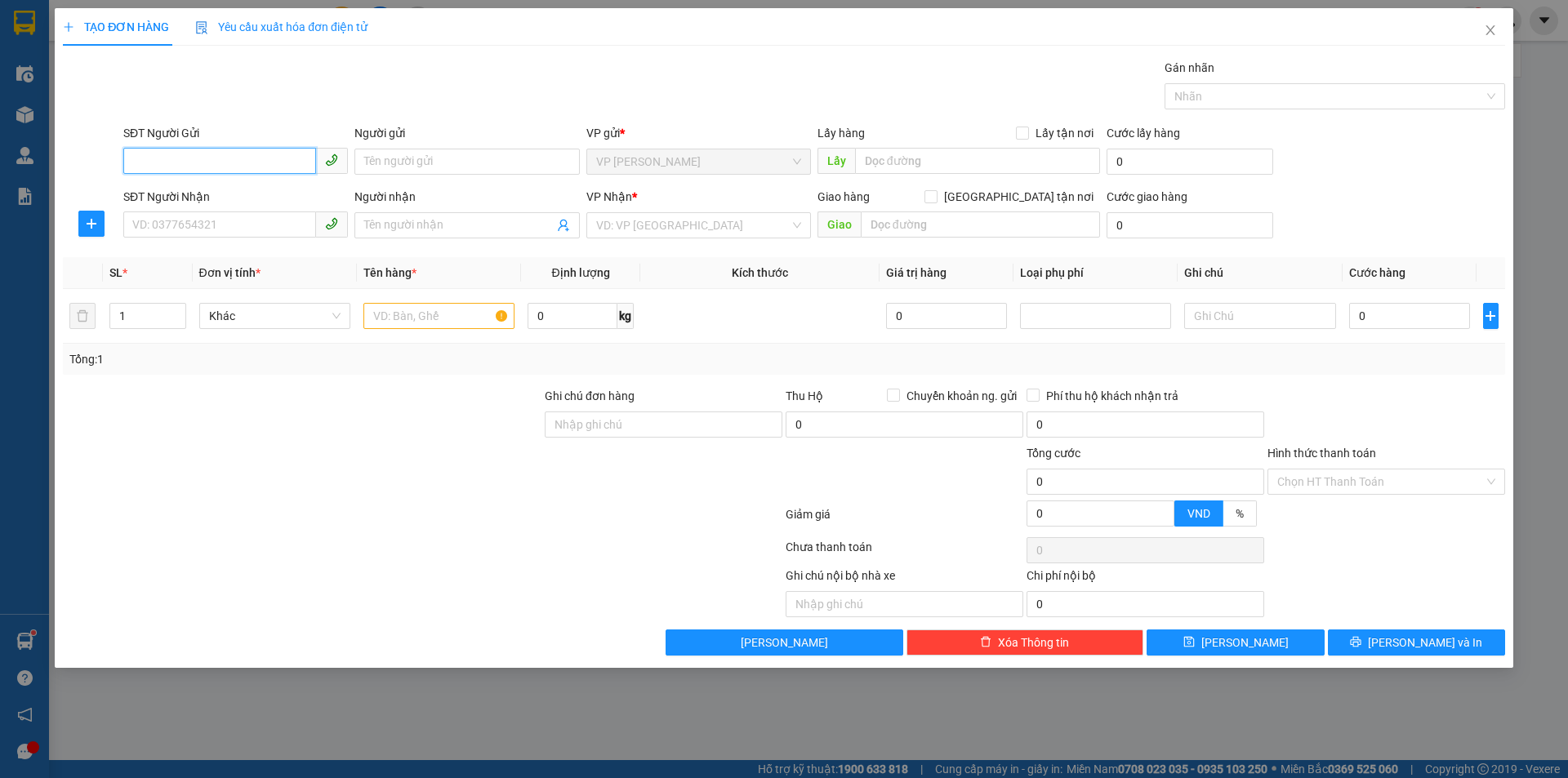
click at [235, 158] on input "SĐT Người Gửi" at bounding box center [219, 160] width 193 height 26
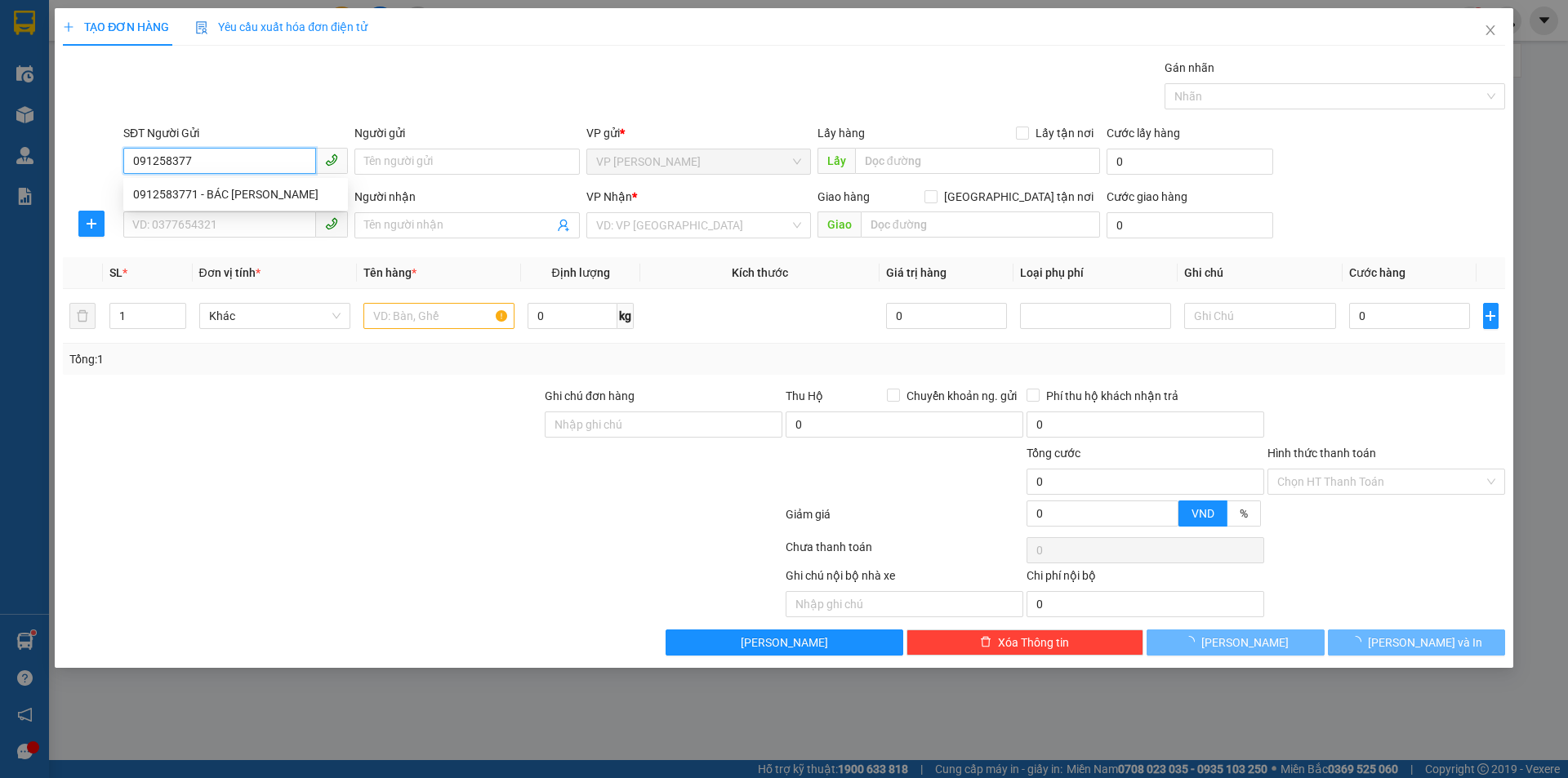
type input "0912583771"
click at [289, 193] on div "0912583771 - BÁC NGUYỄN CHƯƠNG" at bounding box center [235, 194] width 205 height 18
type input "BÁC NGUYỄN CHƯƠNG"
checkbox input "true"
type input "TC"
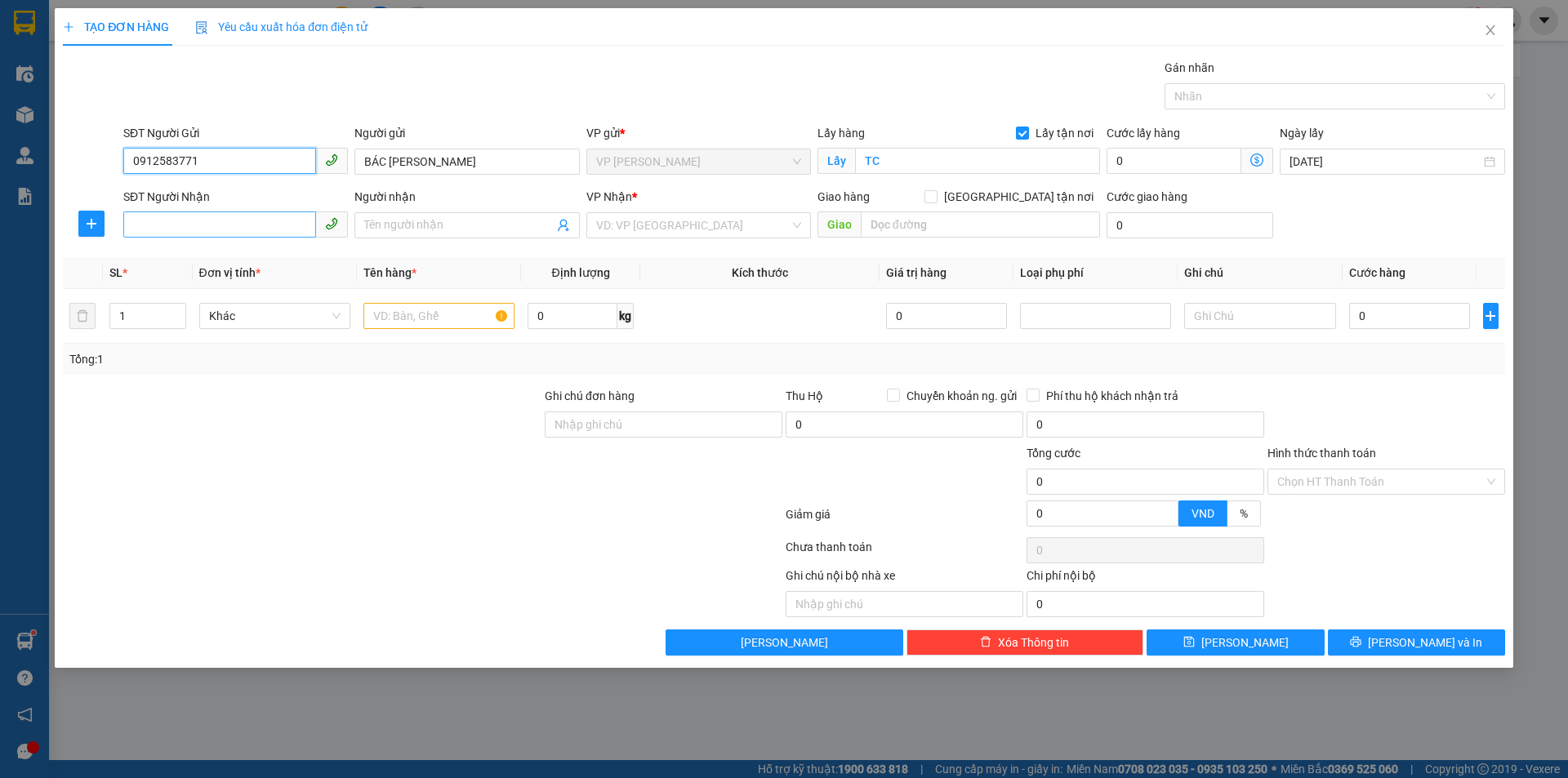
type input "0912583771"
click at [236, 221] on input "SĐT Người Nhận" at bounding box center [219, 224] width 193 height 26
type input "0961584486"
click at [264, 259] on div "0961584486 - CHI THU HIỀN 0937838368" at bounding box center [239, 257] width 213 height 18
type input "CHI THU HIỀN 0937838368"
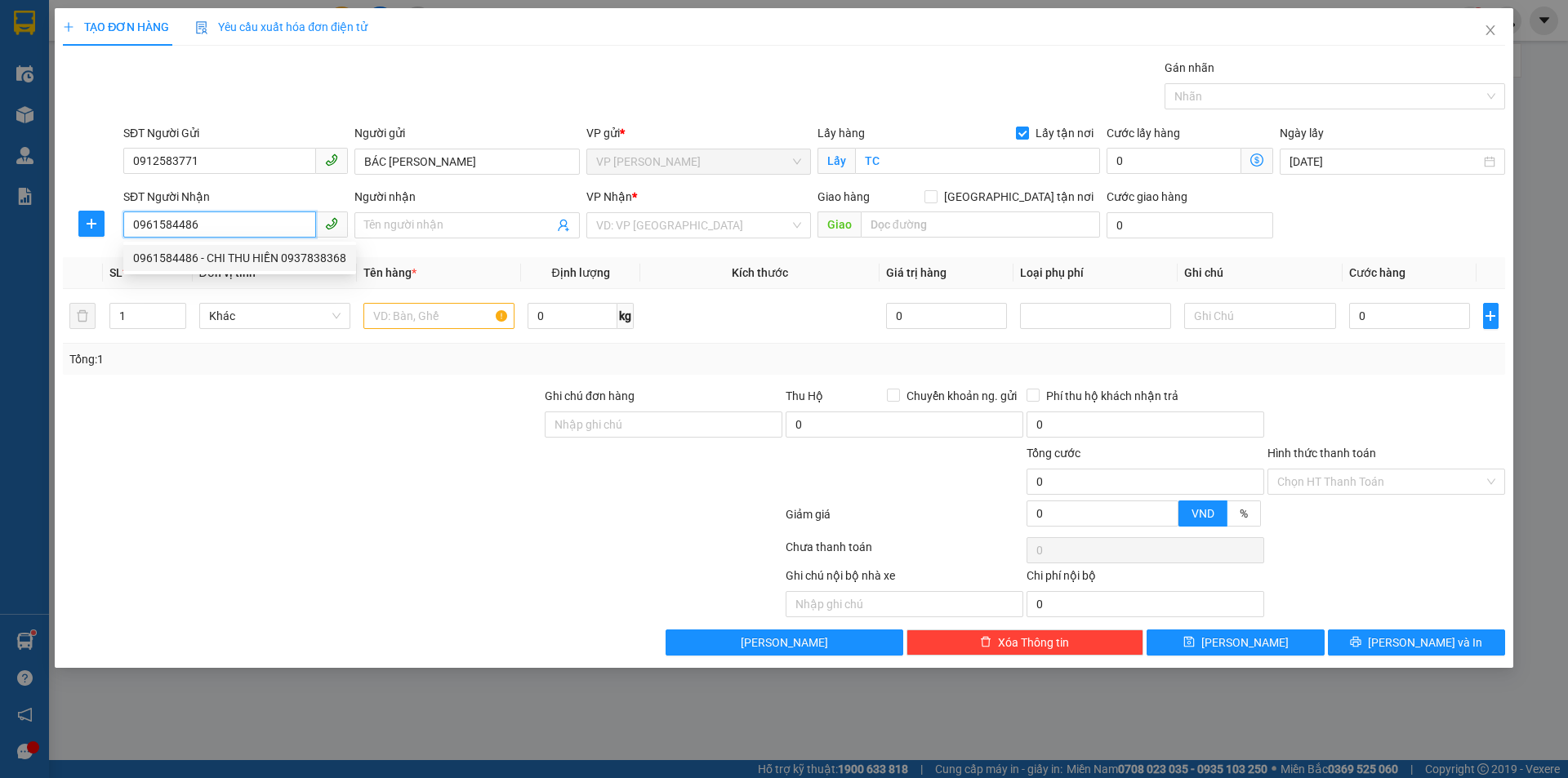
checkbox input "true"
type input "ct8a khu đô thị văn quán, hà đông, hà nội"
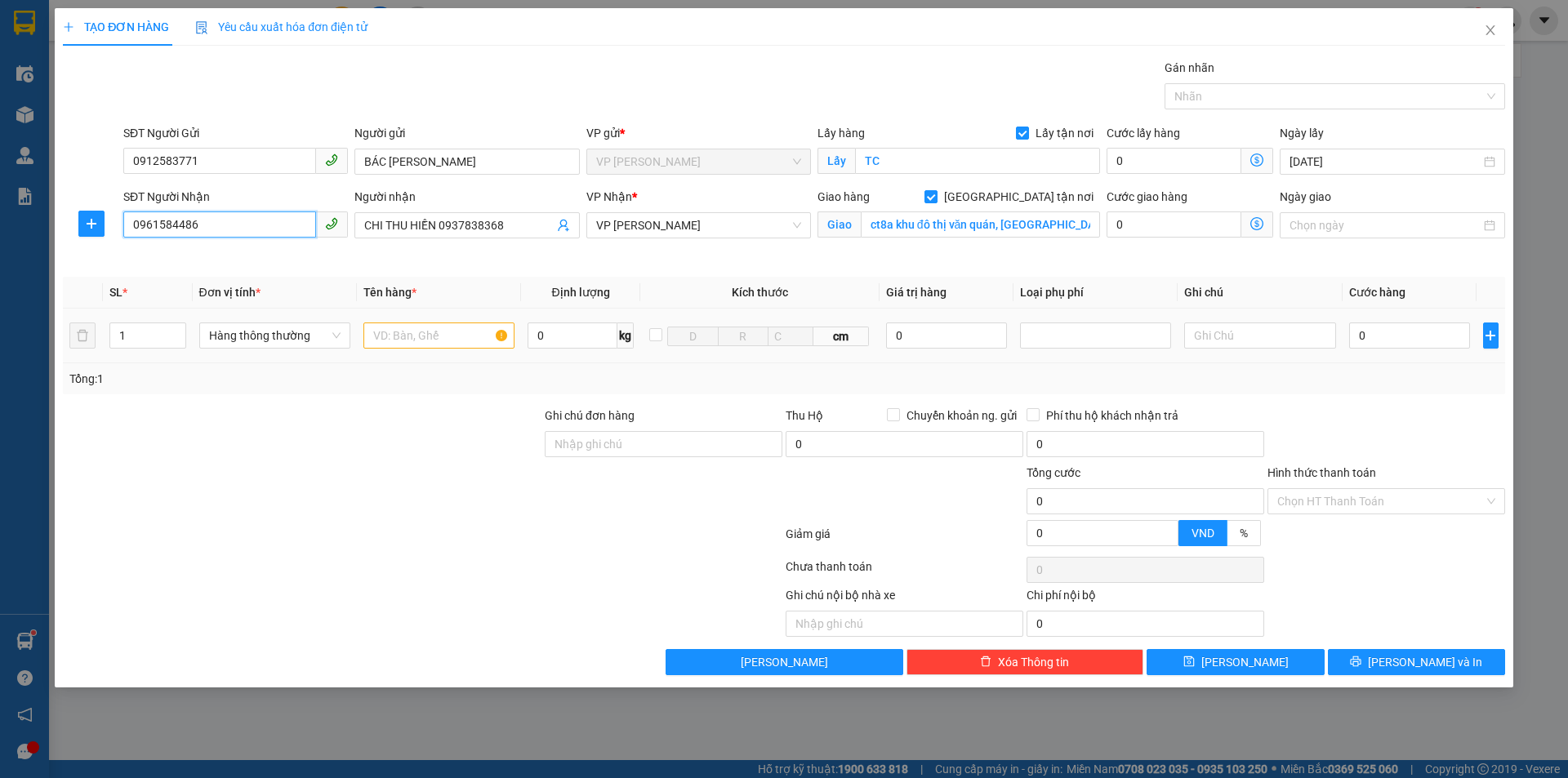
type input "0961584486"
click at [419, 338] on input "text" at bounding box center [439, 336] width 151 height 26
type input "D"
type input "ĐỒ ĂN NHẬN NGUYÊN KIEN"
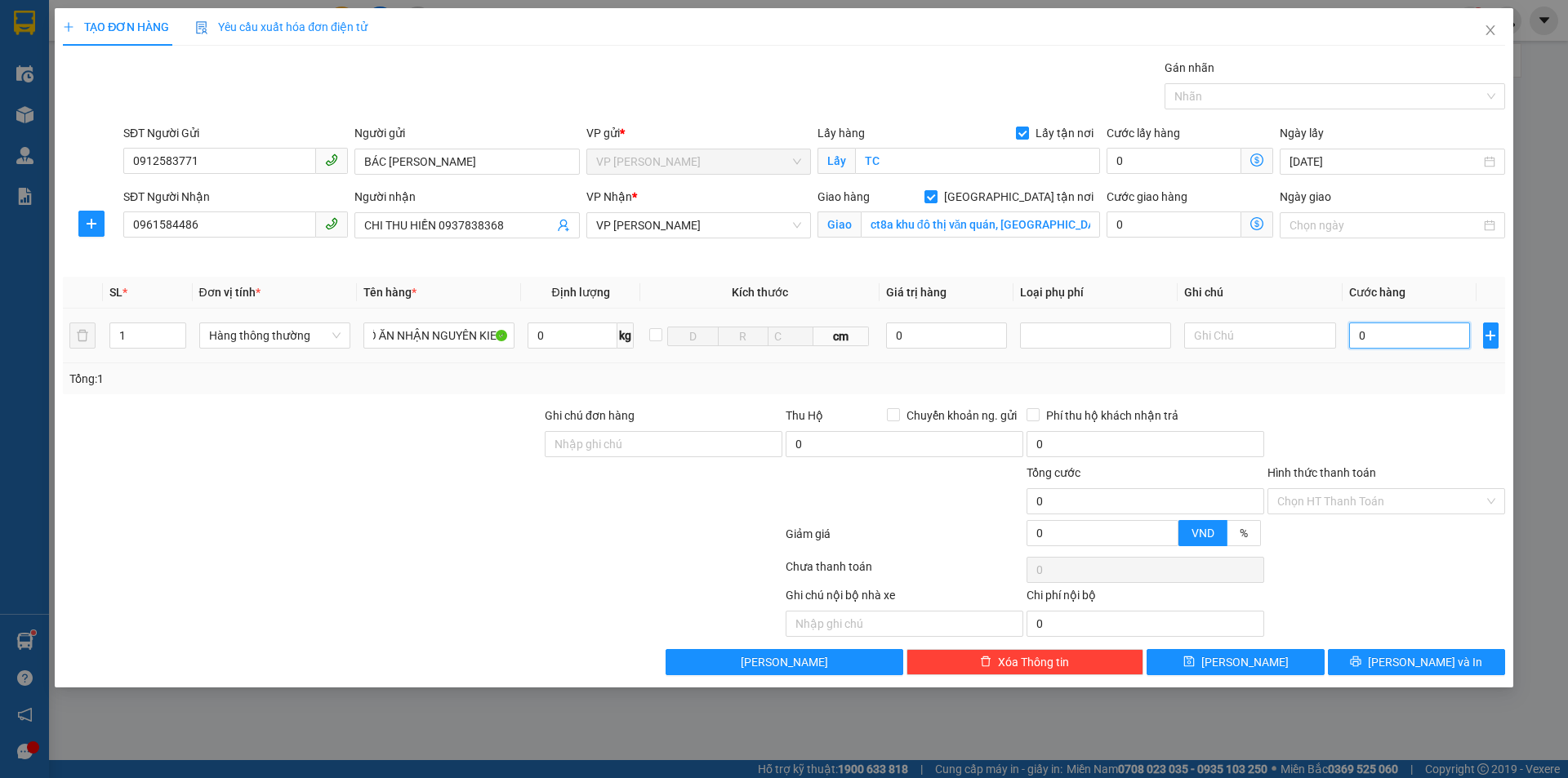
click at [1400, 335] on input "0" at bounding box center [1409, 336] width 122 height 26
click at [1386, 333] on input "0" at bounding box center [1409, 336] width 122 height 26
type input "04"
type input "4"
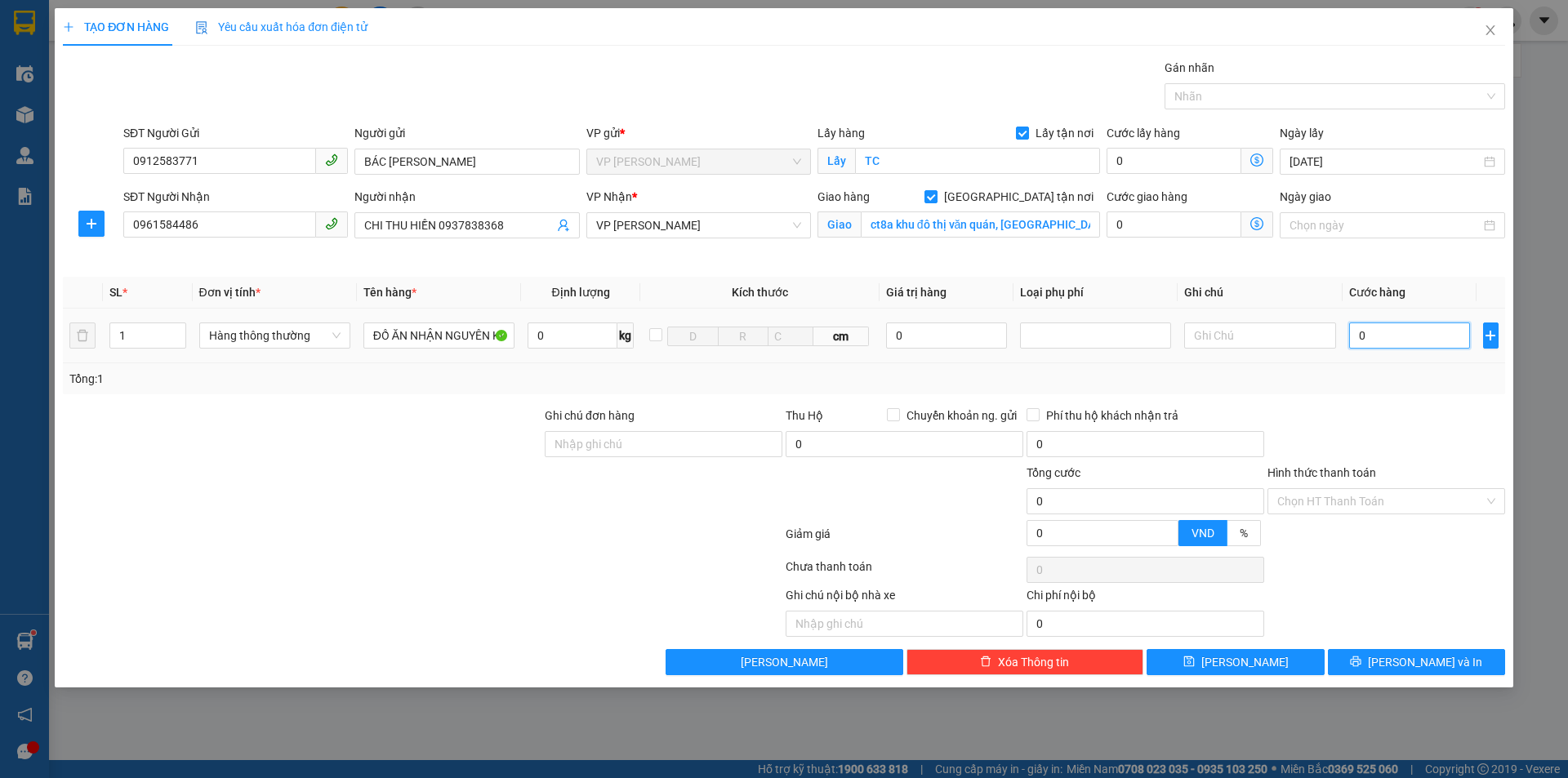
type input "4"
type input "040"
type input "40"
type input "0.400"
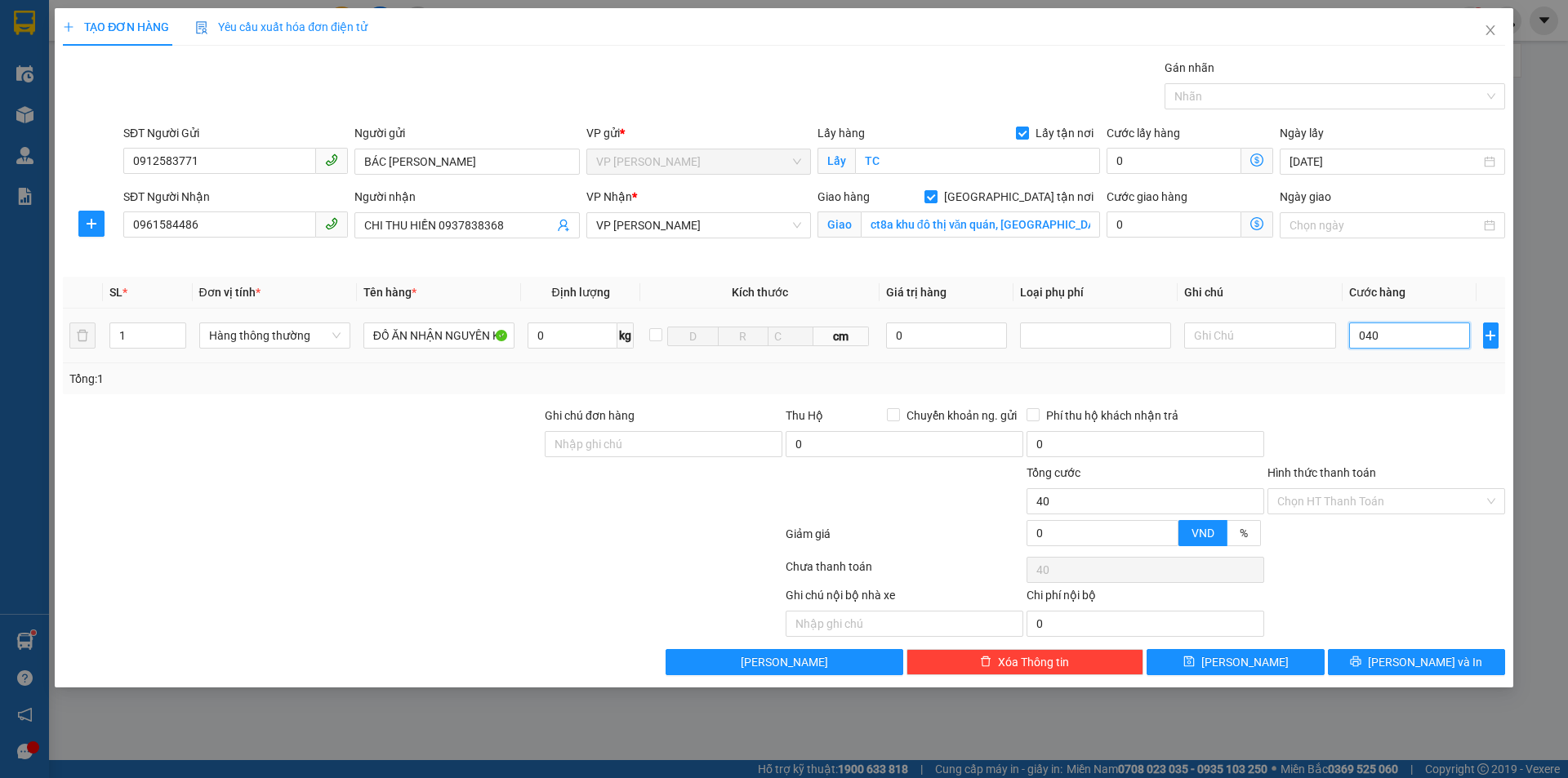
type input "400"
type input "04.000"
type input "4.000"
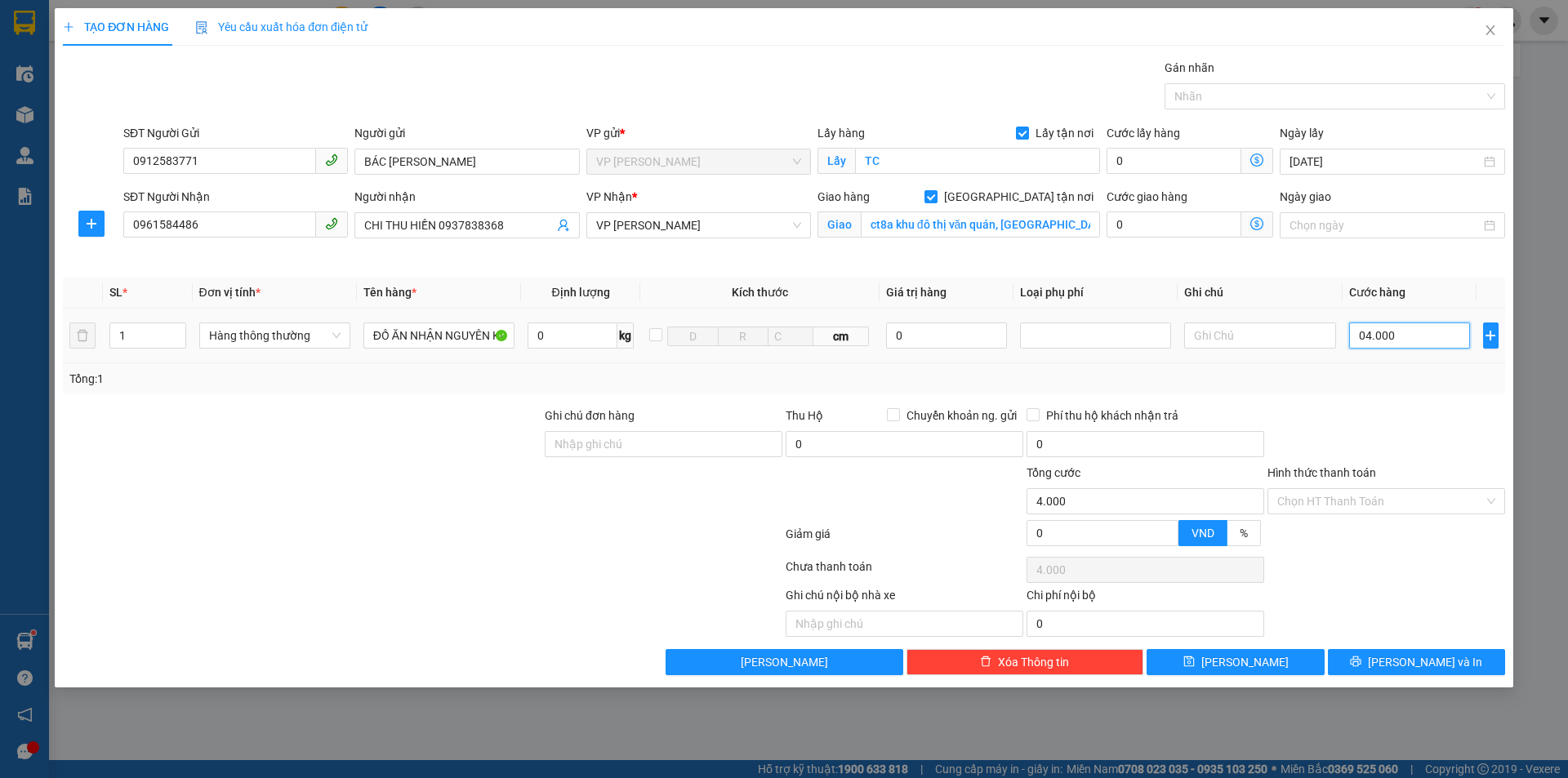
type input "040.000"
type input "40.000"
click at [1363, 334] on input "040.000" at bounding box center [1409, 336] width 122 height 26
type input "40.000"
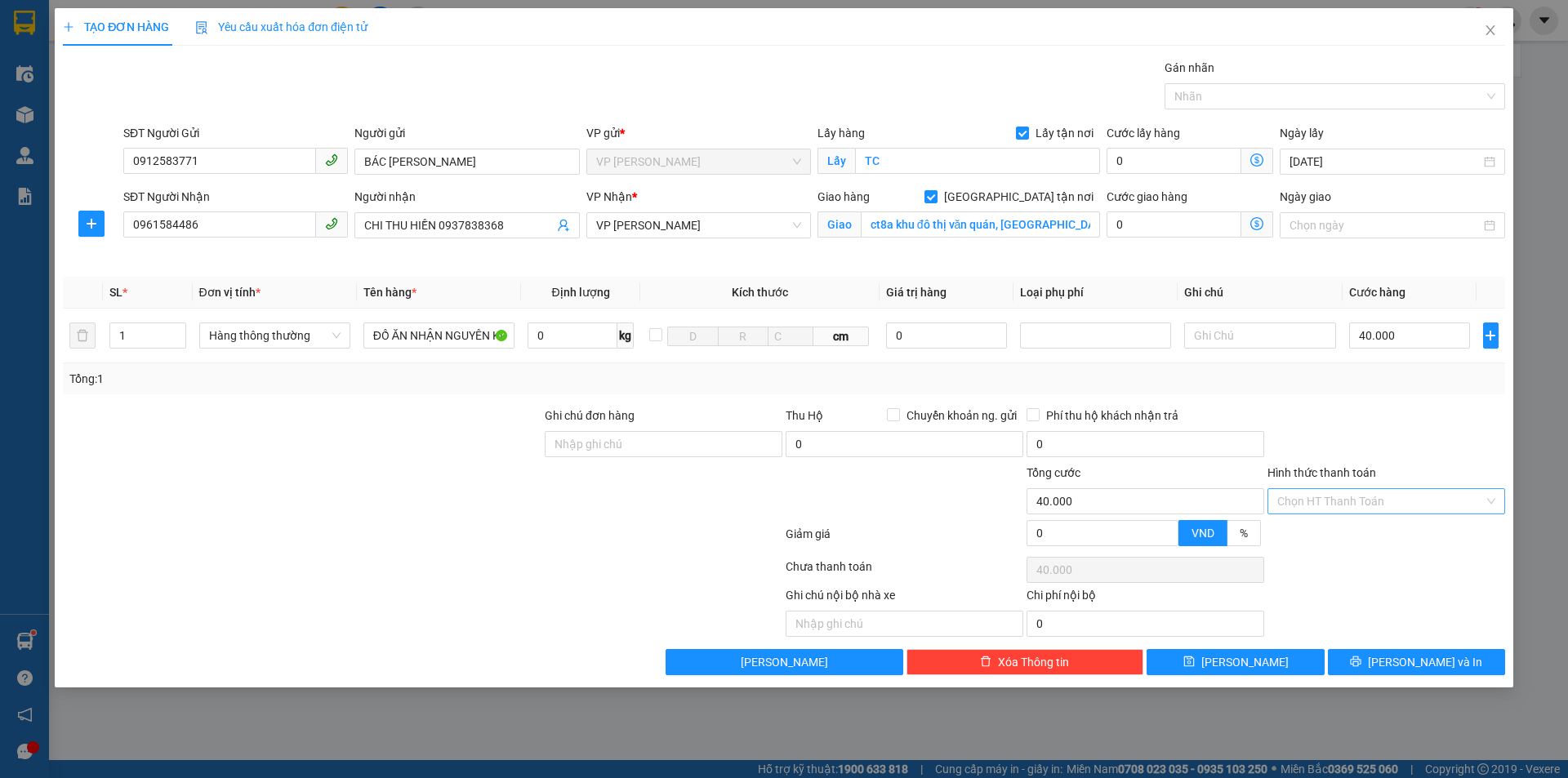
click at [1354, 493] on input "Hình thức thanh toán" at bounding box center [1380, 501] width 206 height 25
click at [1316, 524] on div "Tại văn phòng" at bounding box center [1386, 534] width 238 height 26
type input "0"
click at [1443, 652] on button "[PERSON_NAME] và In" at bounding box center [1416, 662] width 177 height 26
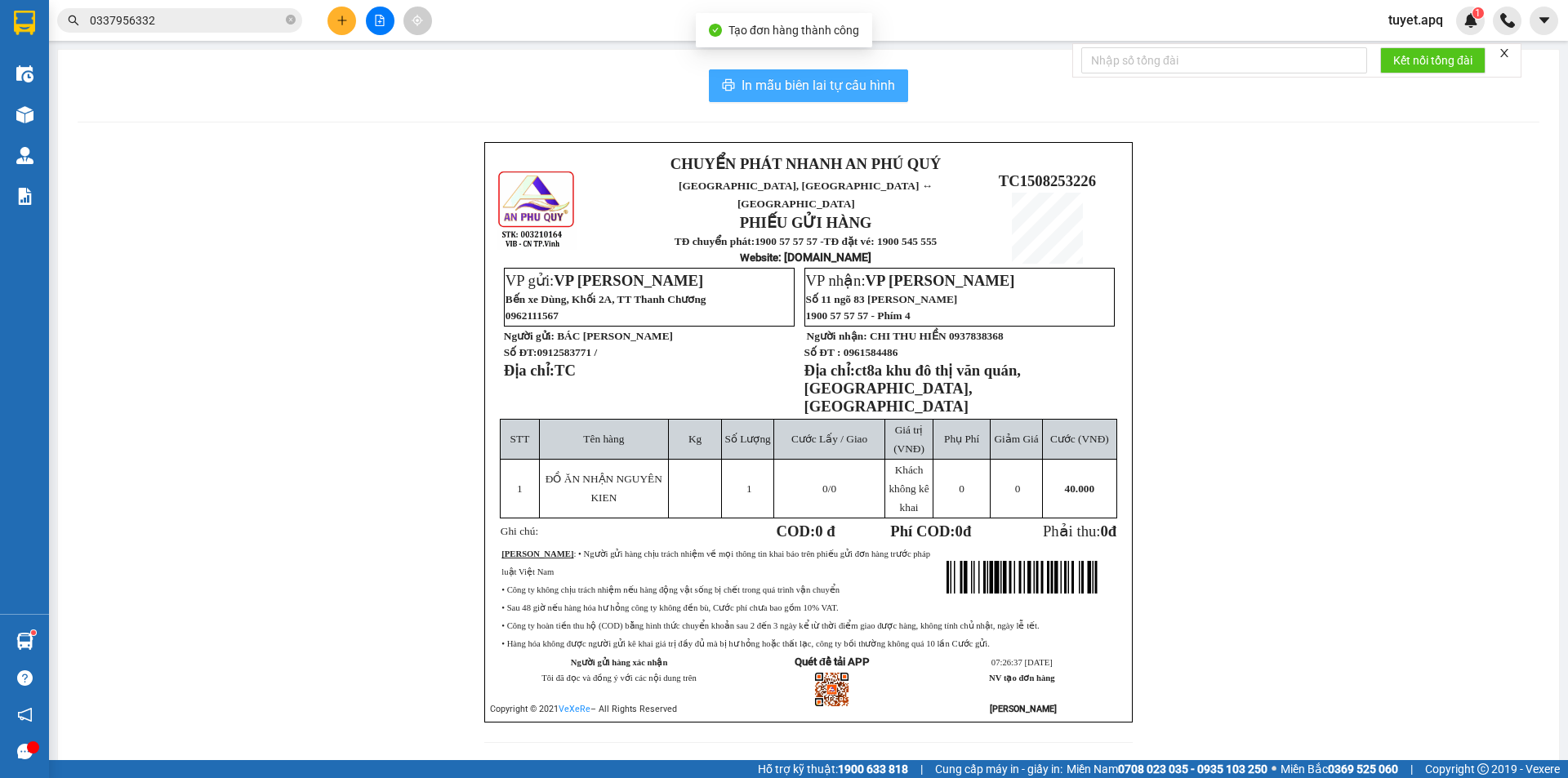
drag, startPoint x: 849, startPoint y: 82, endPoint x: 853, endPoint y: 66, distance: 16.5
click at [853, 66] on div "In mẫu biên lai tự cấu hình CHUYỂN PHÁT NHANH AN PHÚ QUÝ NGHỆ AN, HÀ TĨNH ↔ HÀ …" at bounding box center [808, 416] width 1501 height 733
click at [773, 84] on span "In mẫu biên lai tự cấu hình" at bounding box center [818, 85] width 154 height 20
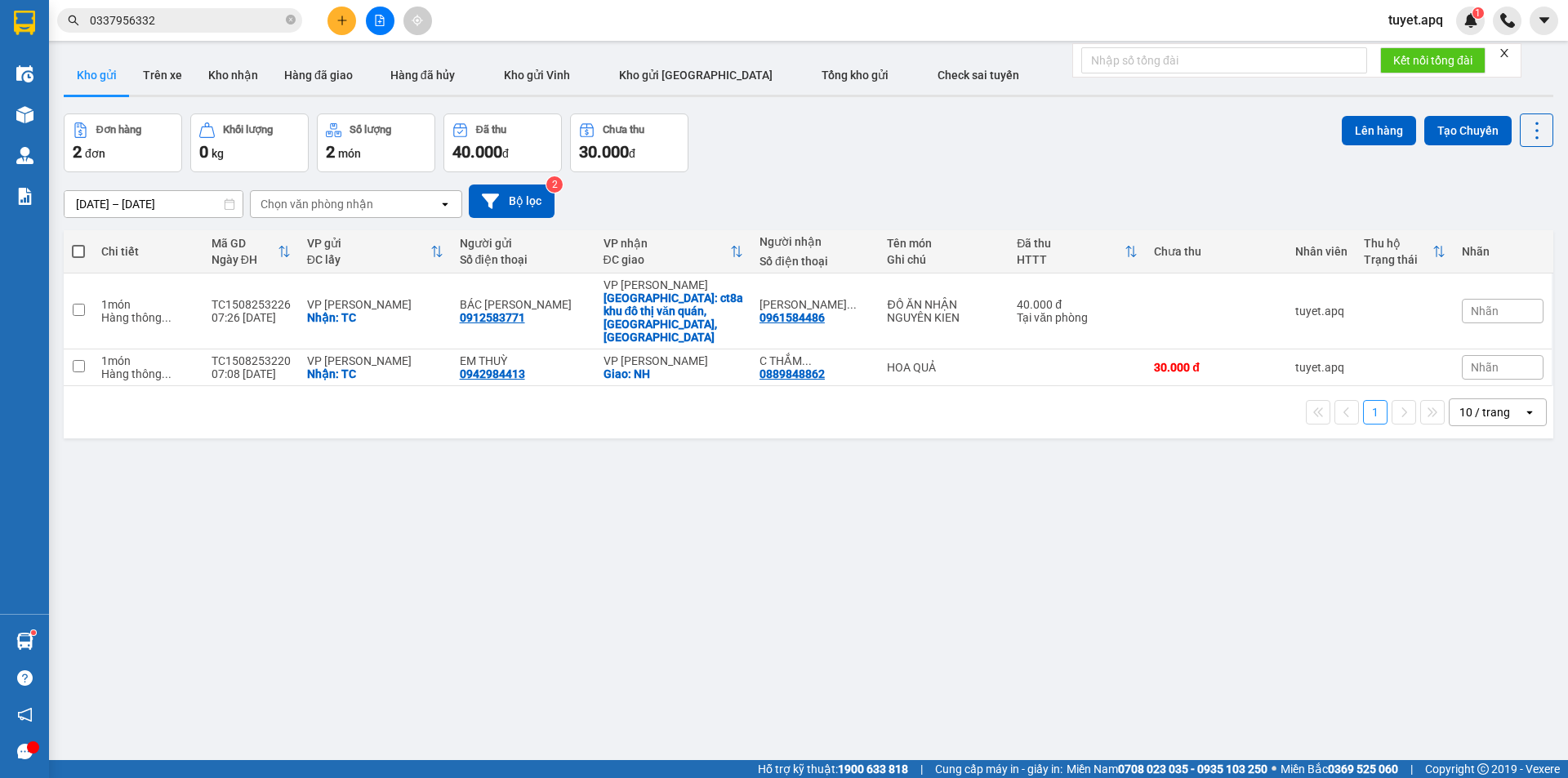
click at [671, 32] on div "Kết quả tìm kiếm ( 2 ) Bộ lọc Mã ĐH Trạng thái Món hàng Thu hộ Tổng cước Chưa c…" at bounding box center [784, 20] width 1568 height 41
click at [349, 14] on button at bounding box center [341, 20] width 29 height 29
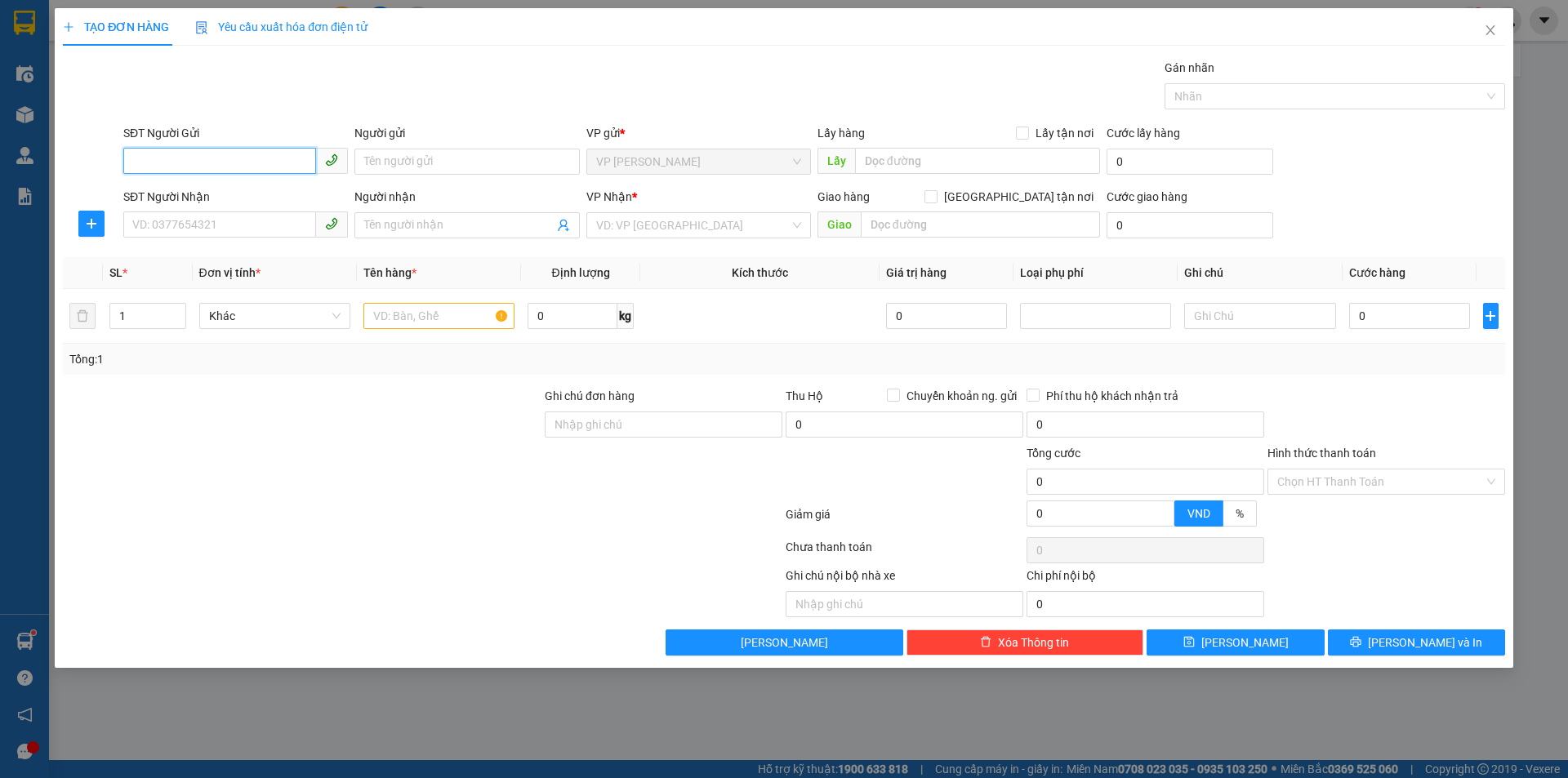
click at [242, 159] on input "SĐT Người Gửi" at bounding box center [219, 160] width 193 height 26
click at [269, 219] on input "SĐT Người Nhận" at bounding box center [219, 224] width 193 height 26
click at [263, 232] on input "SĐT Người Nhận" at bounding box center [219, 224] width 193 height 26
type input "0988912117"
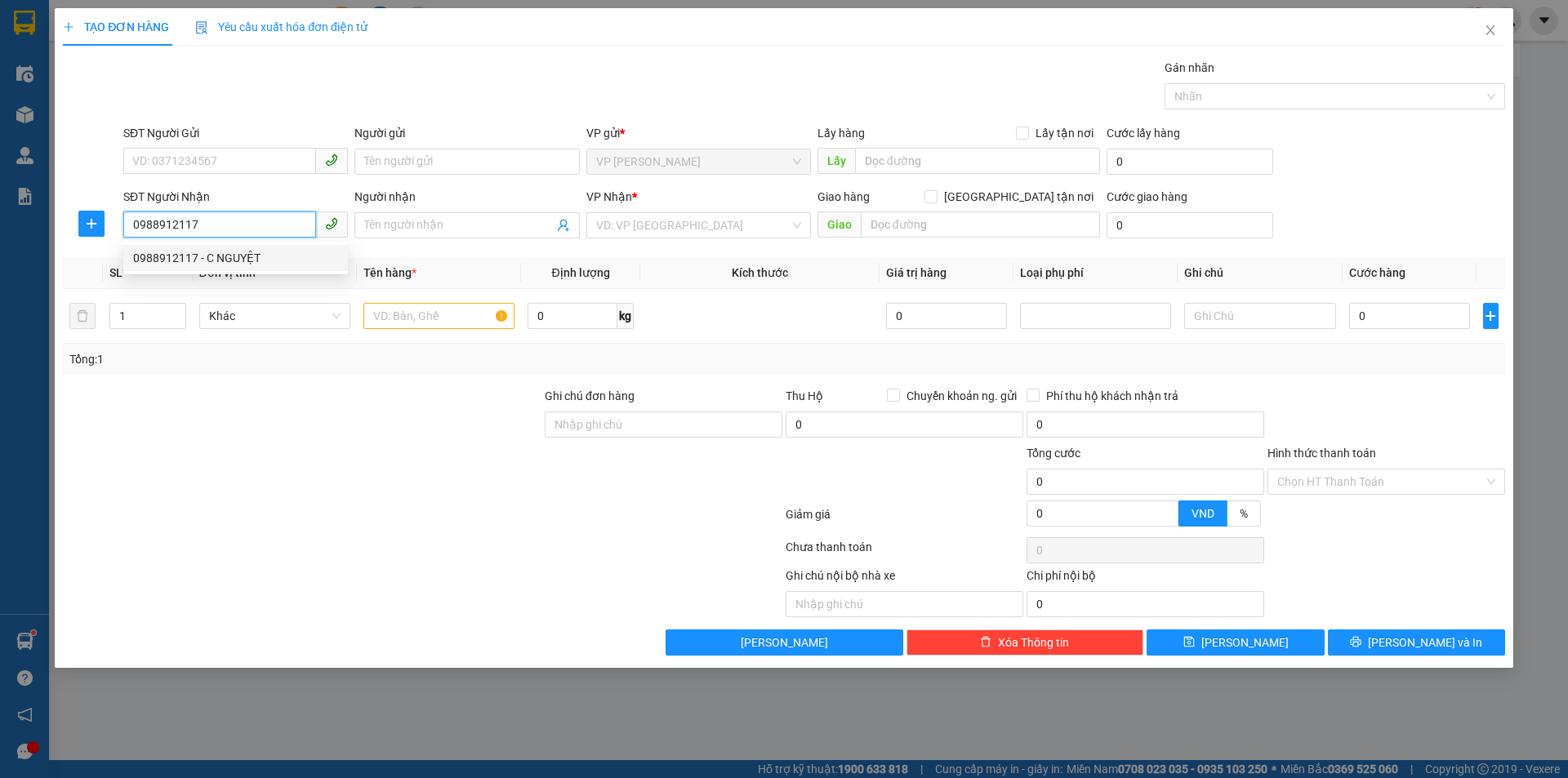
click at [244, 253] on div "0988912117 - C NGUYỆT" at bounding box center [235, 257] width 205 height 18
type input "C NGUYỆT"
checkbox input "true"
type input "DC"
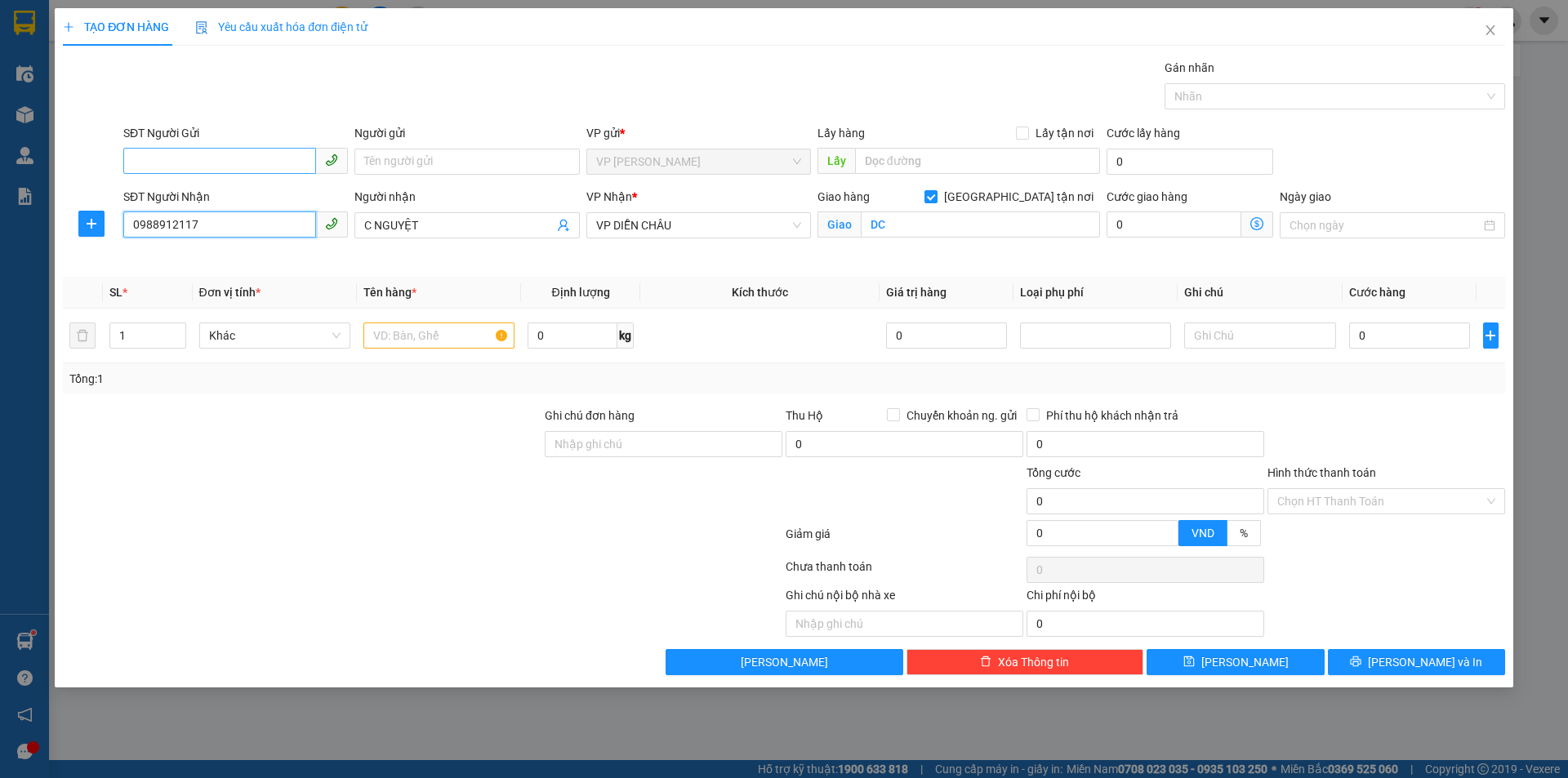
type input "0988912117"
click at [218, 152] on input "SĐT Người Gửi" at bounding box center [219, 160] width 193 height 26
click at [186, 200] on div "0971745586 - ANH THÔNG" at bounding box center [235, 194] width 205 height 18
type input "0971745586"
type input "ANH THÔNG"
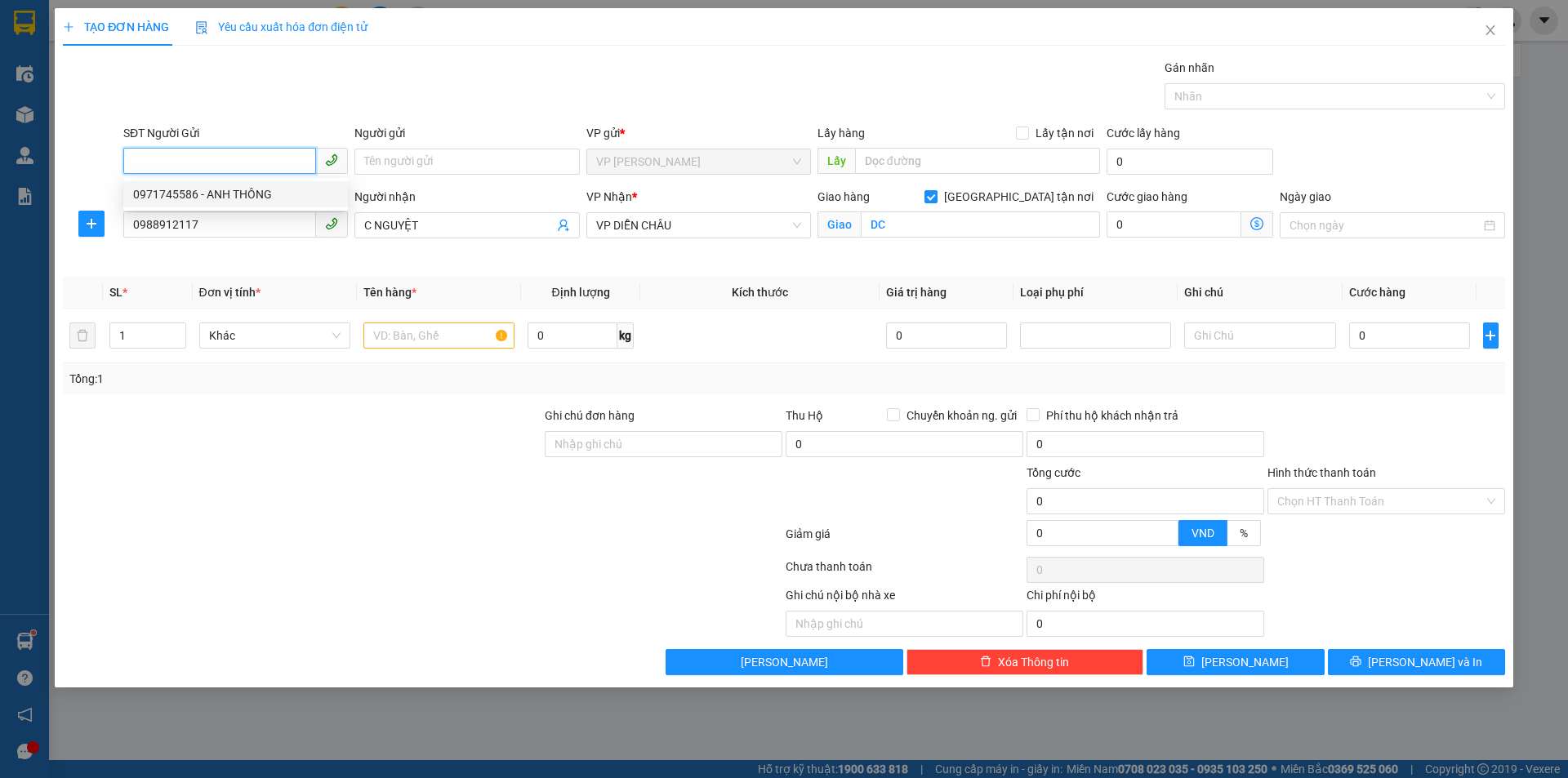
checkbox input "true"
type input "TC"
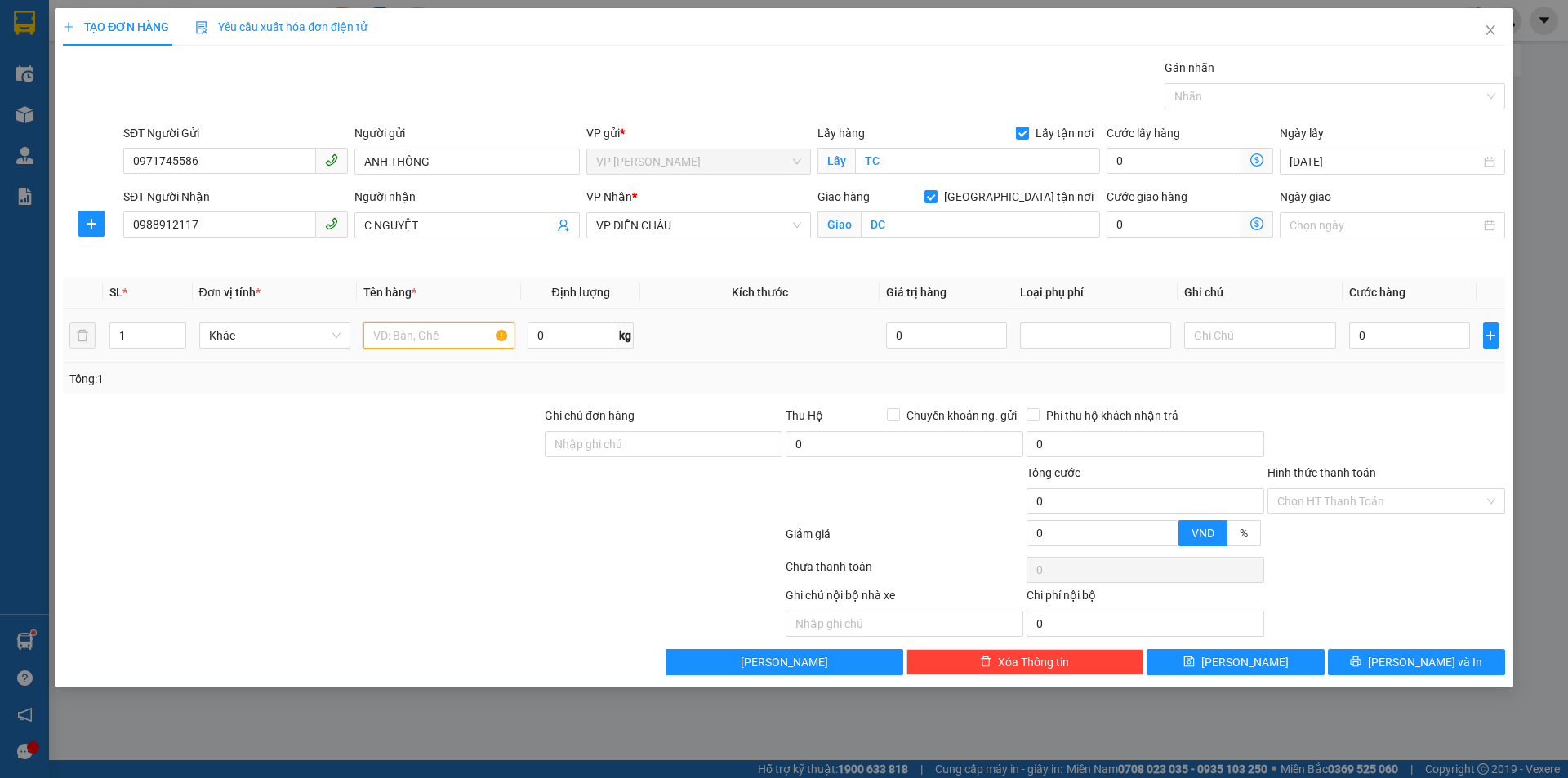
click at [406, 338] on input "text" at bounding box center [439, 336] width 151 height 26
type input "GÀ"
click at [910, 223] on input "DC" at bounding box center [981, 224] width 240 height 26
type input "VP DIÊN CHÂU"
click at [1423, 343] on input "0" at bounding box center [1409, 336] width 122 height 26
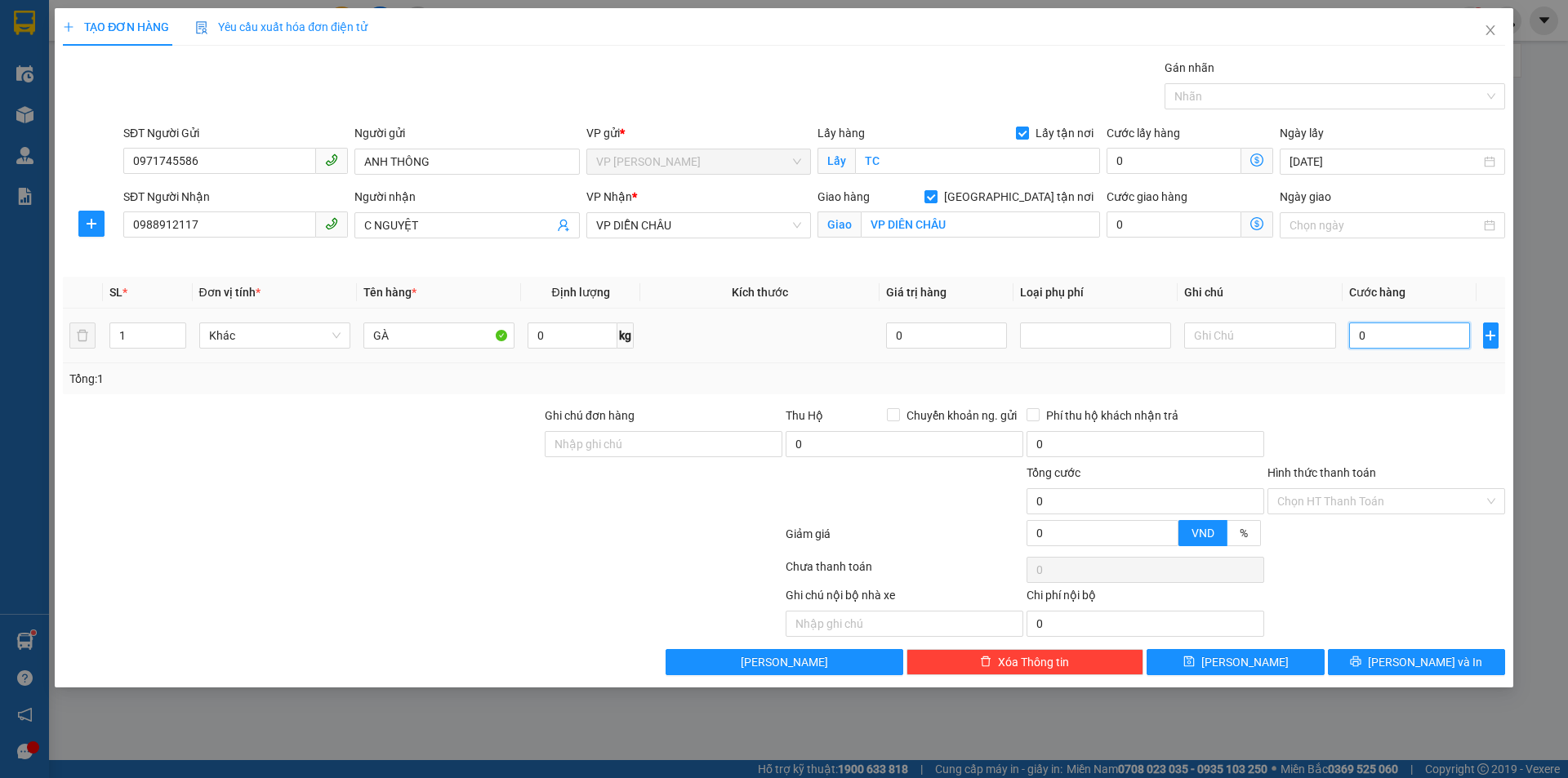
drag, startPoint x: 1378, startPoint y: 333, endPoint x: 1299, endPoint y: 381, distance: 92.4
click at [1299, 381] on div "SL * Đơn vị tính * Tên hàng * Định lượng Kích thước Giá trị hàng Loại phụ phí G…" at bounding box center [784, 336] width 1442 height 118
click at [1357, 339] on input "0" at bounding box center [1409, 336] width 122 height 26
click at [1358, 332] on input "0" at bounding box center [1409, 336] width 122 height 26
type input "10"
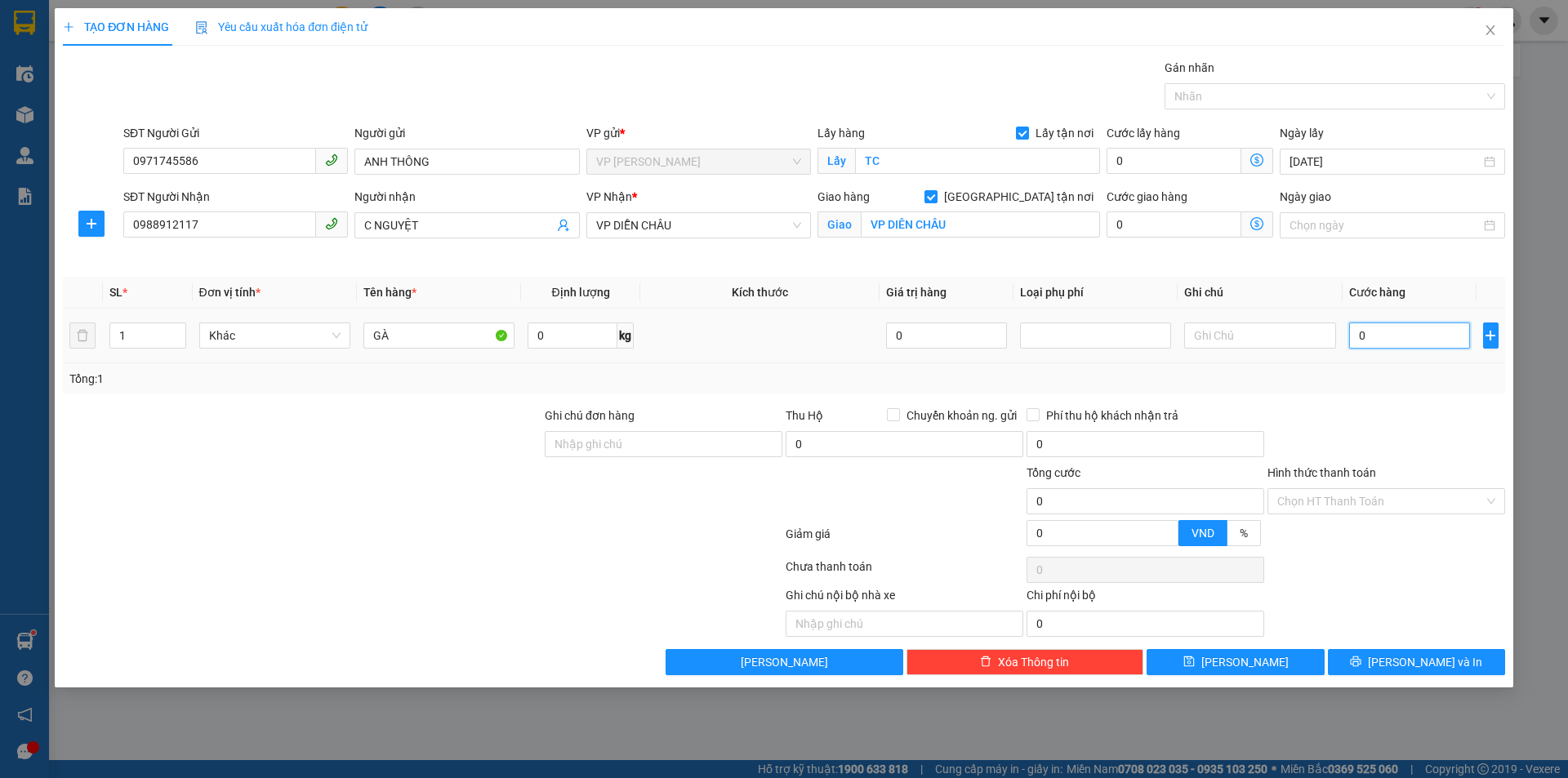
type input "10"
type input "100"
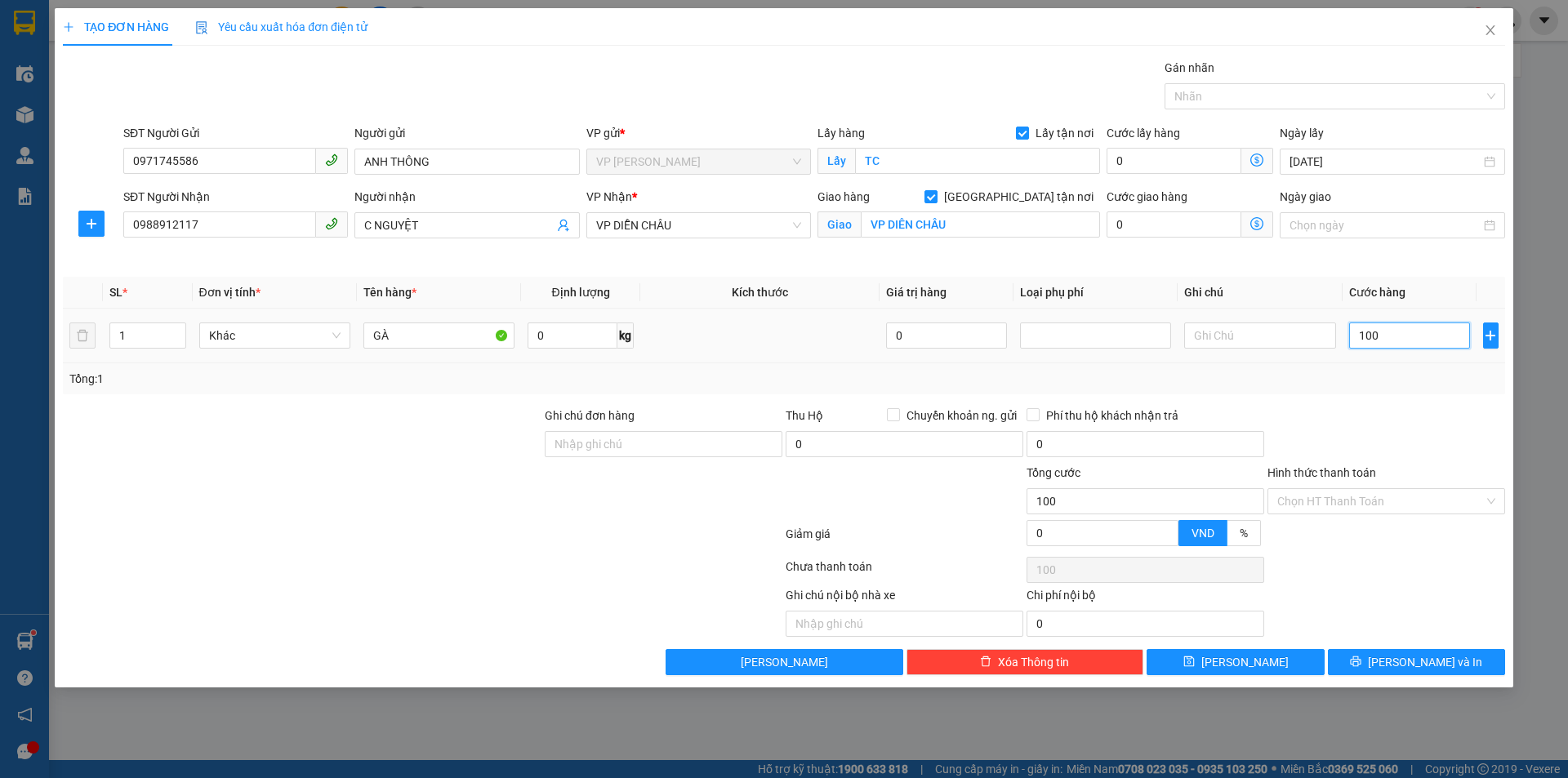
type input "1.000"
type input "10.000"
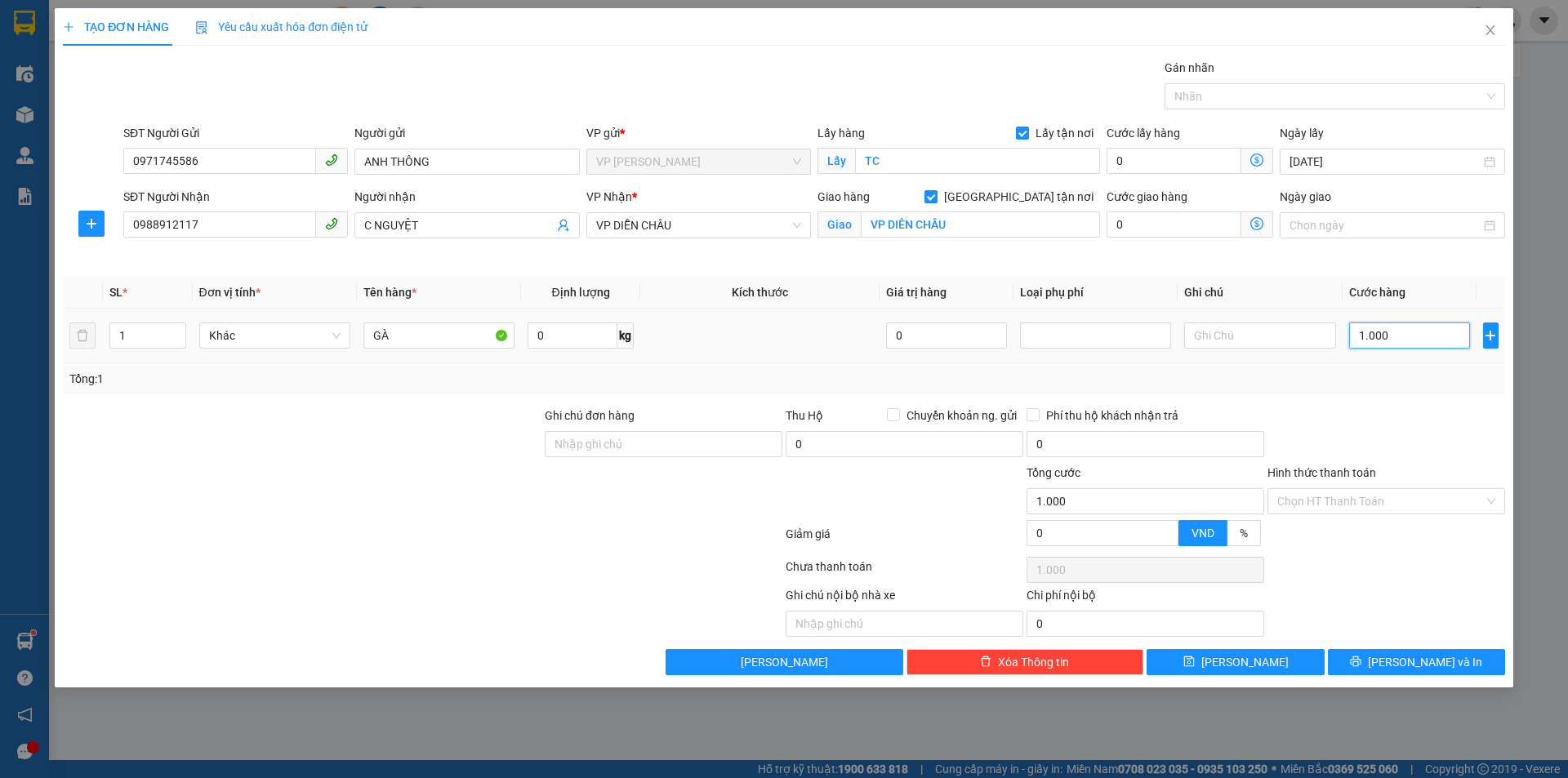
type input "10.000"
type input "100.000"
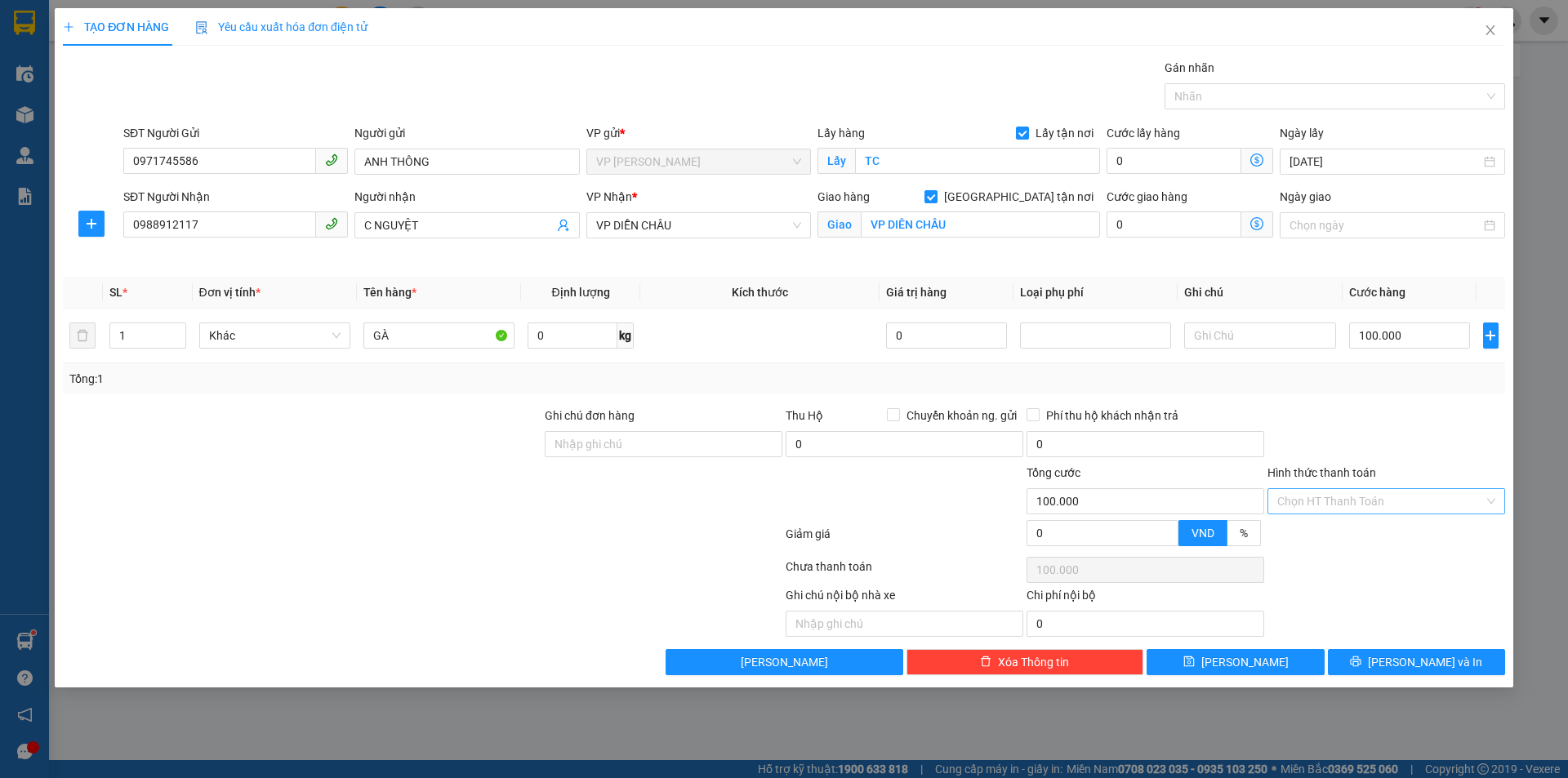
click at [1383, 497] on input "Hình thức thanh toán" at bounding box center [1380, 501] width 206 height 25
click at [1348, 527] on div "Tại văn phòng" at bounding box center [1385, 534] width 218 height 18
type input "0"
click at [1417, 660] on span "[PERSON_NAME] và In" at bounding box center [1425, 662] width 114 height 18
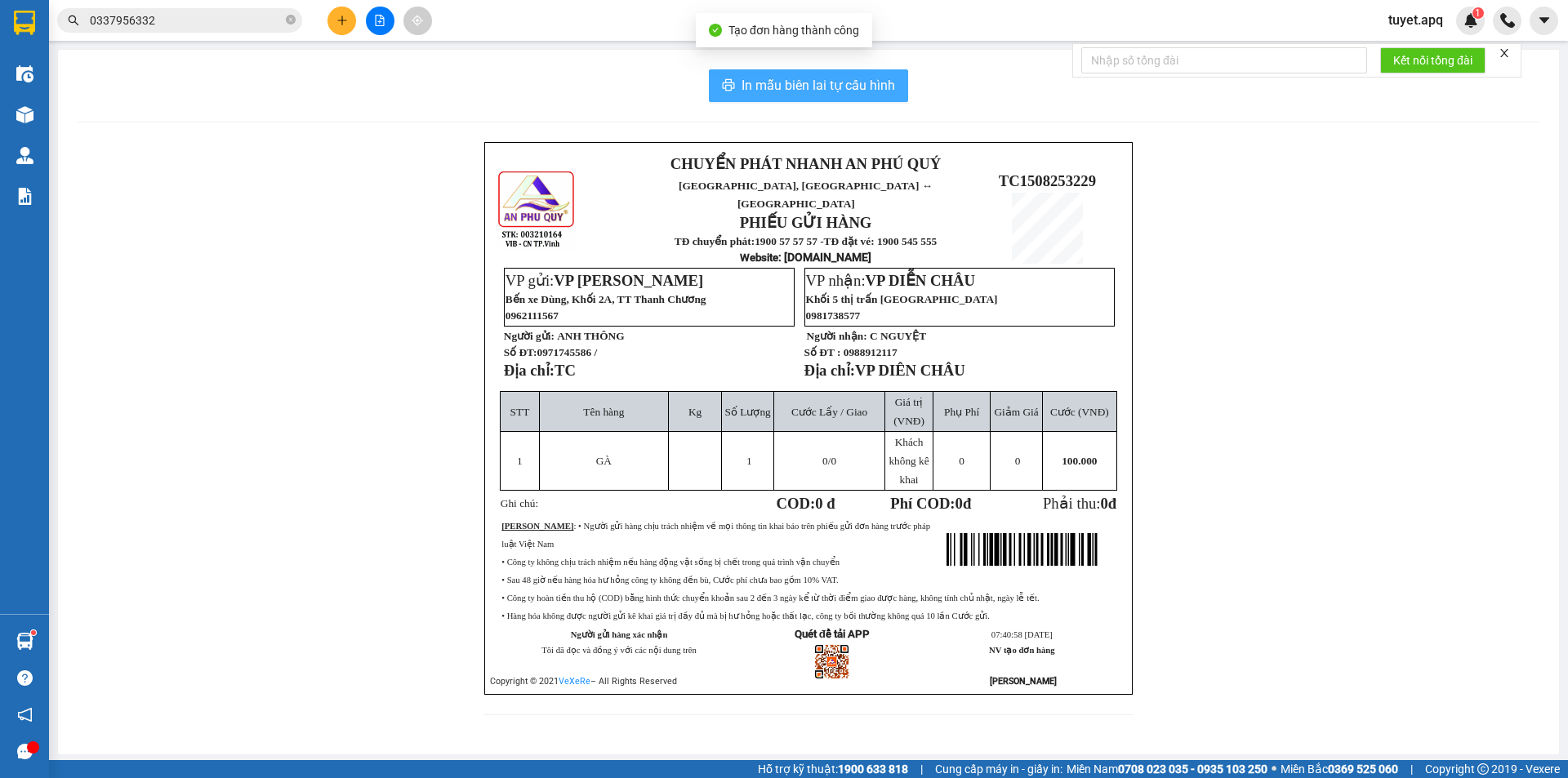
click at [874, 91] on span "In mẫu biên lai tự cấu hình" at bounding box center [818, 85] width 154 height 20
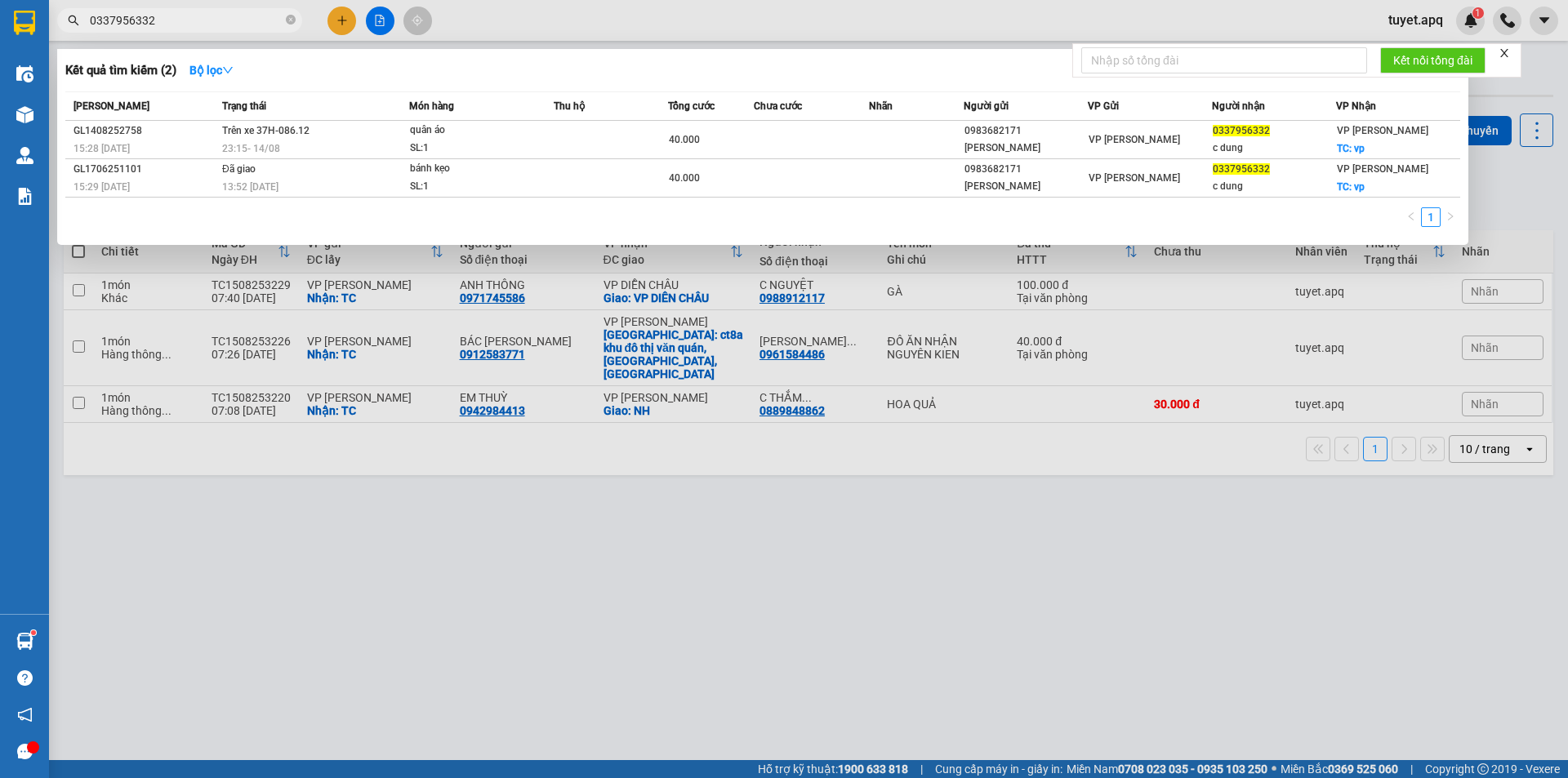
click at [247, 15] on input "0337956332" at bounding box center [185, 19] width 193 height 18
type input "0"
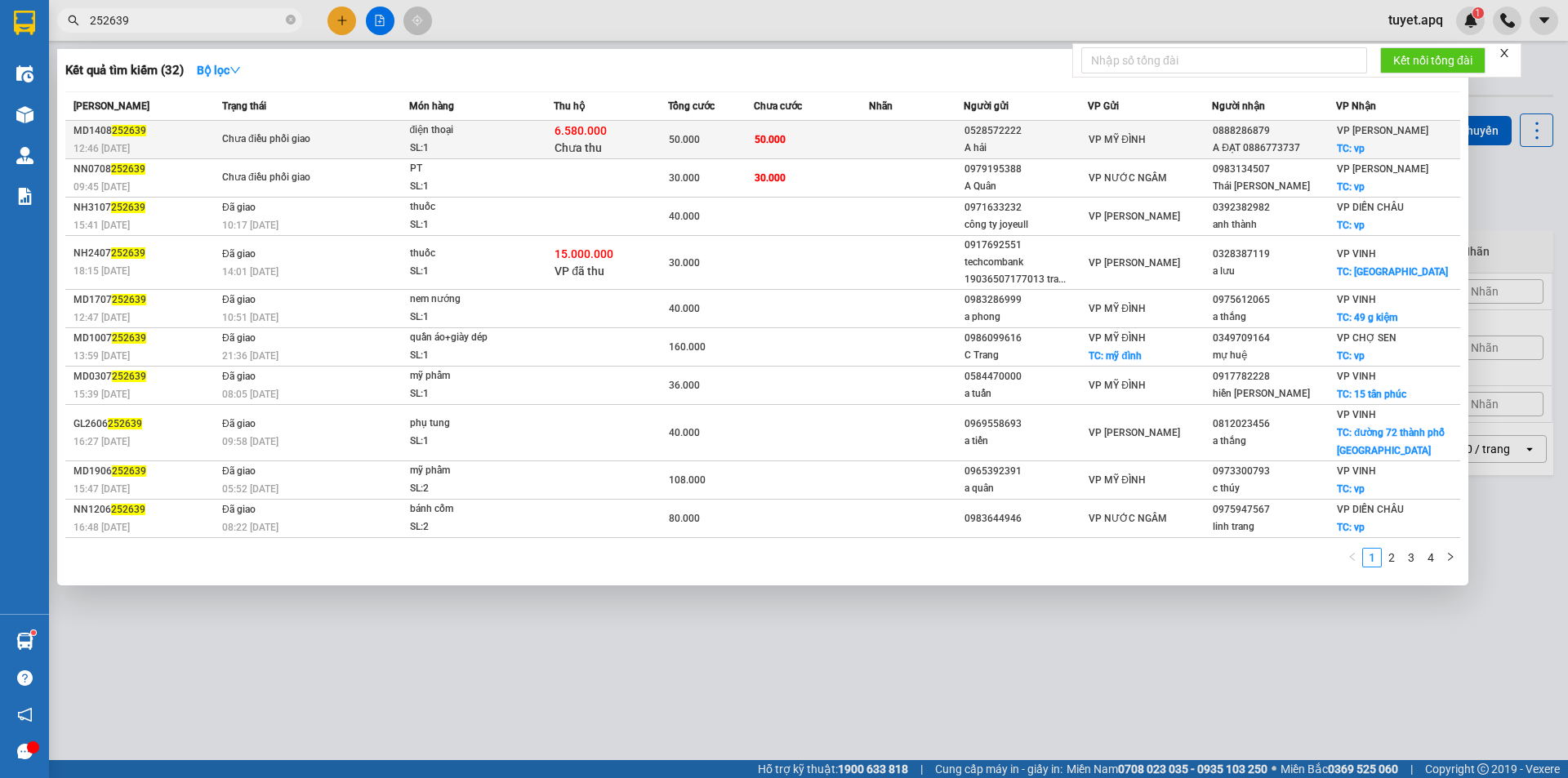
type input "252639"
click at [506, 139] on div "SL: 1" at bounding box center [471, 147] width 123 height 18
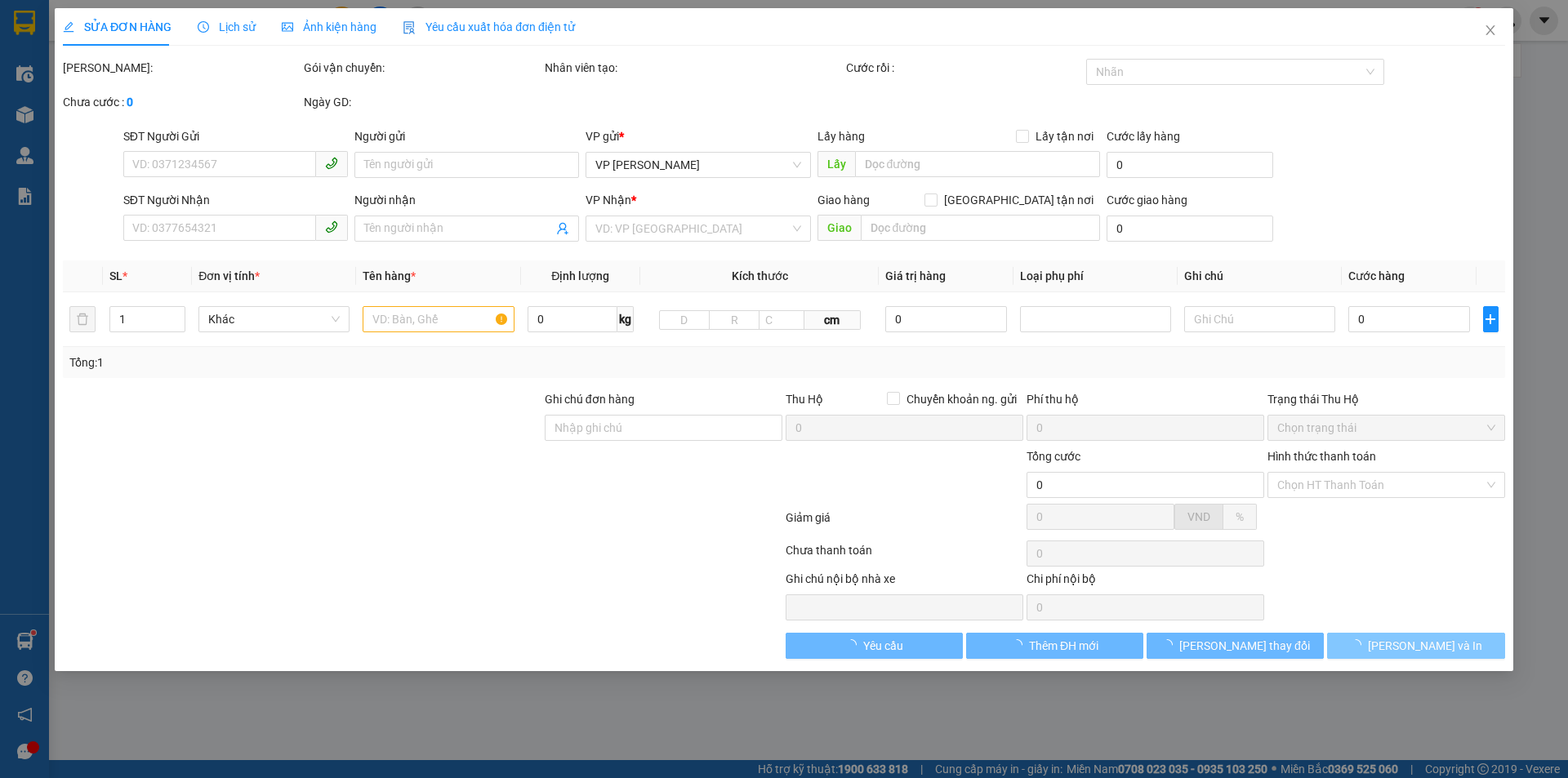
type input "0528572222"
type input "A hải"
type input "0888286879"
type input "A ĐẠT 0886773737"
checkbox input "true"
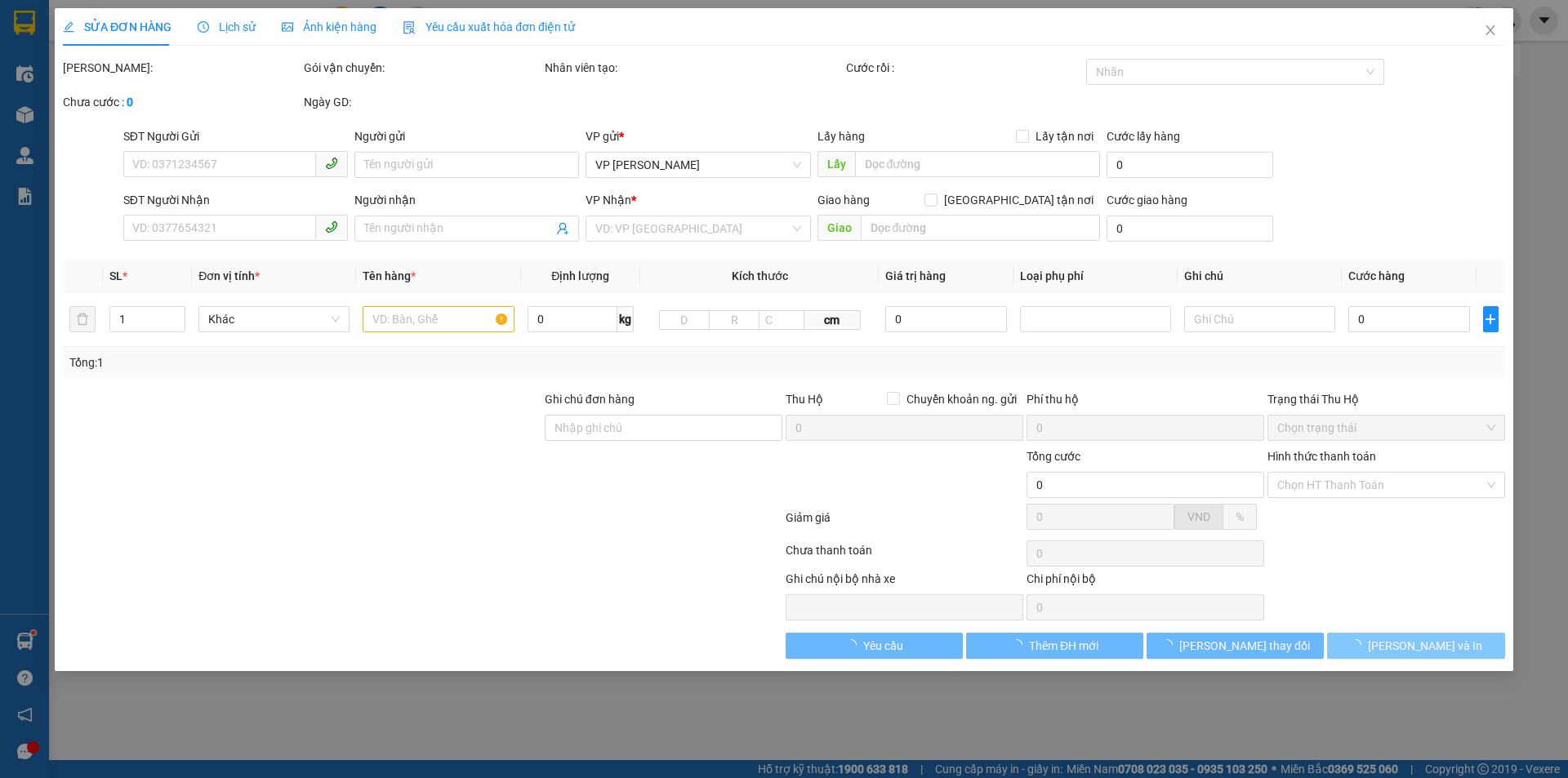
type input "vp"
type input "50.000"
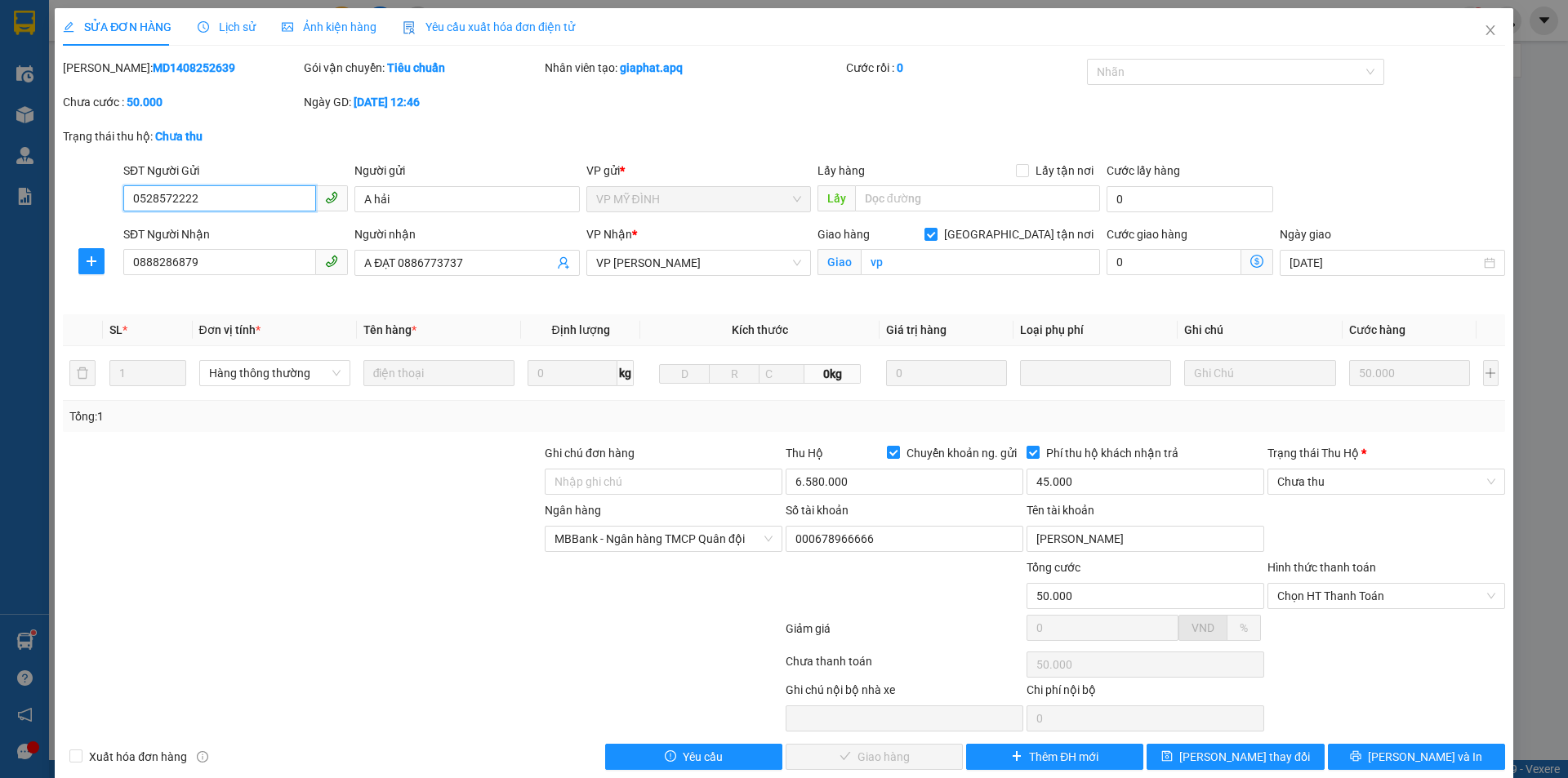
scroll to position [24, 0]
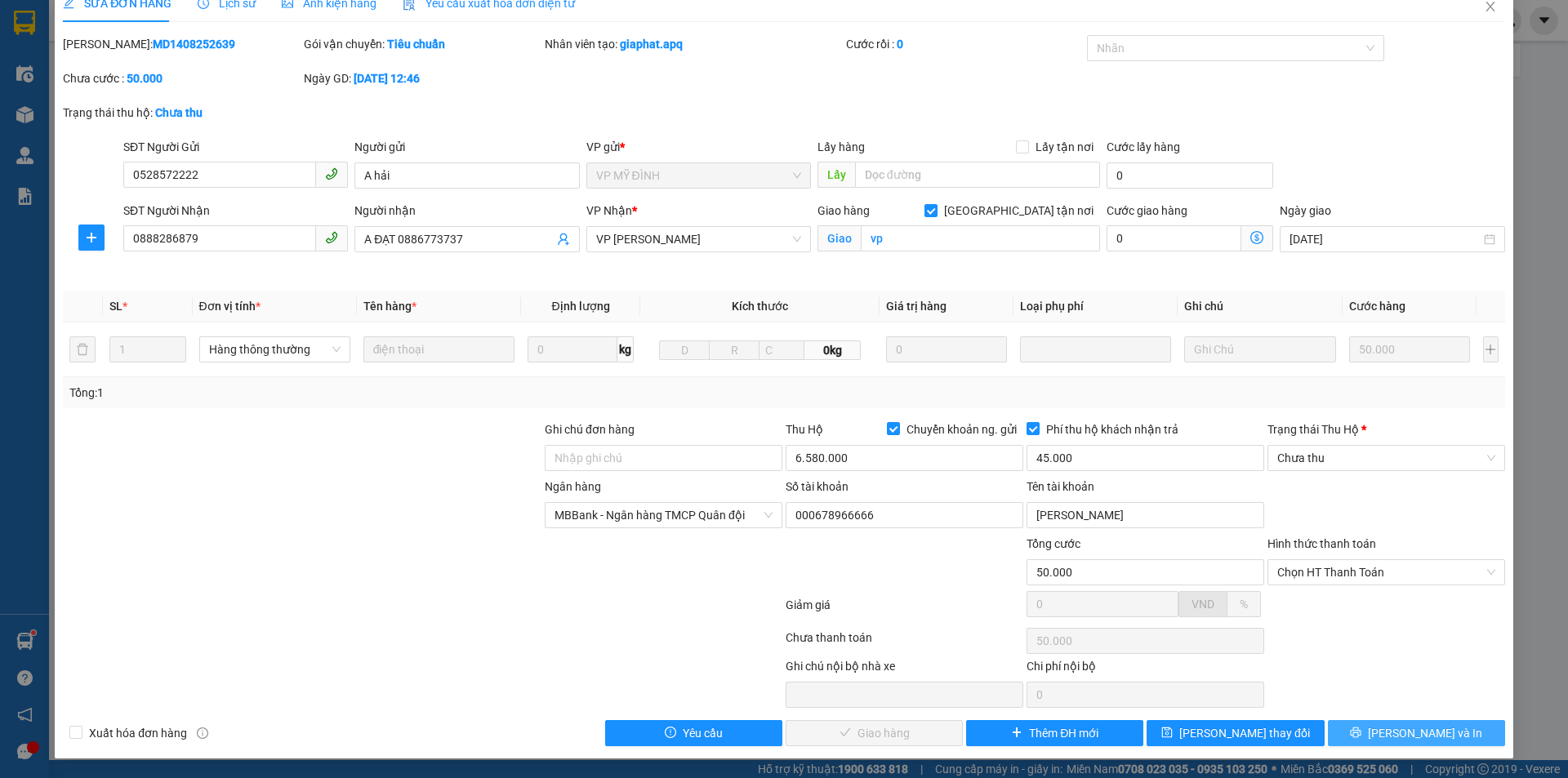
click at [1362, 731] on icon "printer" at bounding box center [1356, 733] width 11 height 11
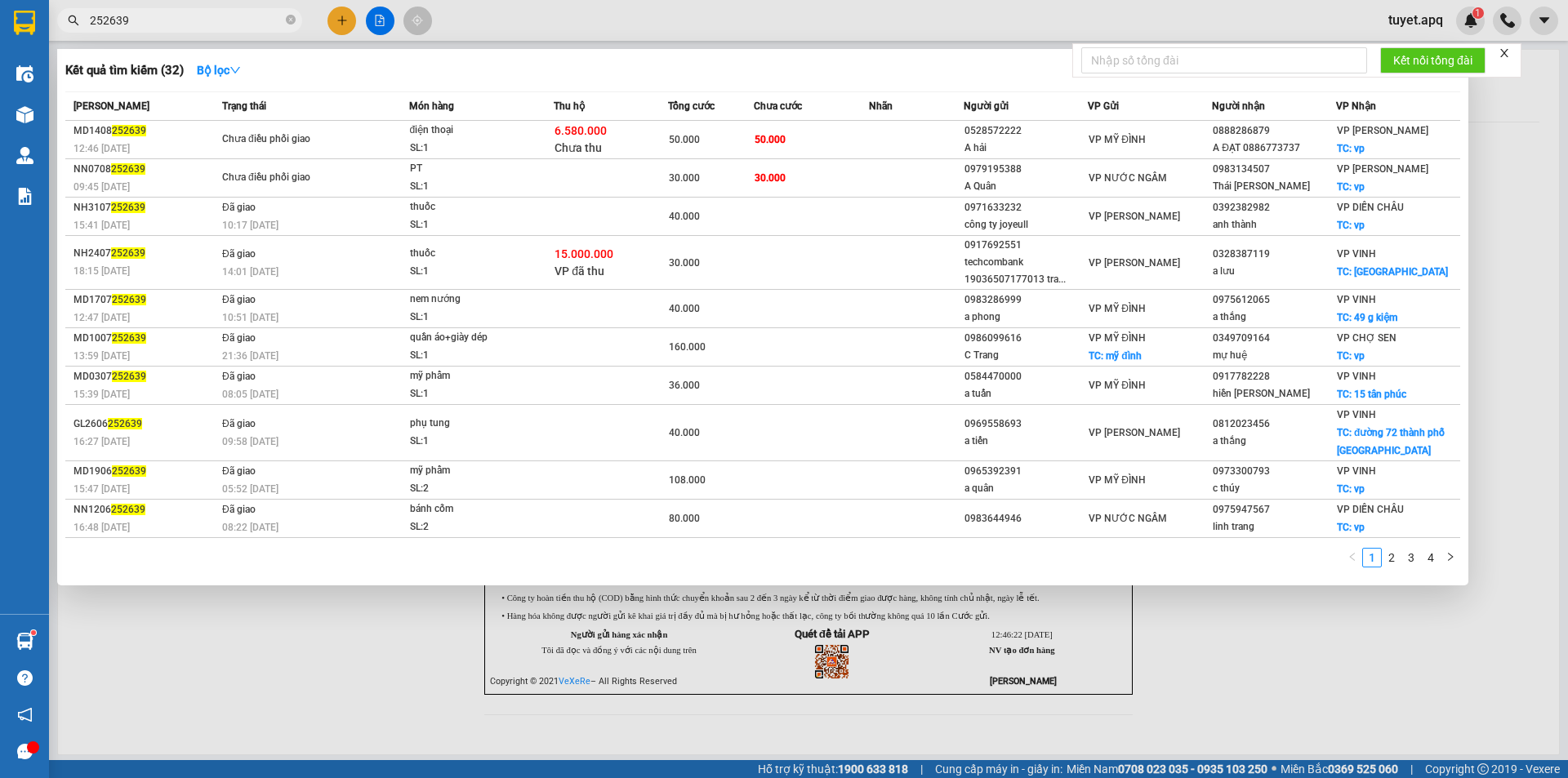
click at [202, 18] on input "252639" at bounding box center [185, 19] width 193 height 18
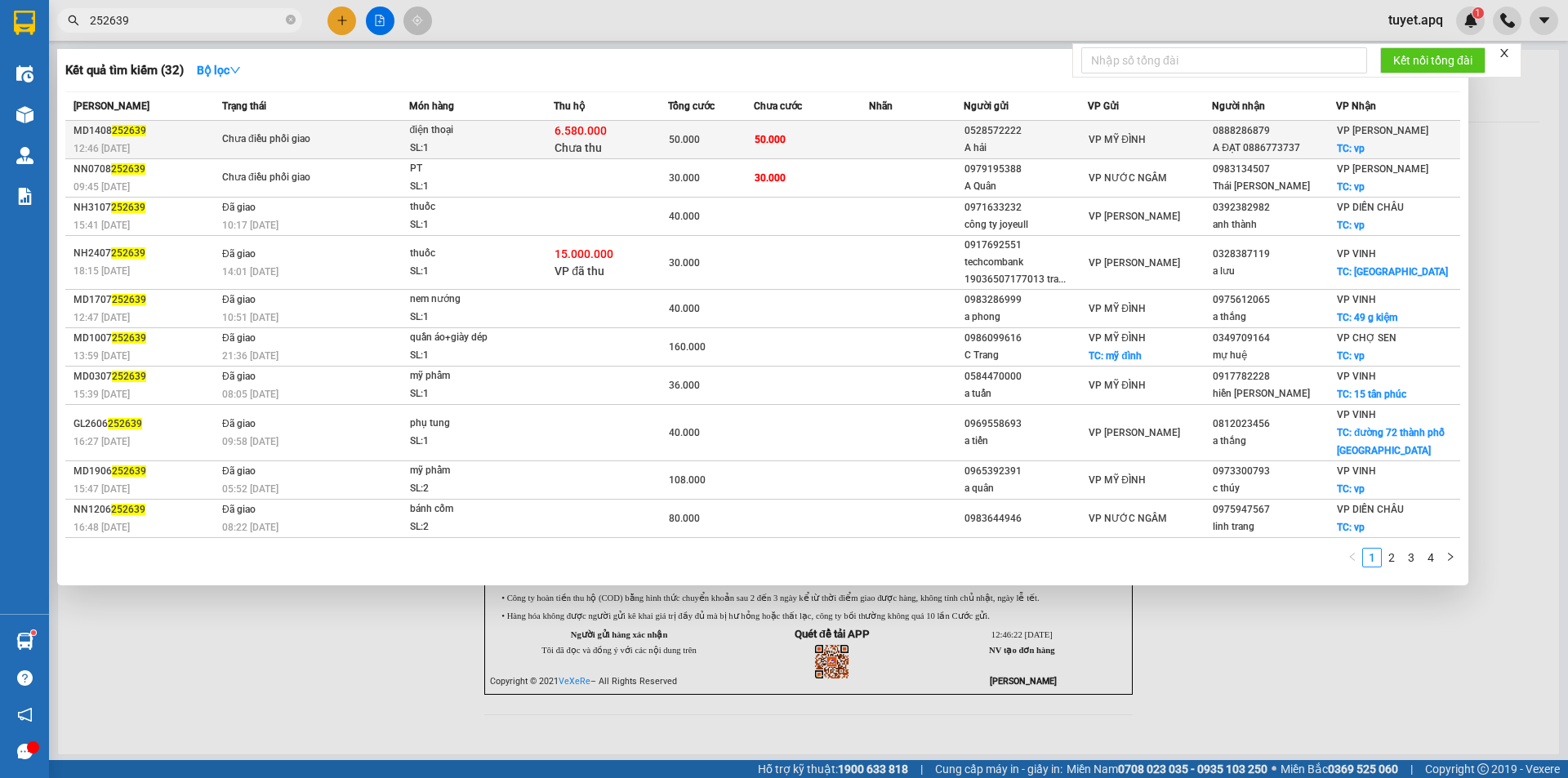
click at [490, 144] on div "SL: 1" at bounding box center [471, 147] width 123 height 18
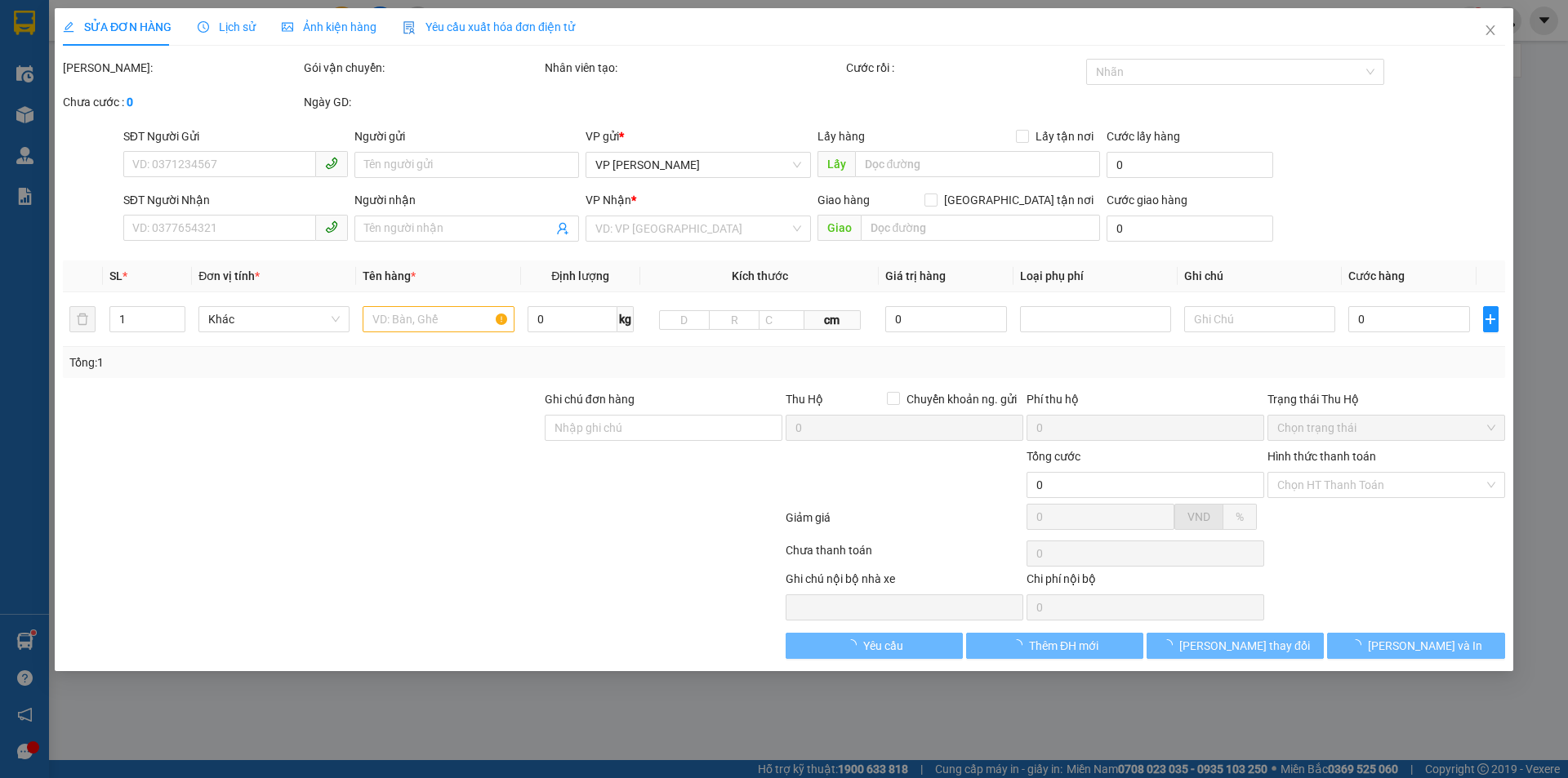
type input "0528572222"
type input "A hải"
type input "0888286879"
type input "A ĐẠT 0886773737"
checkbox input "true"
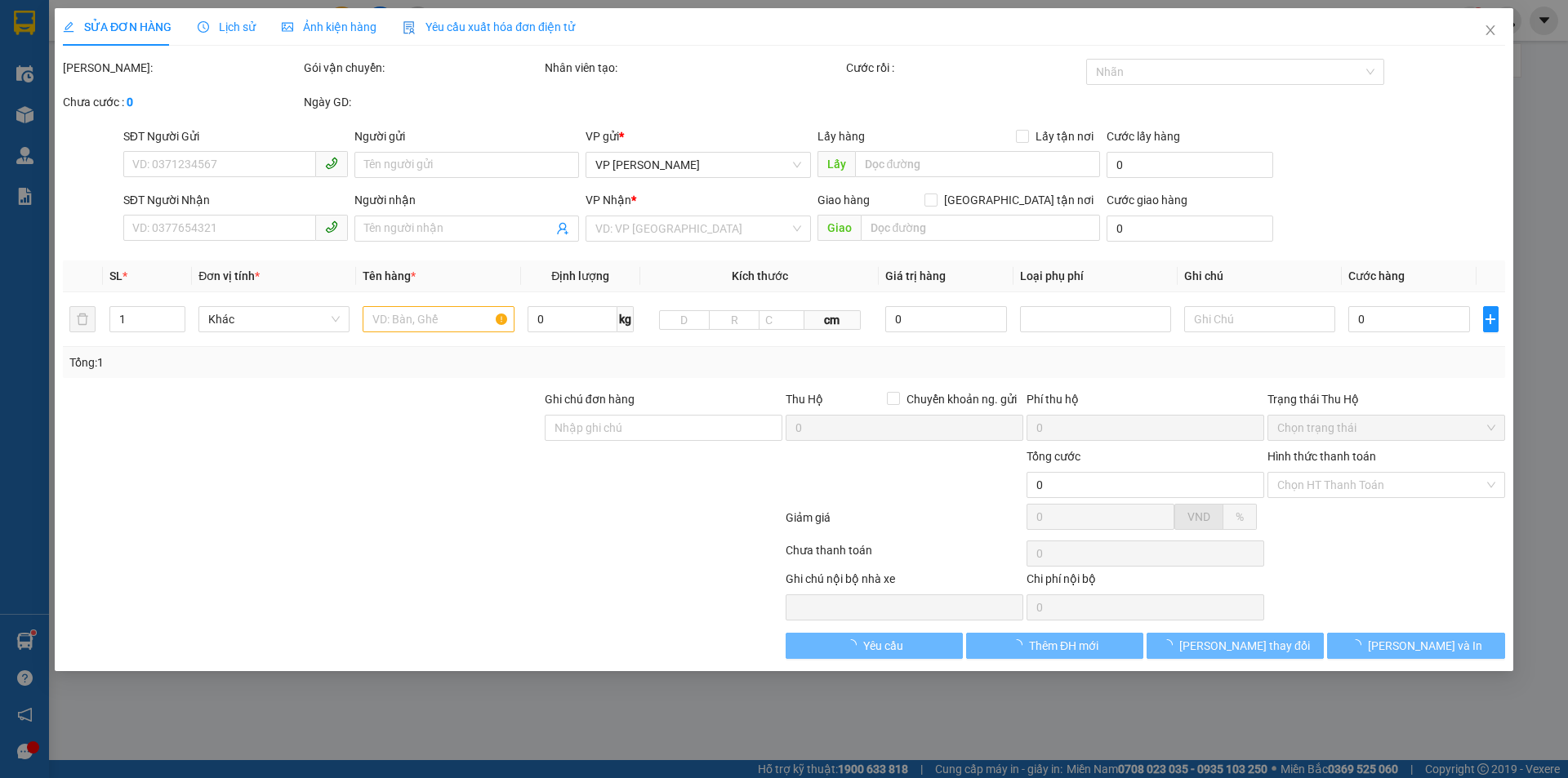
type input "vp"
type input "50.000"
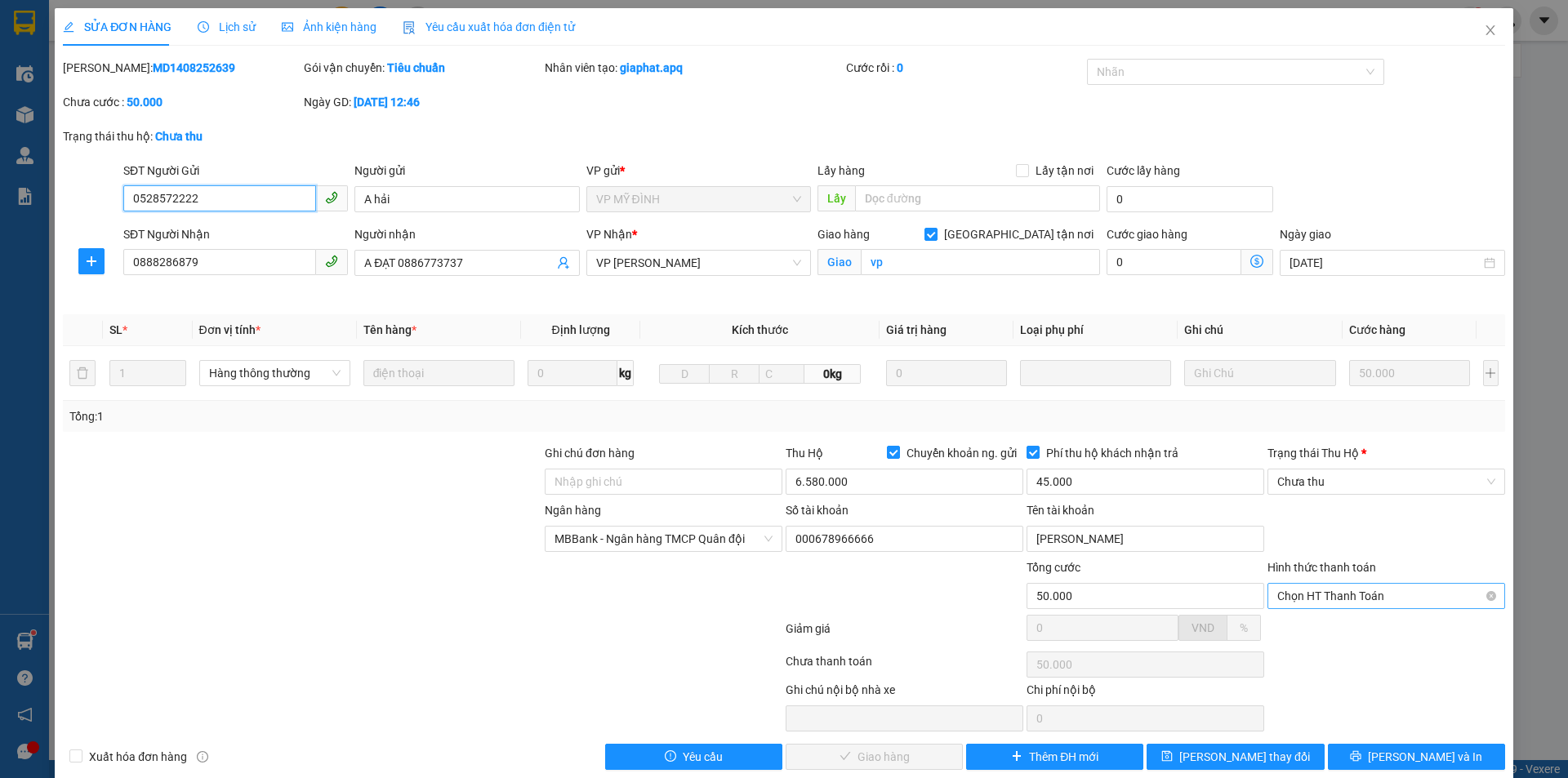
click at [1385, 595] on span "Chọn HT Thanh Toán" at bounding box center [1385, 595] width 218 height 25
click at [1308, 632] on div "Tại văn phòng" at bounding box center [1376, 628] width 217 height 18
type input "0"
click at [868, 752] on span "Lưu và Giao hàng" at bounding box center [895, 756] width 157 height 18
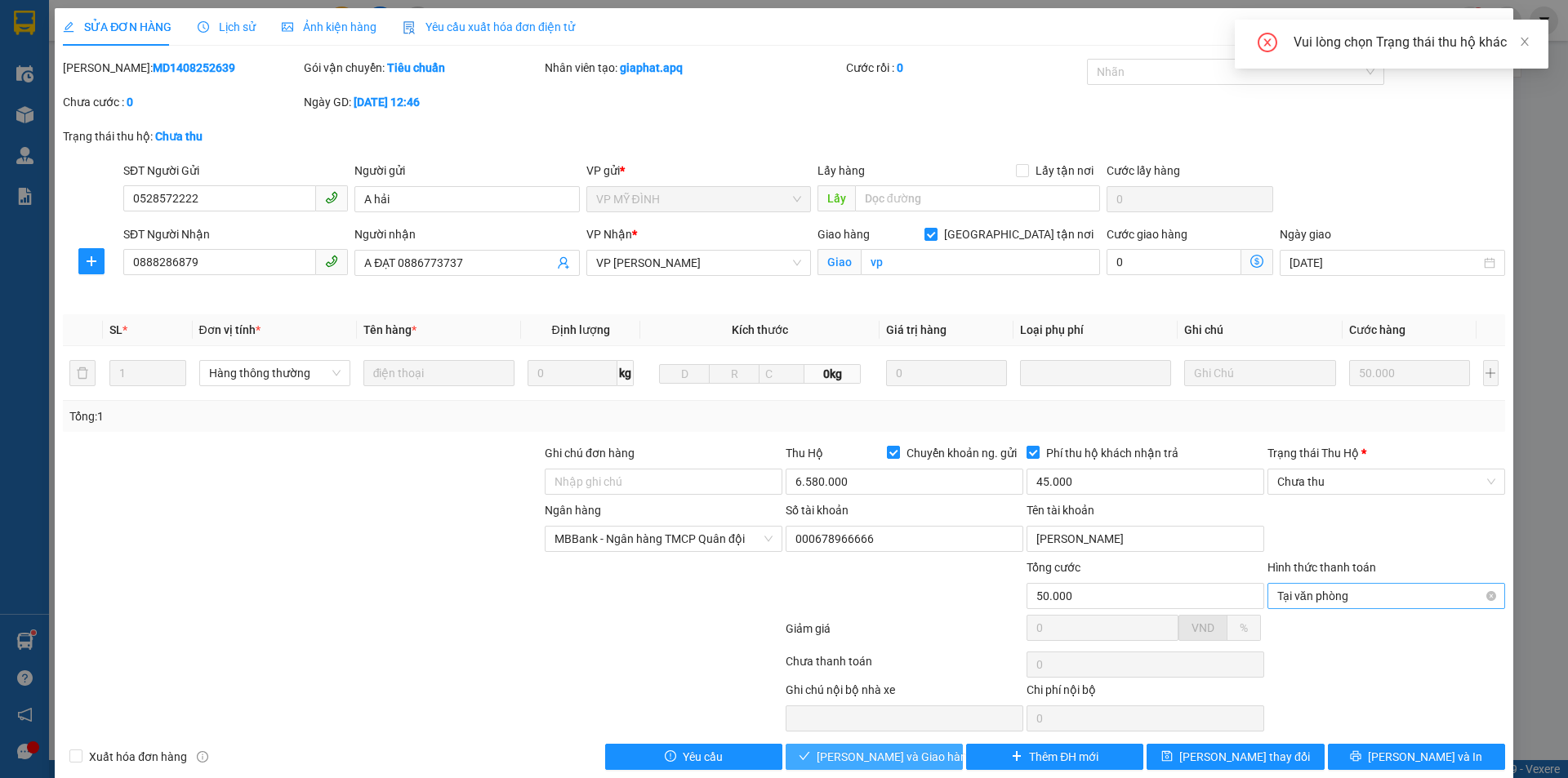
click at [1338, 601] on span "Tại văn phòng" at bounding box center [1385, 595] width 218 height 25
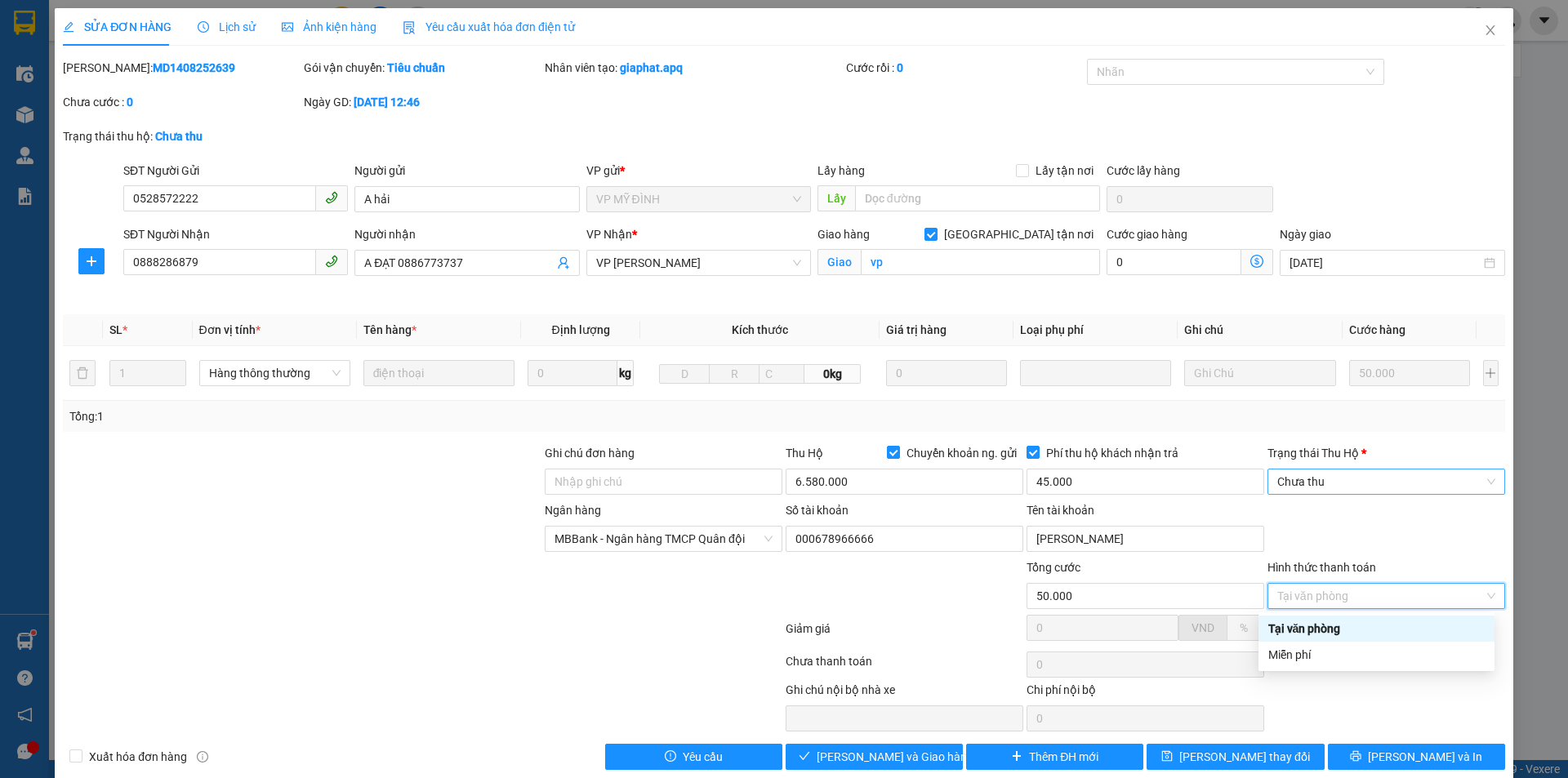
click at [1338, 471] on span "Chưa thu" at bounding box center [1385, 481] width 218 height 25
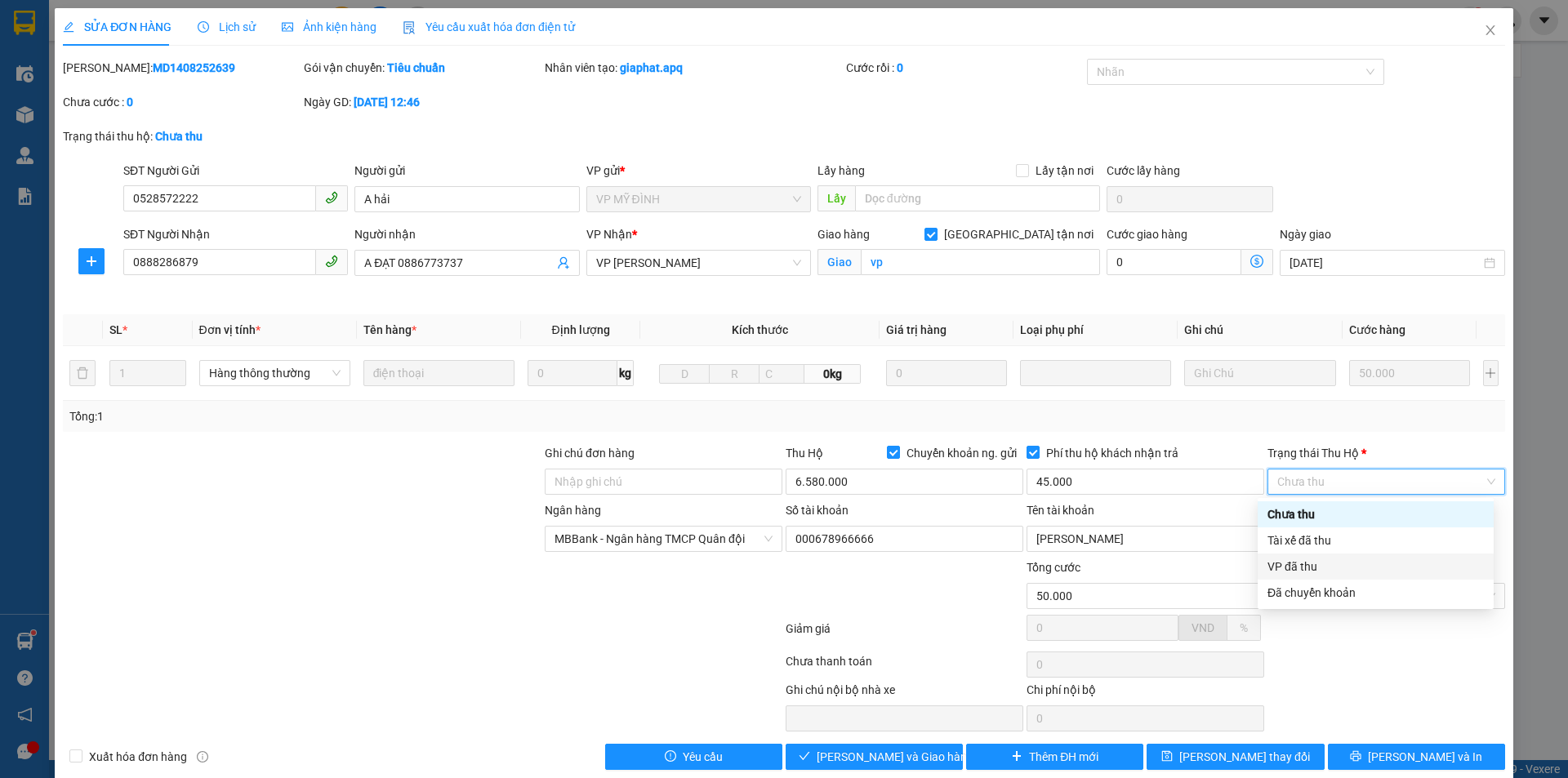
click at [1300, 570] on div "VP đã thu" at bounding box center [1375, 566] width 217 height 18
click at [860, 759] on span "Lưu và Giao hàng" at bounding box center [895, 756] width 157 height 18
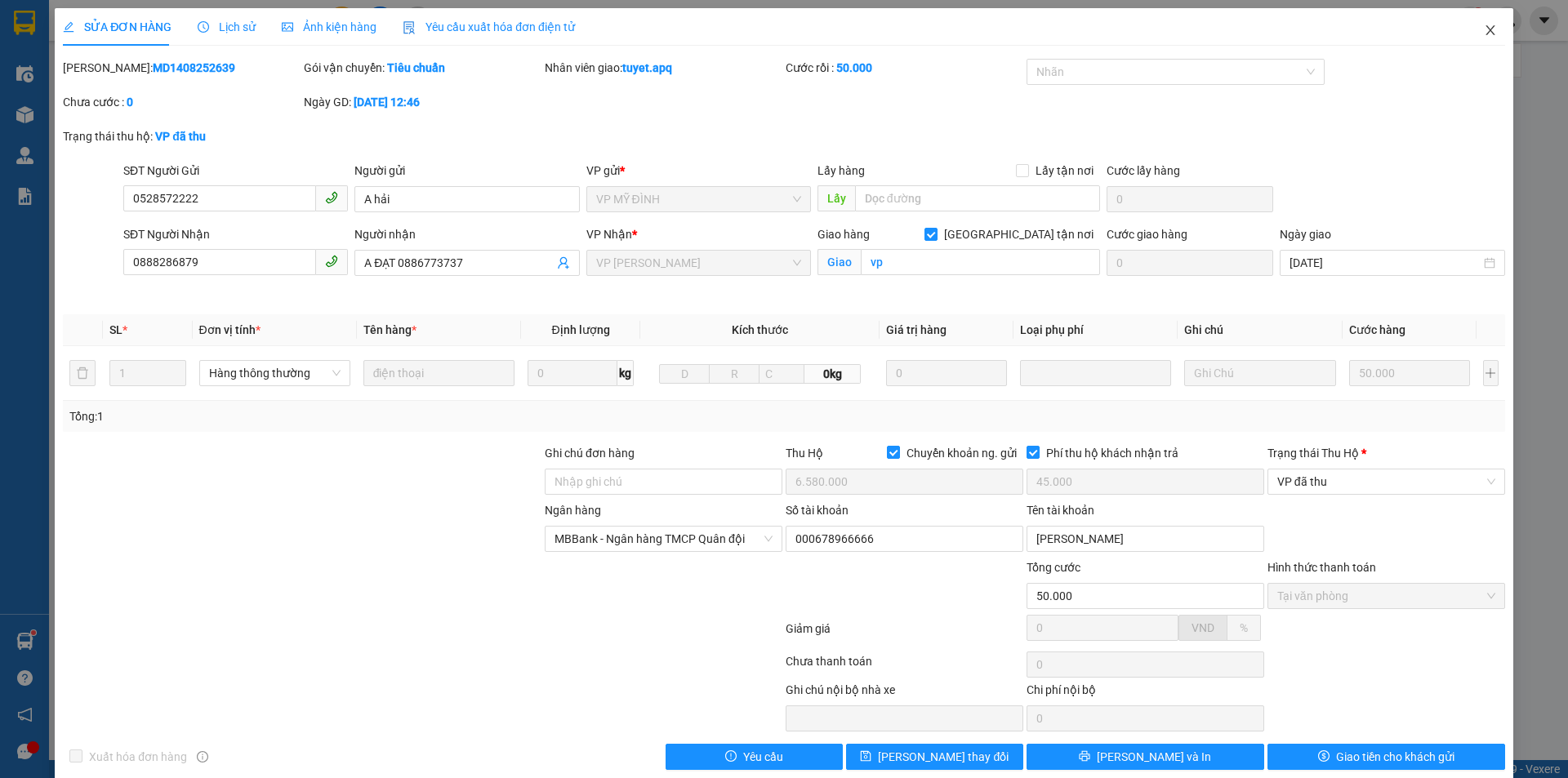
click at [1485, 33] on icon "close" at bounding box center [1490, 29] width 9 height 10
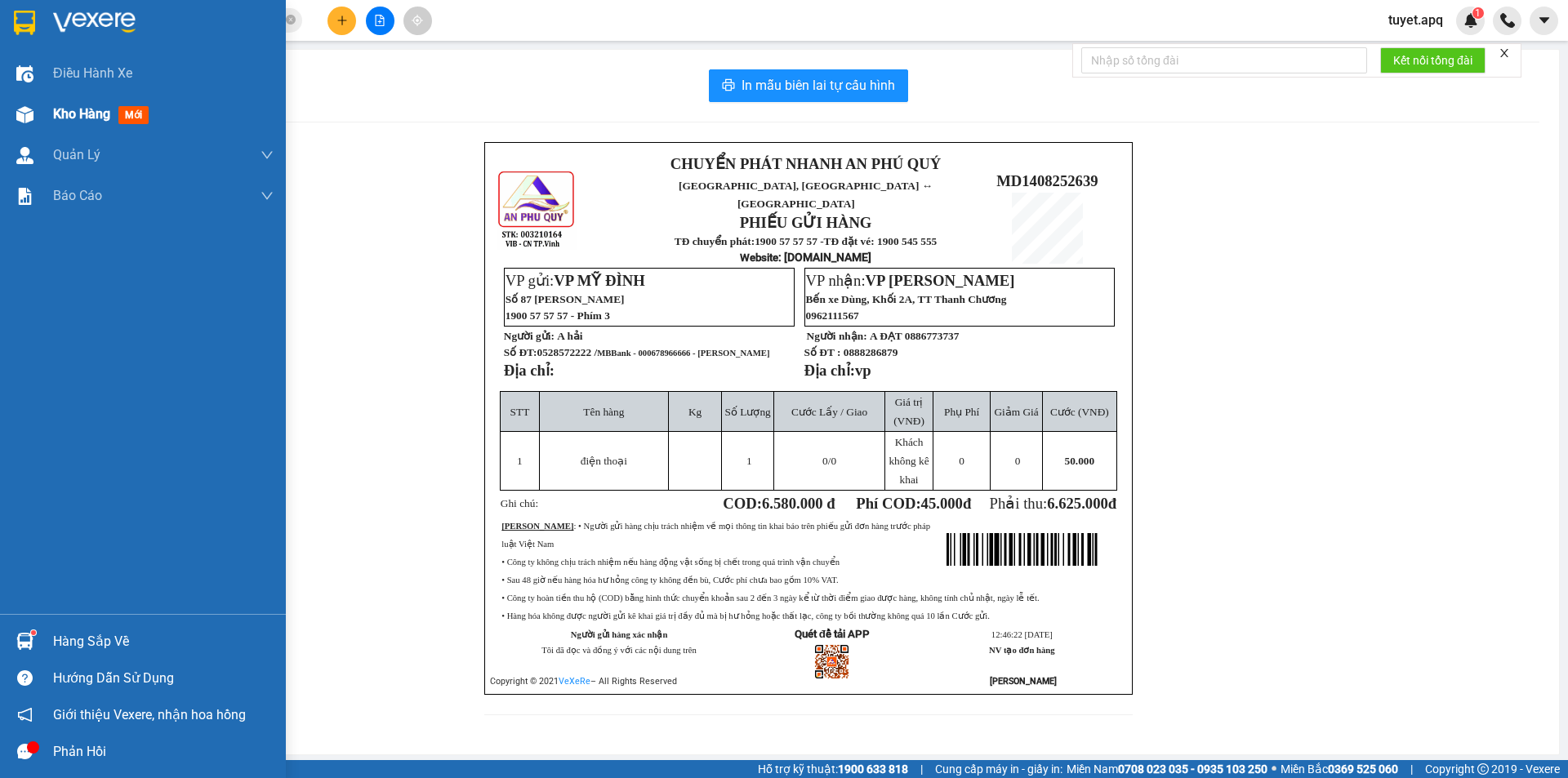
click at [89, 118] on span "Kho hàng" at bounding box center [82, 113] width 57 height 16
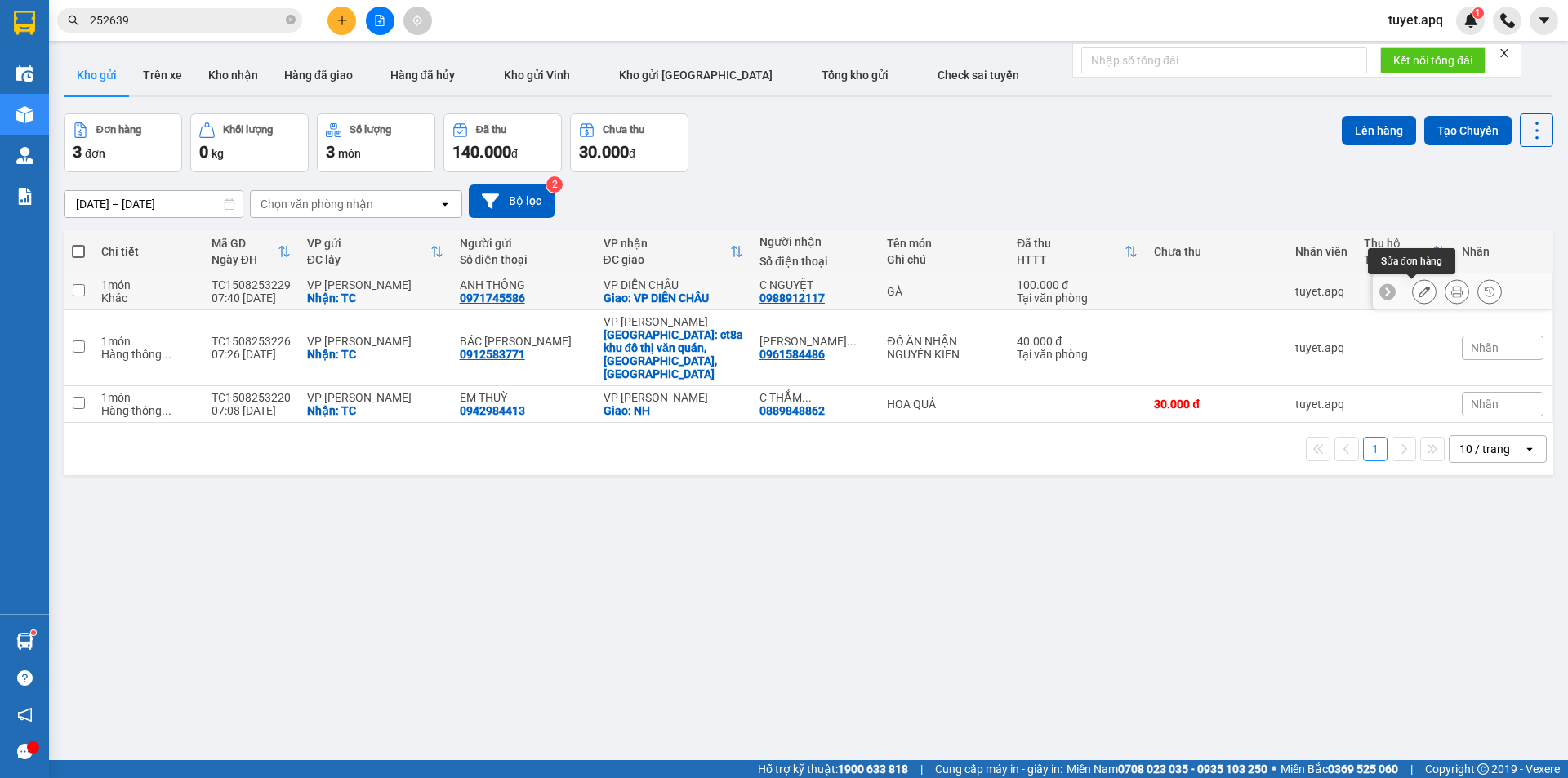
click at [1412, 289] on button at bounding box center [1423, 291] width 23 height 29
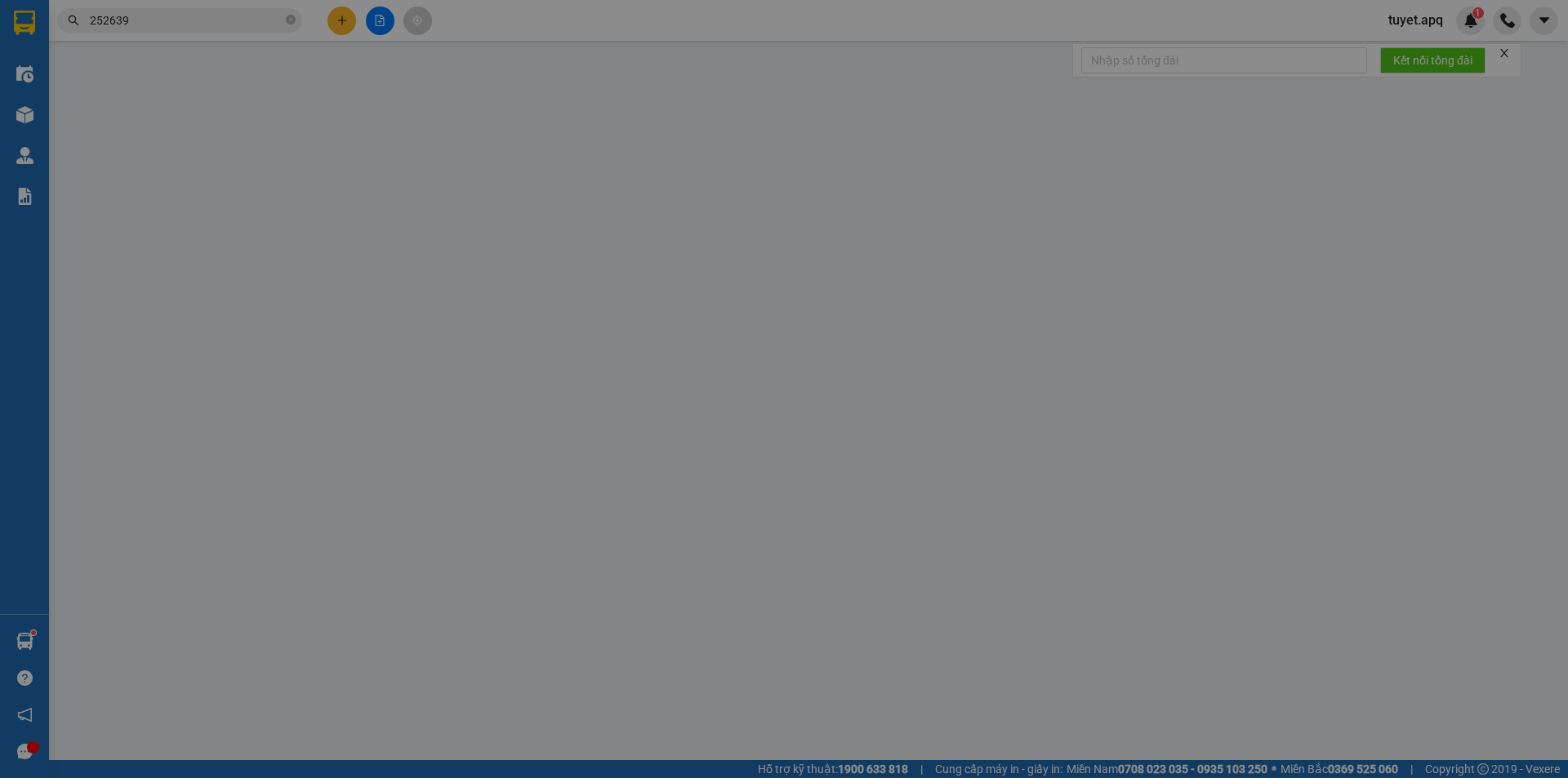
type input "0971745586"
type input "ANH THÔNG"
checkbox input "true"
type input "TC"
type input "0988912117"
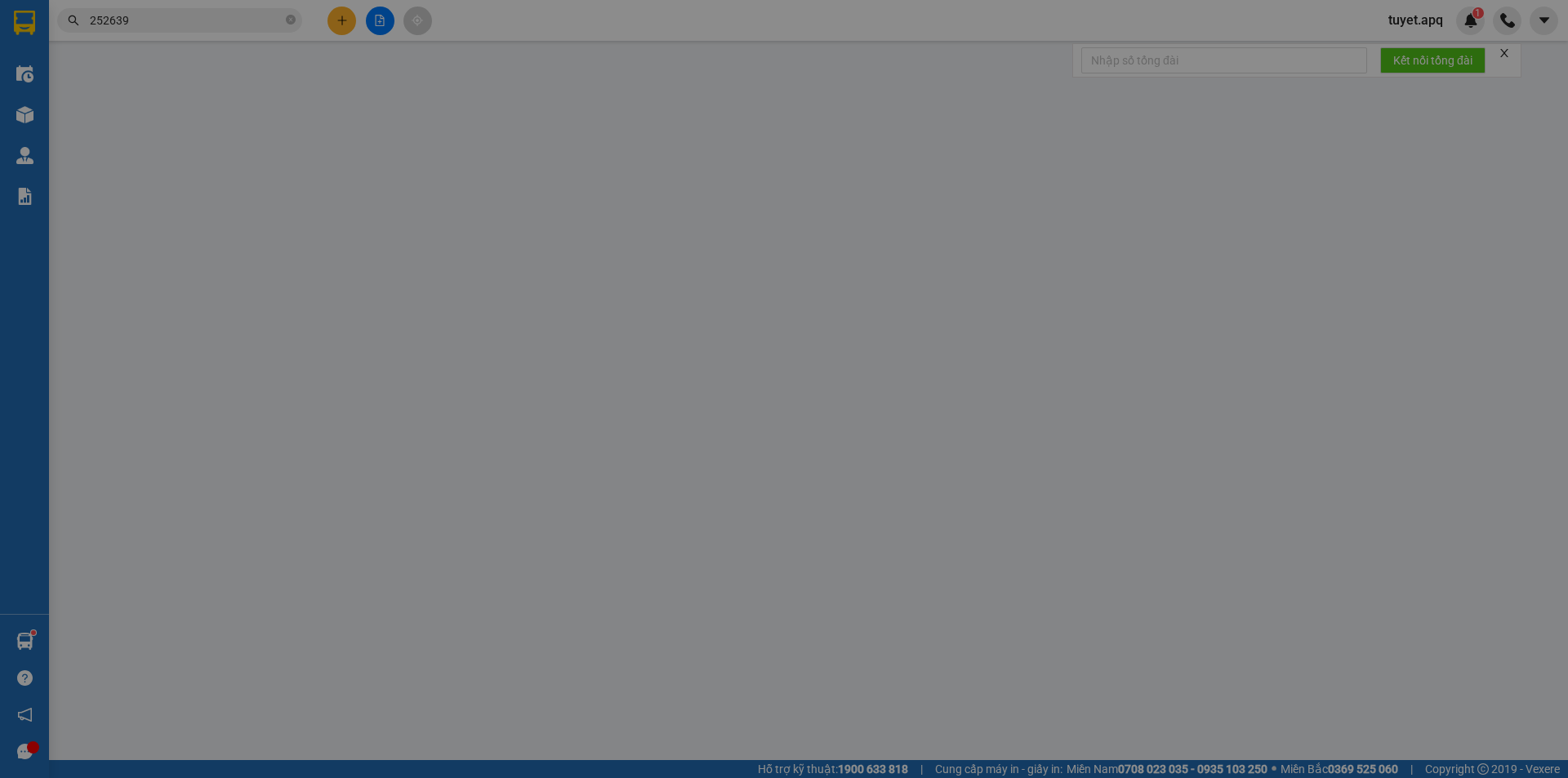
type input "C NGUYỆT"
checkbox input "true"
type input "VP DIÊN CHÂU"
type input "100.000"
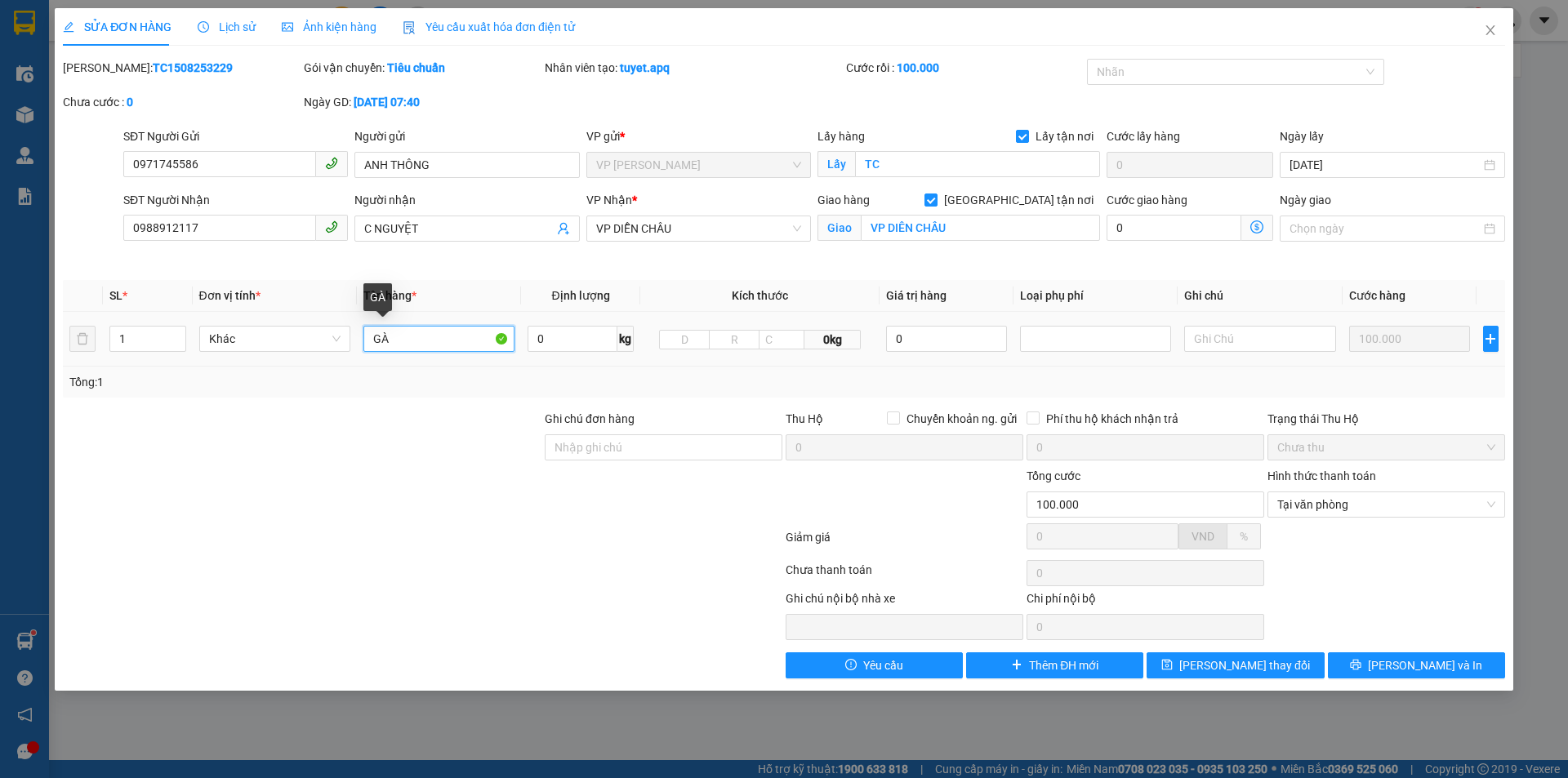
click at [441, 338] on input "GÀ" at bounding box center [439, 338] width 151 height 26
type input "GÀ QUÁ TRÌNH VẬN CHUYEN CHET NHA XE1 KO CHỊU TRÁCH NHIEM"
click at [1296, 672] on button "Lưu thay đổi" at bounding box center [1235, 666] width 177 height 26
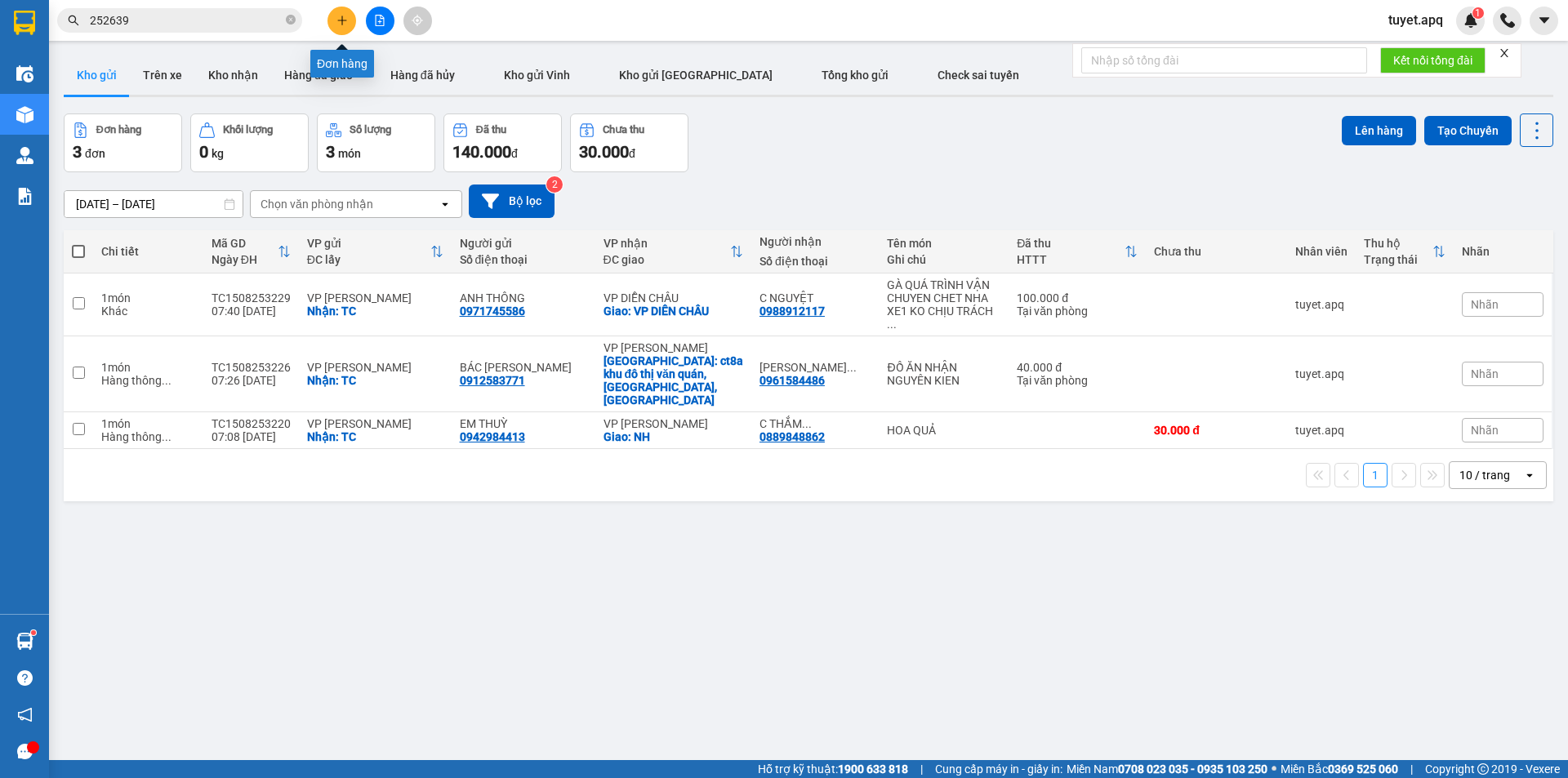
click at [343, 21] on icon "plus" at bounding box center [342, 20] width 11 height 11
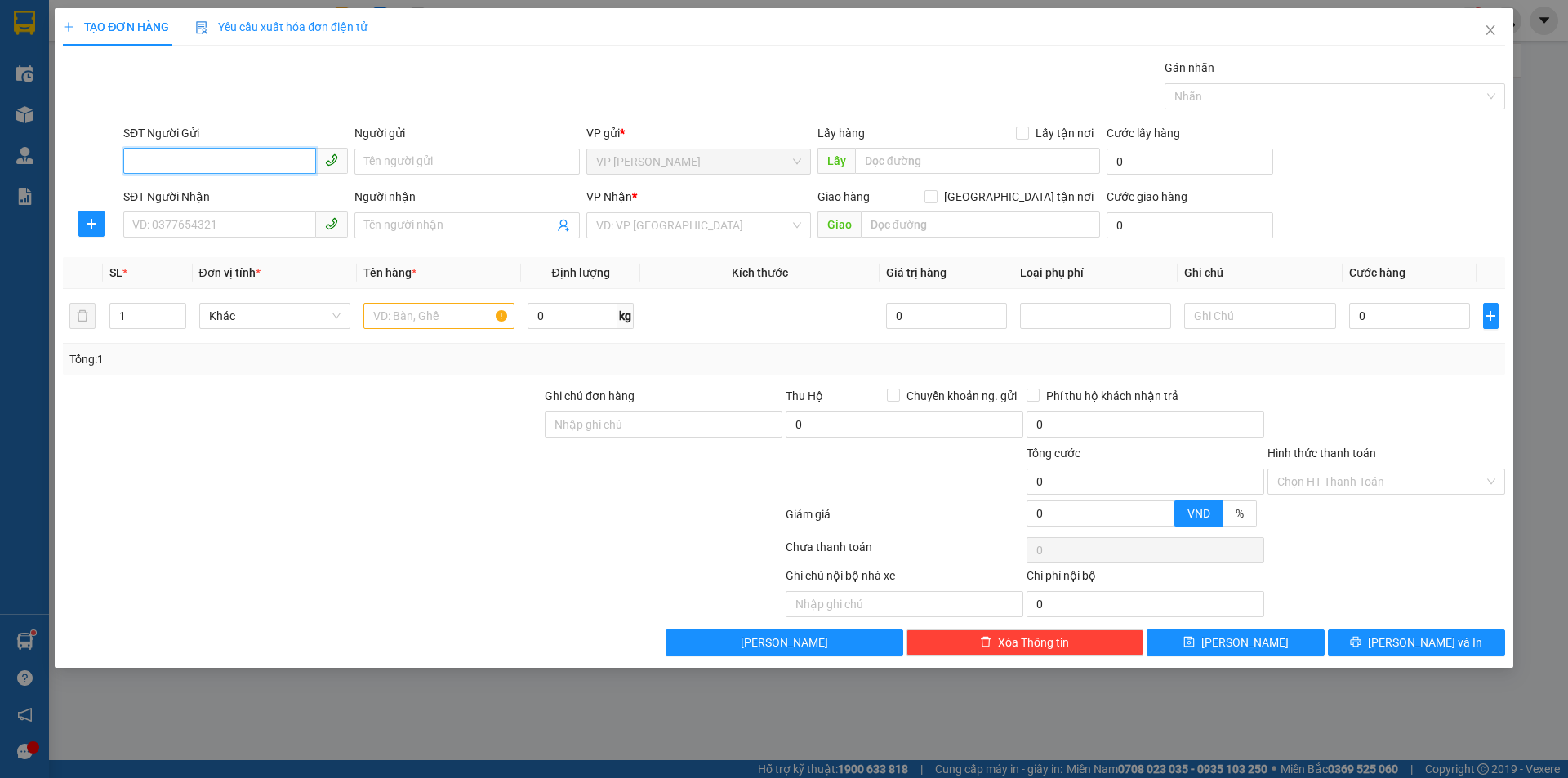
click at [189, 166] on input "SĐT Người Gửi" at bounding box center [219, 160] width 193 height 26
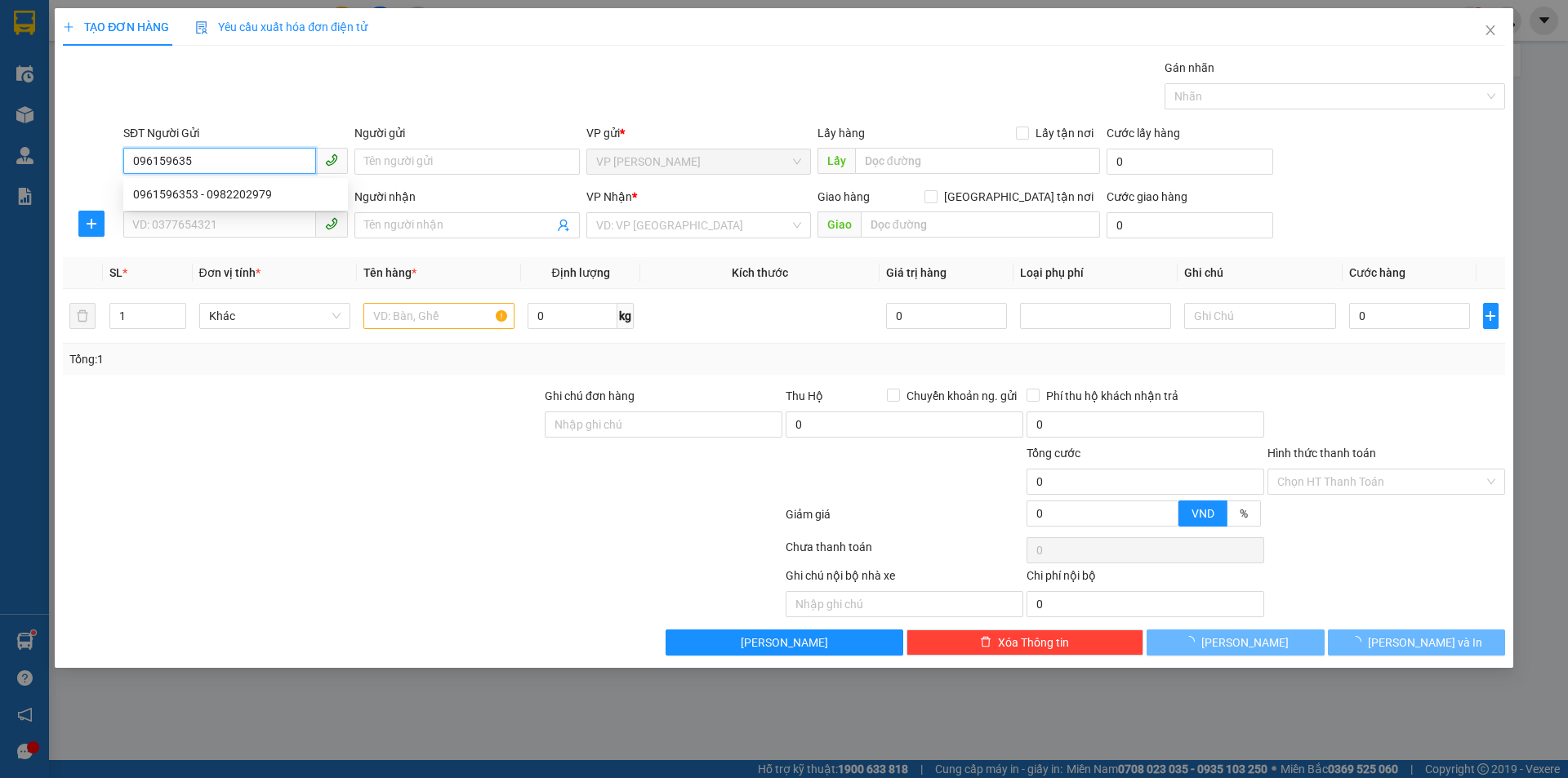
type input "0961596353"
click at [256, 194] on div "0961596353 - 0982202979" at bounding box center [235, 194] width 205 height 18
type input "0982202979"
checkbox input "true"
type input "TC"
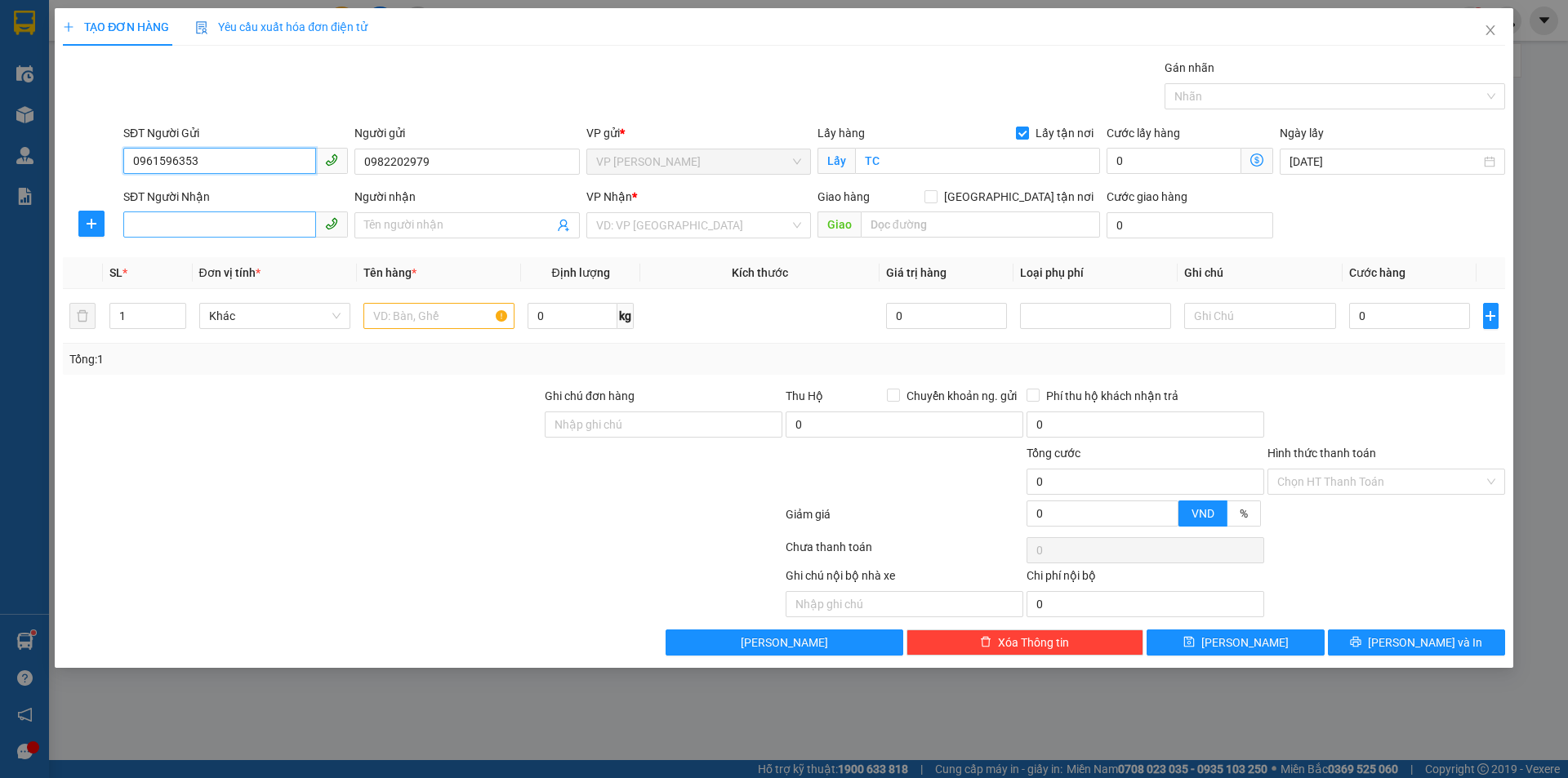
type input "0961596353"
click at [249, 222] on input "SĐT Người Nhận" at bounding box center [219, 224] width 193 height 26
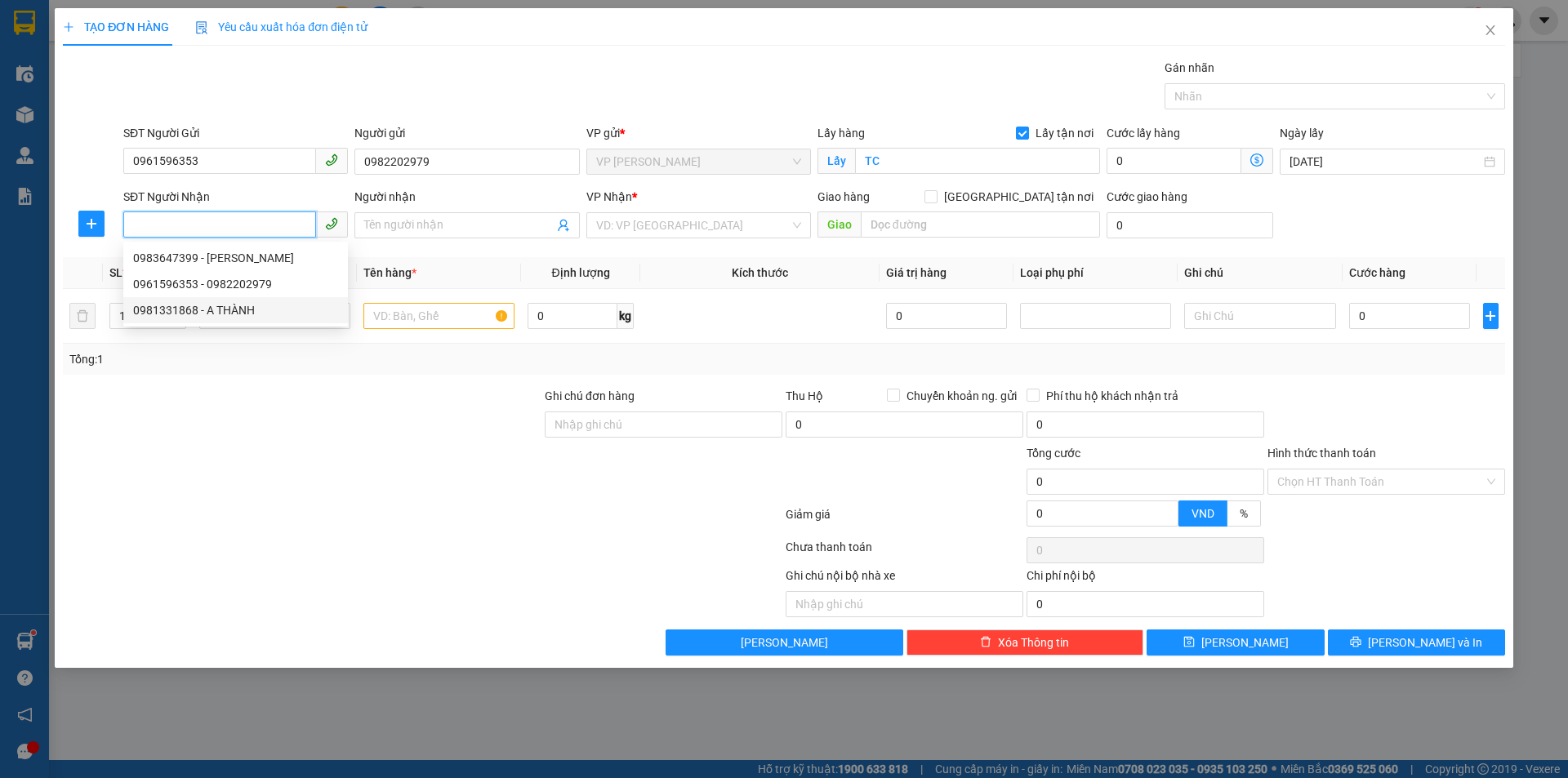
click at [226, 307] on div "0981331868 - A THÀNH" at bounding box center [235, 310] width 205 height 18
type input "0981331868"
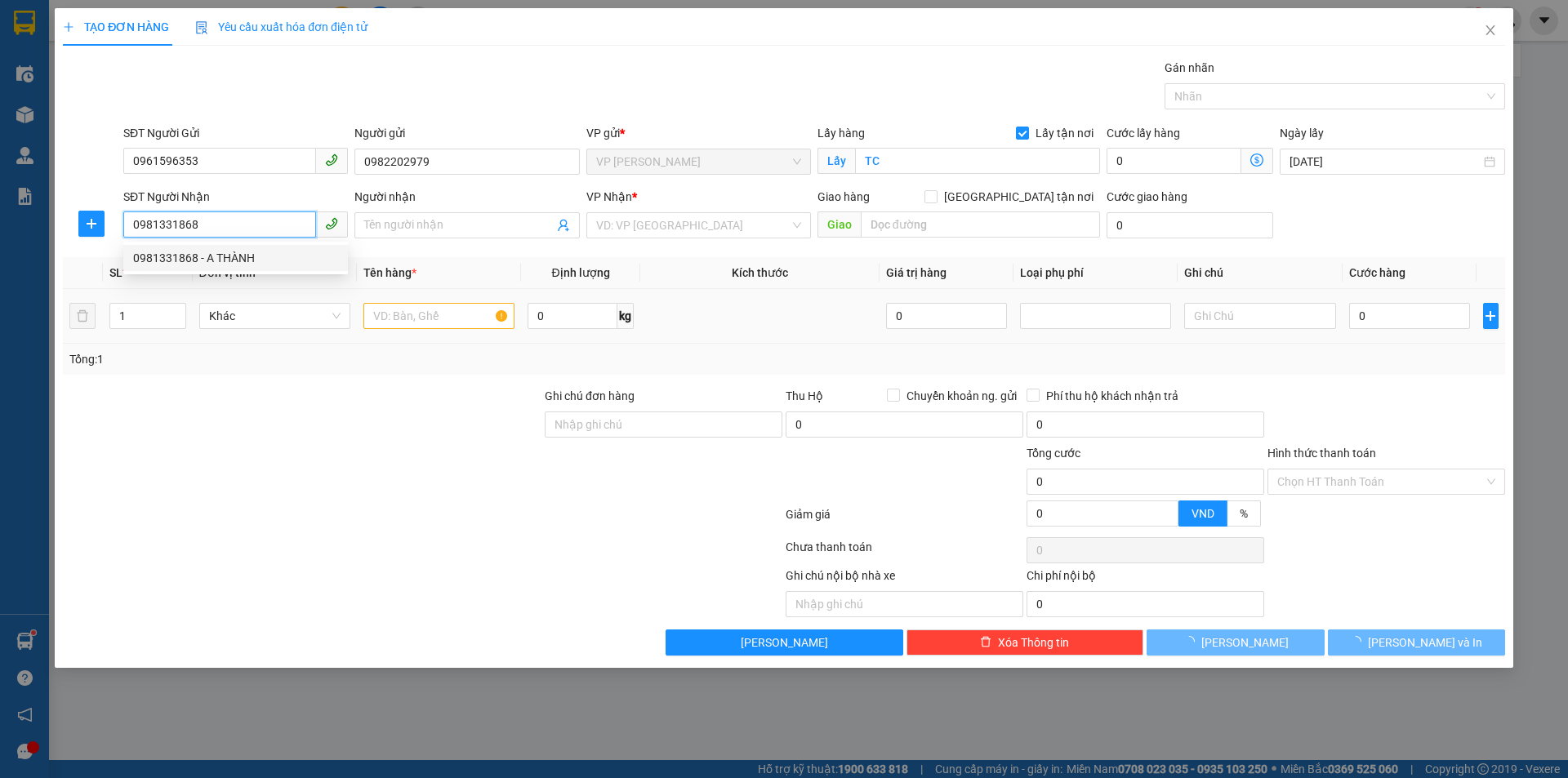
type input "A THÀNH"
checkbox input "true"
type input "378 minh khai hai bà trưng"
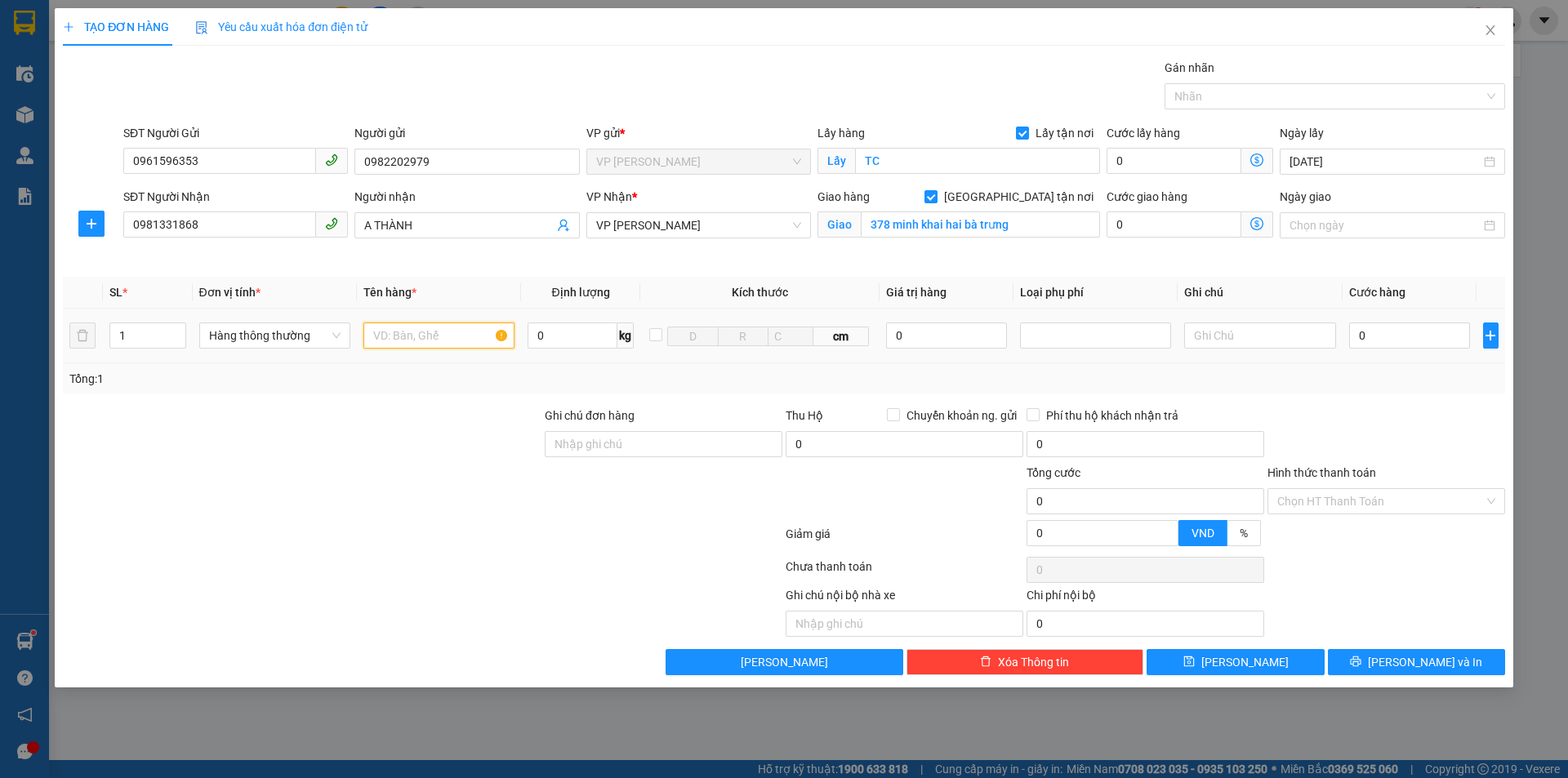
click at [430, 333] on input "text" at bounding box center [439, 336] width 151 height 26
type input "MÍT"
click at [1397, 328] on input "0" at bounding box center [1409, 336] width 122 height 26
click at [374, 221] on input "A THÀNH" at bounding box center [458, 225] width 189 height 18
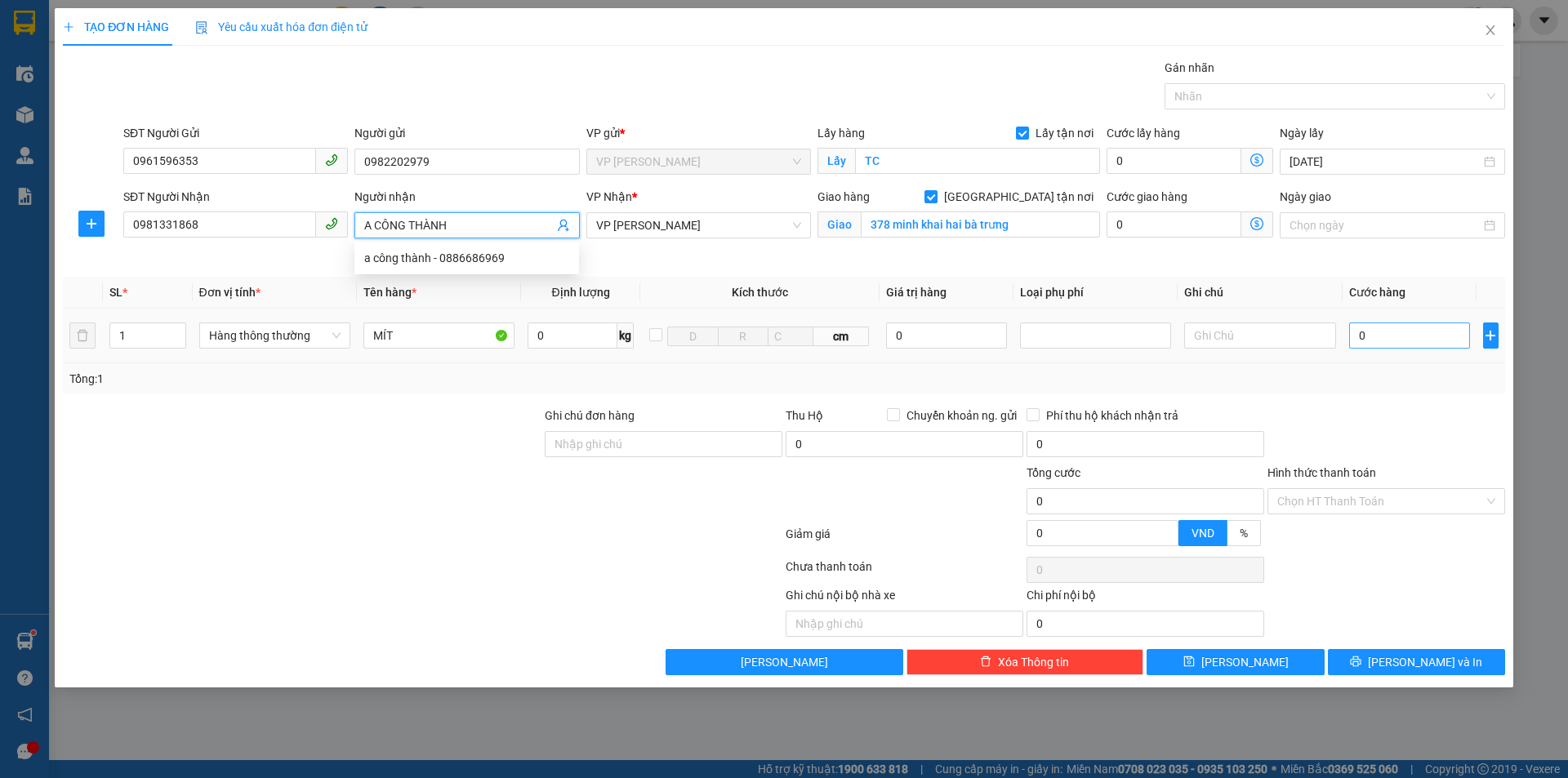
type input "A CÔNG THÀNH"
click at [1361, 336] on input "0" at bounding box center [1409, 336] width 122 height 26
type input "4"
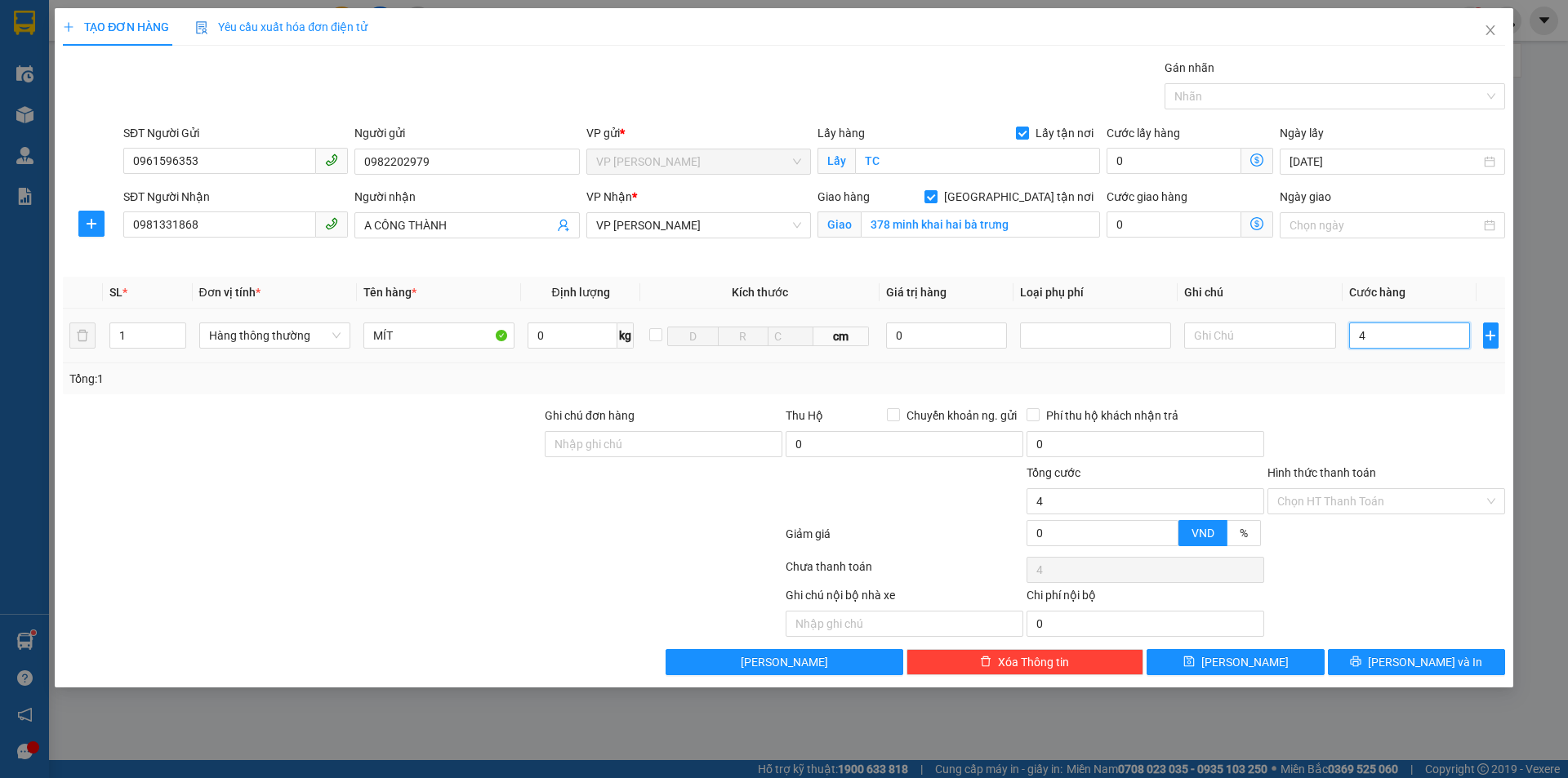
type input "40"
type input "400"
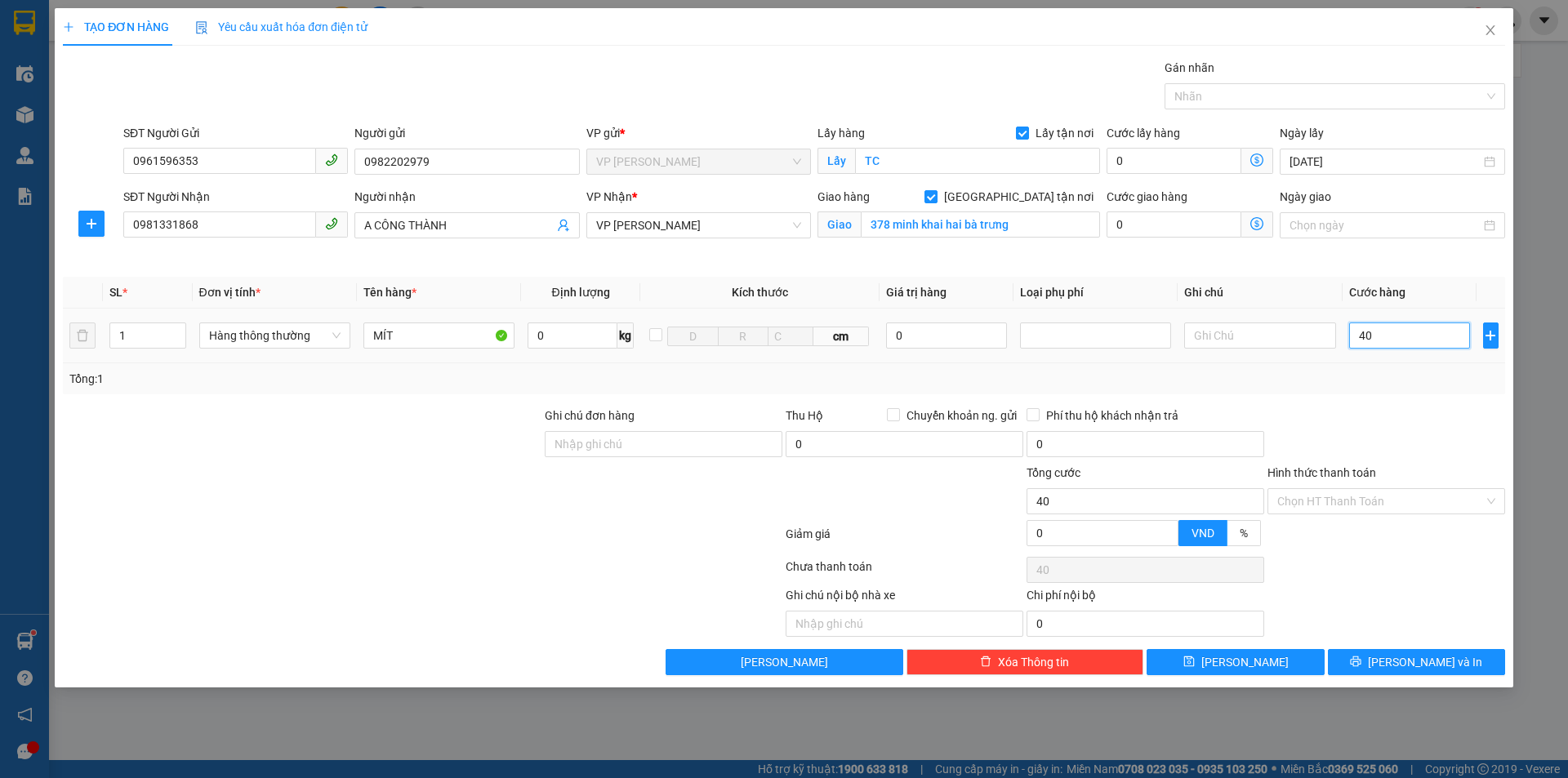
type input "400"
type input "4.000"
type input "40.000"
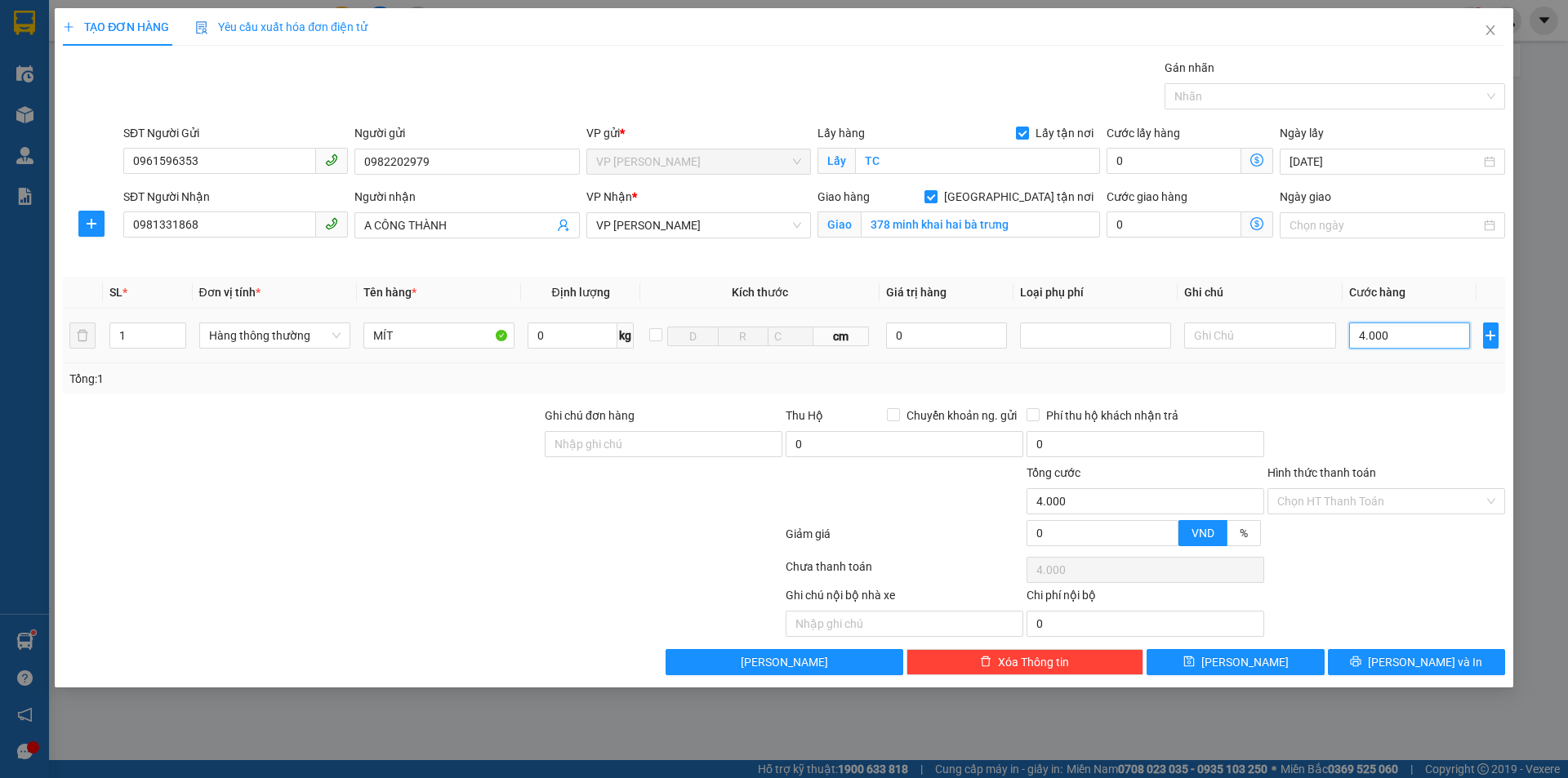
type input "40.000"
click at [1452, 664] on button "[PERSON_NAME] và In" at bounding box center [1416, 662] width 177 height 26
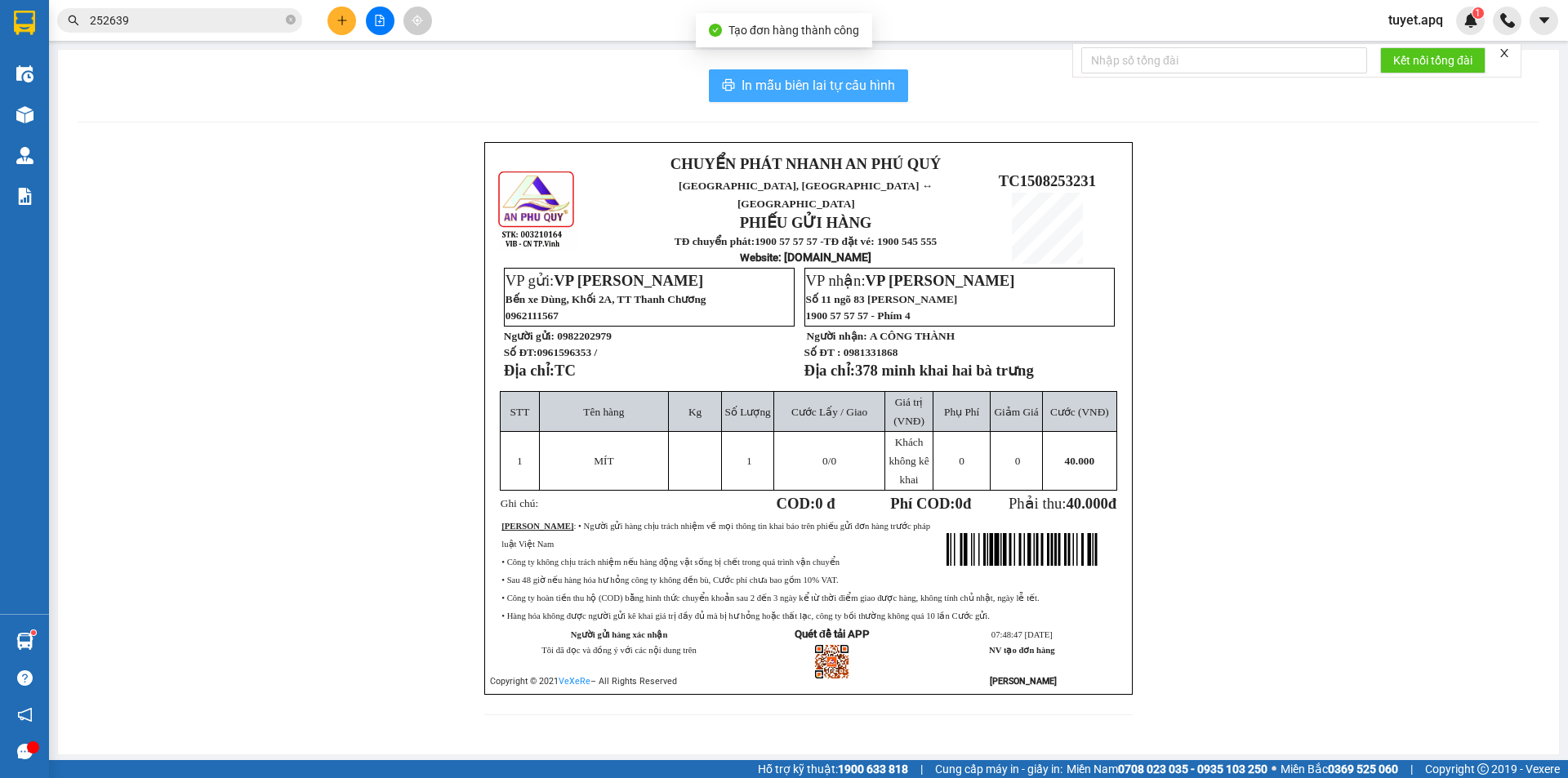
click at [796, 86] on span "In mẫu biên lai tự cấu hình" at bounding box center [818, 85] width 154 height 20
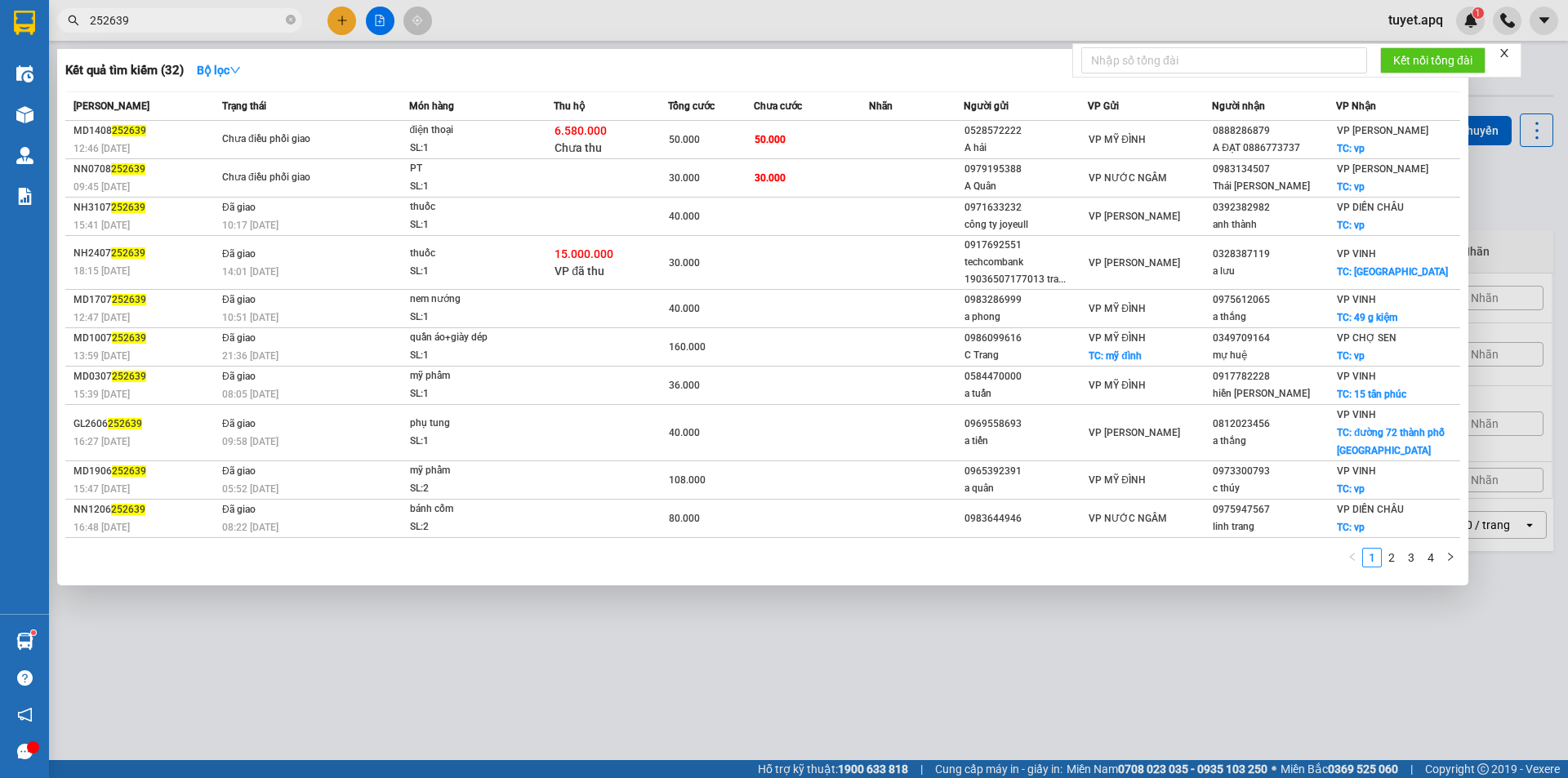
click at [184, 14] on input "252639" at bounding box center [185, 19] width 193 height 18
type input "2"
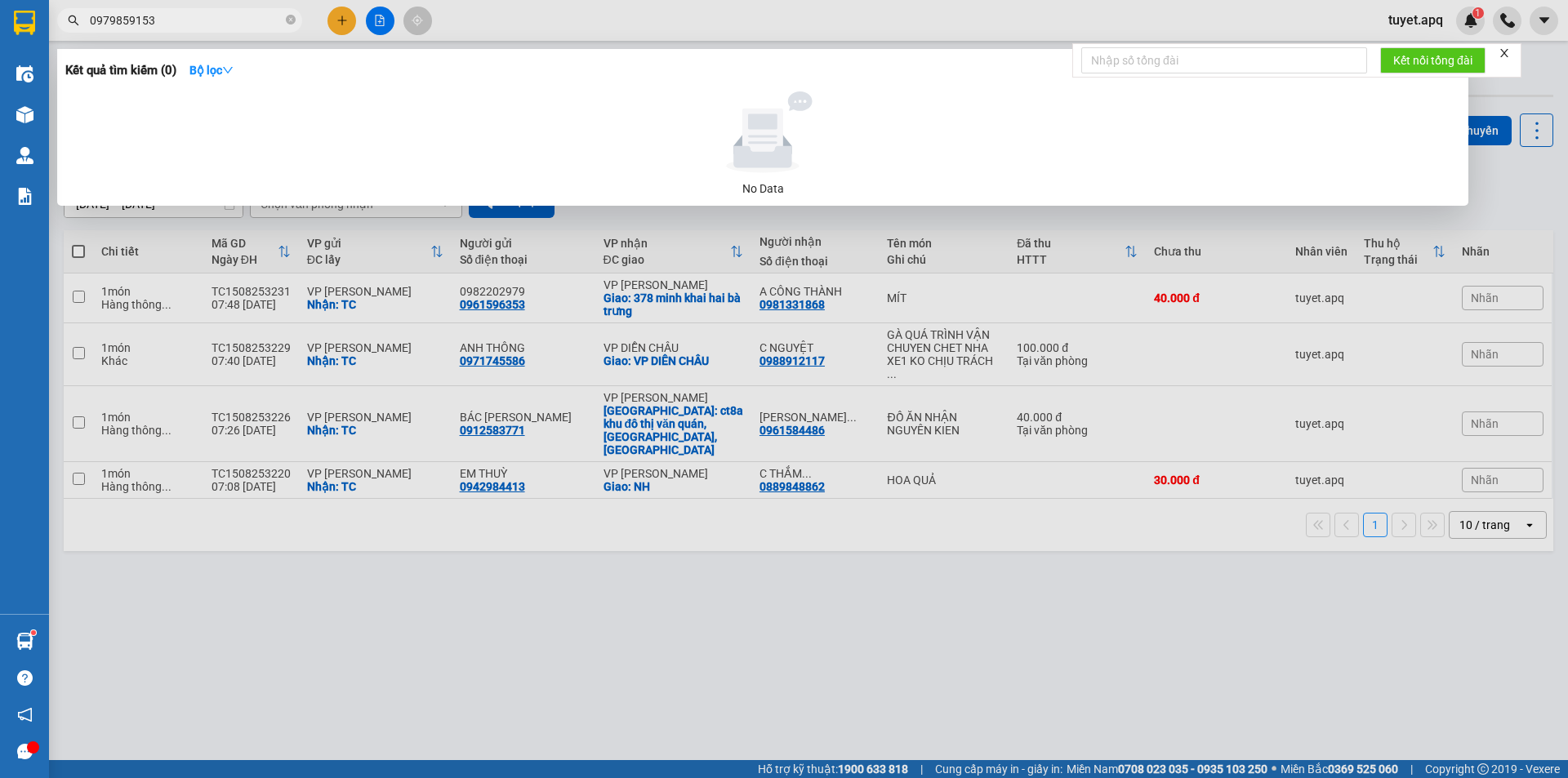
click at [206, 13] on input "0979859153" at bounding box center [185, 19] width 193 height 18
type input "0"
click at [161, 11] on span "0977573596" at bounding box center [180, 20] width 245 height 25
click at [171, 20] on input "0977573596" at bounding box center [185, 19] width 193 height 18
type input "0"
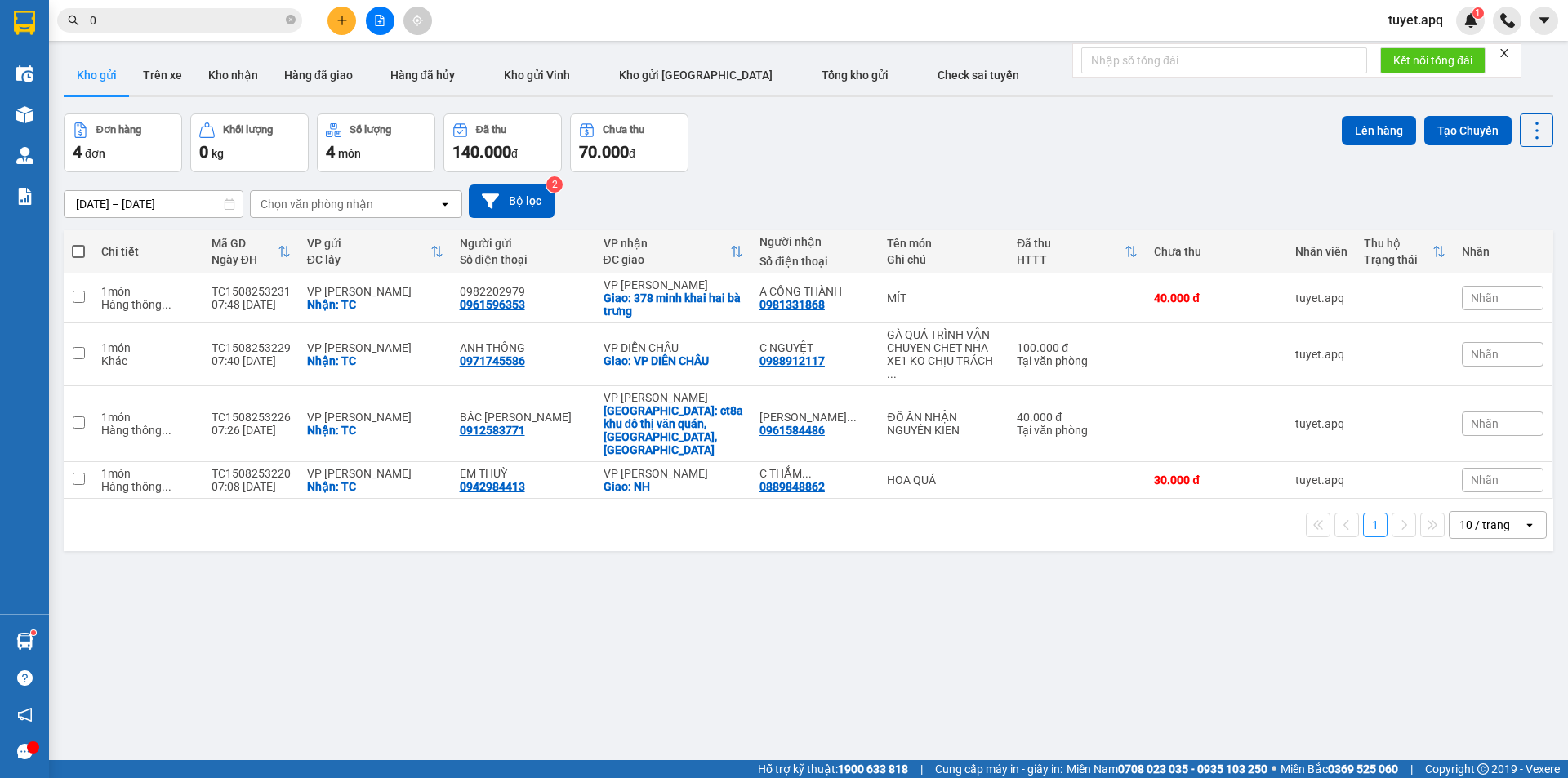
click at [111, 15] on input "0" at bounding box center [185, 19] width 193 height 18
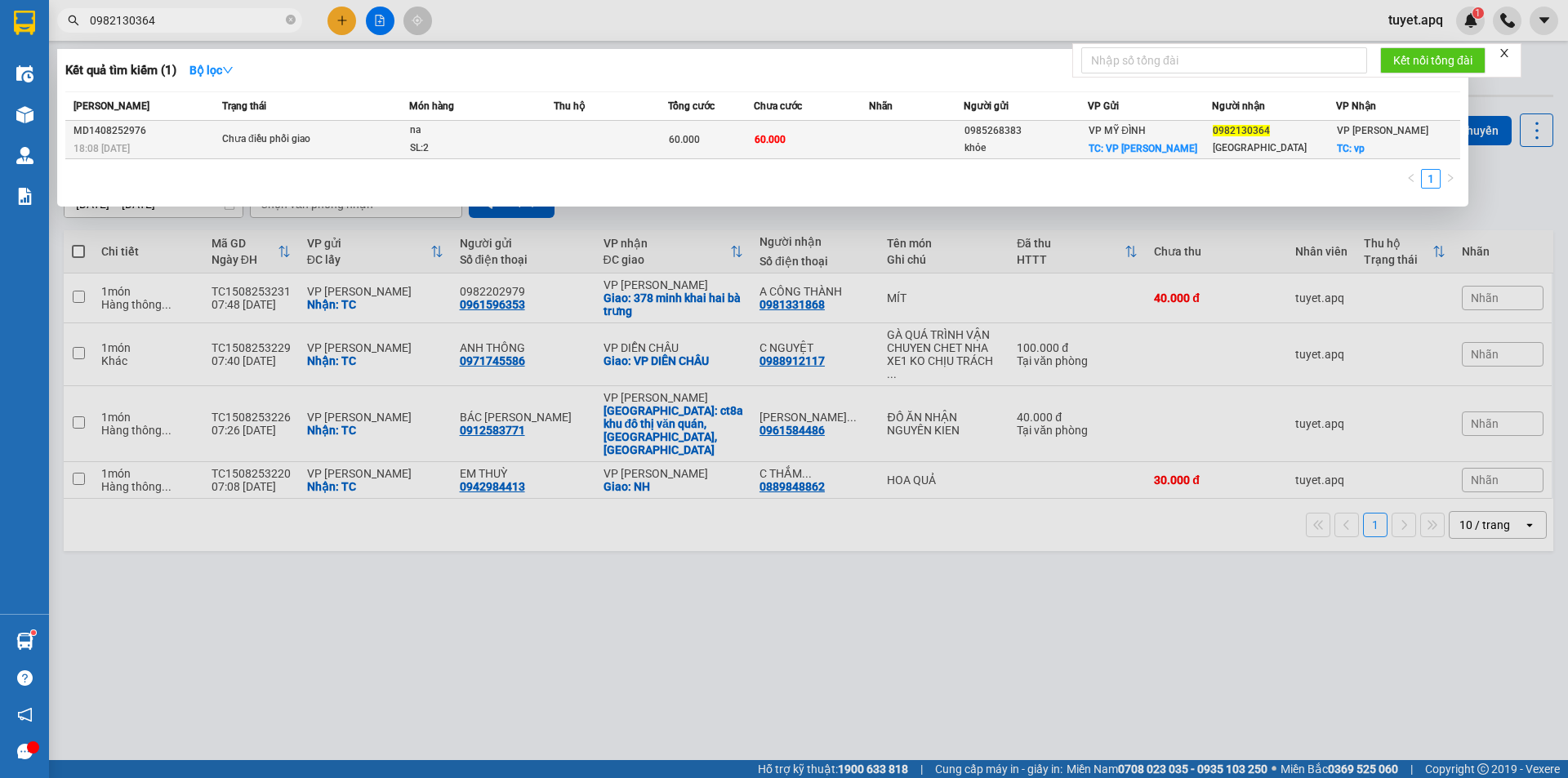
type input "0982130364"
click at [389, 142] on span "Chưa điều phối giao" at bounding box center [315, 139] width 186 height 18
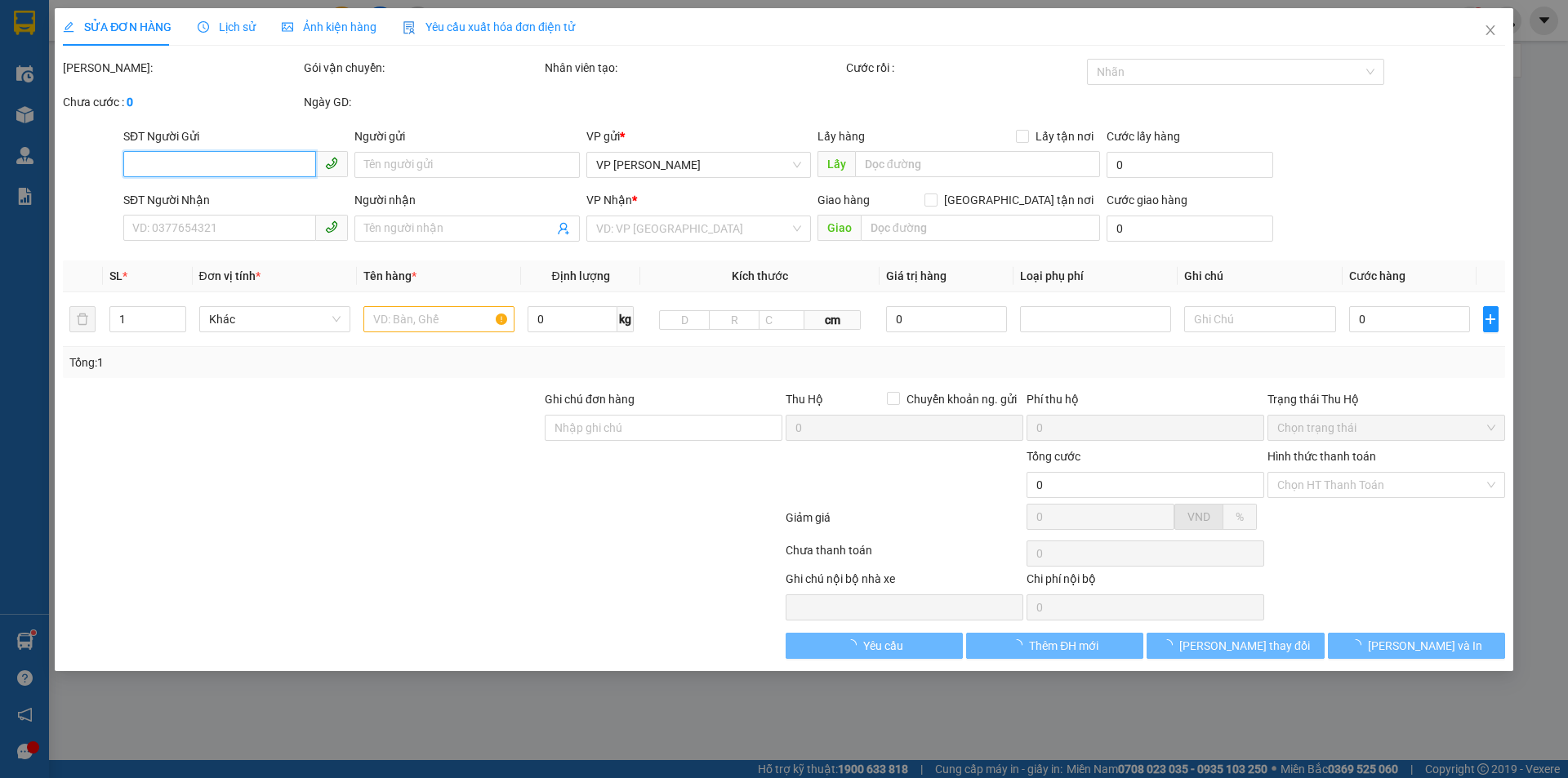
type input "0985268383"
type input "khỏe"
checkbox input "true"
type input "VP Mỹ Đình"
type input "0982130364"
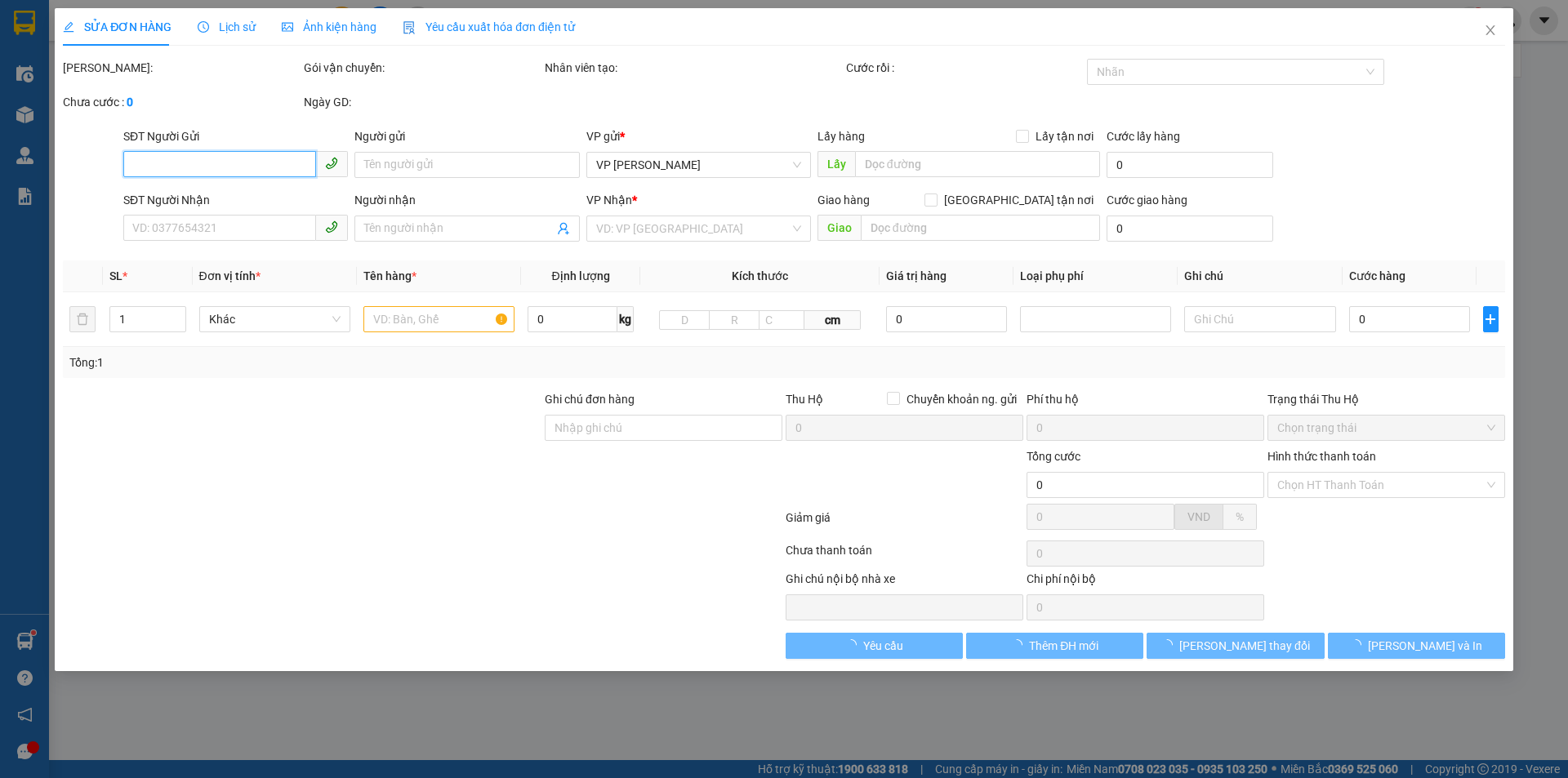
type input "hà trung"
checkbox input "true"
type input "vp"
type input "60.000"
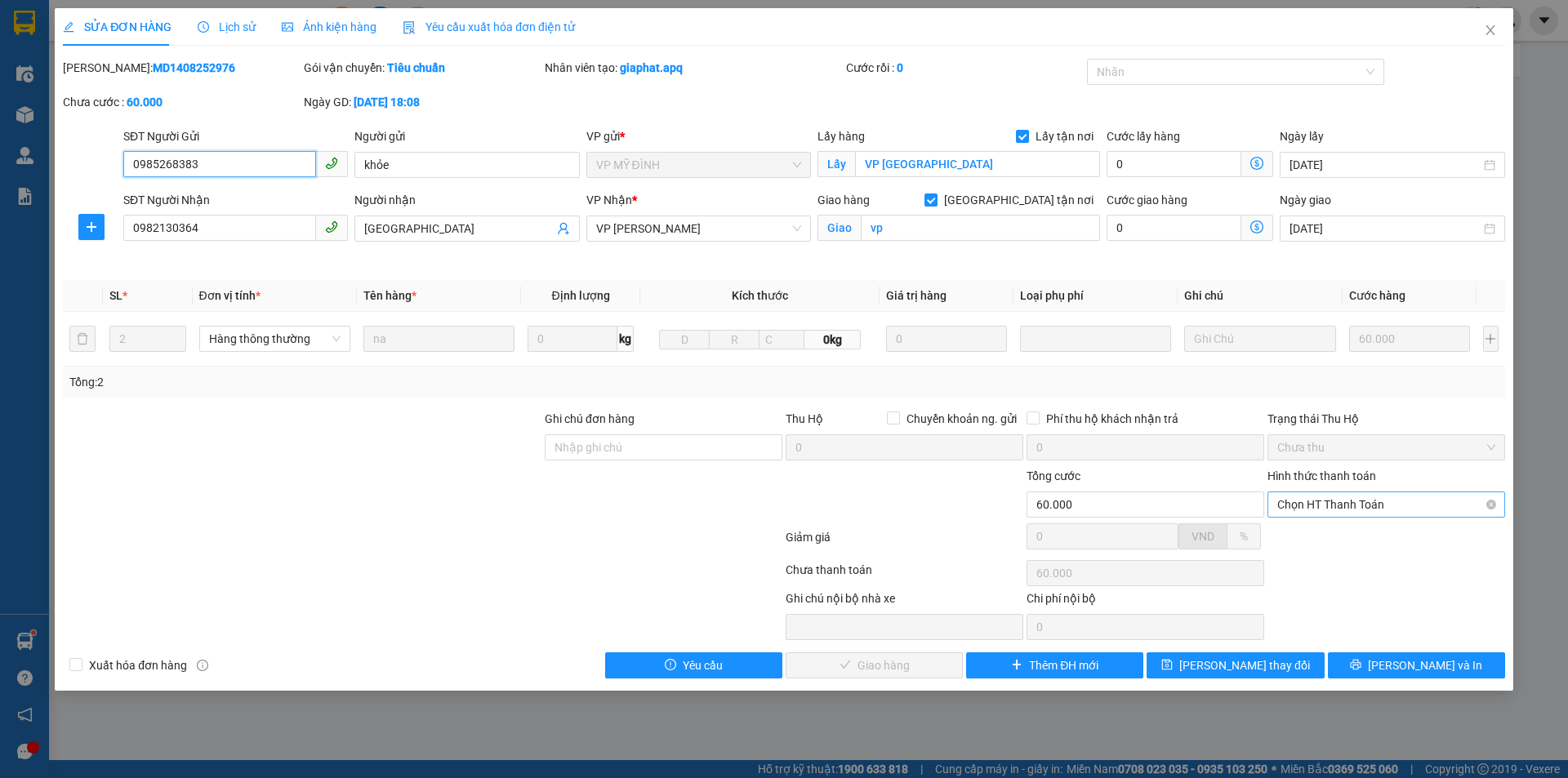
click at [1332, 502] on span "Chọn HT Thanh Toán" at bounding box center [1385, 504] width 218 height 25
click at [1336, 537] on div "Tại văn phòng" at bounding box center [1385, 536] width 218 height 18
type input "0"
click at [853, 669] on span "Lưu và Giao hàng" at bounding box center [895, 665] width 157 height 18
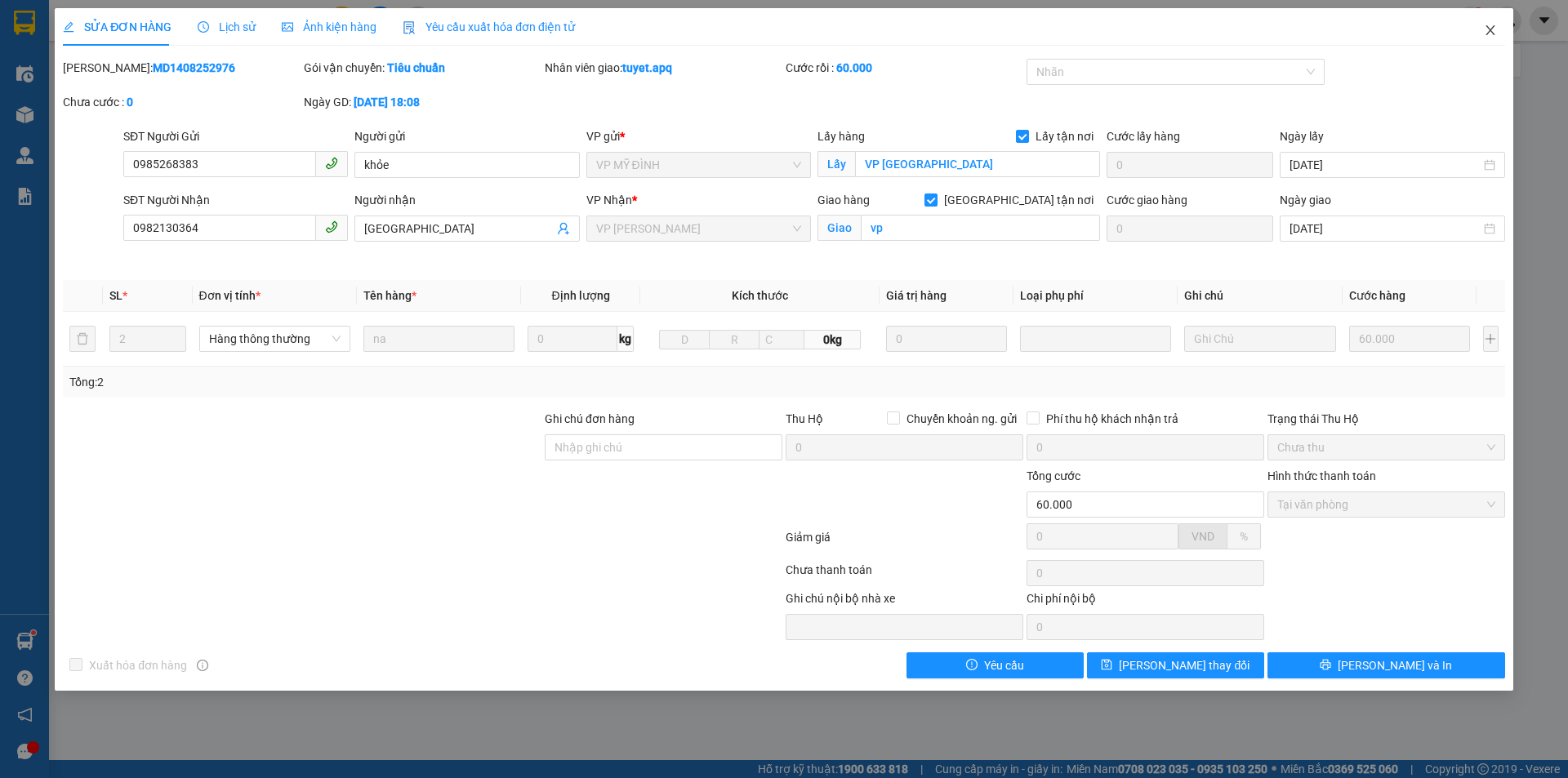
click at [1485, 32] on icon "close" at bounding box center [1490, 30] width 13 height 13
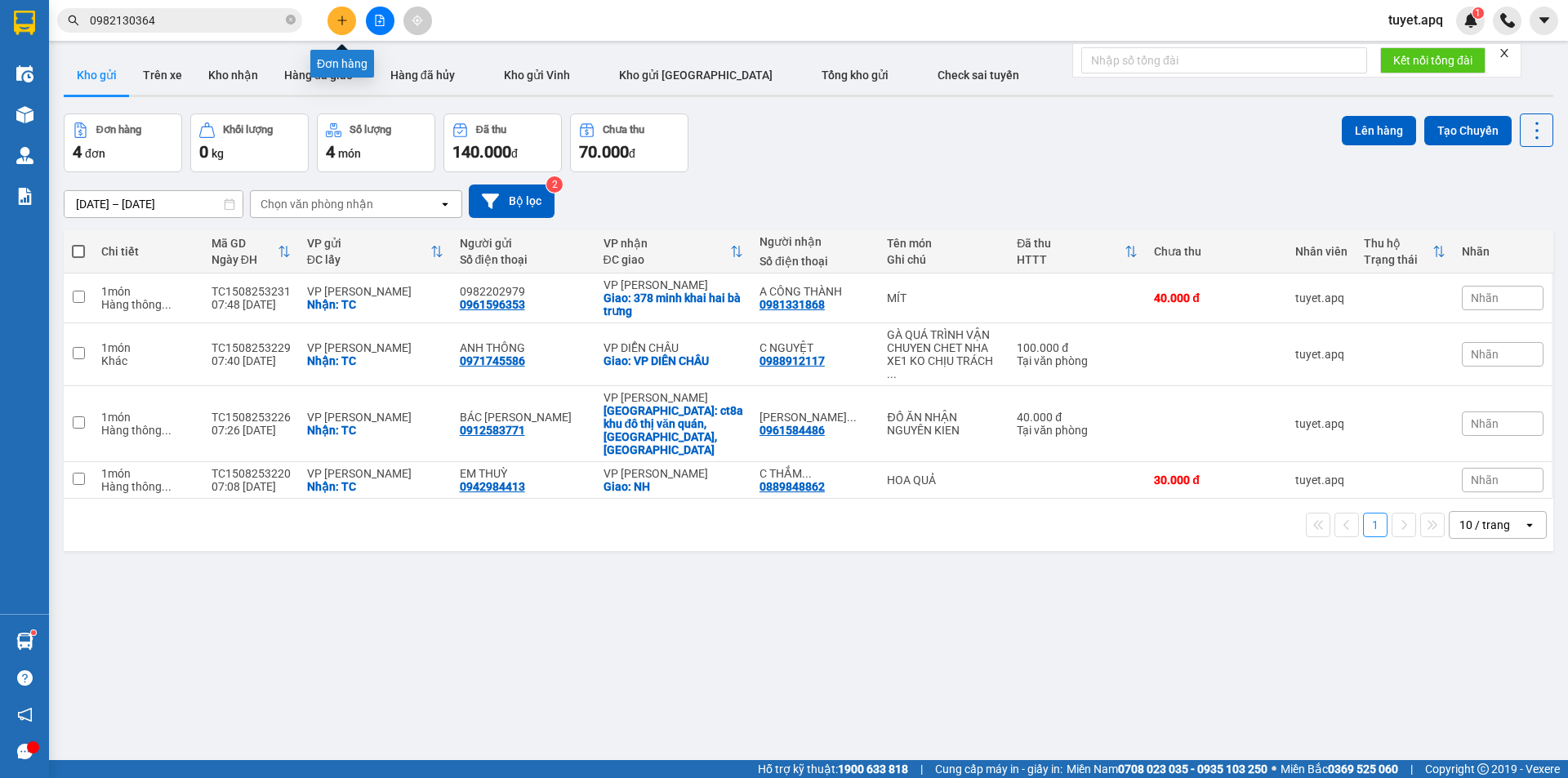
click at [345, 24] on icon "plus" at bounding box center [342, 20] width 11 height 11
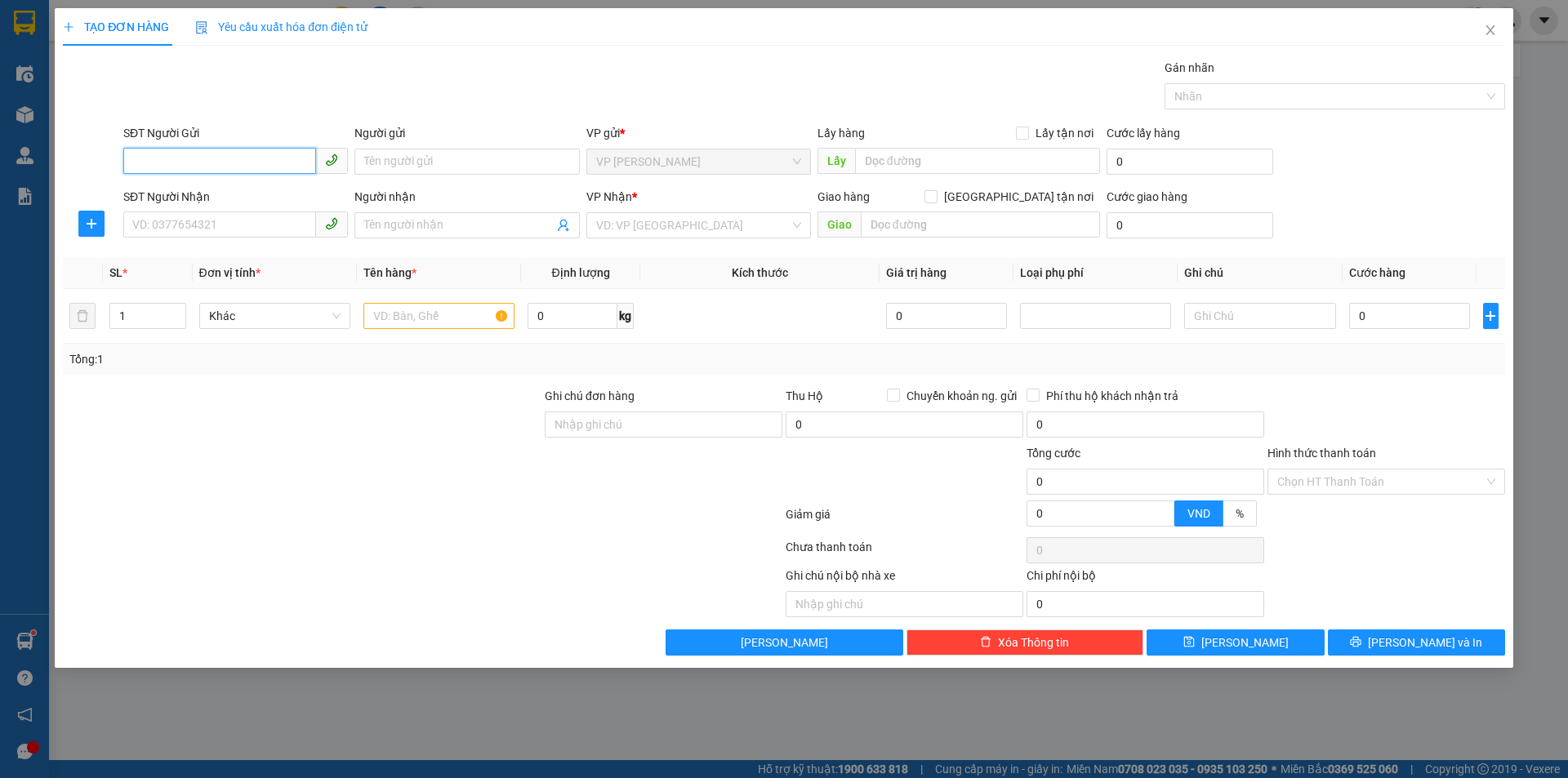
click at [255, 171] on input "SĐT Người Gửi" at bounding box center [219, 160] width 193 height 26
type input "0352231713"
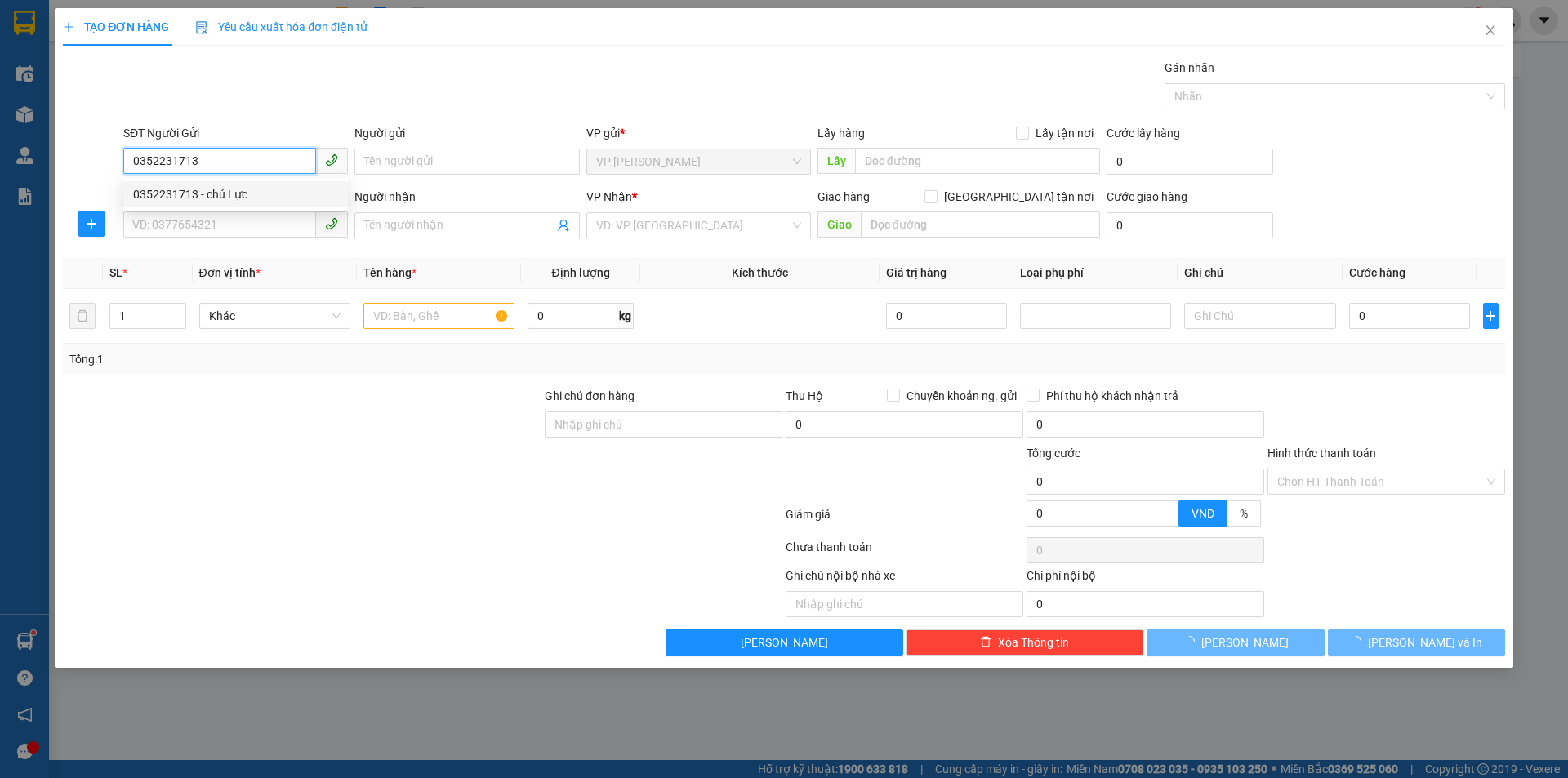
click at [234, 189] on div "0352231713 - chú Lực" at bounding box center [235, 194] width 205 height 18
type input "chú Lực"
checkbox input "true"
type input "TC"
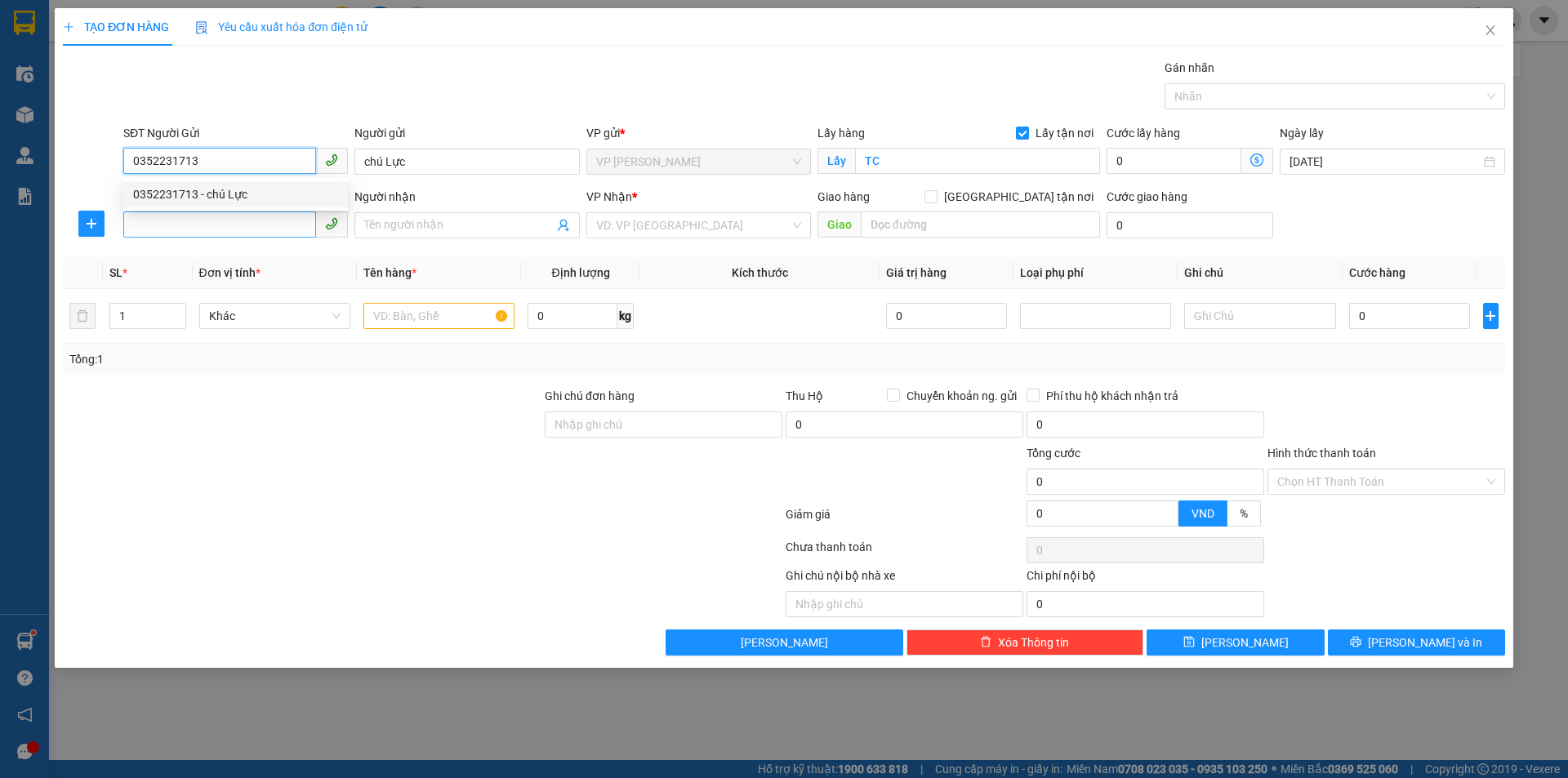
type input "0352231713"
click at [258, 229] on input "SĐT Người Nhận" at bounding box center [219, 224] width 193 height 26
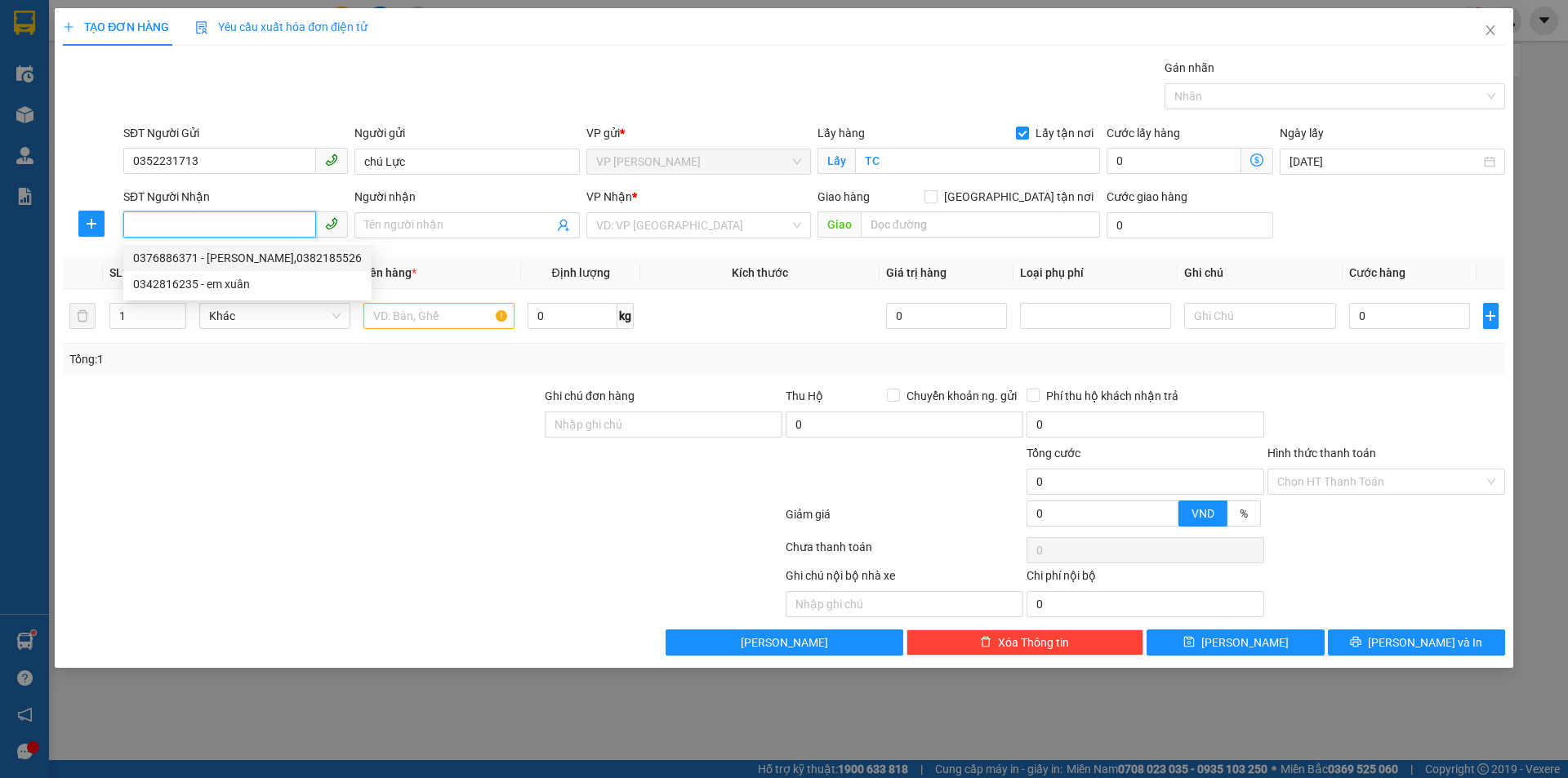
click at [268, 261] on div "0376886371 - HỒ THỊ TOÀN,0382185526" at bounding box center [247, 257] width 229 height 18
type input "0376886371"
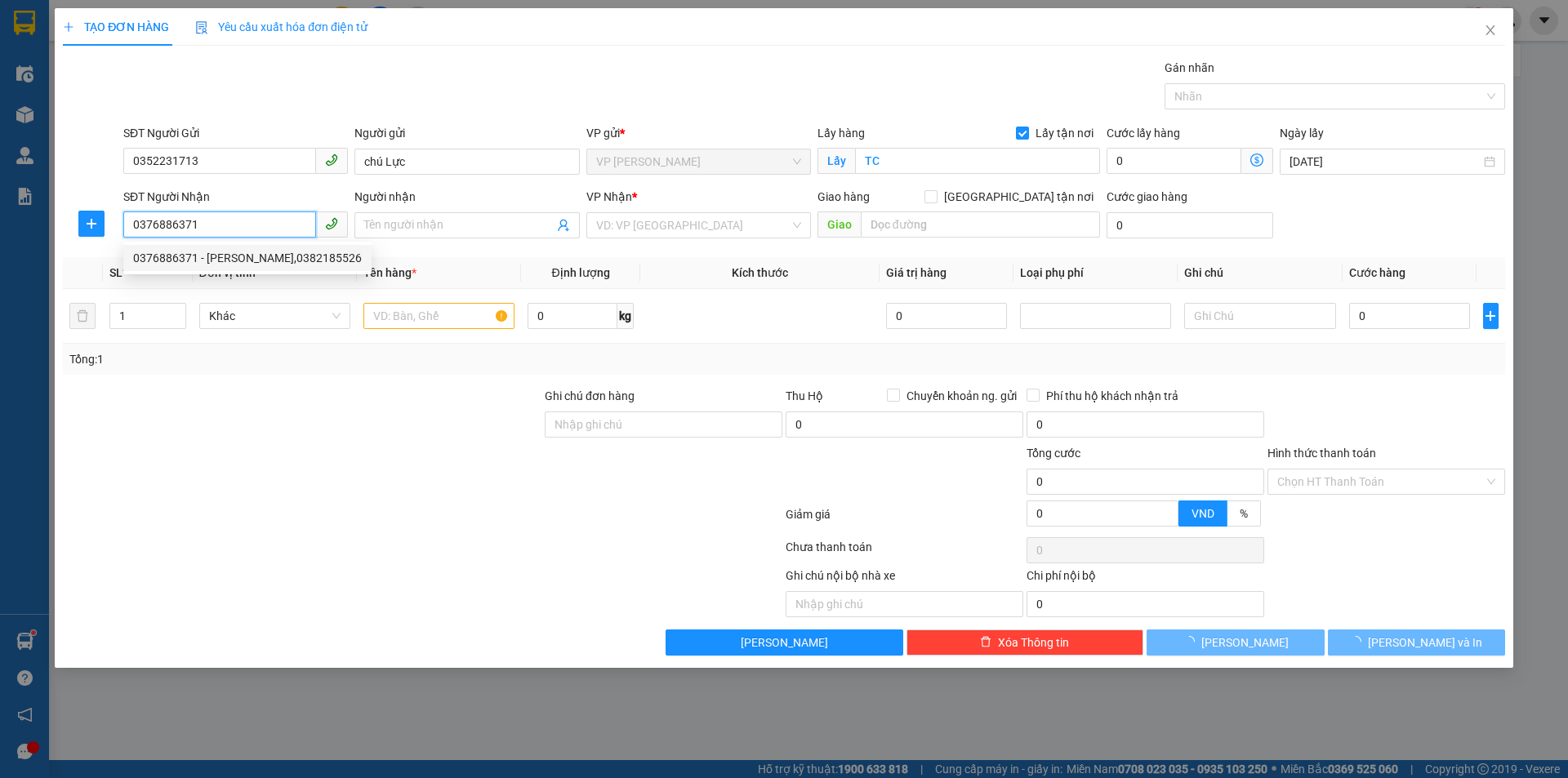
type input "HỒ THỊ TOÀN,0382185526"
checkbox input "true"
type input "MĐ"
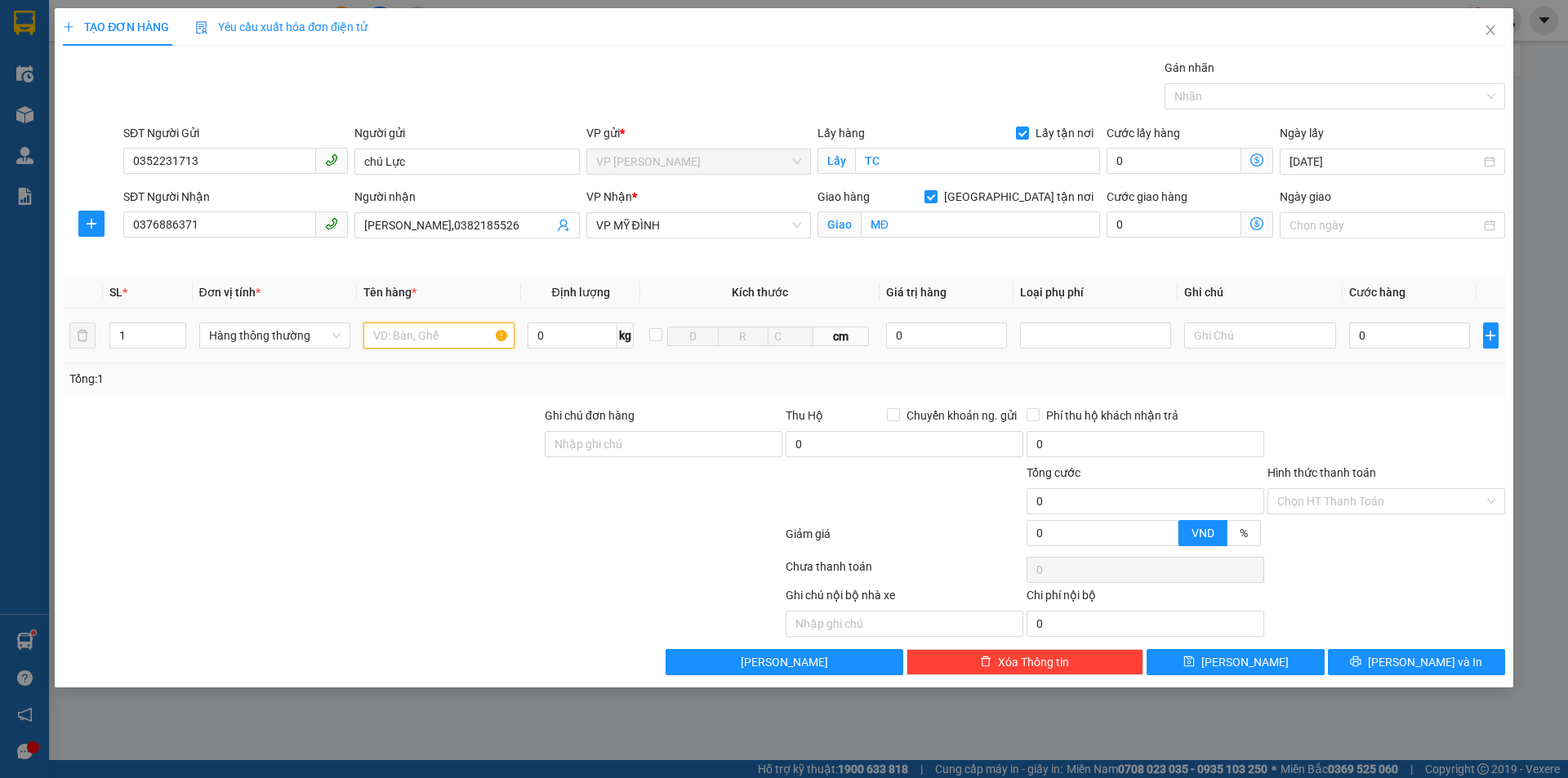
click at [440, 339] on input "text" at bounding box center [439, 336] width 151 height 26
type input "GẠO"
click at [1389, 333] on input "0" at bounding box center [1409, 336] width 122 height 26
type input "6"
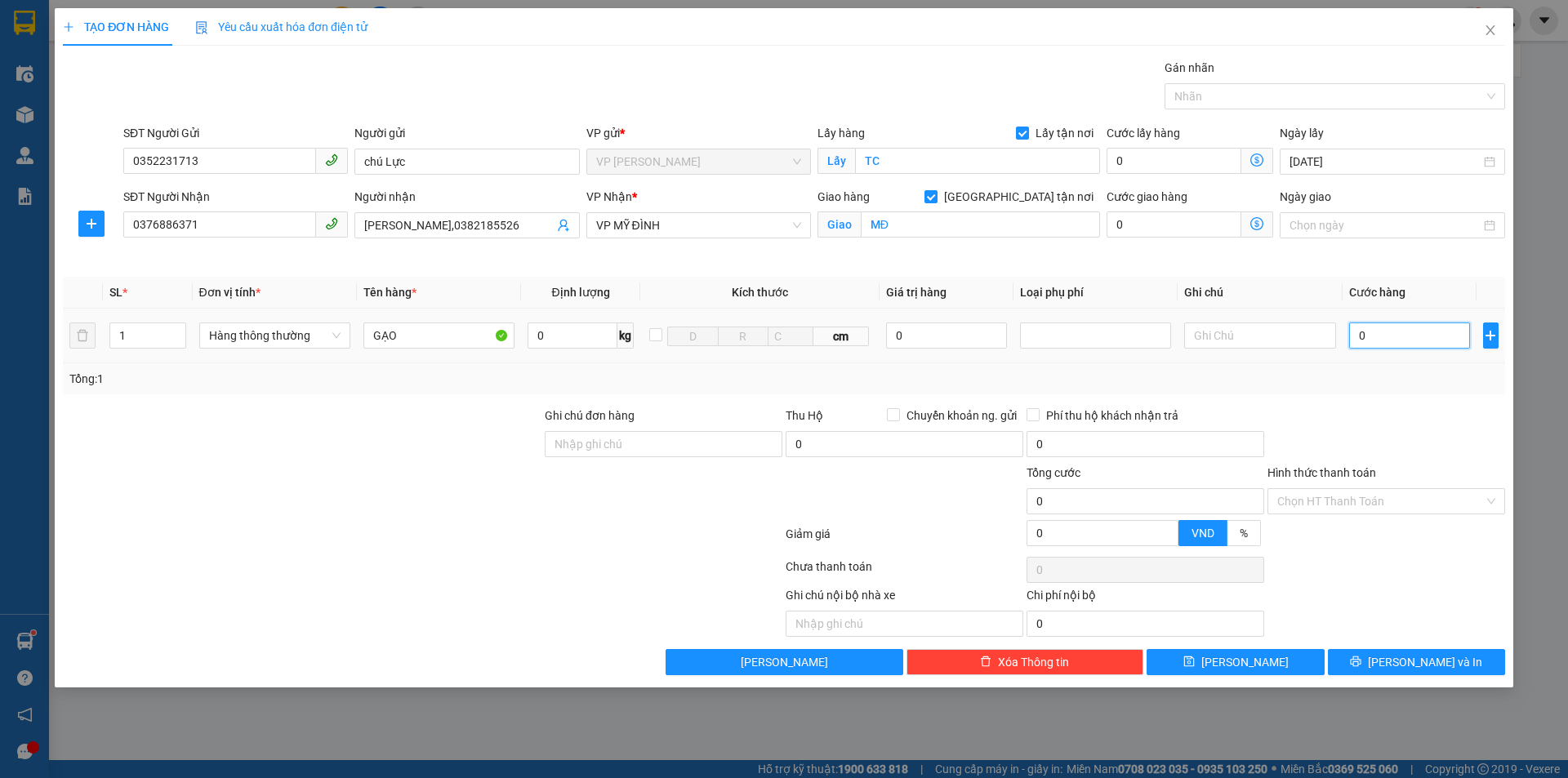
type input "6"
click at [1348, 497] on input "Hình thức thanh toán" at bounding box center [1380, 501] width 206 height 25
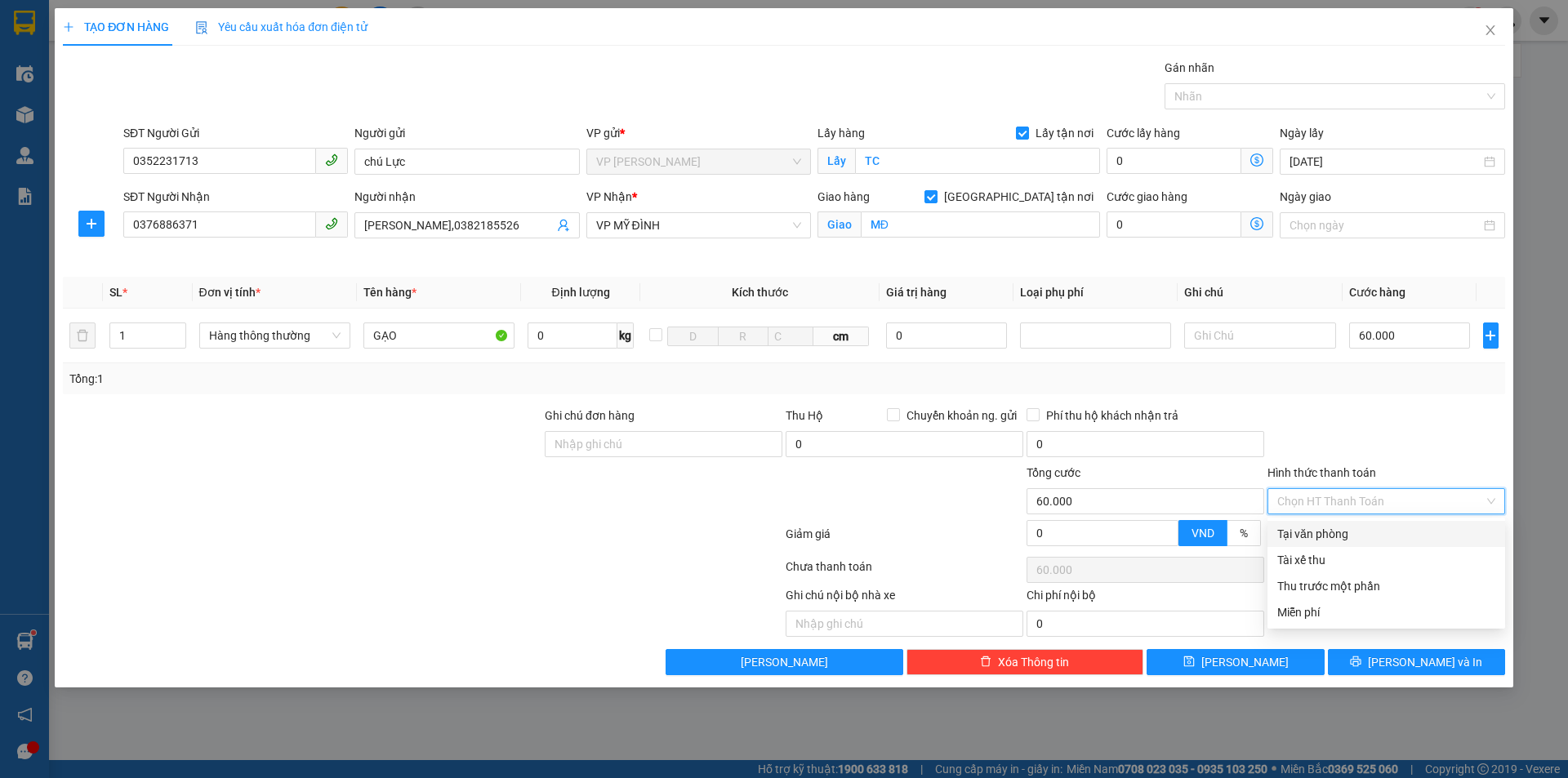
click at [1343, 534] on div "Tại văn phòng" at bounding box center [1385, 534] width 218 height 18
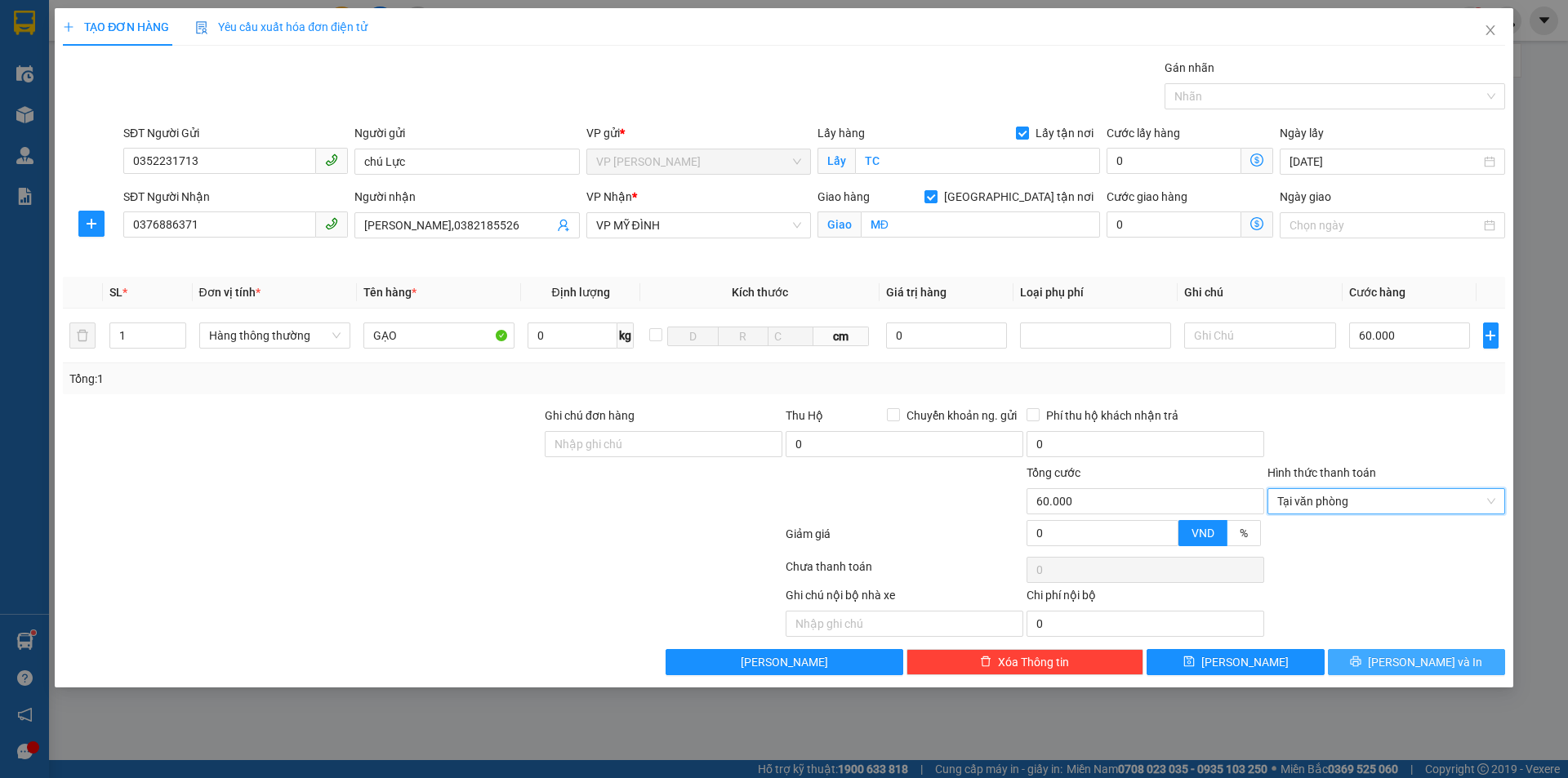
click at [1431, 660] on span "[PERSON_NAME] và In" at bounding box center [1425, 662] width 114 height 18
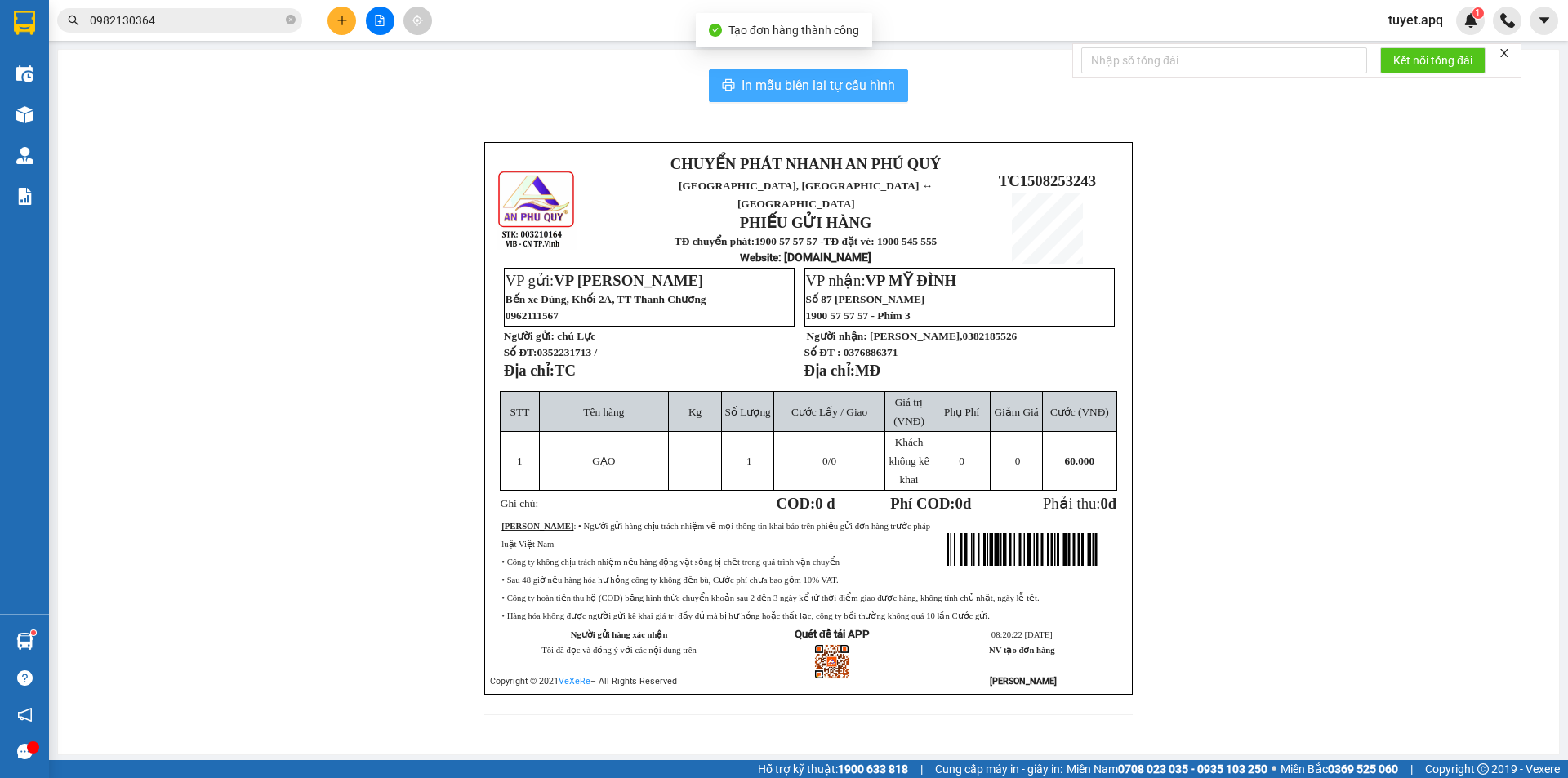
click at [762, 89] on span "In mẫu biên lai tự cấu hình" at bounding box center [818, 85] width 154 height 20
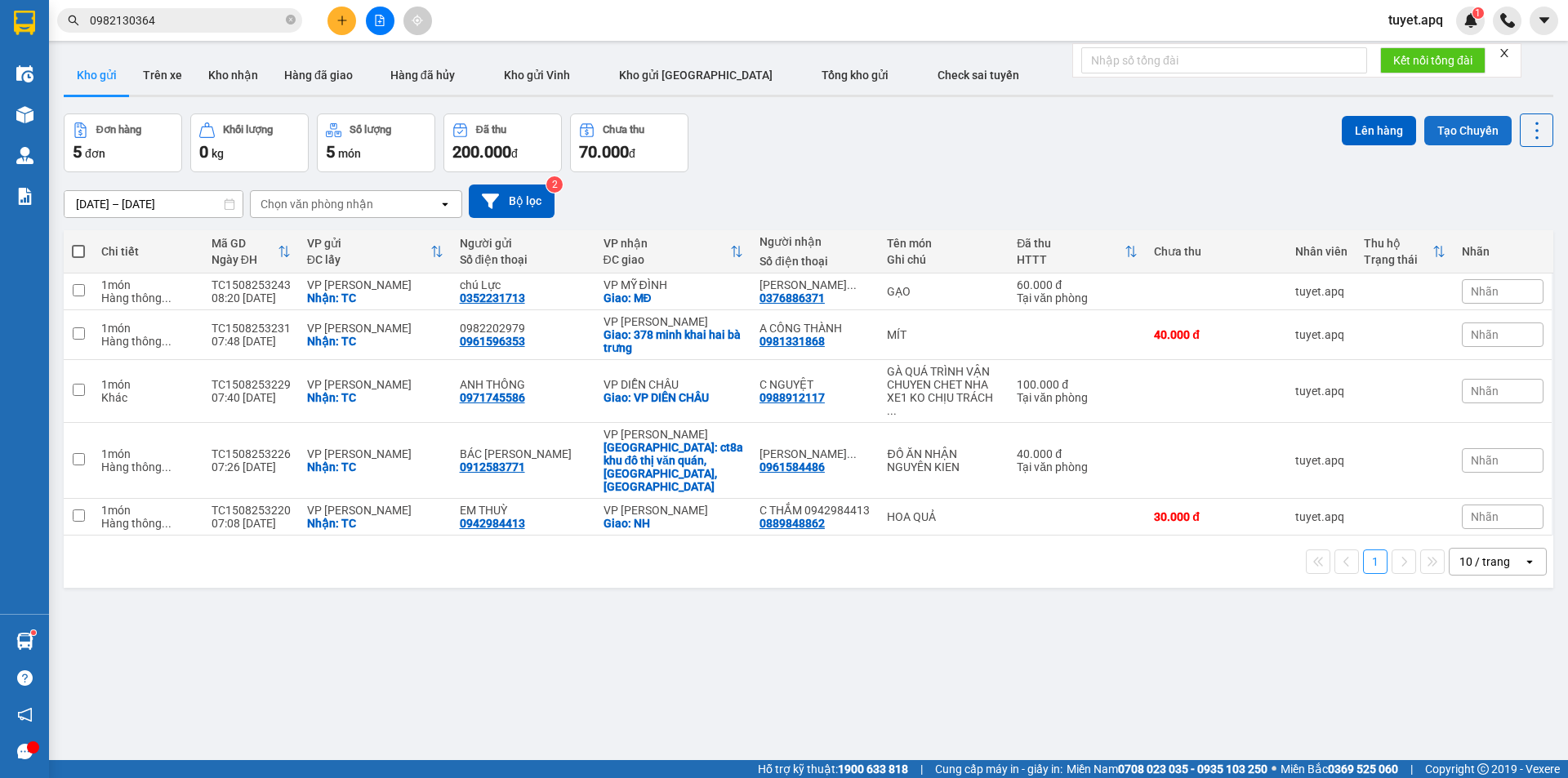
click at [1462, 125] on button "Tạo Chuyến" at bounding box center [1468, 131] width 88 height 29
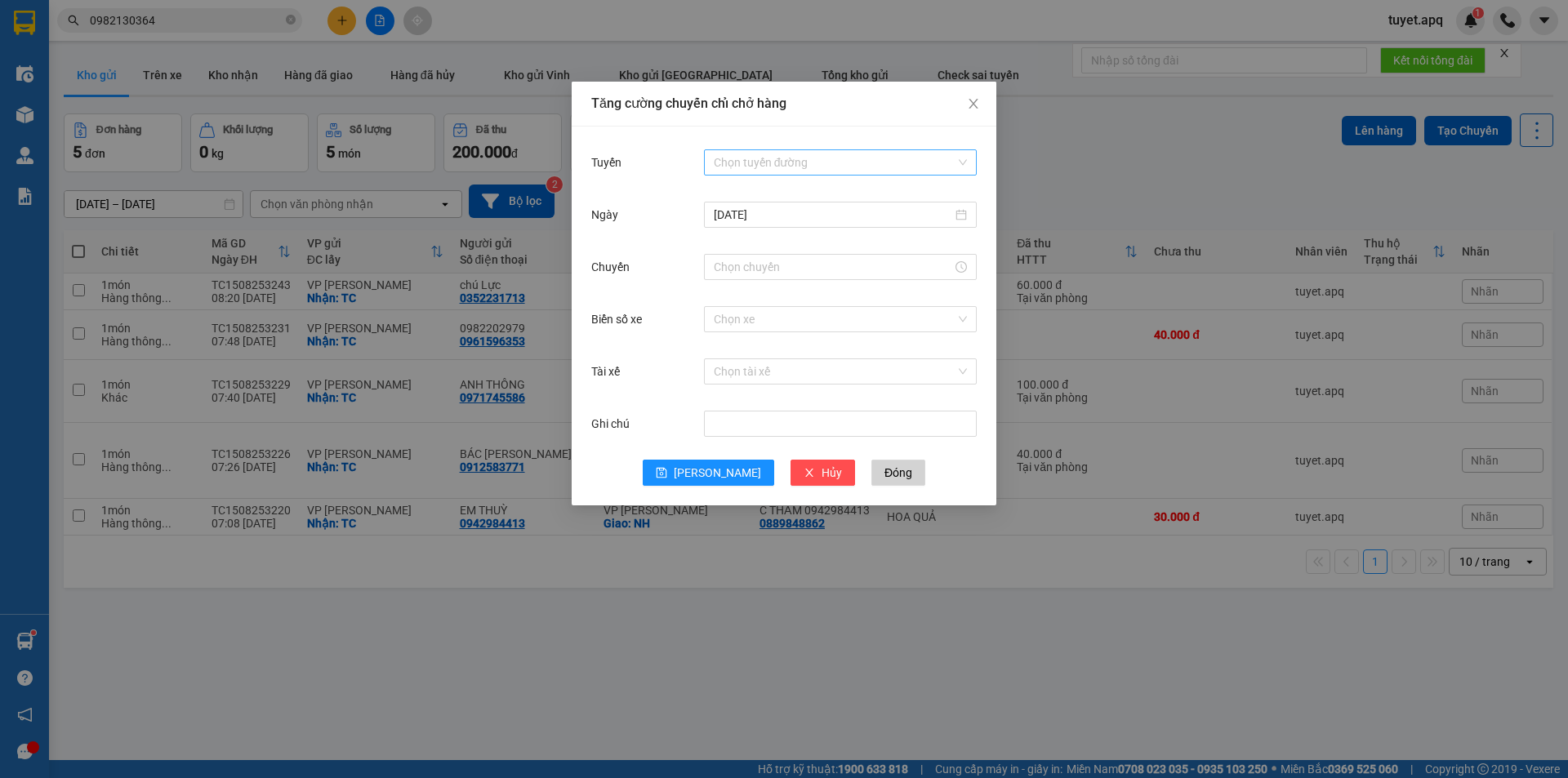
click at [772, 160] on input "Tuyến" at bounding box center [834, 162] width 242 height 25
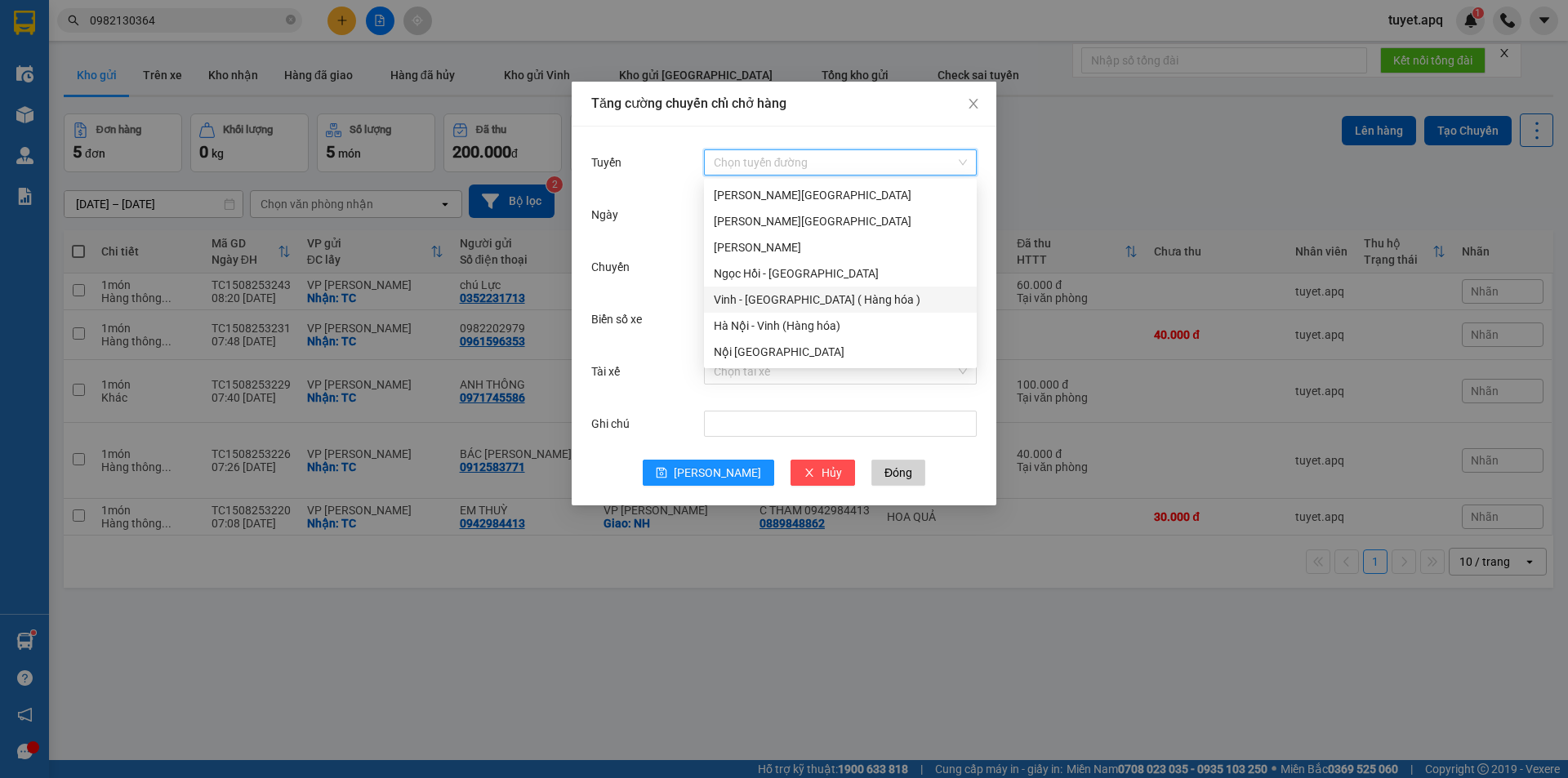
click at [819, 304] on div "Vinh - Hà Nội ( Hàng hóa )" at bounding box center [840, 299] width 253 height 18
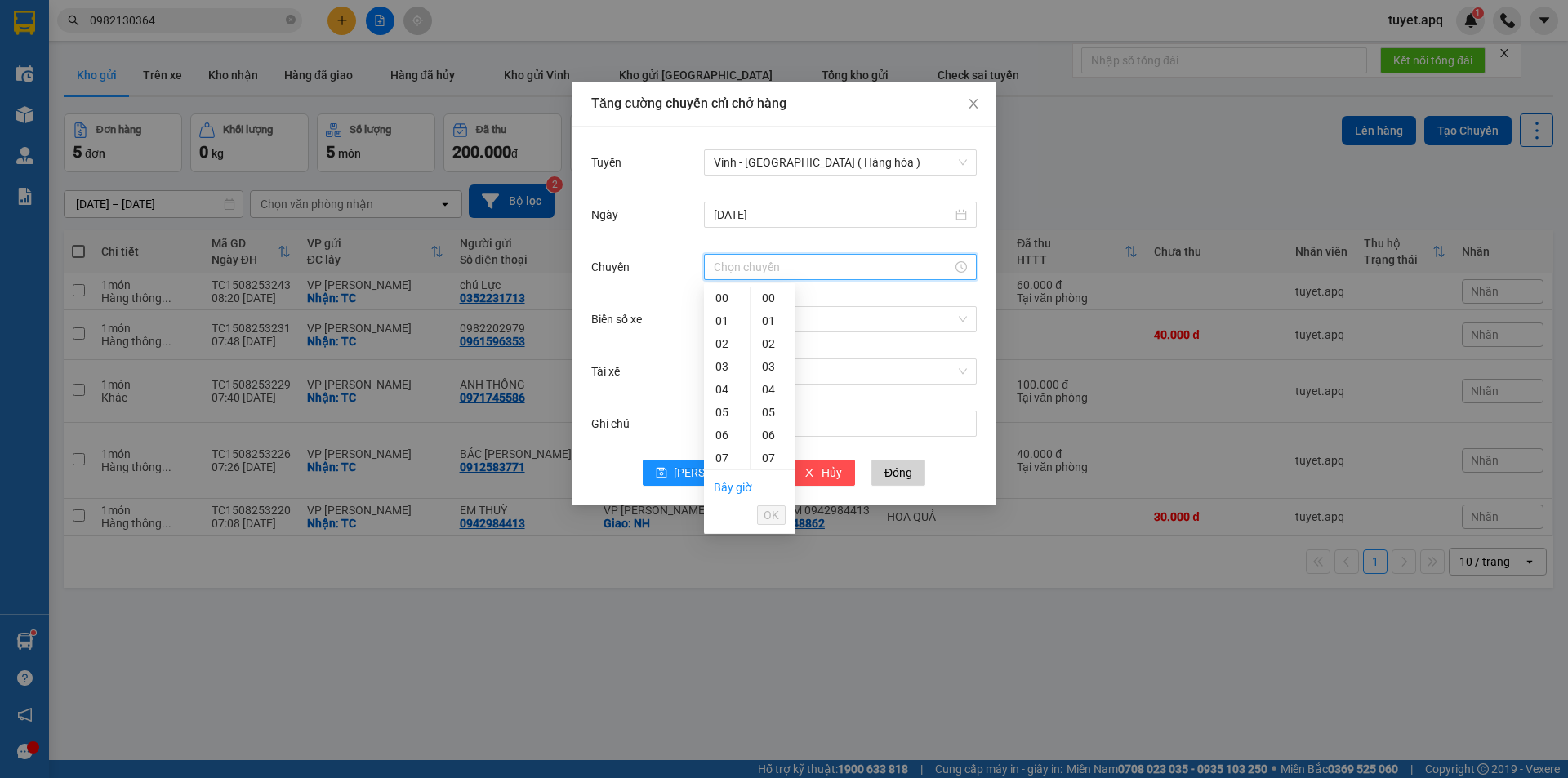
click at [755, 260] on input "Chuyến" at bounding box center [832, 266] width 239 height 18
click at [725, 385] on div "11" at bounding box center [727, 386] width 46 height 23
click at [778, 518] on span "OK" at bounding box center [771, 514] width 16 height 18
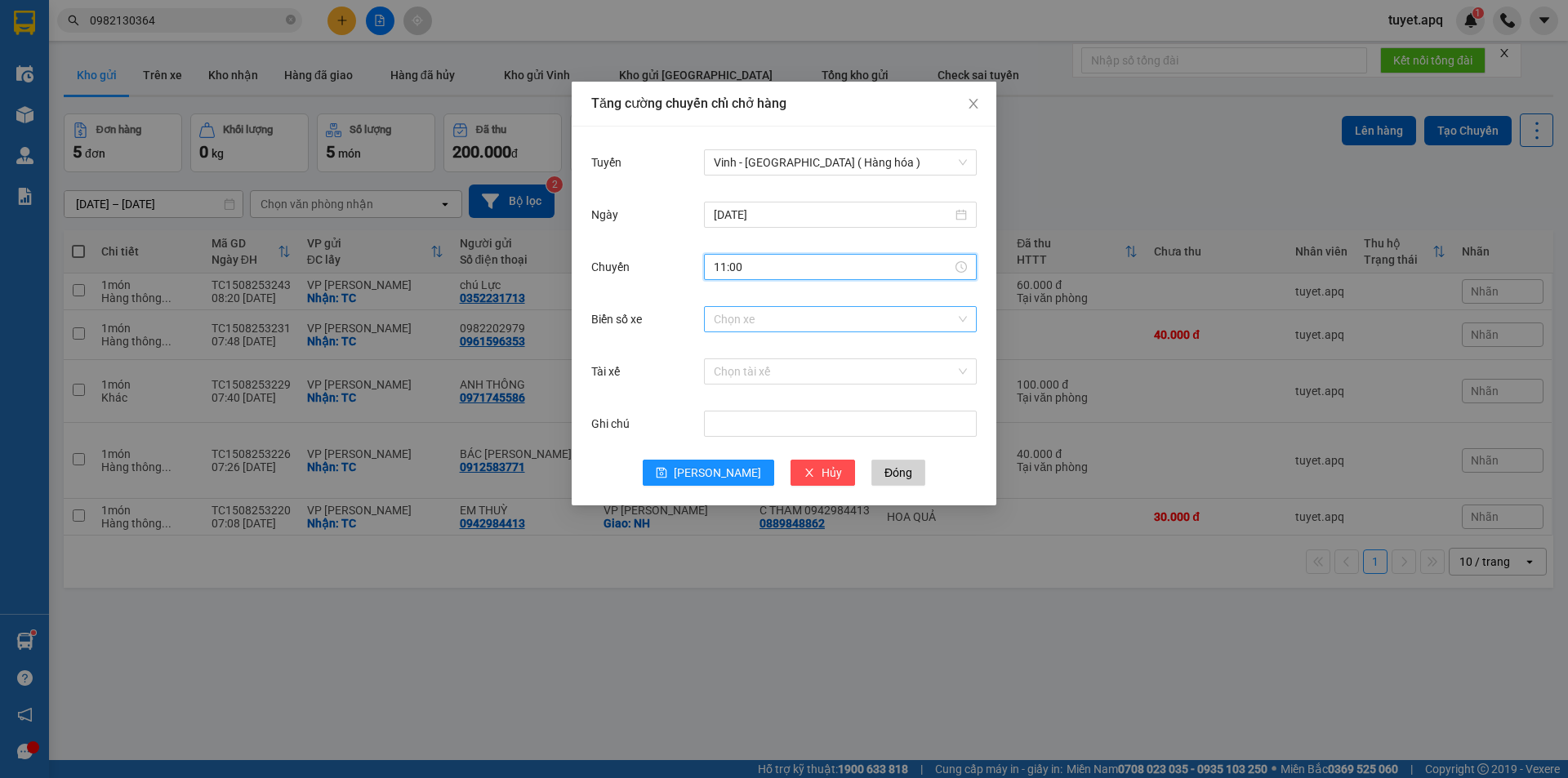
click at [734, 318] on input "Biển số xe" at bounding box center [834, 319] width 242 height 25
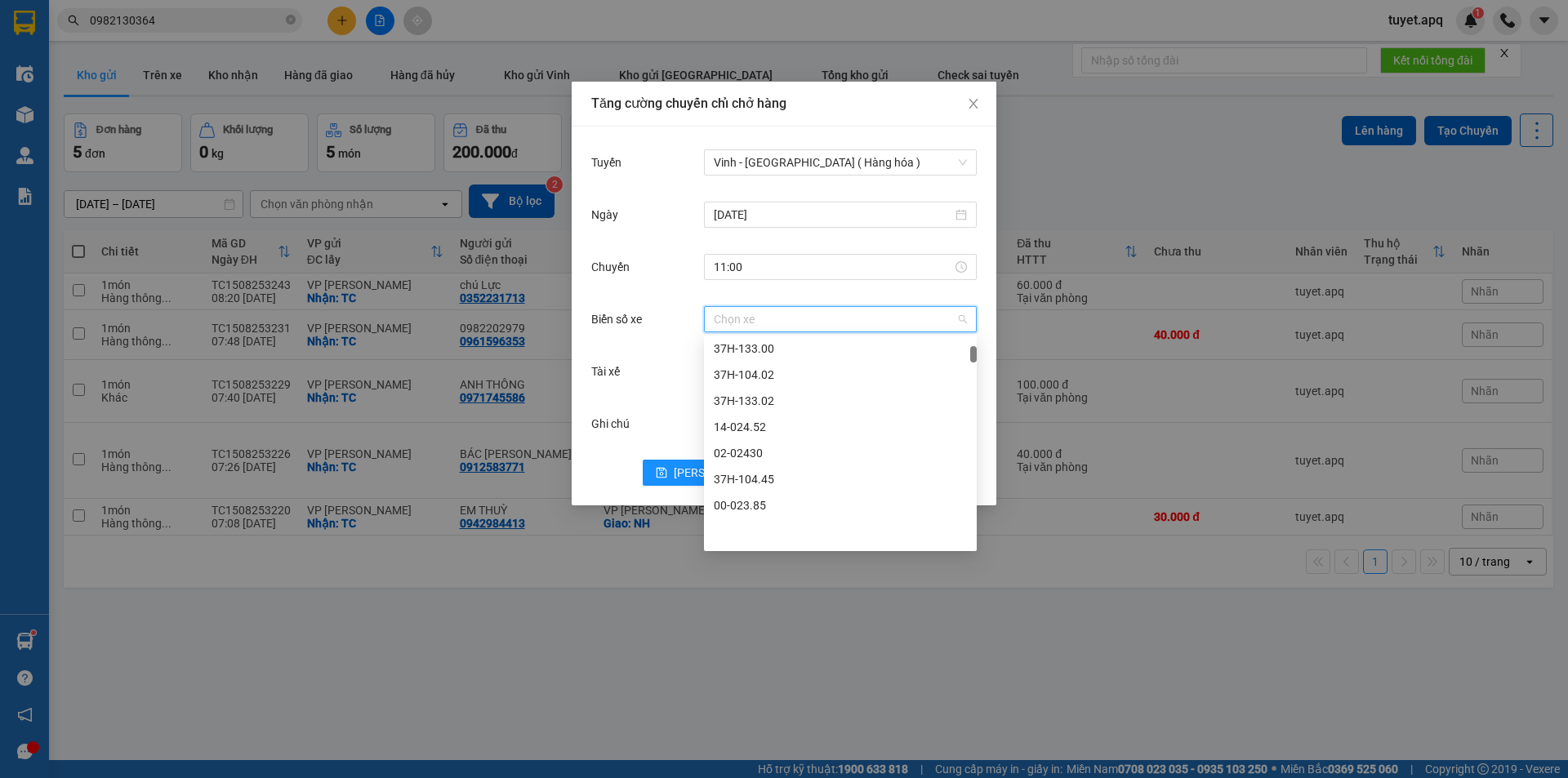
scroll to position [209, 0]
click at [770, 375] on div "37H-133.08" at bounding box center [840, 377] width 253 height 18
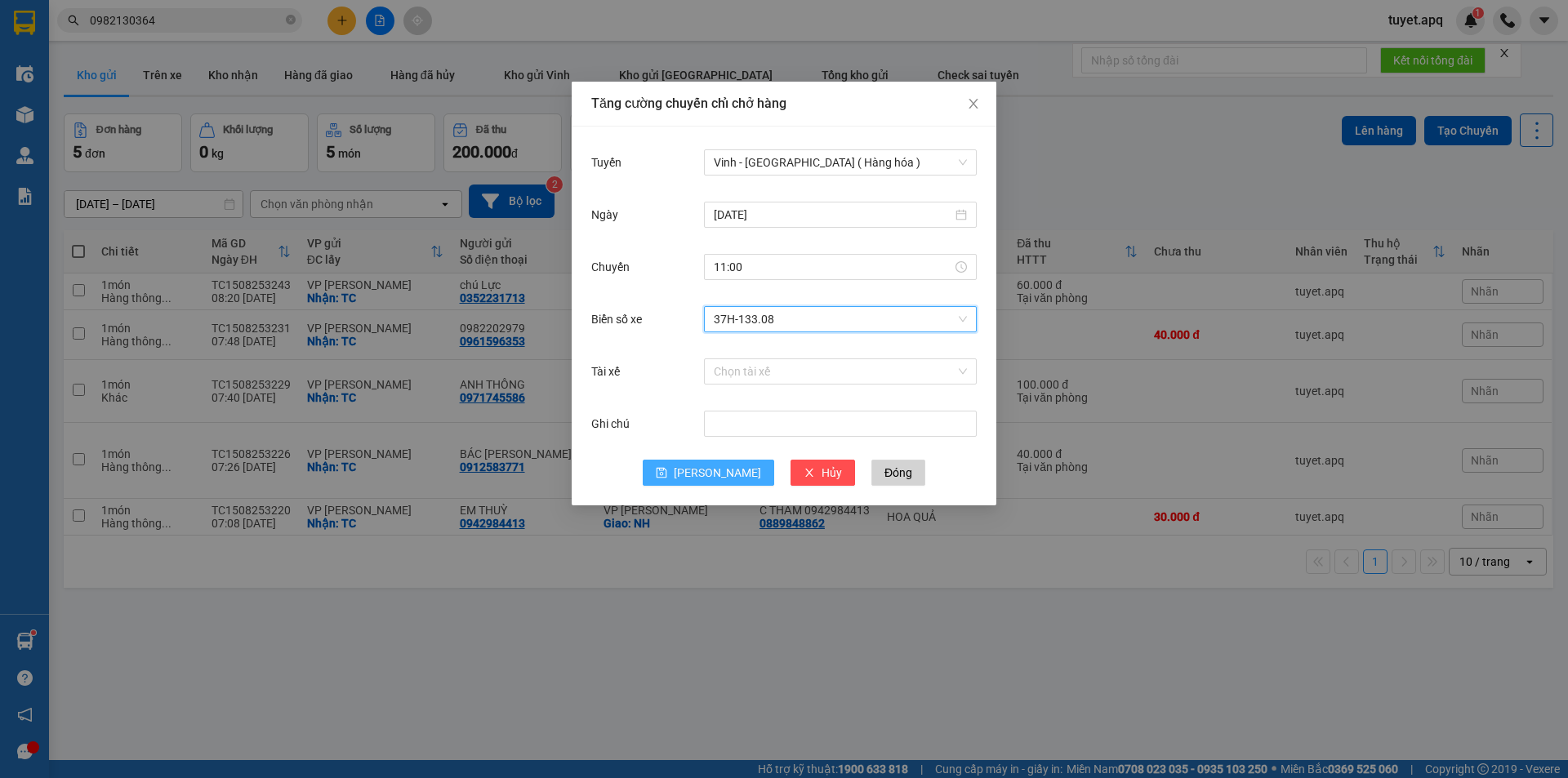
click at [712, 474] on span "[PERSON_NAME]" at bounding box center [717, 472] width 88 height 18
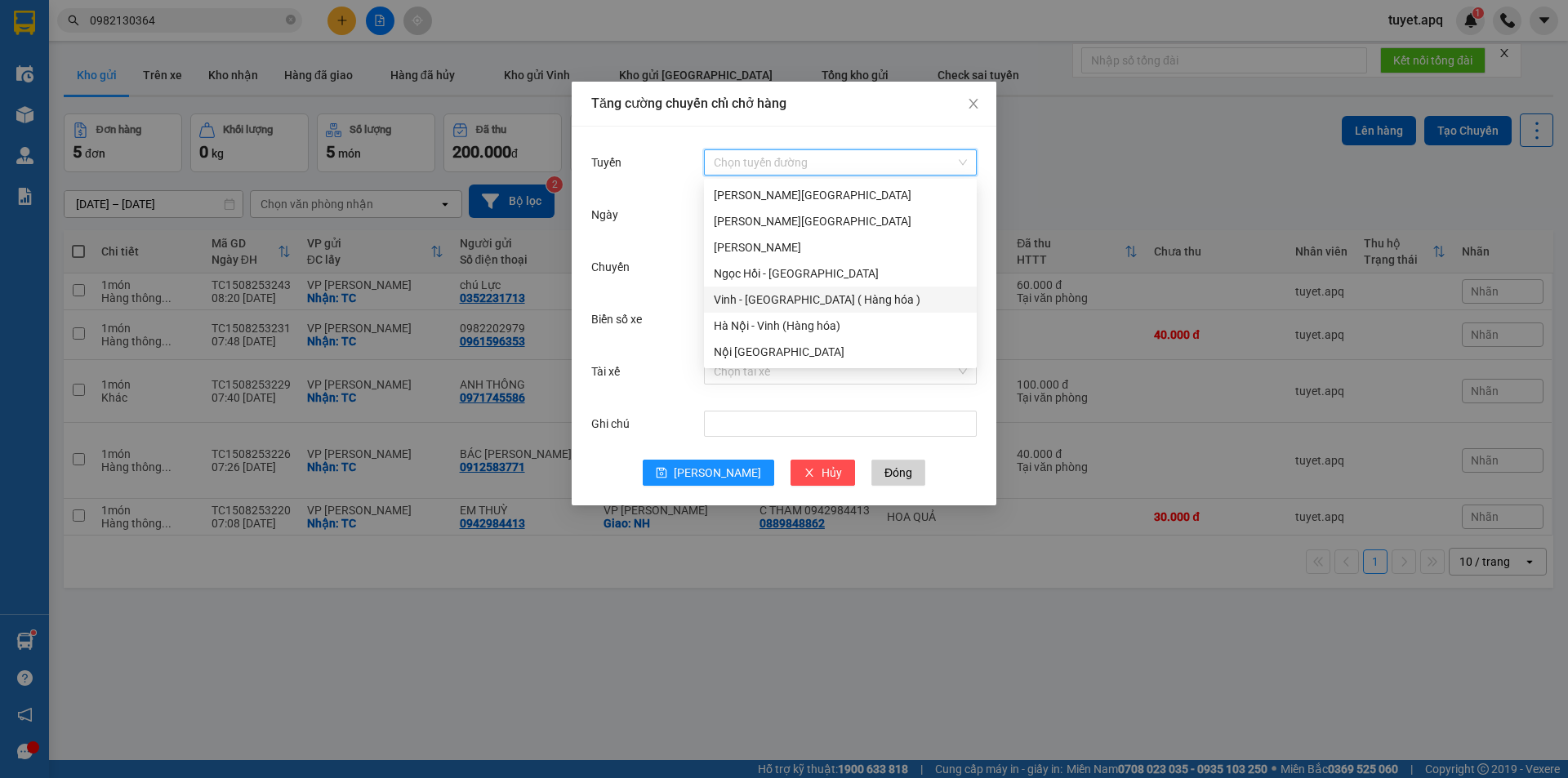
click at [747, 162] on input "Tuyến" at bounding box center [834, 162] width 242 height 25
click at [793, 358] on div "Nội Tỉnh Vinh" at bounding box center [840, 351] width 253 height 18
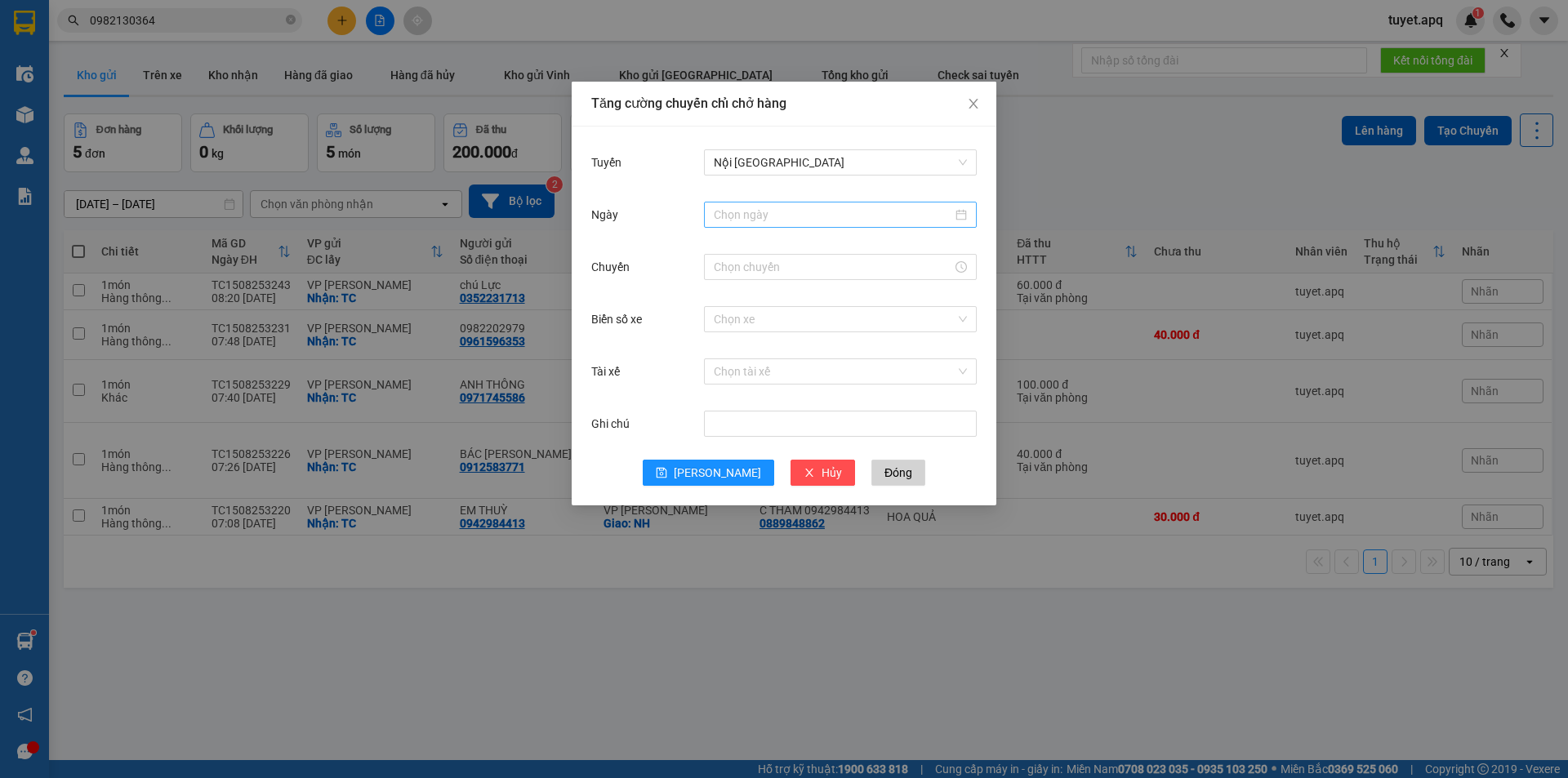
click at [752, 205] on div at bounding box center [841, 215] width 273 height 26
click at [878, 359] on div "15" at bounding box center [875, 358] width 19 height 19
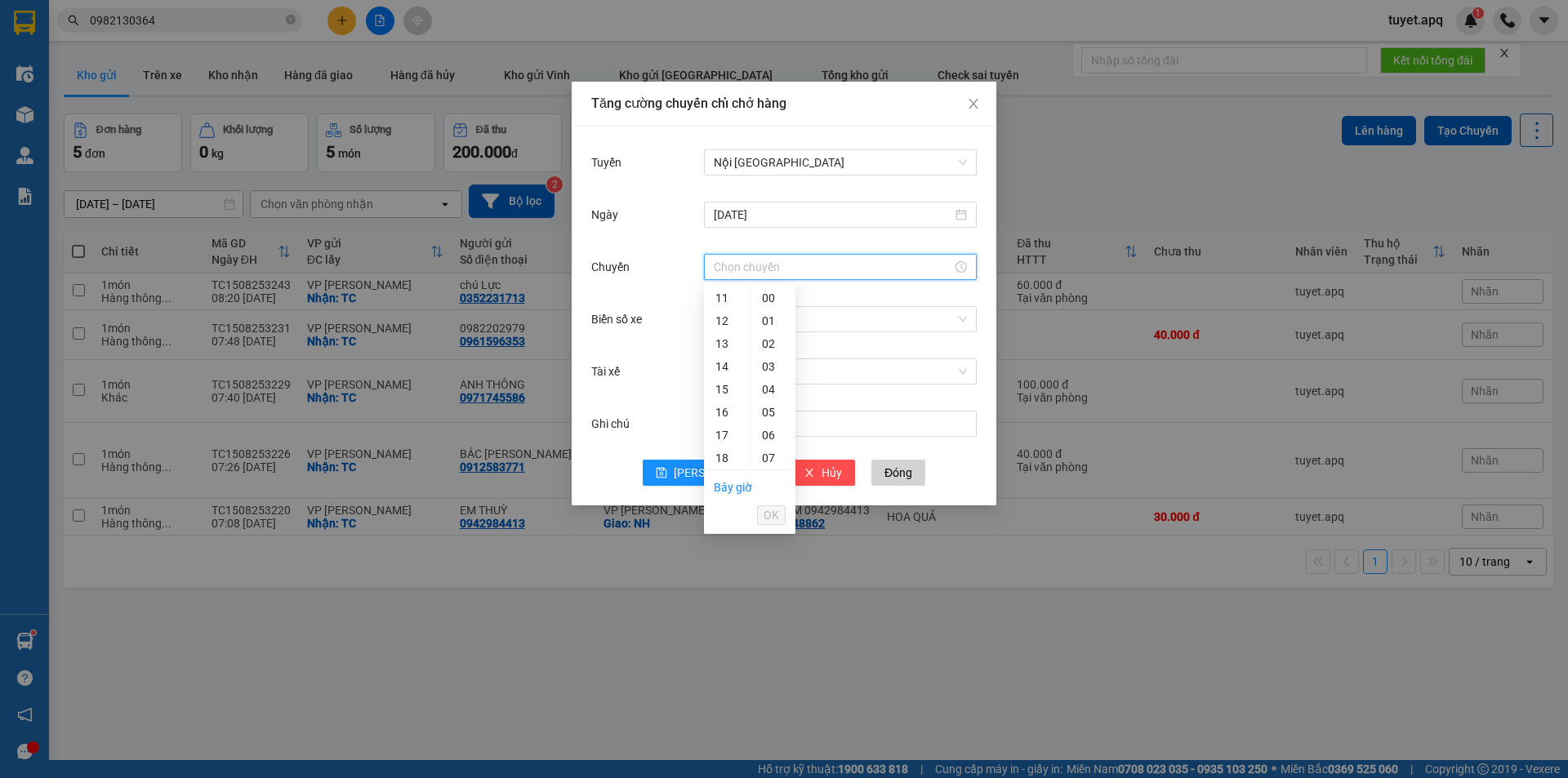
click at [754, 261] on input "Chuyến" at bounding box center [832, 266] width 239 height 18
click at [724, 301] on div "11" at bounding box center [727, 298] width 46 height 23
click at [780, 516] on button "OK" at bounding box center [771, 514] width 29 height 19
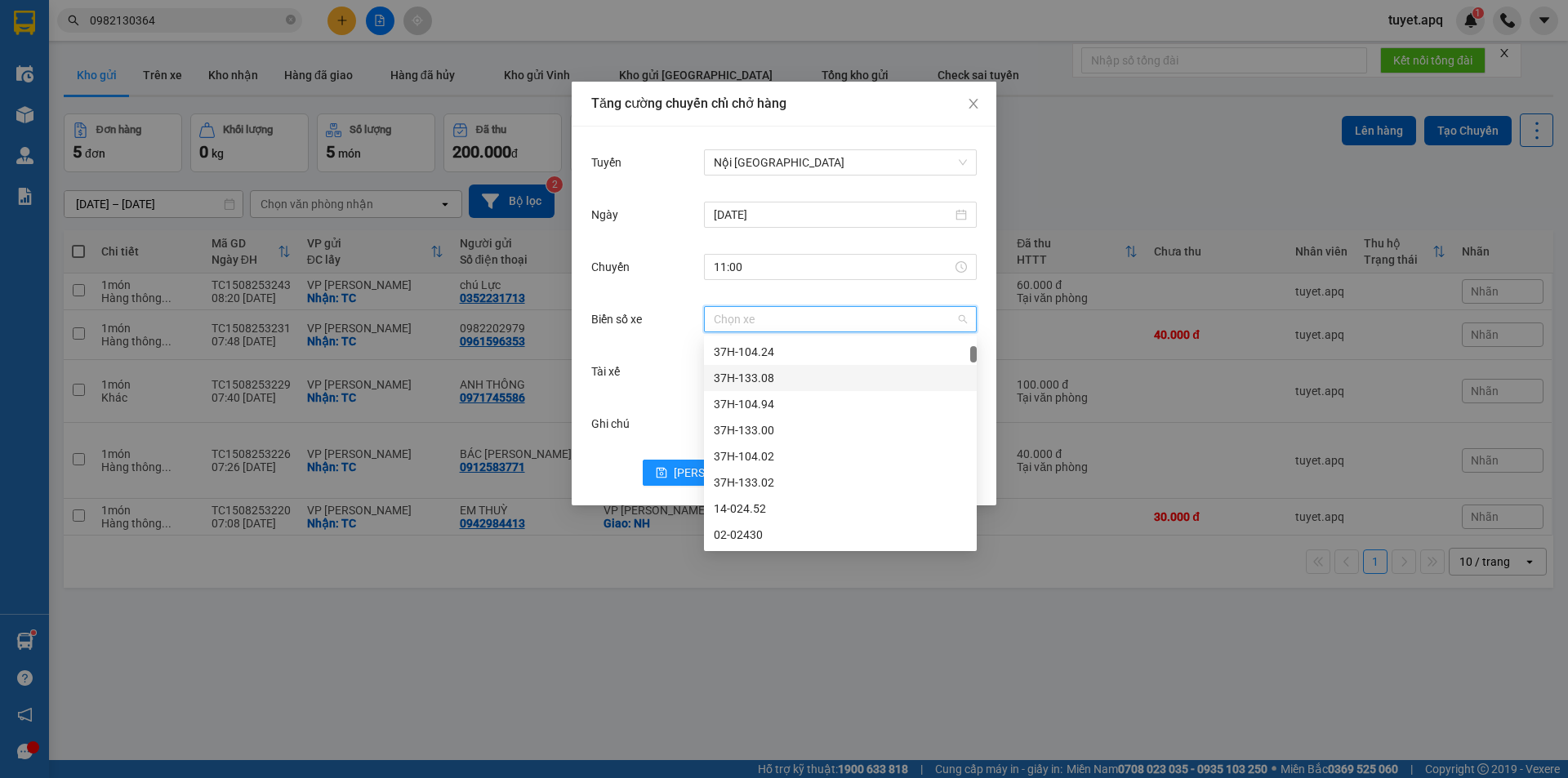
click at [746, 320] on input "Biển số xe" at bounding box center [834, 319] width 242 height 25
click at [776, 371] on div "37H-133.08" at bounding box center [840, 377] width 253 height 18
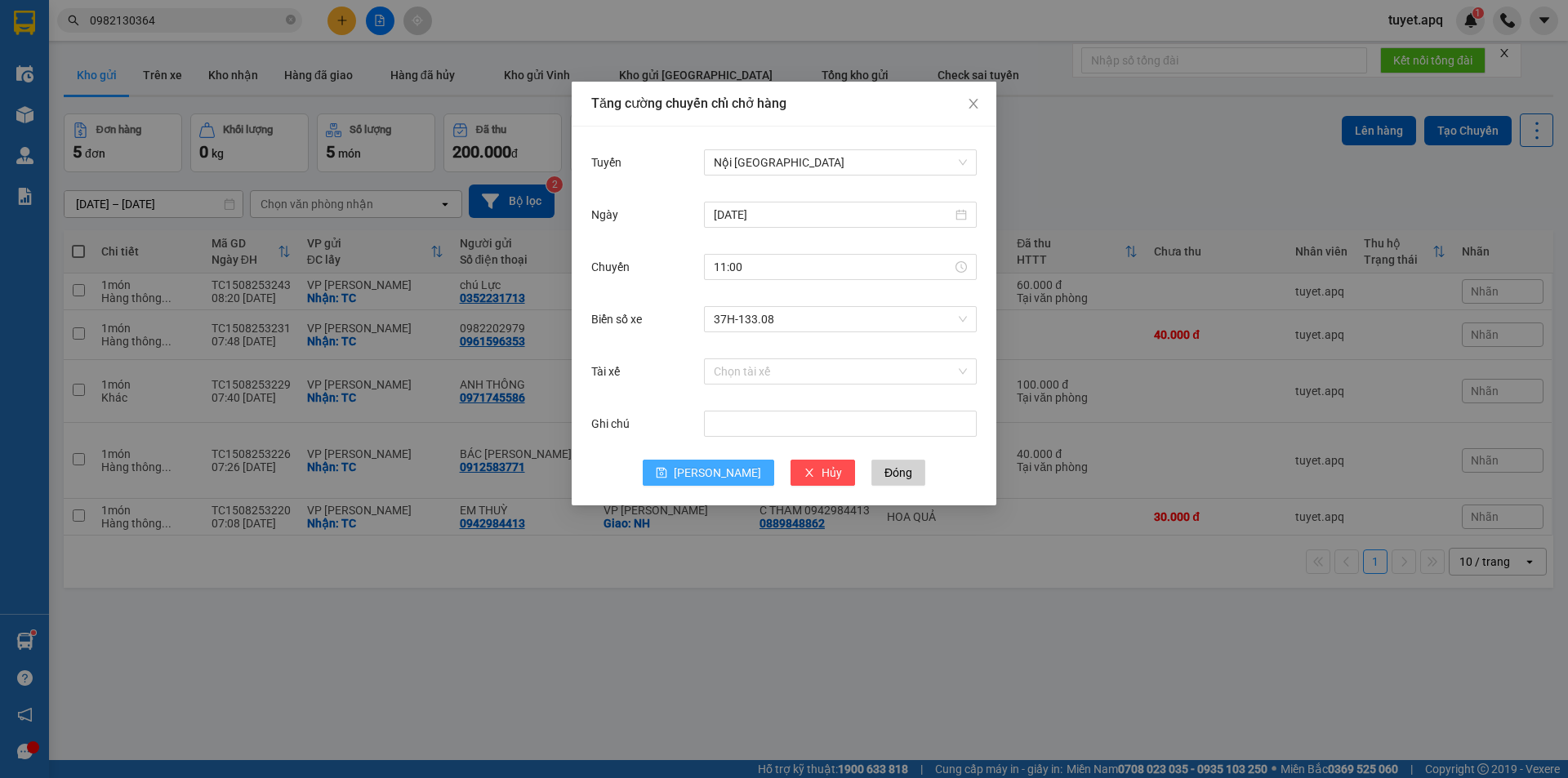
click at [712, 468] on span "[PERSON_NAME]" at bounding box center [717, 472] width 88 height 18
click at [974, 103] on icon "close" at bounding box center [973, 103] width 9 height 10
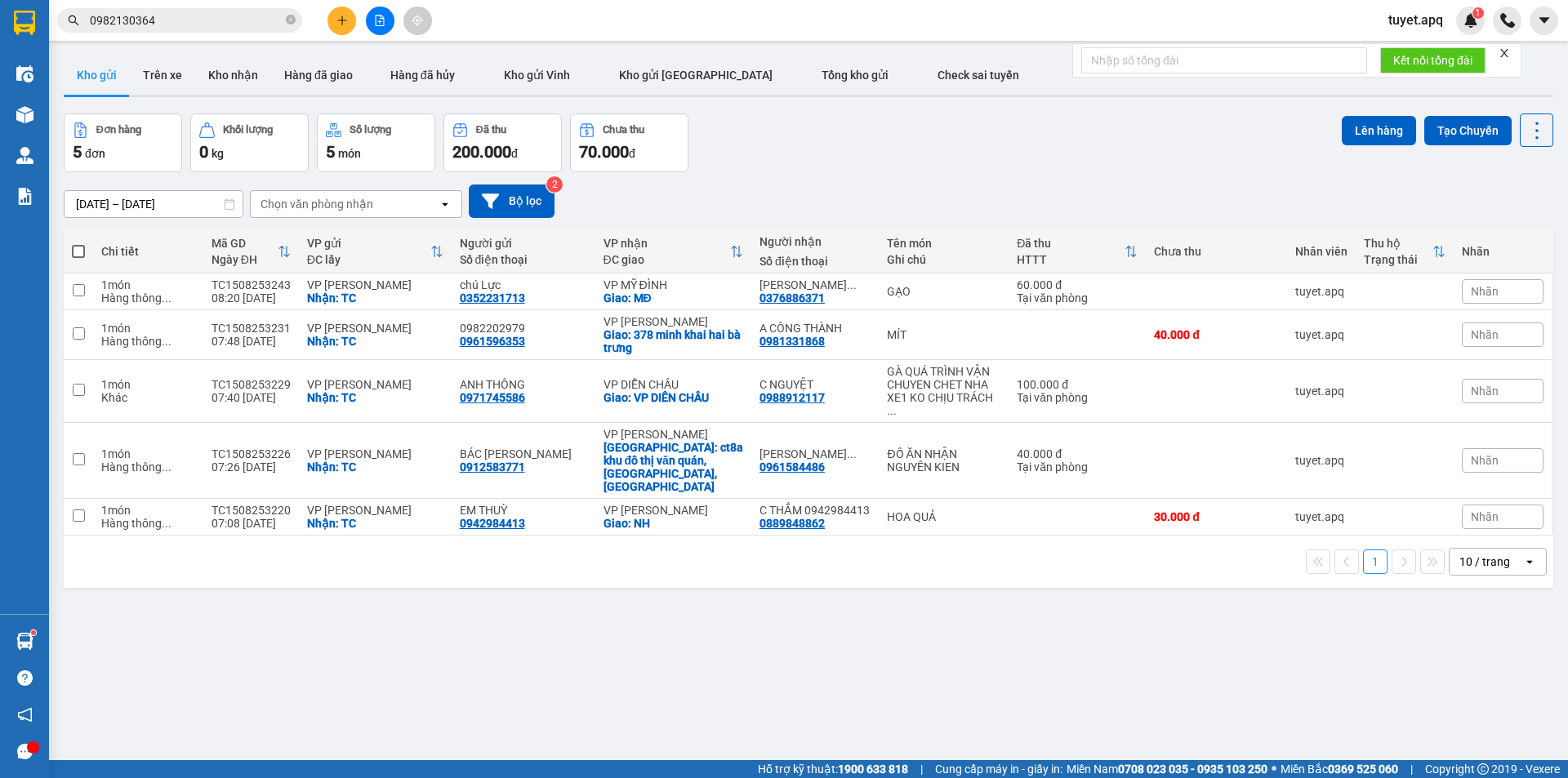
click at [401, 206] on div "Chọn văn phòng nhận" at bounding box center [345, 204] width 188 height 26
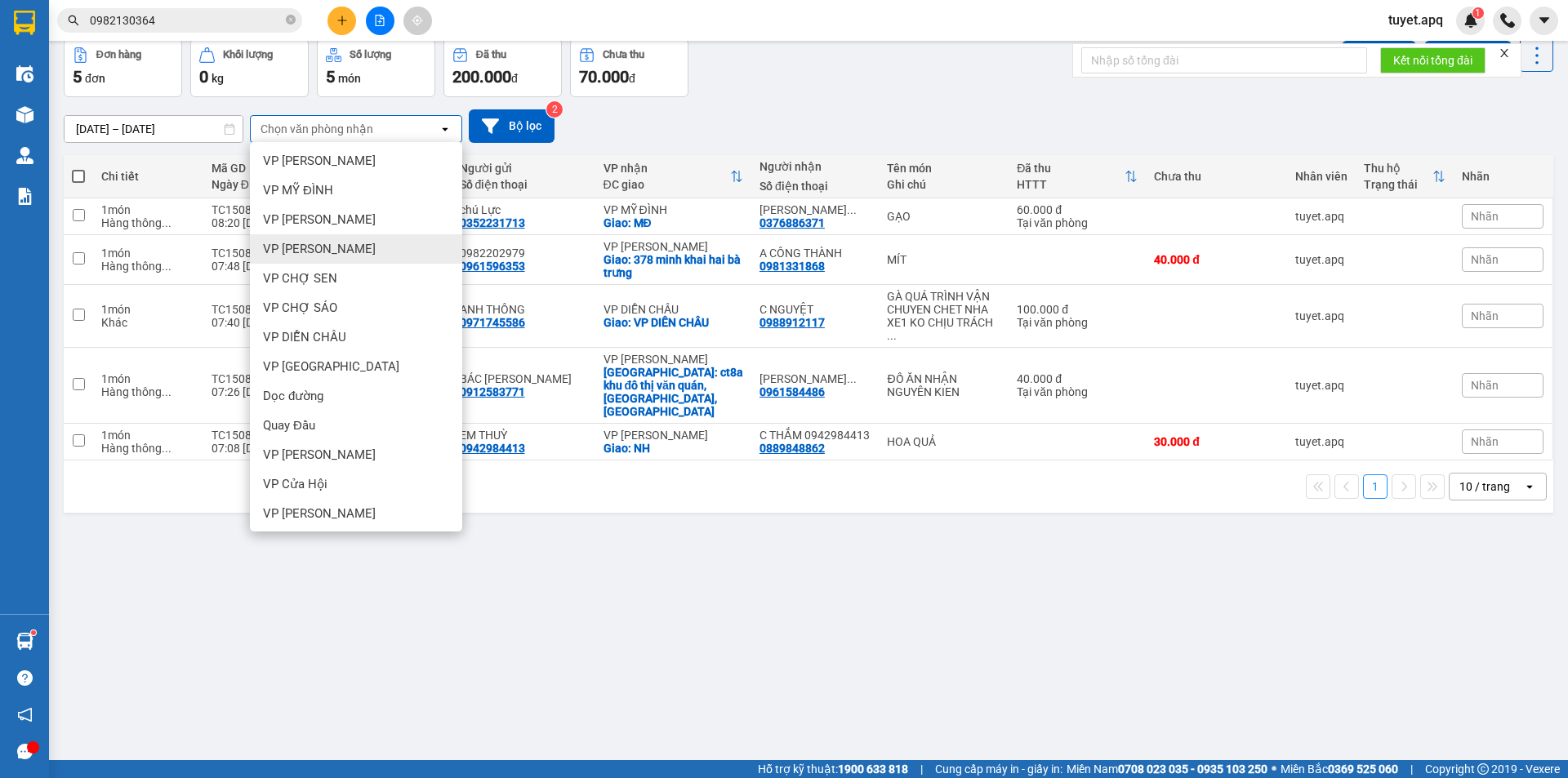
scroll to position [124, 0]
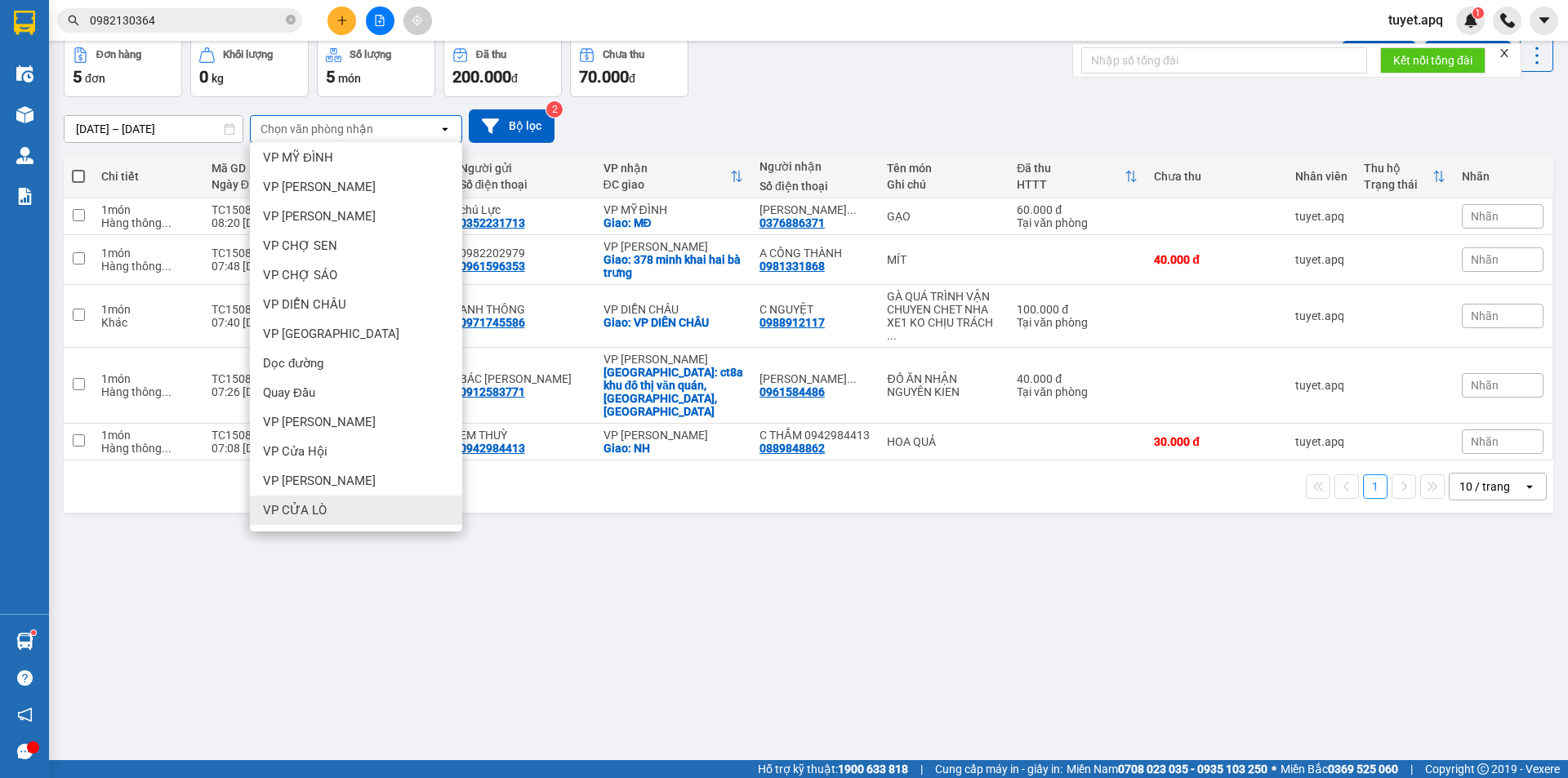
click at [525, 566] on div "ver 1.8.138 Kho gửi Trên xe Kho nhận Hàng đã giao Hàng đã hủy Kho gửi Vinh Kho …" at bounding box center [808, 363] width 1503 height 778
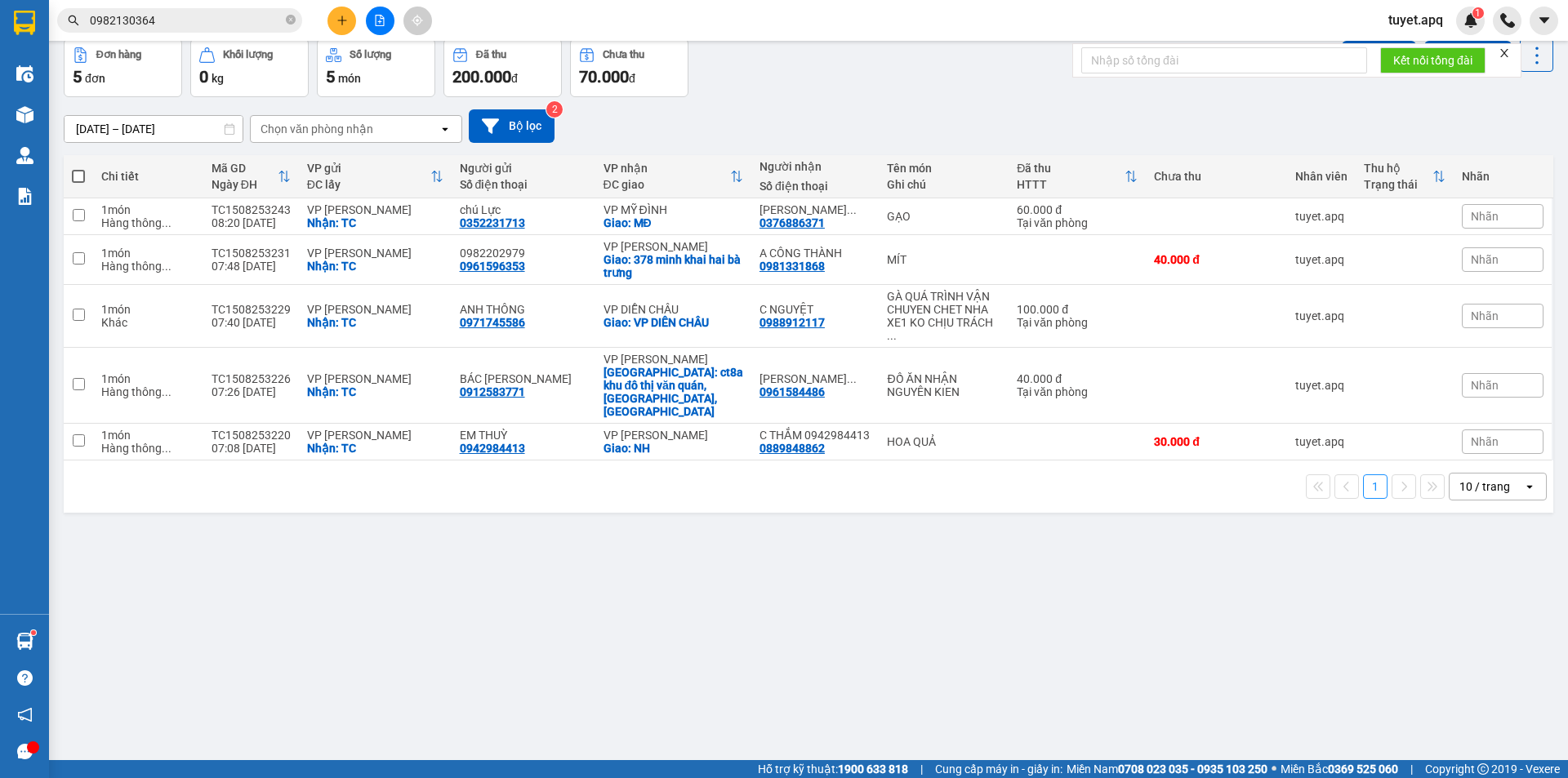
click at [312, 123] on div "Chọn văn phòng nhận" at bounding box center [317, 129] width 112 height 17
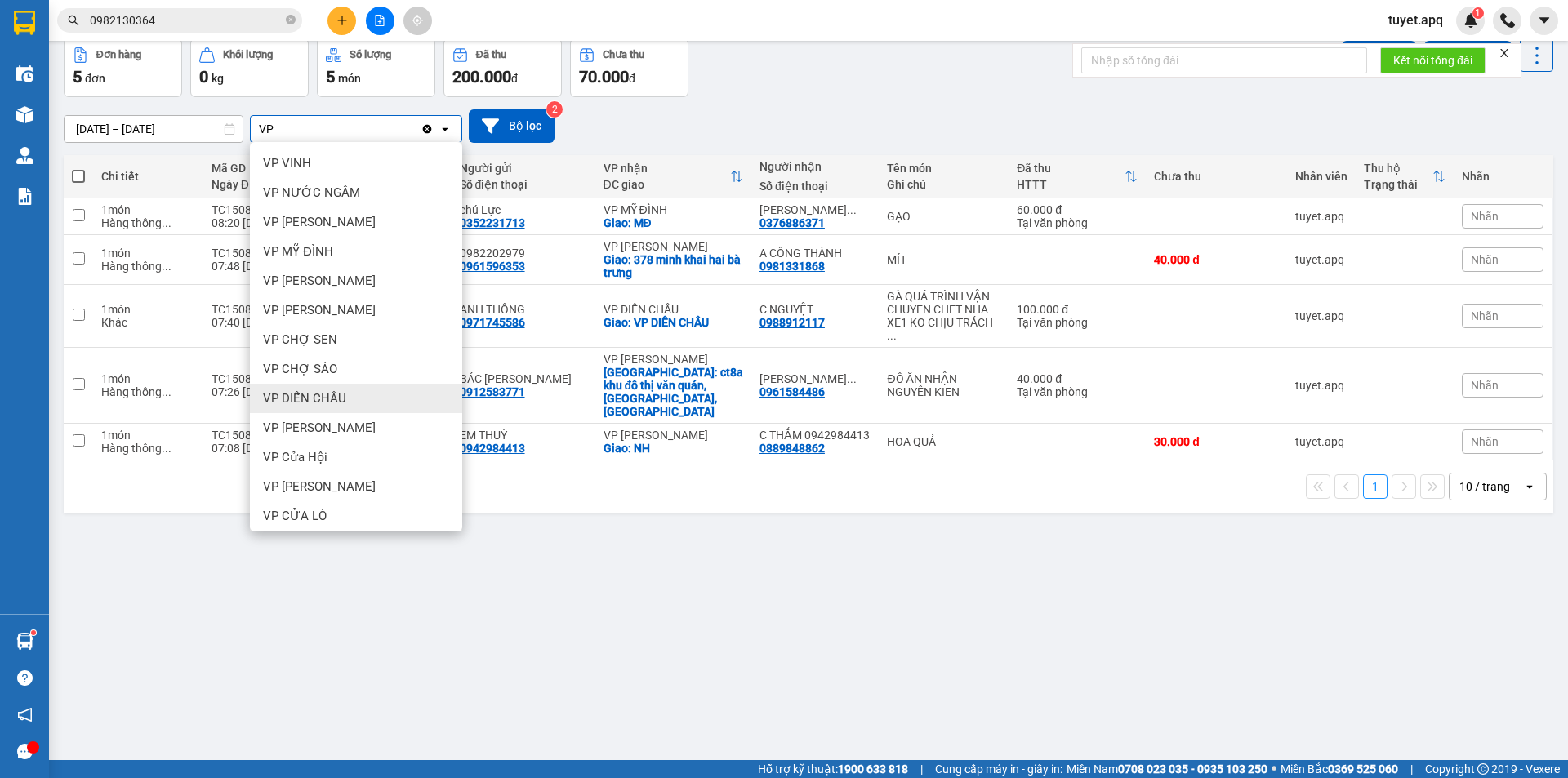
click at [316, 396] on span "VP DIỄN CHÂU" at bounding box center [304, 398] width 83 height 17
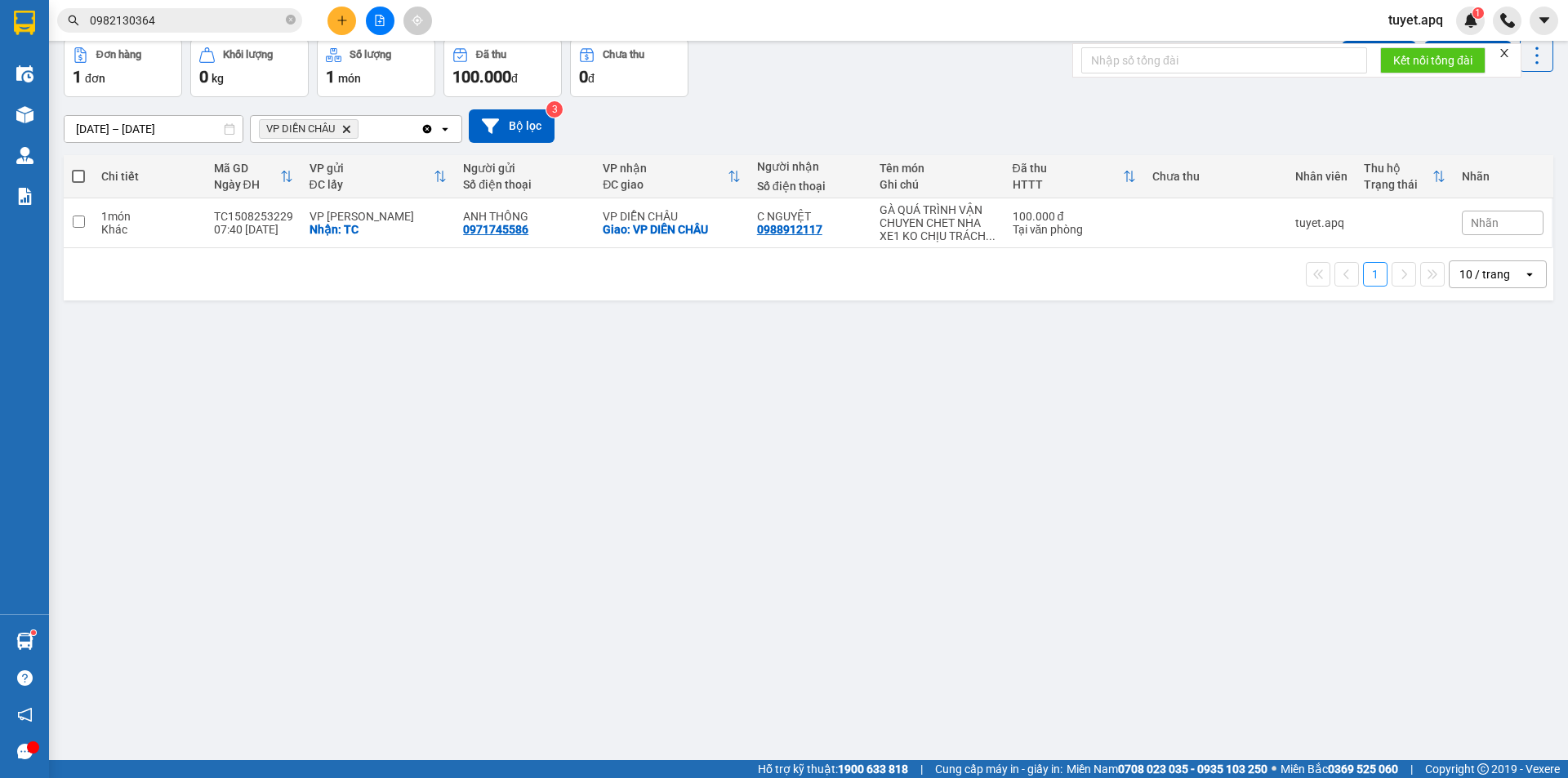
click at [81, 175] on span at bounding box center [78, 176] width 13 height 13
click at [78, 168] on input "checkbox" at bounding box center [78, 168] width 0 height 0
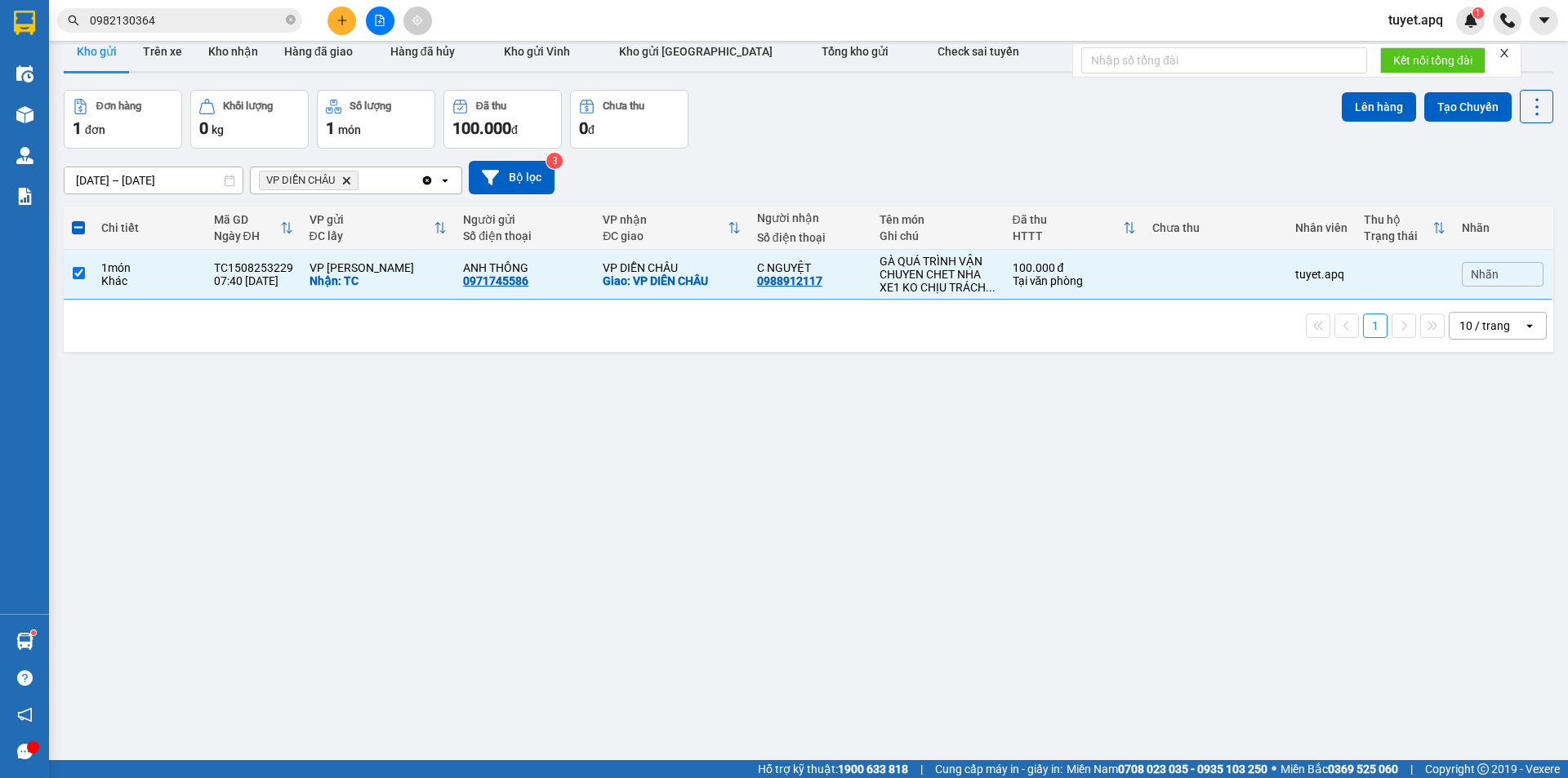
scroll to position [0, 0]
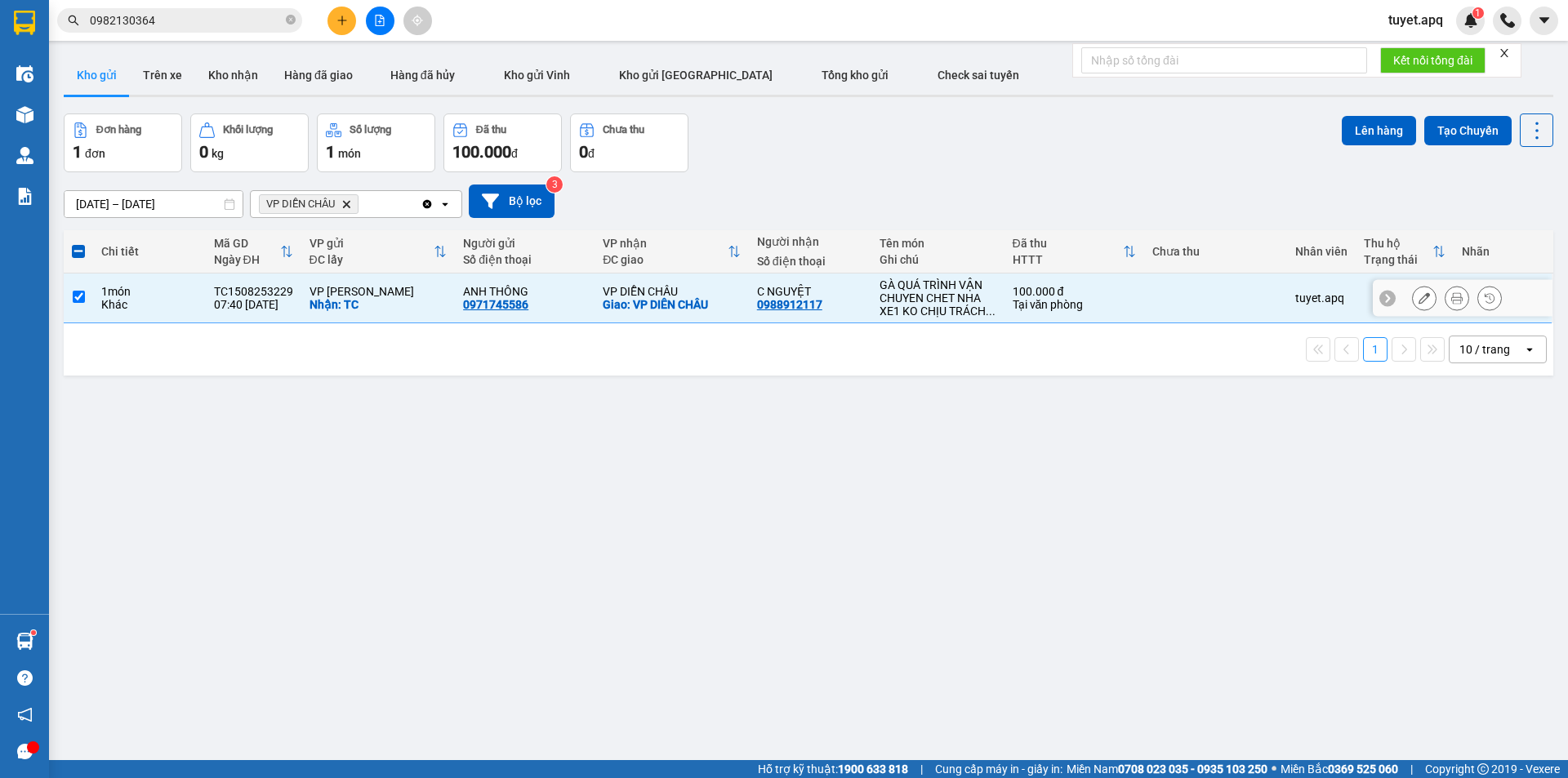
click at [79, 297] on input "checkbox" at bounding box center [78, 296] width 12 height 12
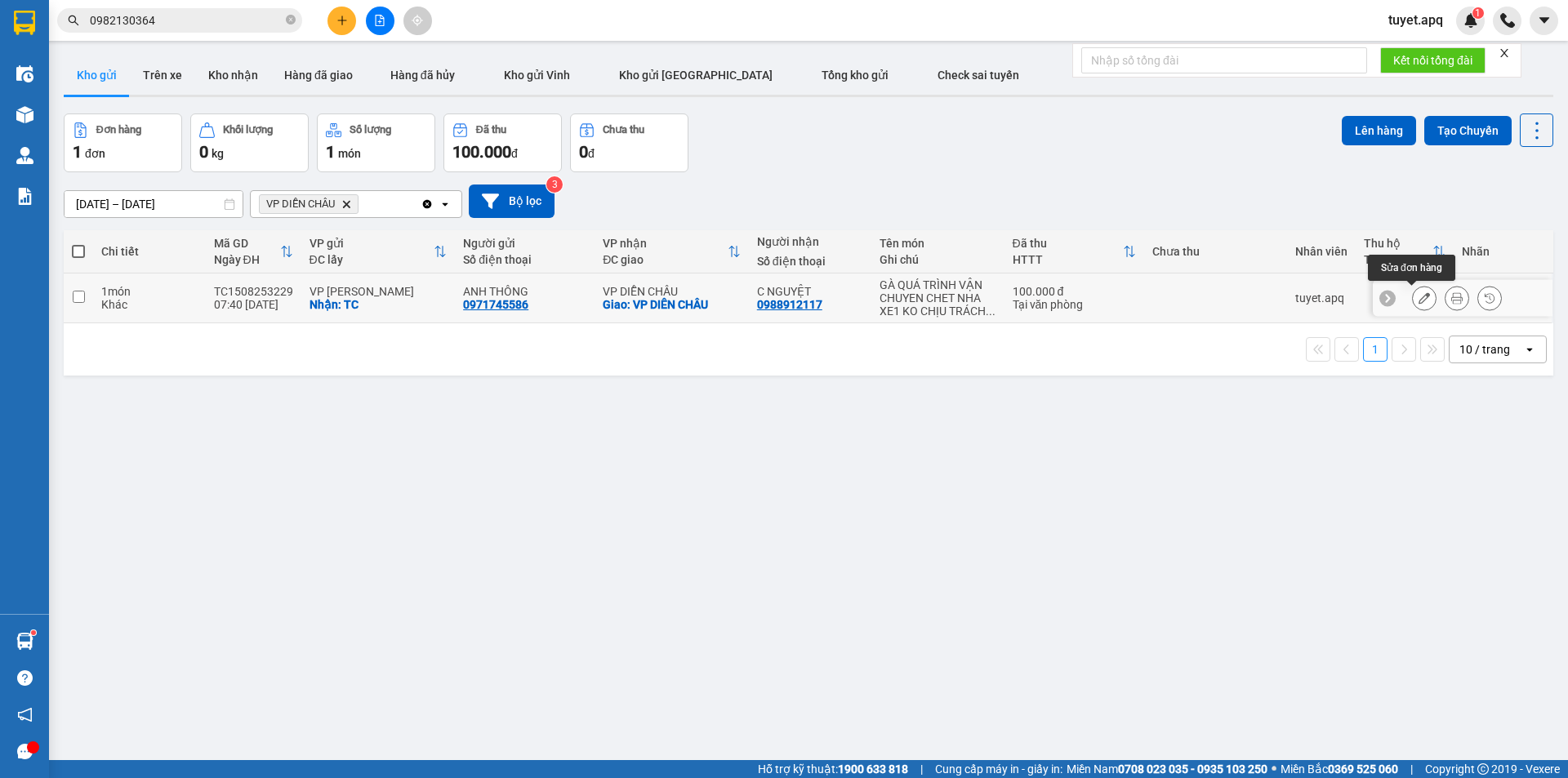
click at [1419, 296] on icon at bounding box center [1424, 298] width 11 height 11
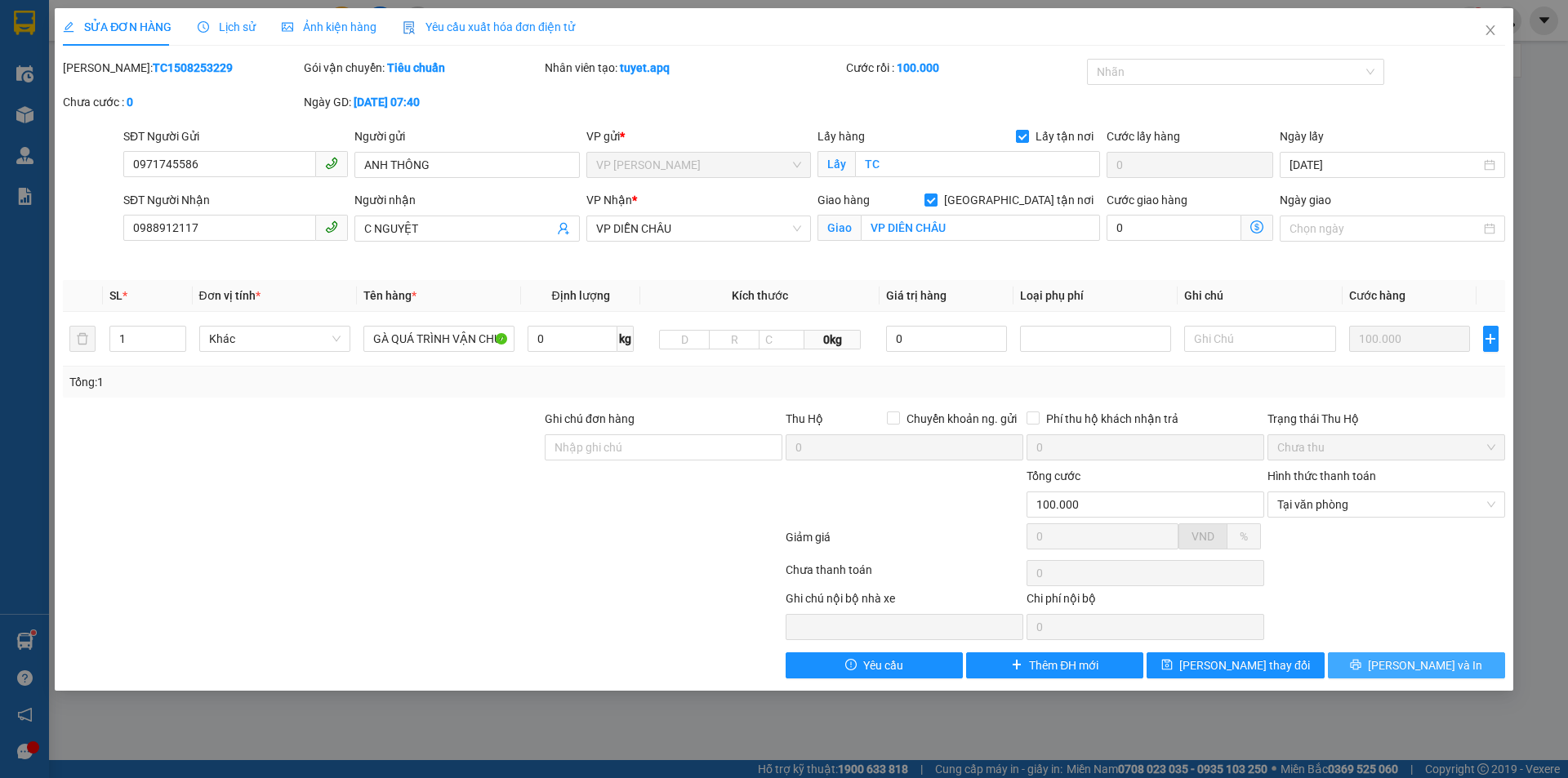
click at [1340, 671] on button "[PERSON_NAME] và In" at bounding box center [1416, 666] width 177 height 26
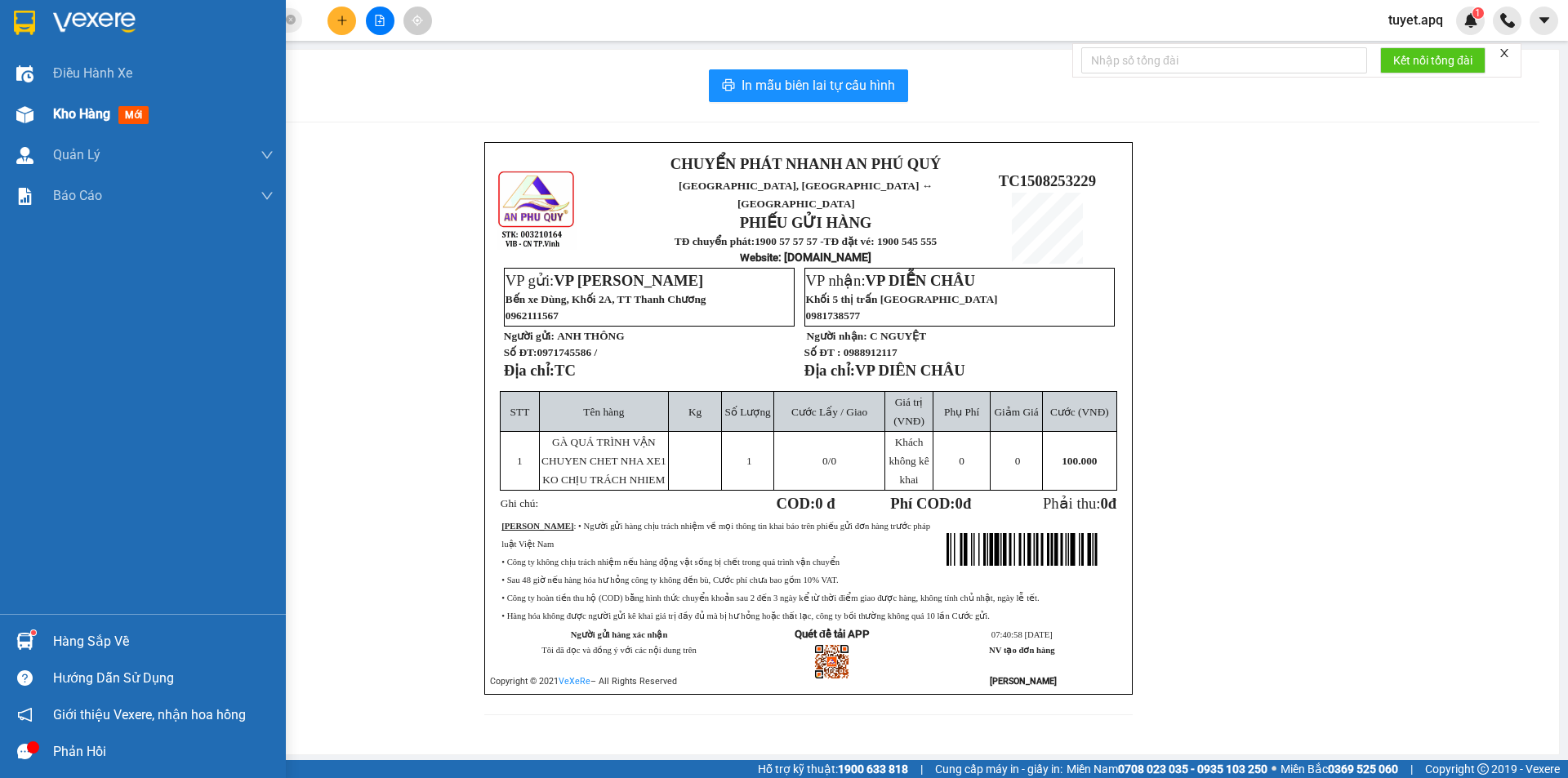
click at [32, 114] on div at bounding box center [25, 114] width 29 height 29
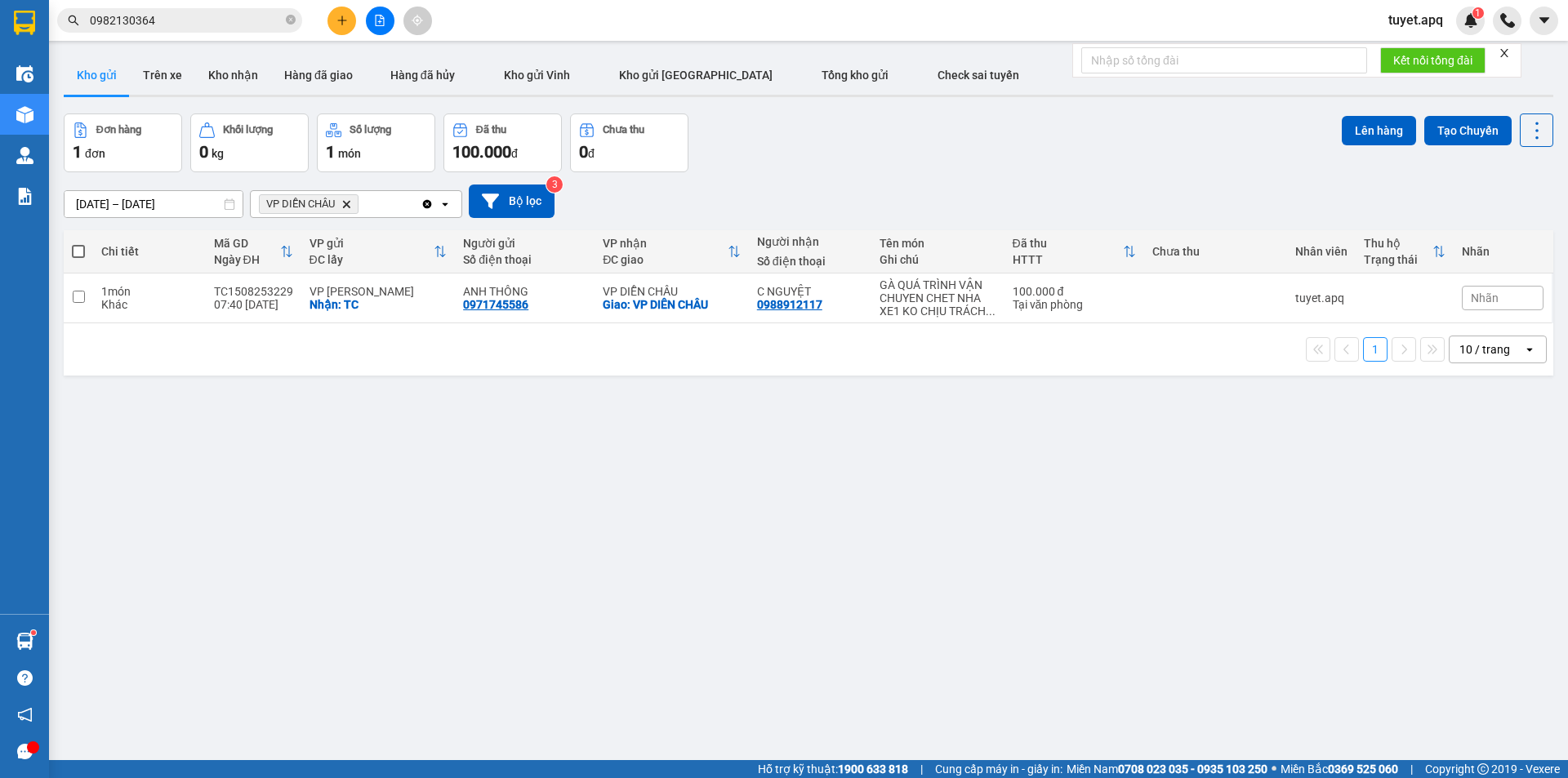
click at [82, 246] on span at bounding box center [78, 252] width 13 height 13
click at [78, 243] on input "checkbox" at bounding box center [78, 243] width 0 height 0
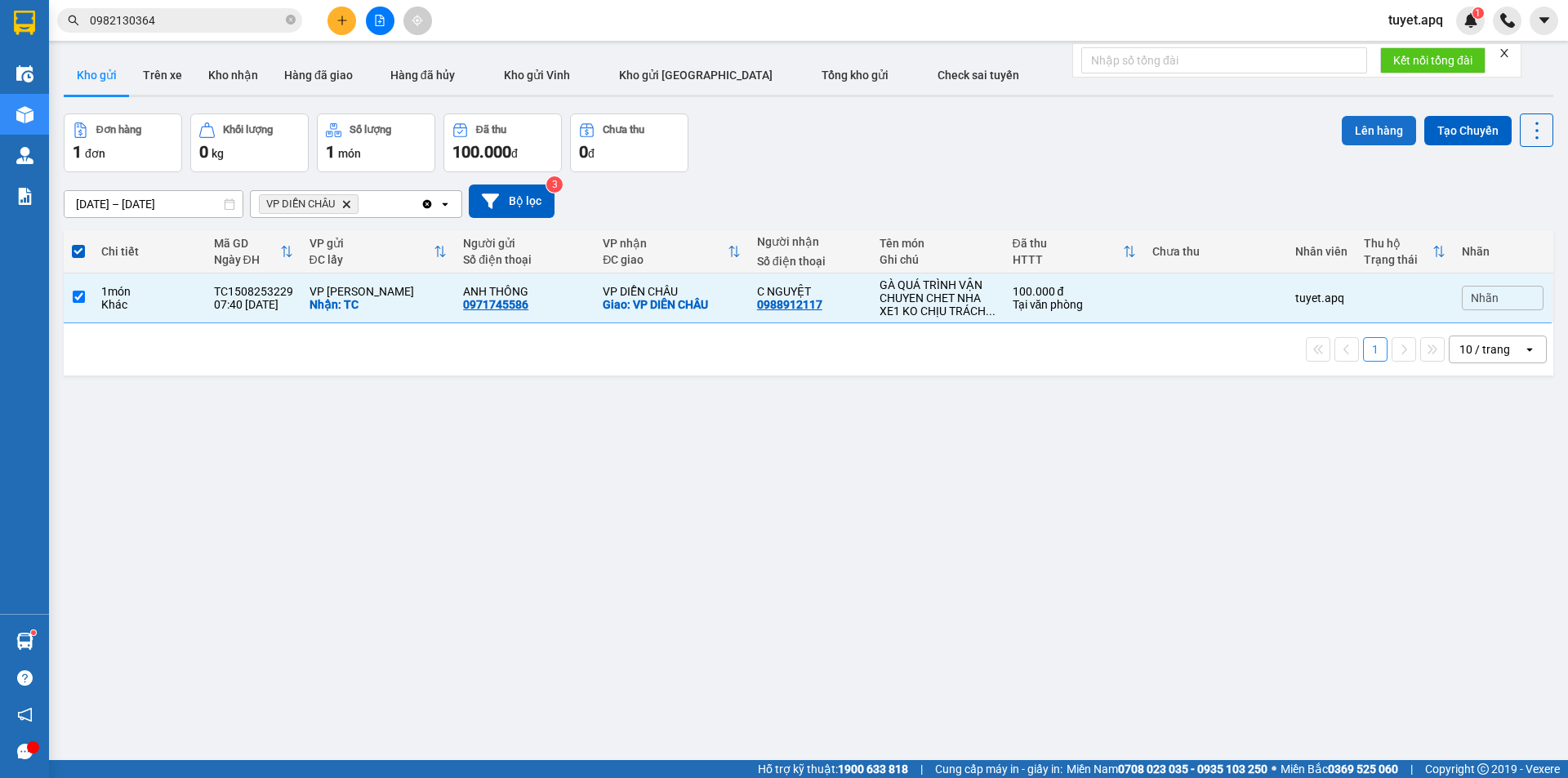
click at [1352, 132] on button "Lên hàng" at bounding box center [1378, 131] width 75 height 29
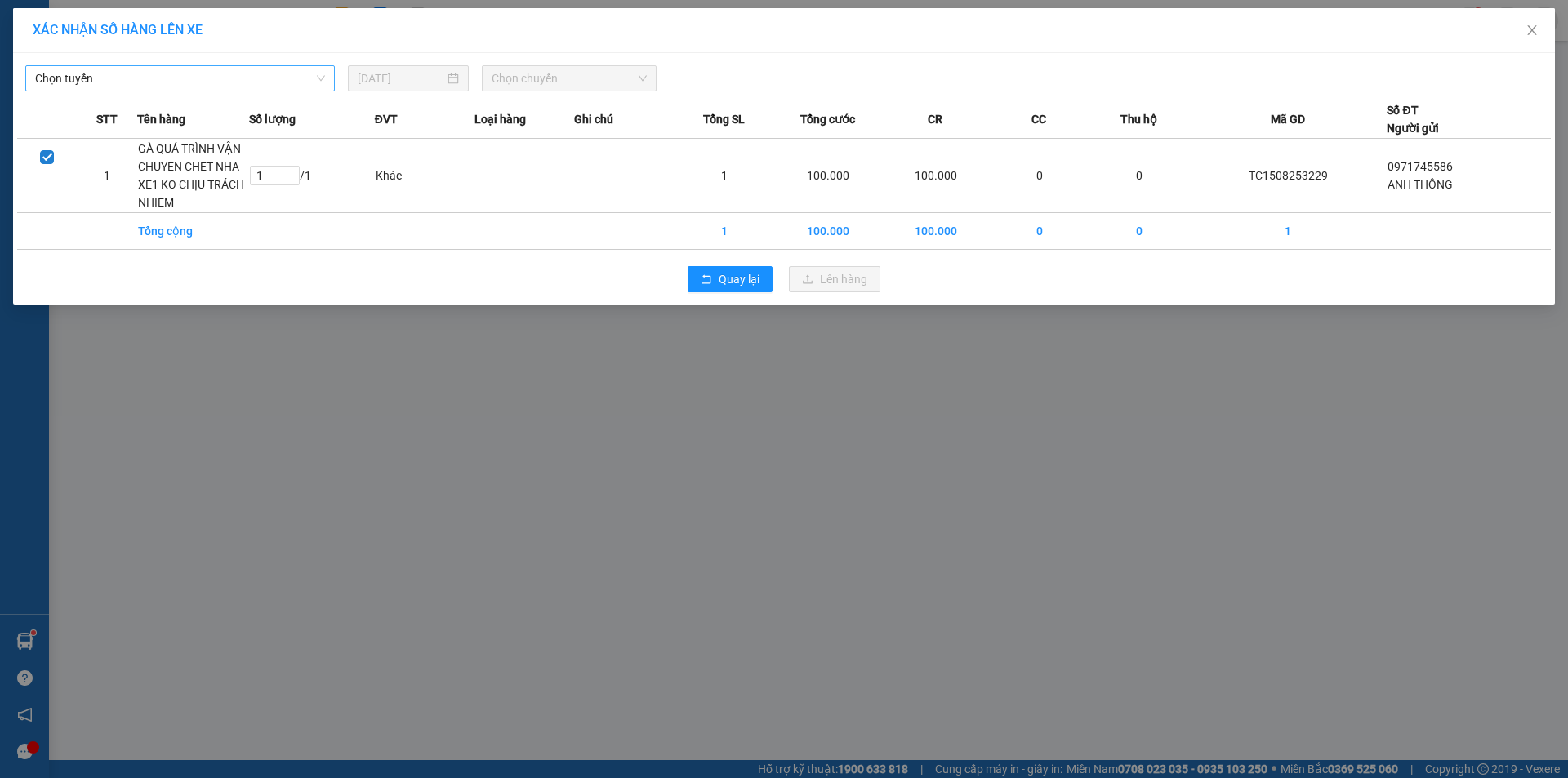
click at [126, 68] on span "Chọn tuyến" at bounding box center [180, 78] width 289 height 25
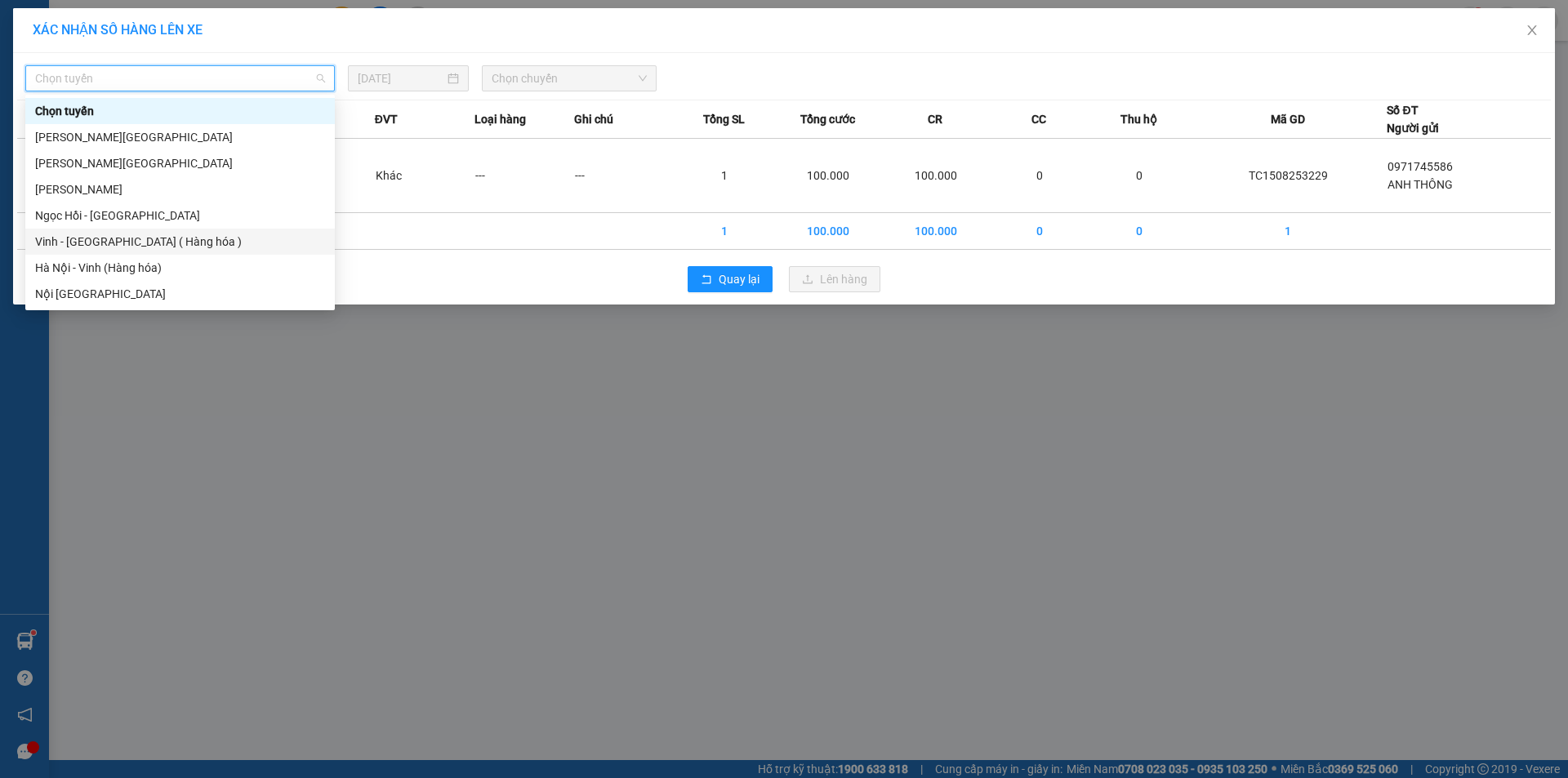
click at [101, 243] on div "Vinh - Hà Nội ( Hàng hóa )" at bounding box center [180, 241] width 289 height 18
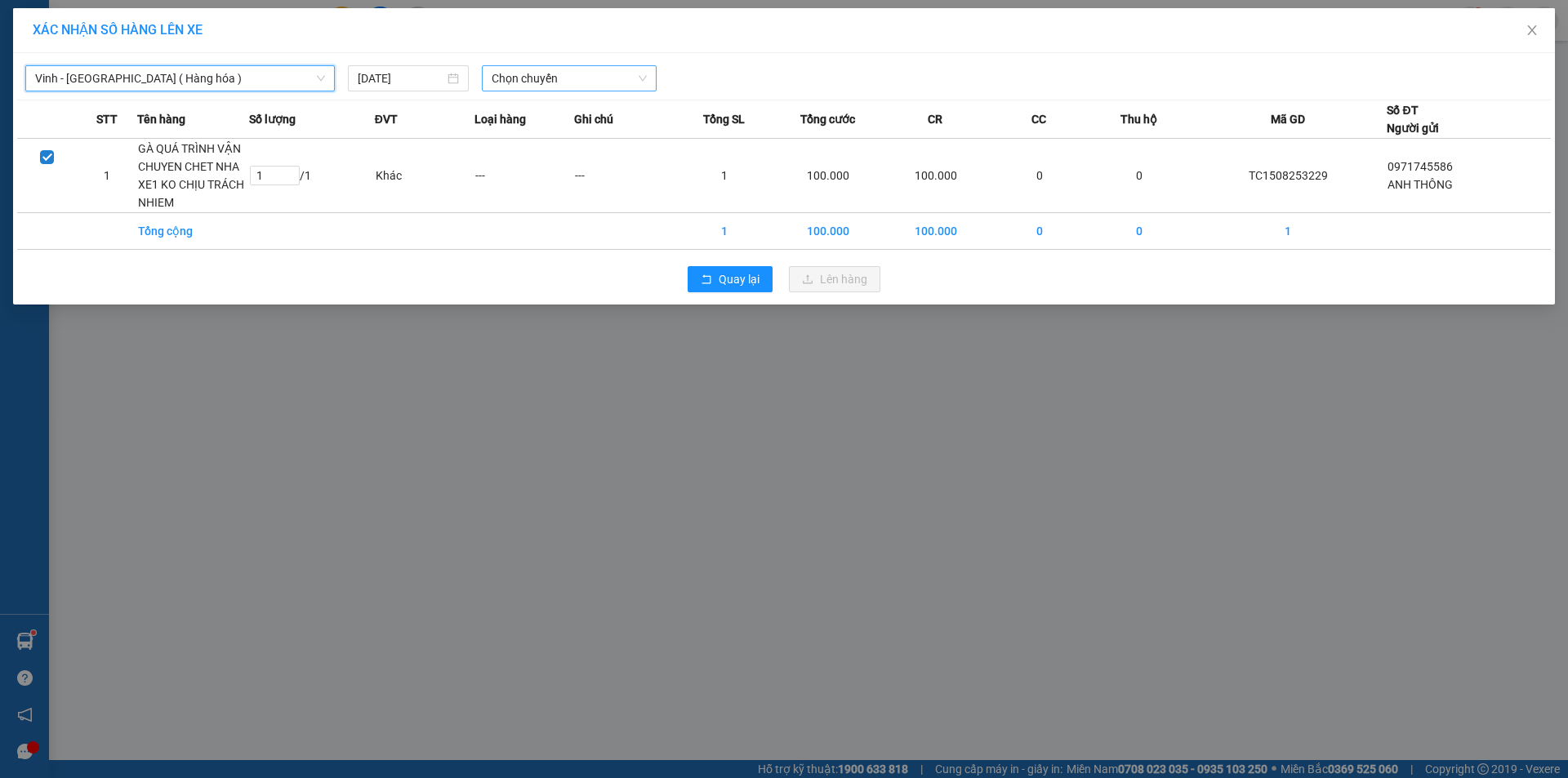
click at [536, 69] on span "Chọn chuyến" at bounding box center [569, 78] width 155 height 25
click at [213, 80] on span "Vinh - Hà Nội ( Hàng hóa )" at bounding box center [180, 78] width 289 height 25
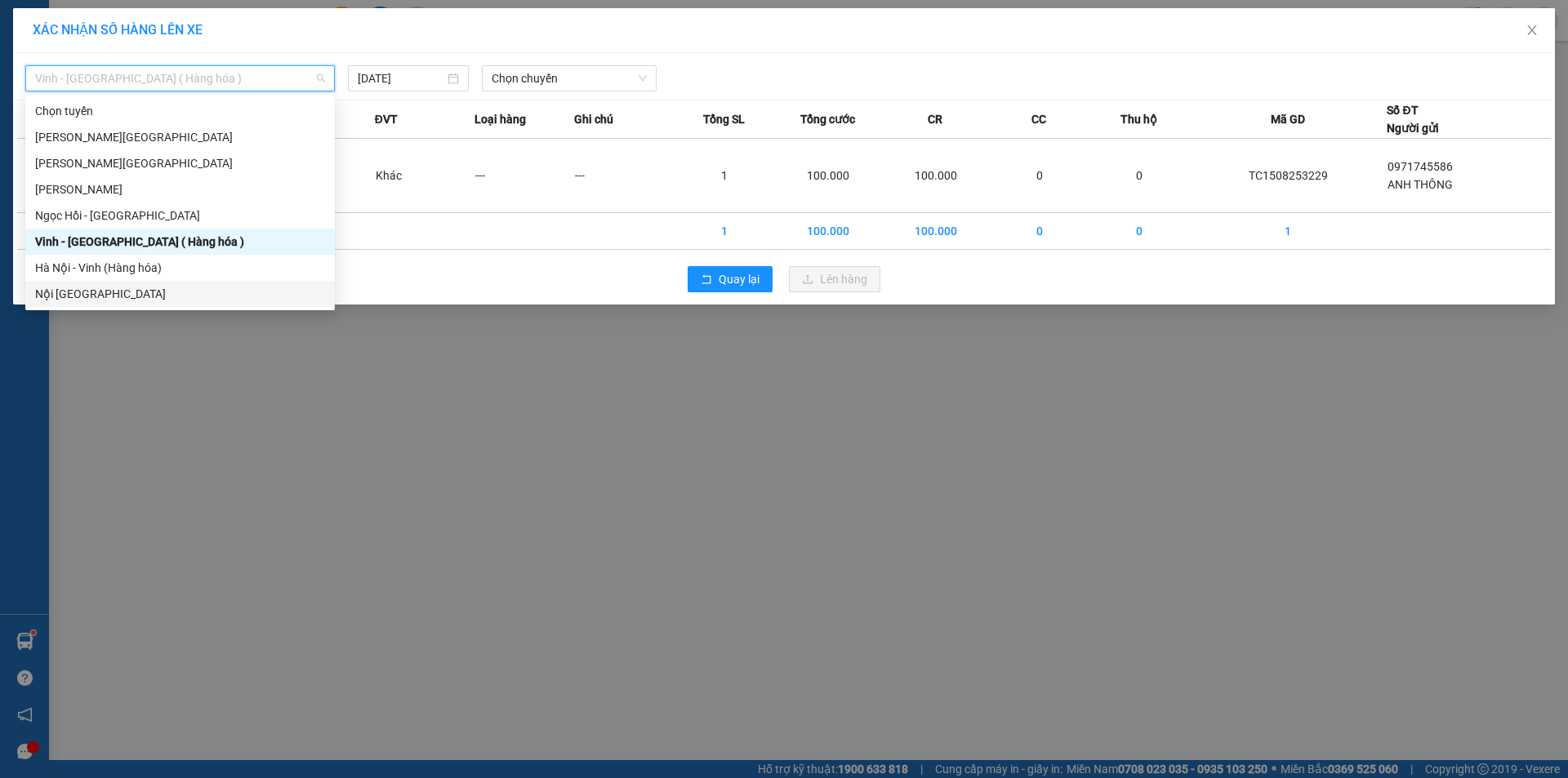
click at [94, 287] on div "Nội Tỉnh Vinh" at bounding box center [180, 293] width 289 height 18
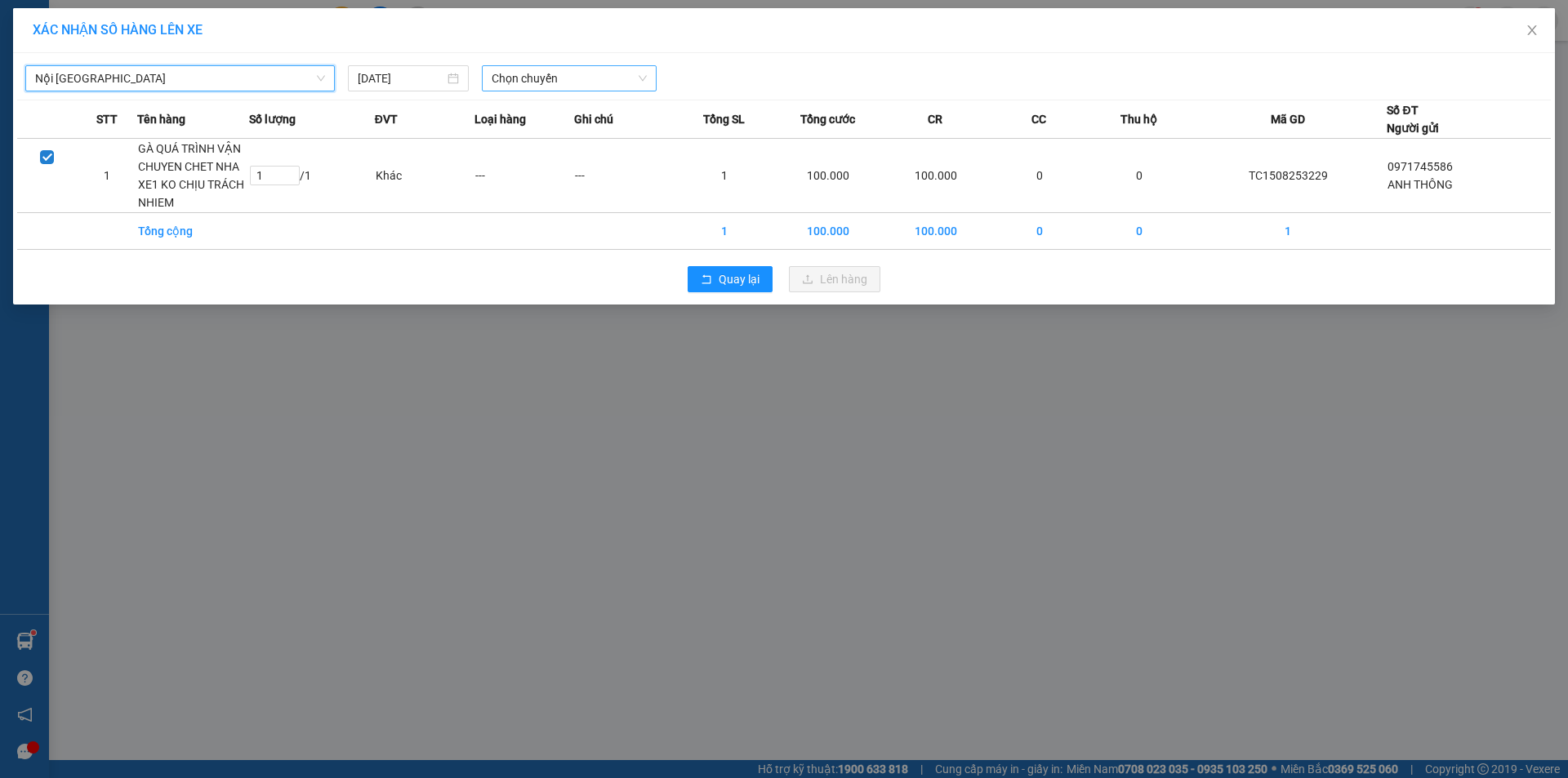
click at [583, 67] on span "Chọn chuyến" at bounding box center [569, 78] width 155 height 25
click at [595, 138] on div "11:00 (TC) - 37H-133.08" at bounding box center [555, 136] width 127 height 18
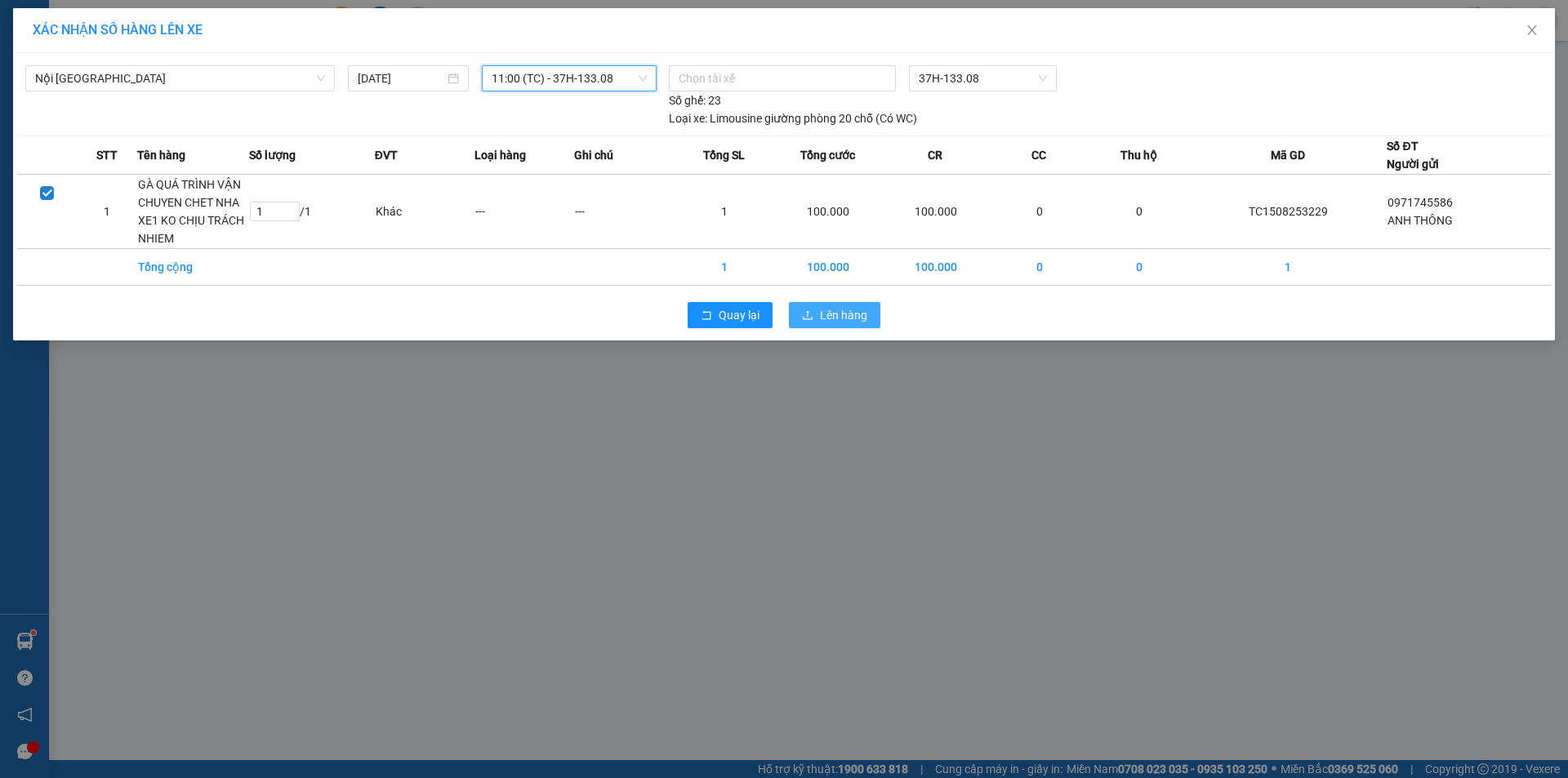
click at [841, 315] on span "Lên hàng" at bounding box center [843, 314] width 47 height 18
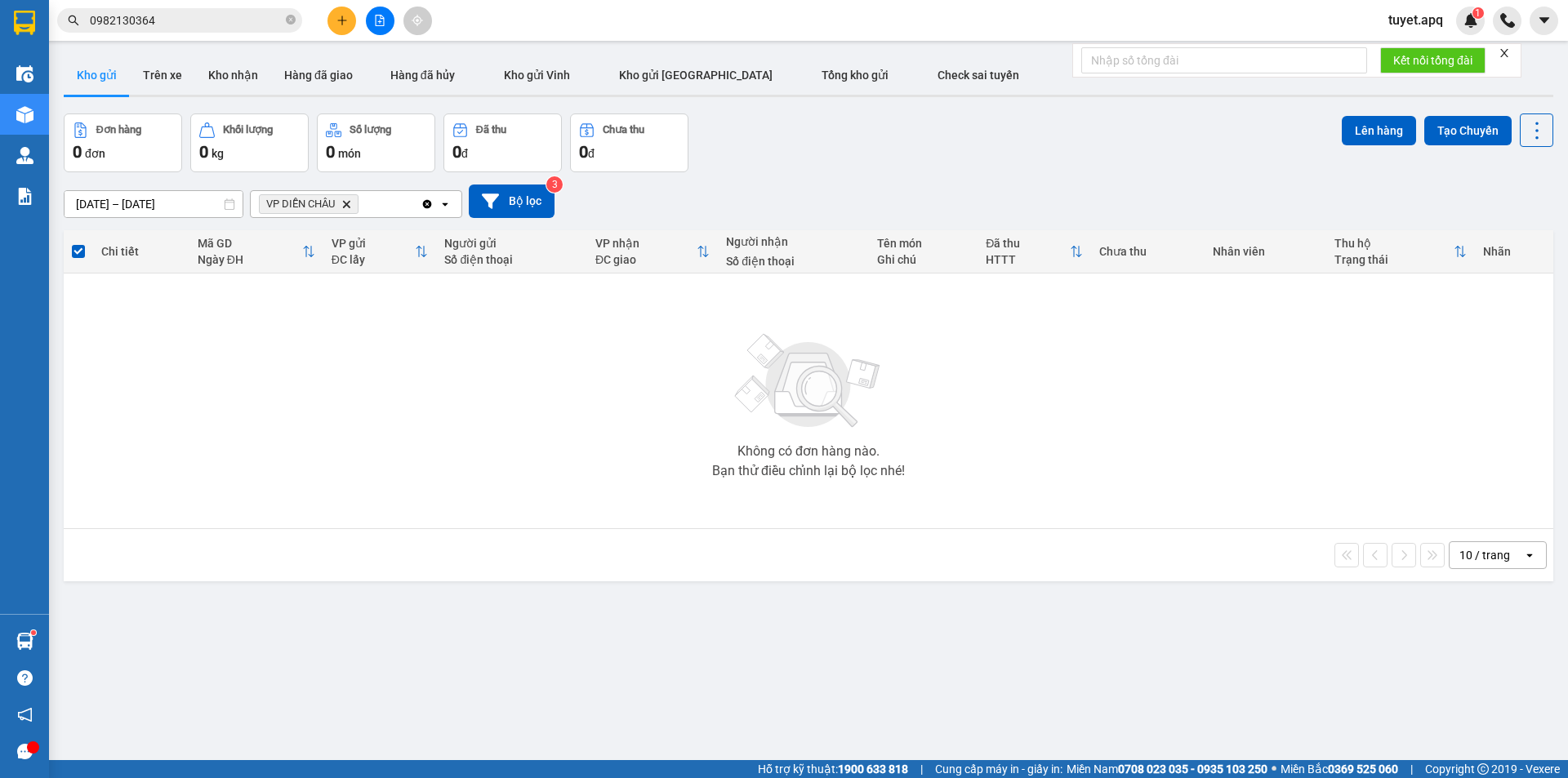
drag, startPoint x: 343, startPoint y: 205, endPoint x: 357, endPoint y: 204, distance: 14.0
click at [357, 204] on span "VP DIỄN CHÂU Delete" at bounding box center [309, 204] width 100 height 19
click at [348, 205] on icon "Delete" at bounding box center [346, 204] width 10 height 10
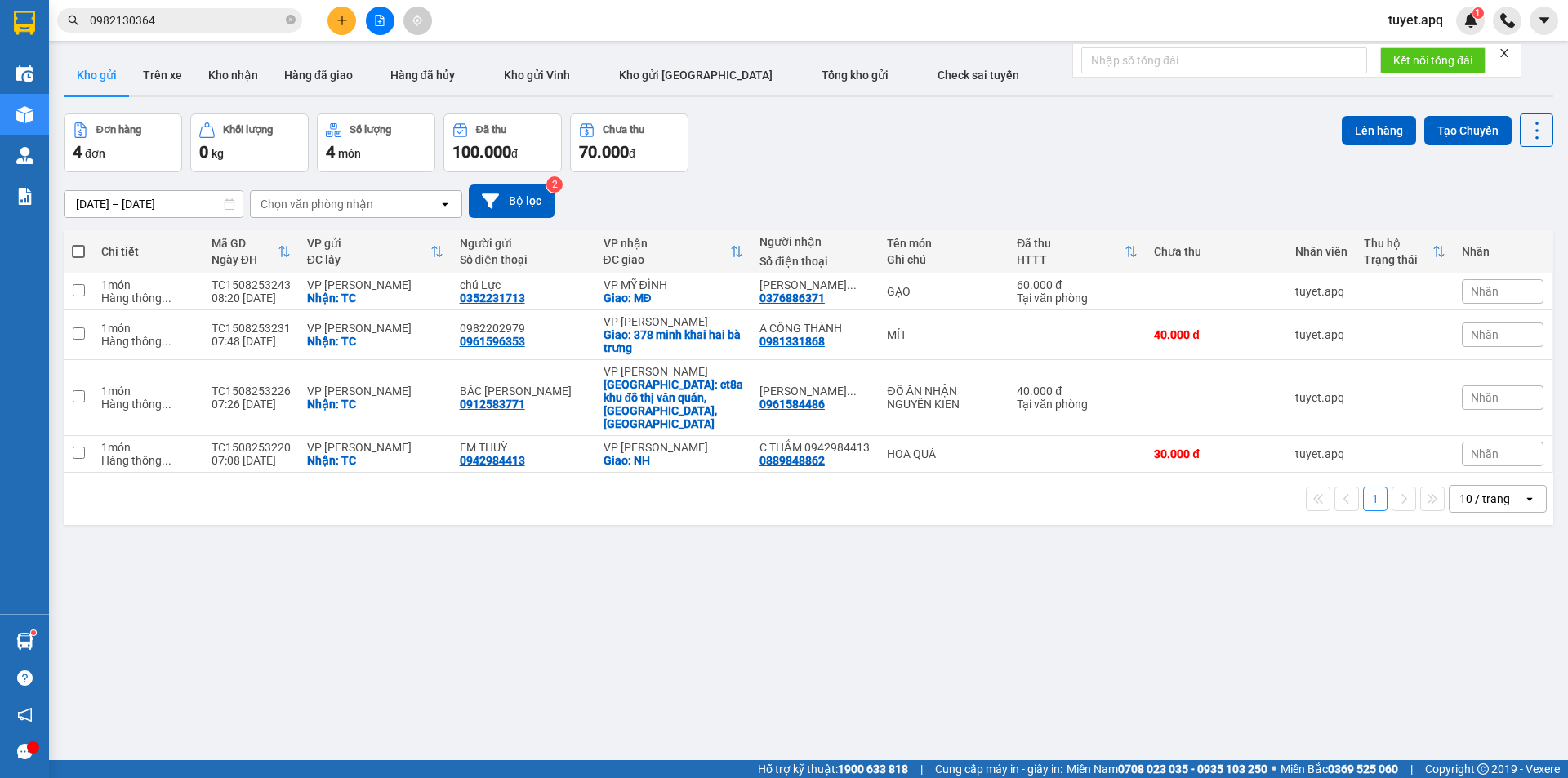
click at [81, 253] on span at bounding box center [78, 252] width 13 height 13
click at [78, 243] on input "checkbox" at bounding box center [78, 243] width 0 height 0
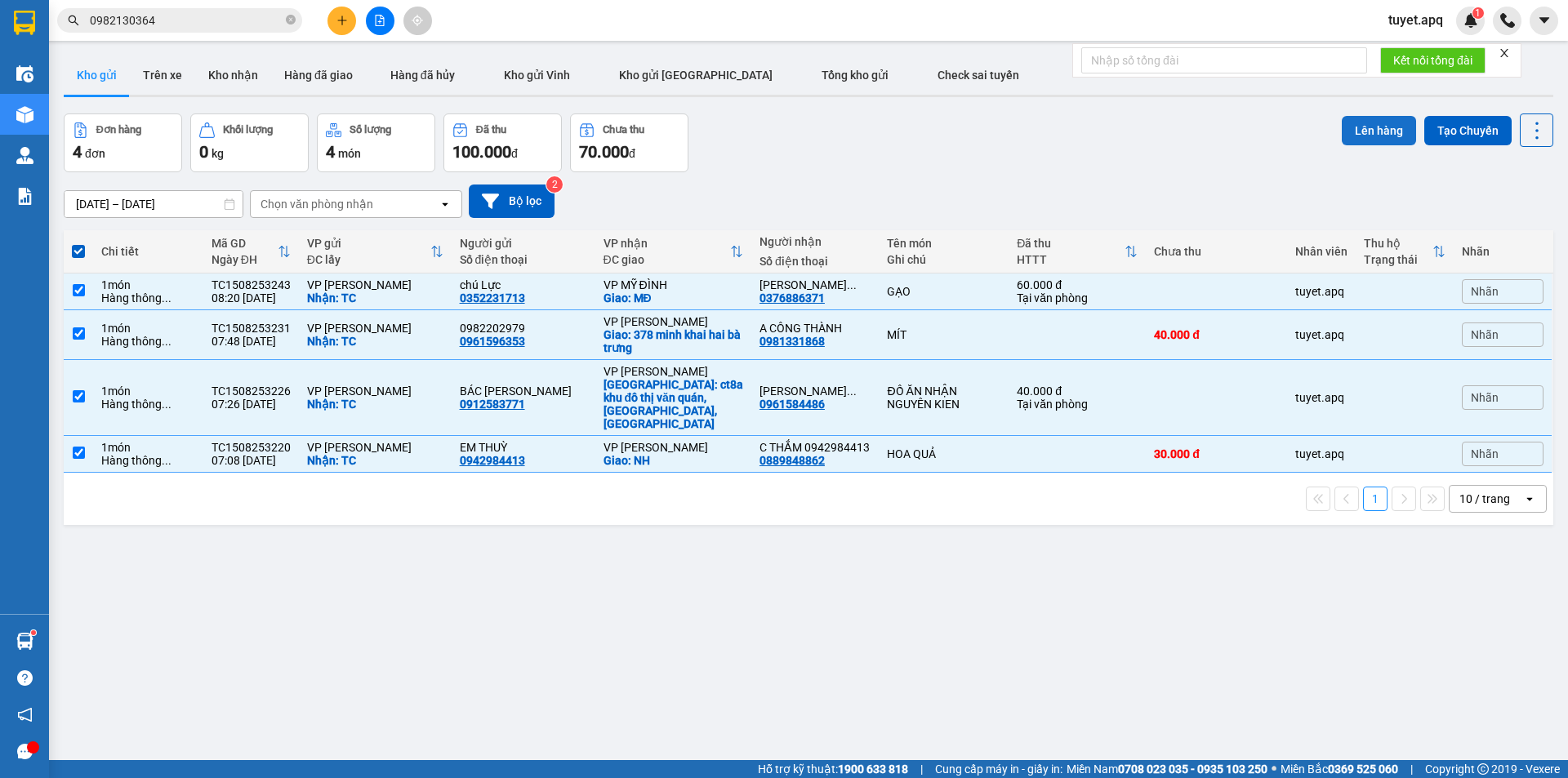
click at [1341, 132] on button "Lên hàng" at bounding box center [1378, 131] width 75 height 29
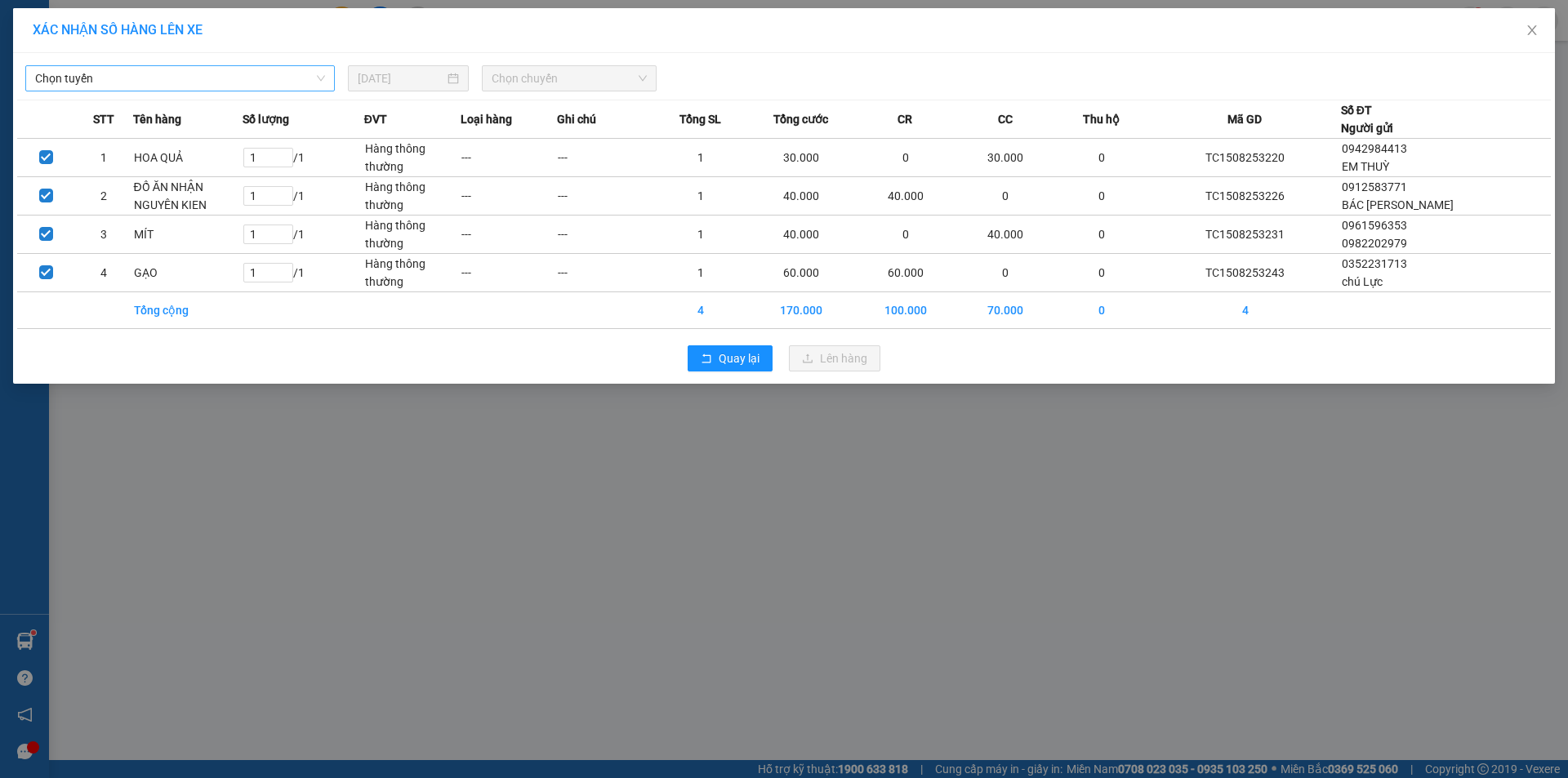
click at [225, 68] on span "Chọn tuyến" at bounding box center [180, 78] width 289 height 25
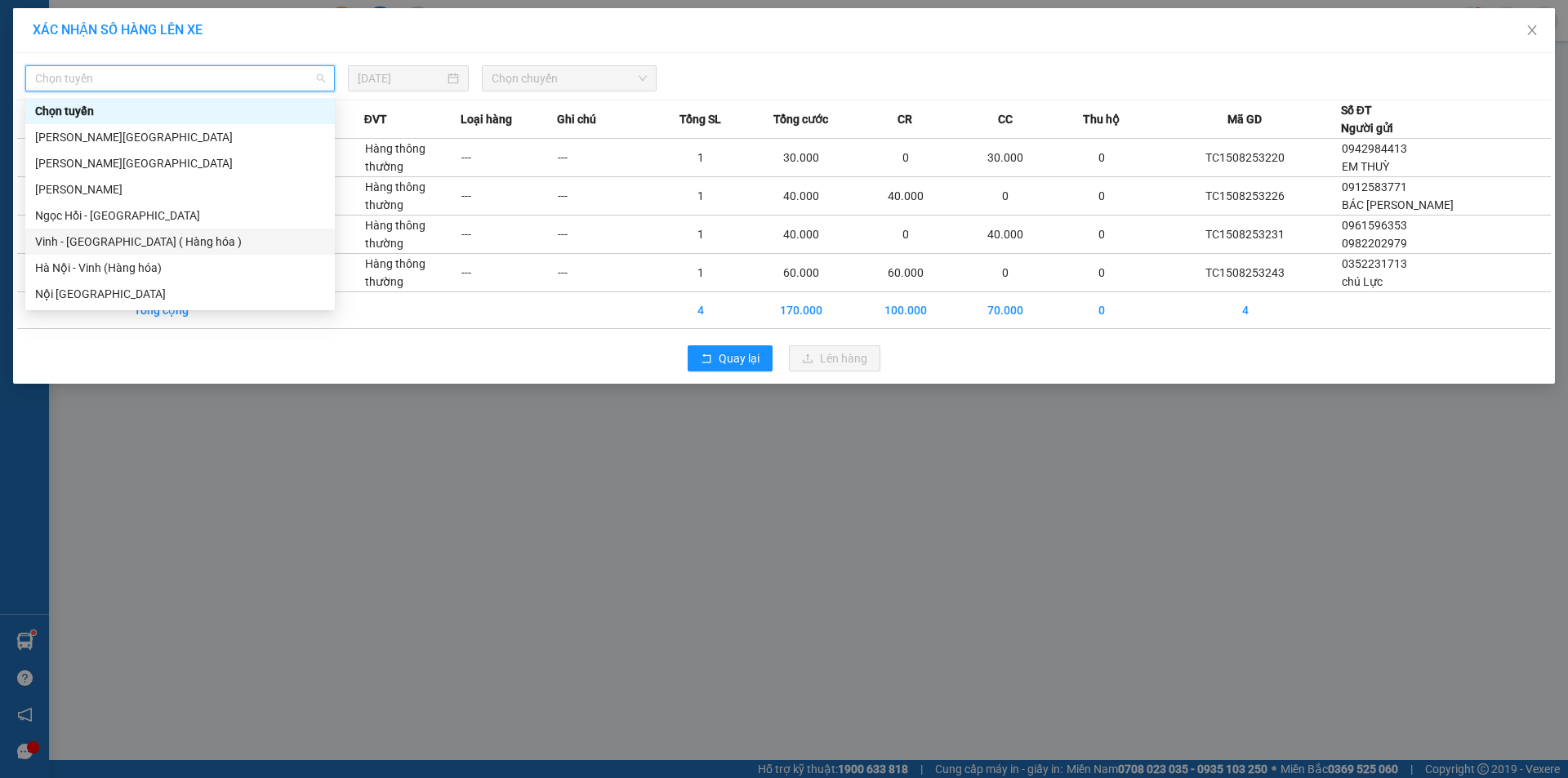
click at [158, 247] on div "Vinh - Hà Nội ( Hàng hóa )" at bounding box center [180, 241] width 289 height 18
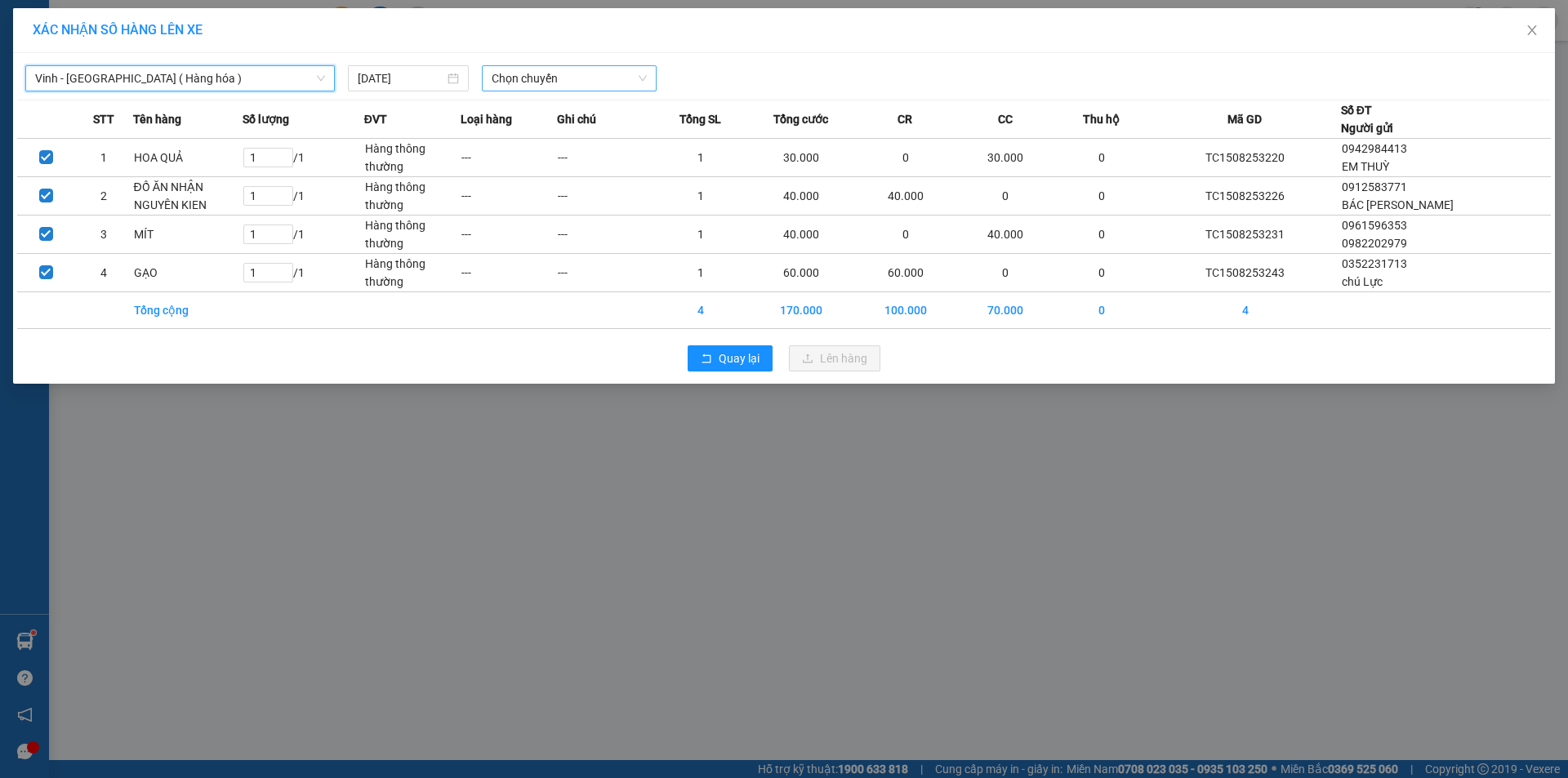
click at [561, 82] on span "Chọn chuyến" at bounding box center [569, 78] width 155 height 25
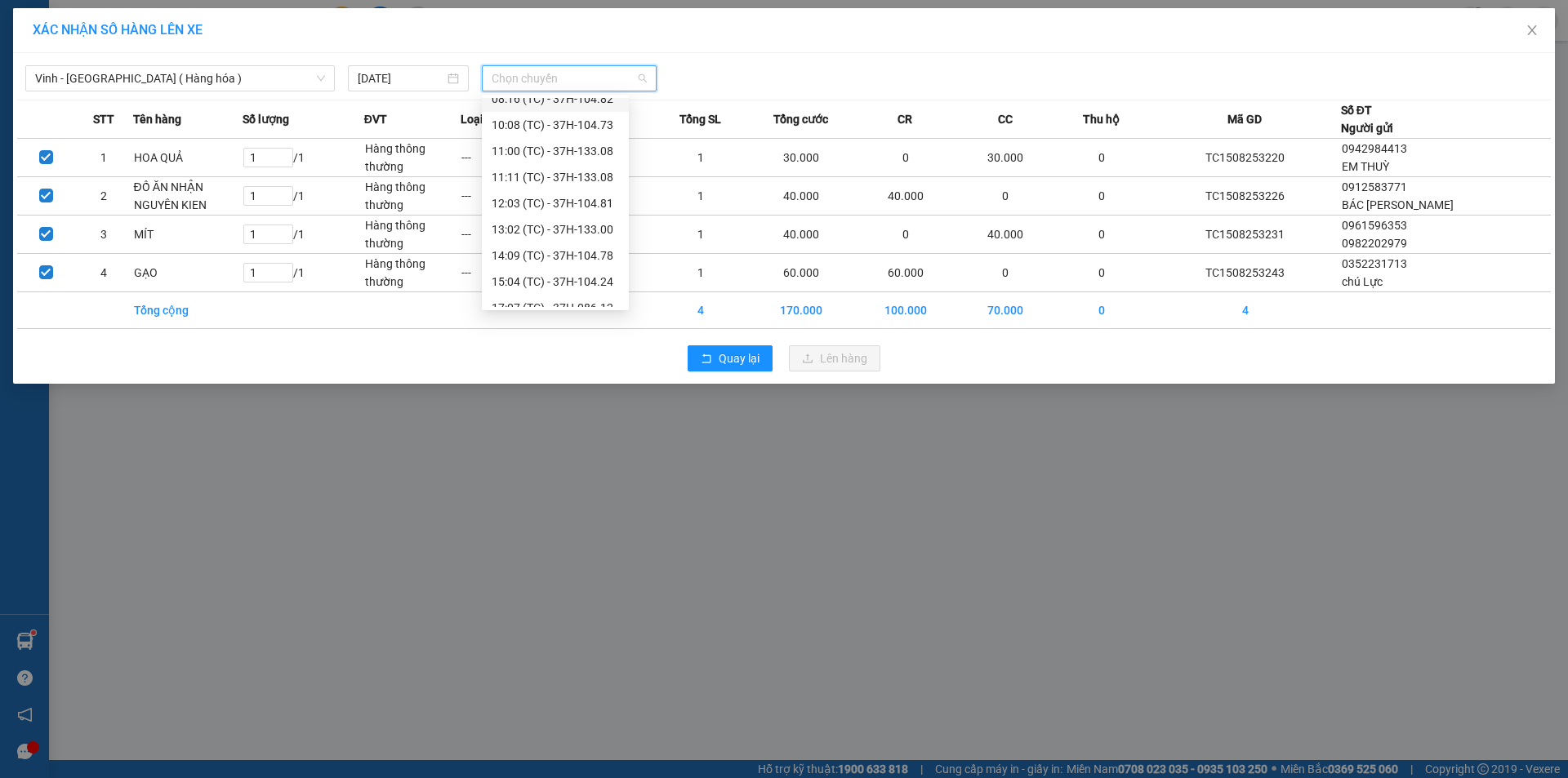
scroll to position [53, 0]
click at [583, 166] on div "11:11 (TC) - 37H-133.08" at bounding box center [555, 162] width 127 height 18
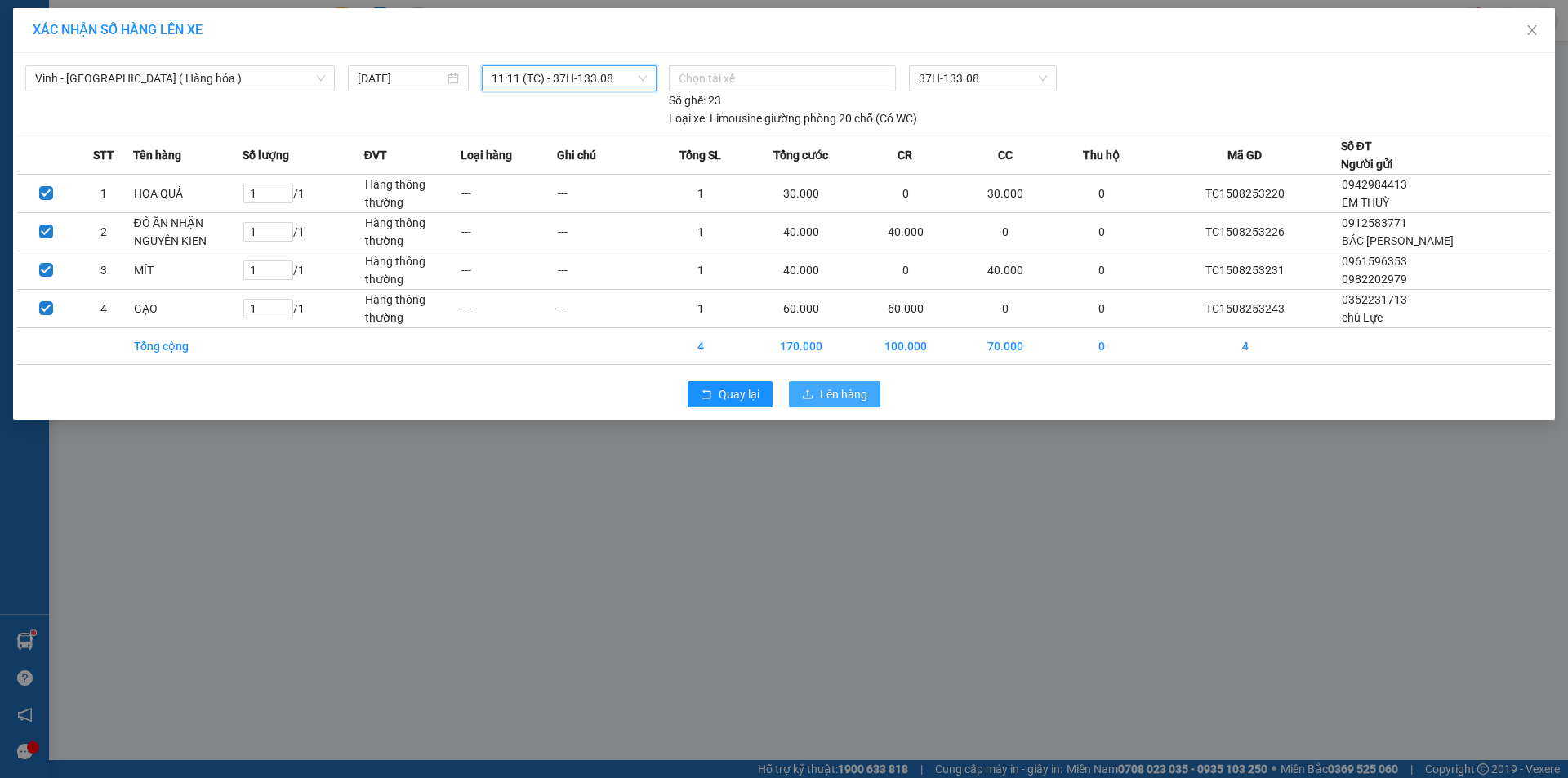
click at [840, 400] on span "Lên hàng" at bounding box center [843, 394] width 47 height 18
